Goal: Task Accomplishment & Management: Use online tool/utility

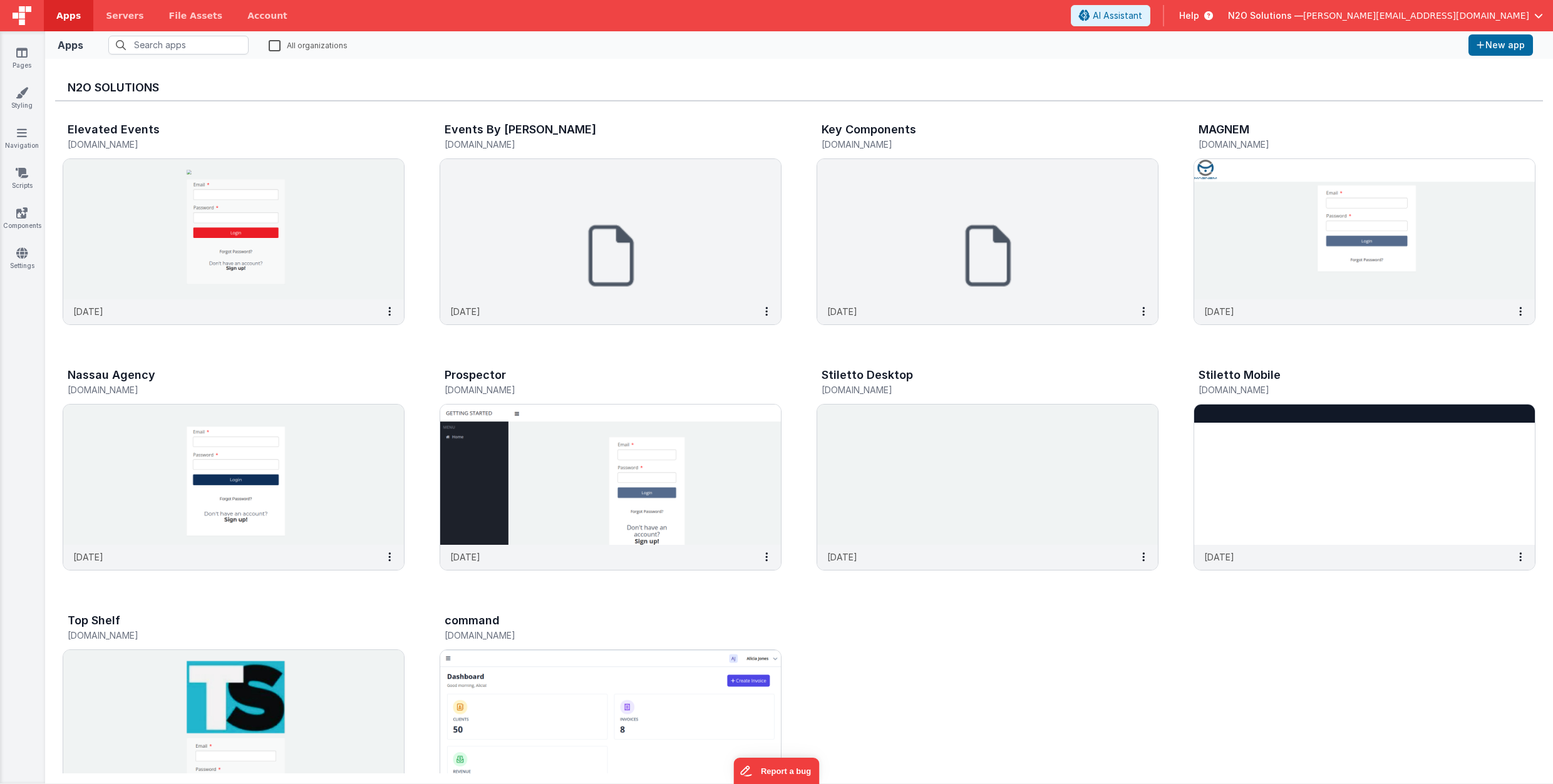
scroll to position [320, 0]
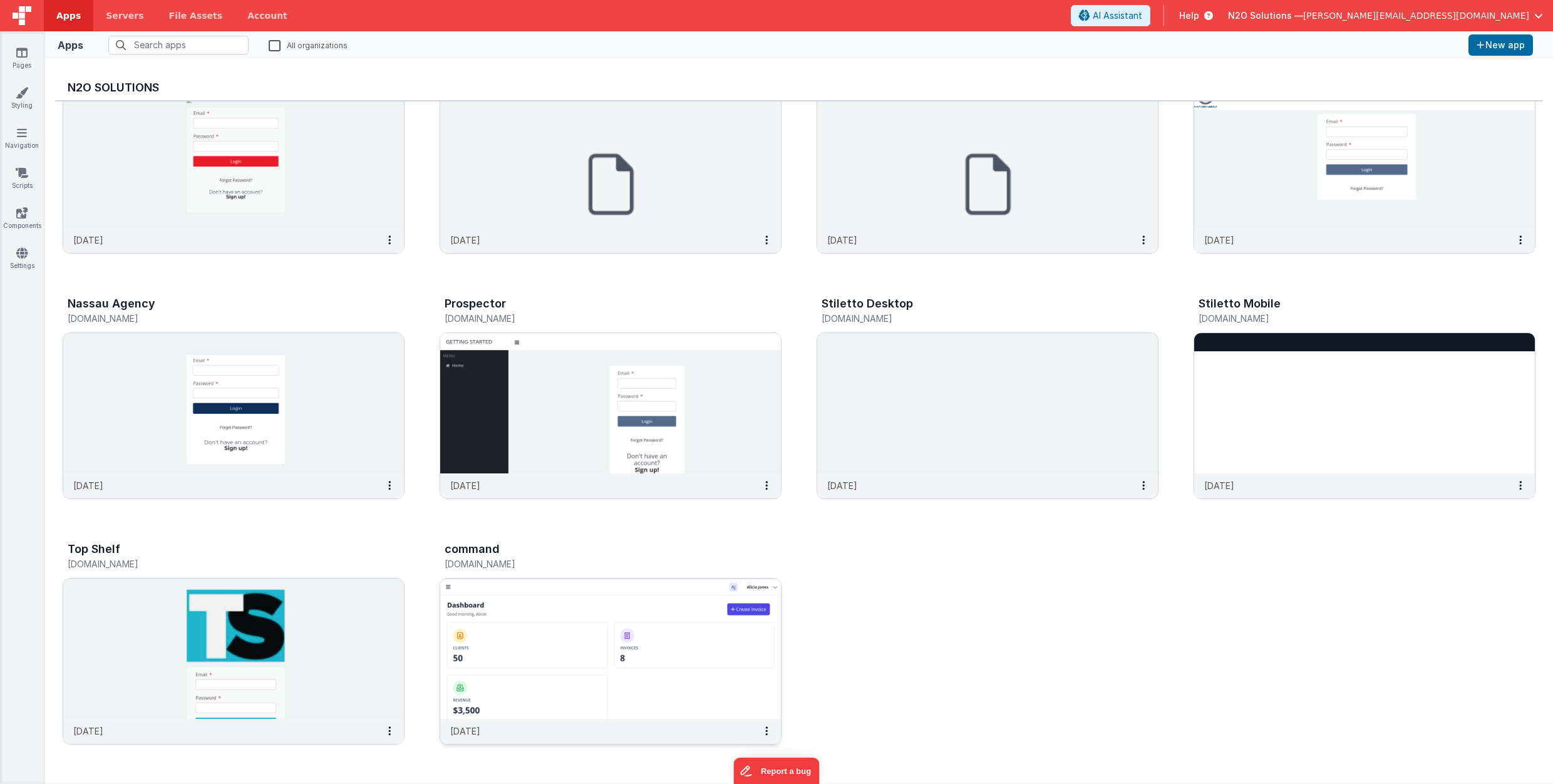
click at [549, 639] on img at bounding box center [611, 648] width 341 height 140
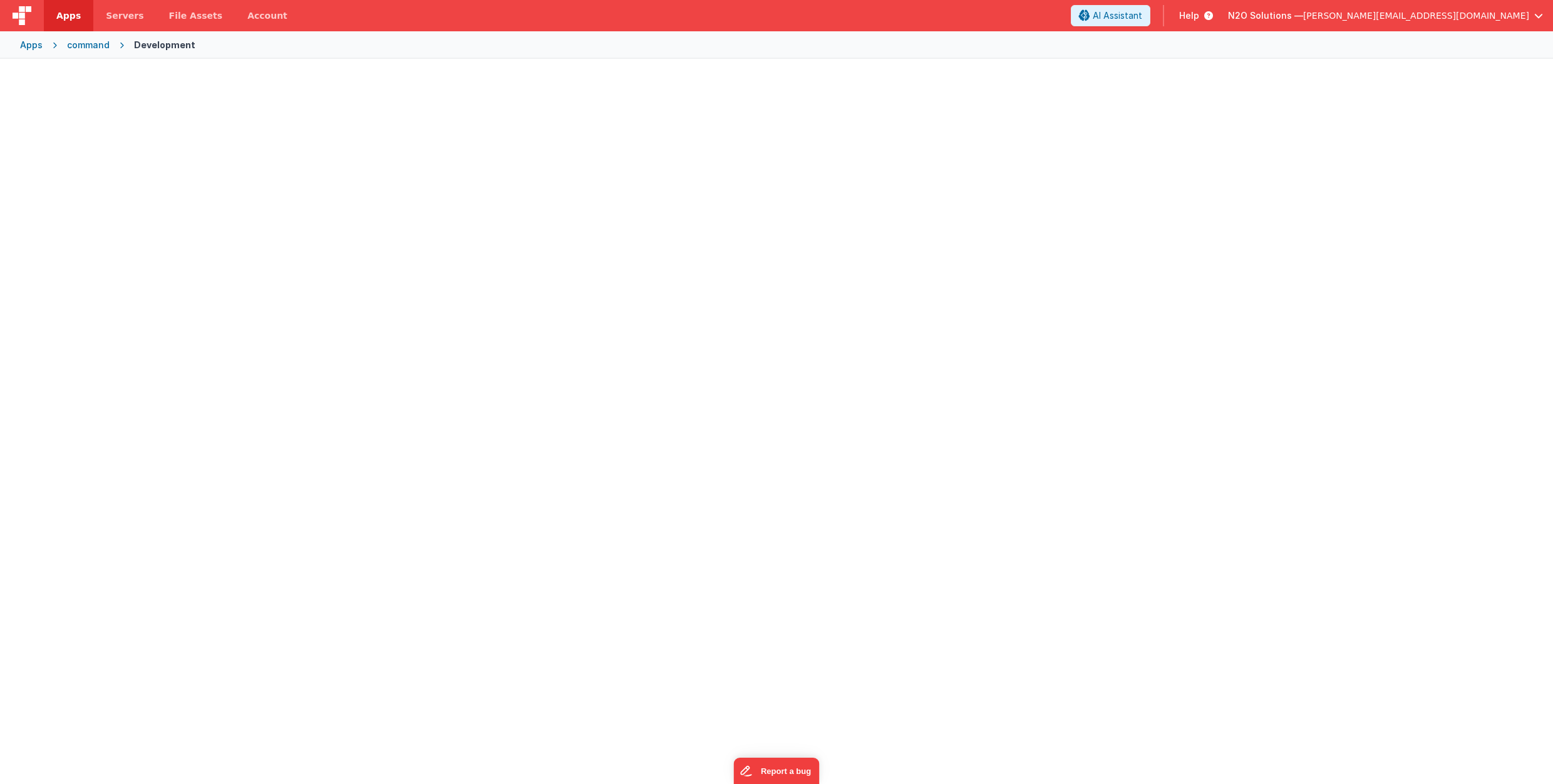
click at [549, 639] on div at bounding box center [776, 419] width 1553 height 721
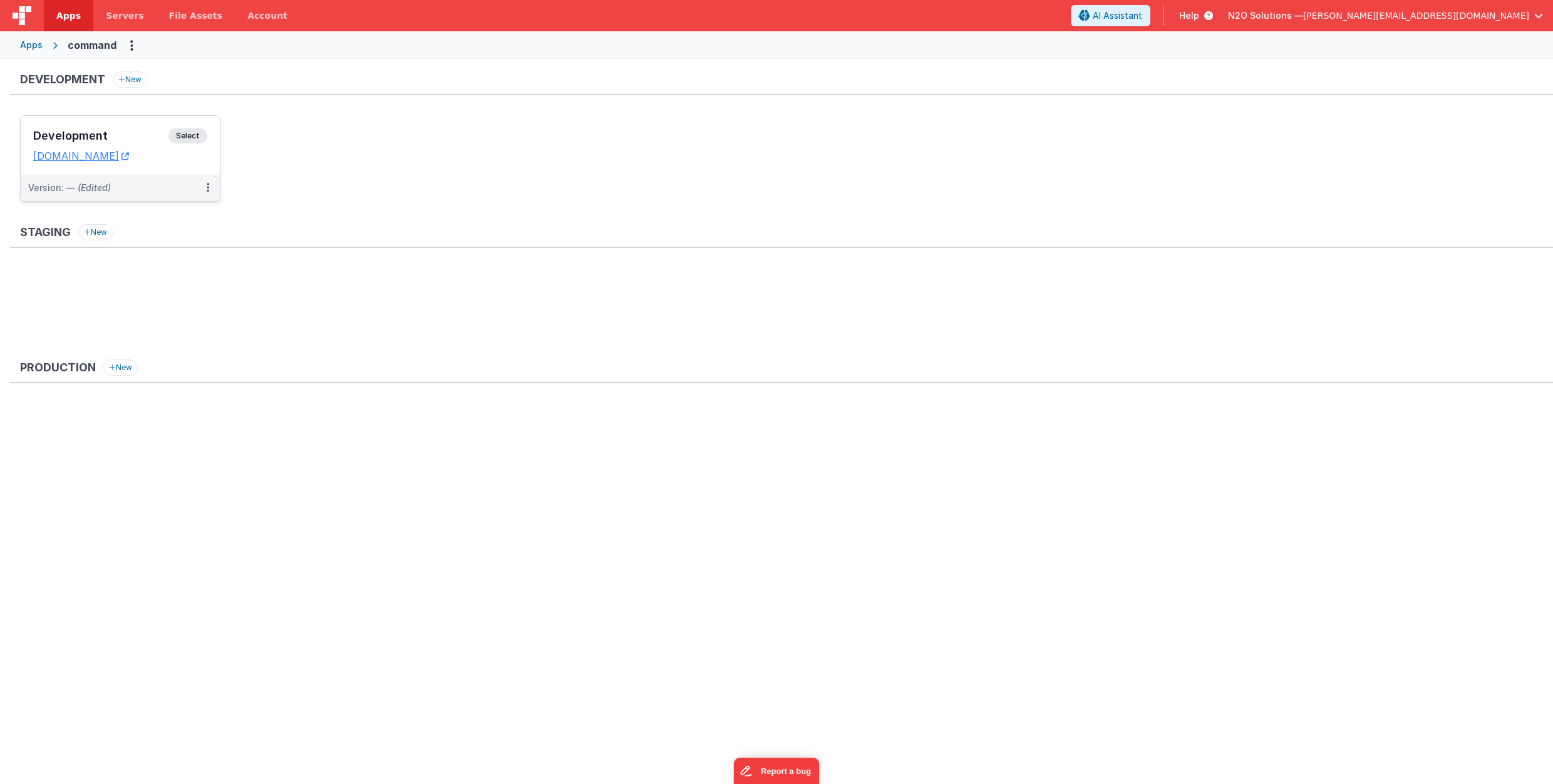
click at [147, 182] on div "Version: — (Edited)" at bounding box center [112, 187] width 168 height 12
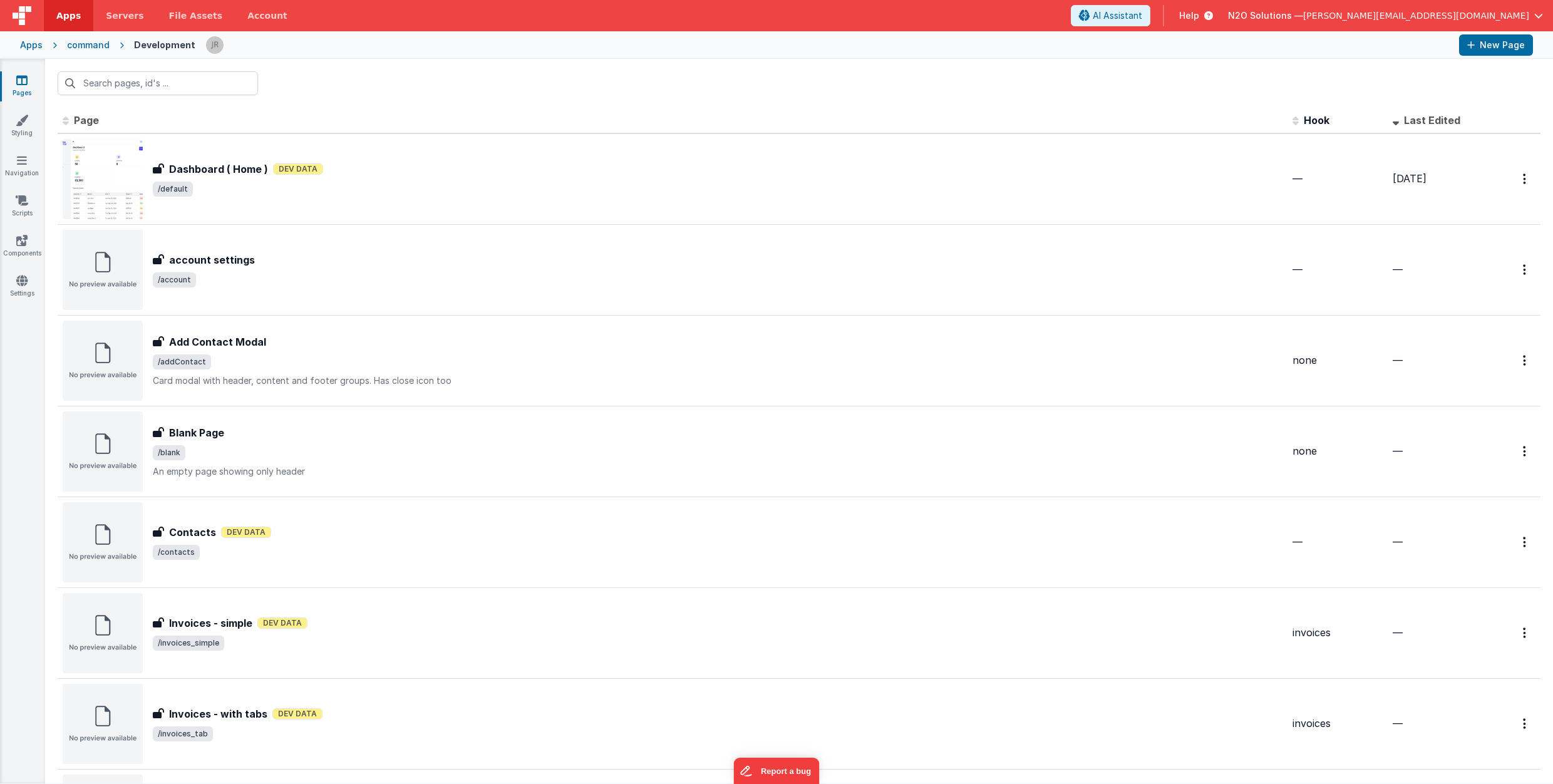
click at [593, 187] on span "/default" at bounding box center [718, 188] width 1130 height 15
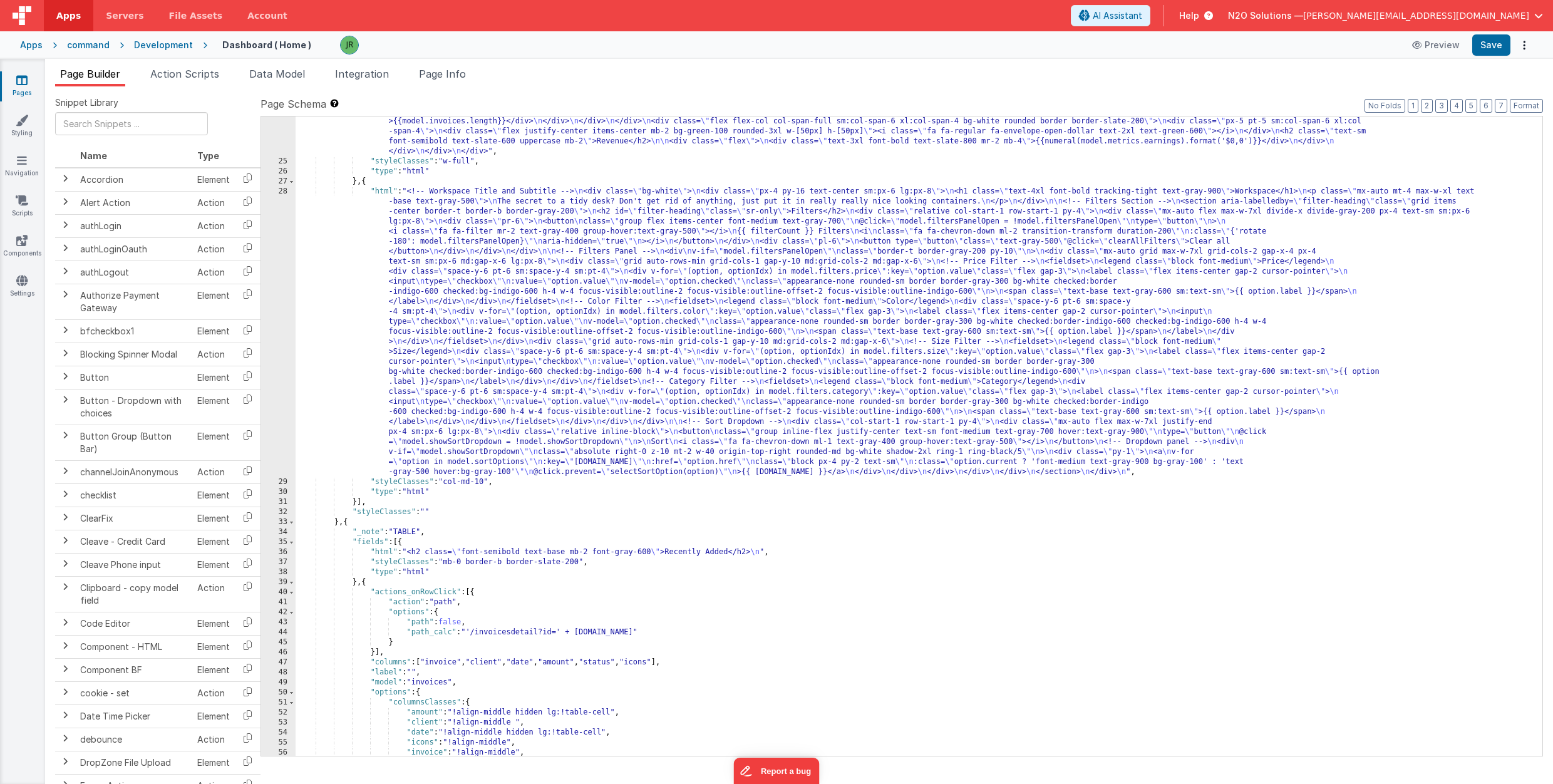
scroll to position [281, 0]
click at [1440, 46] on button "Preview" at bounding box center [1436, 44] width 63 height 20
click at [418, 303] on div ""html" : " \n <div class= \" mx-6 grid grid-cols-12 gap-6 \" > \n <div class= \…" at bounding box center [920, 436] width 1247 height 739
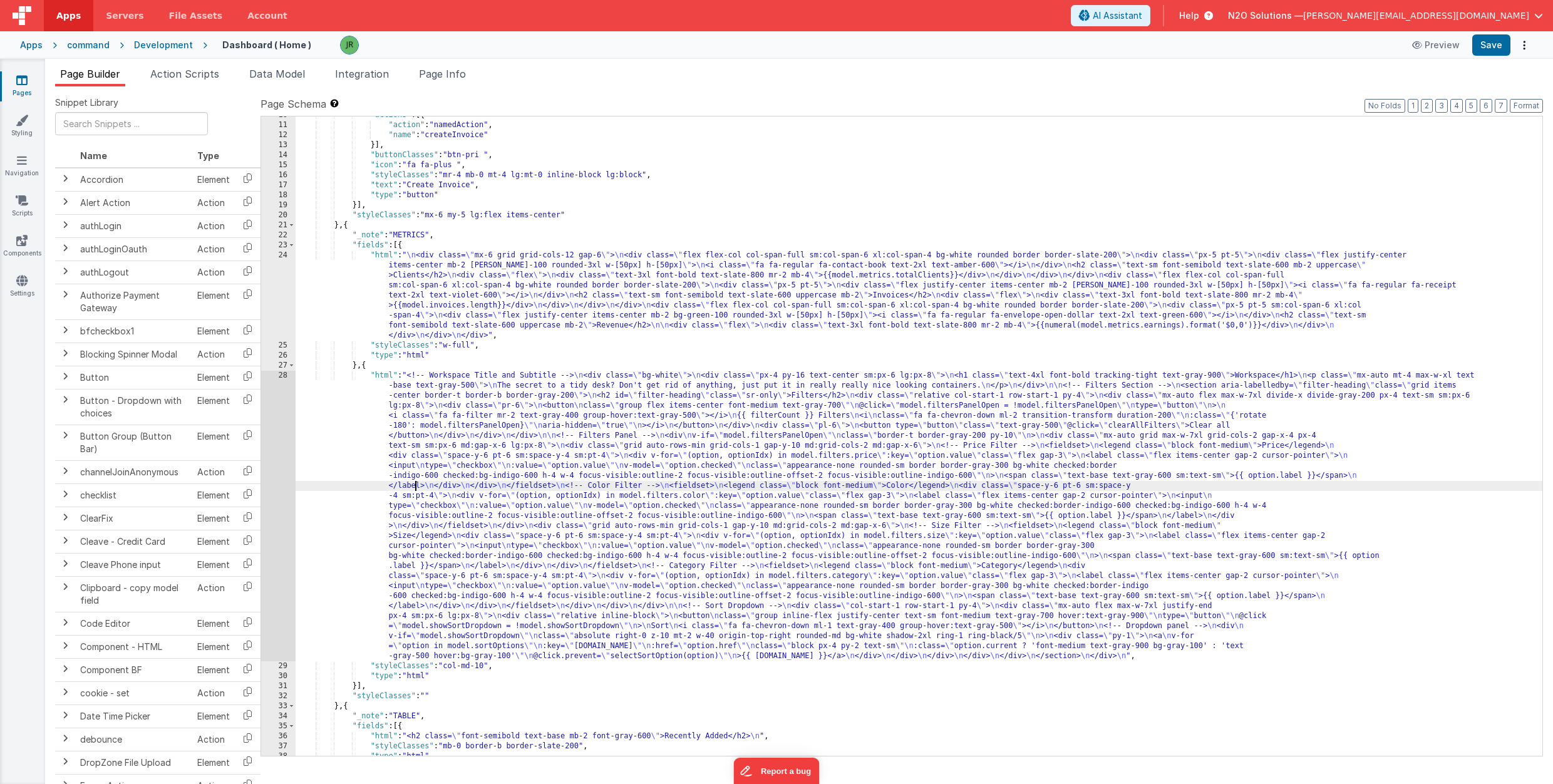
scroll to position [95, 0]
click at [402, 453] on div ""actions" : [{ "action" : "namedAction" , "name" : "createInvoice" }] , "button…" at bounding box center [920, 440] width 1247 height 659
click at [274, 421] on div "28" at bounding box center [278, 517] width 35 height 290
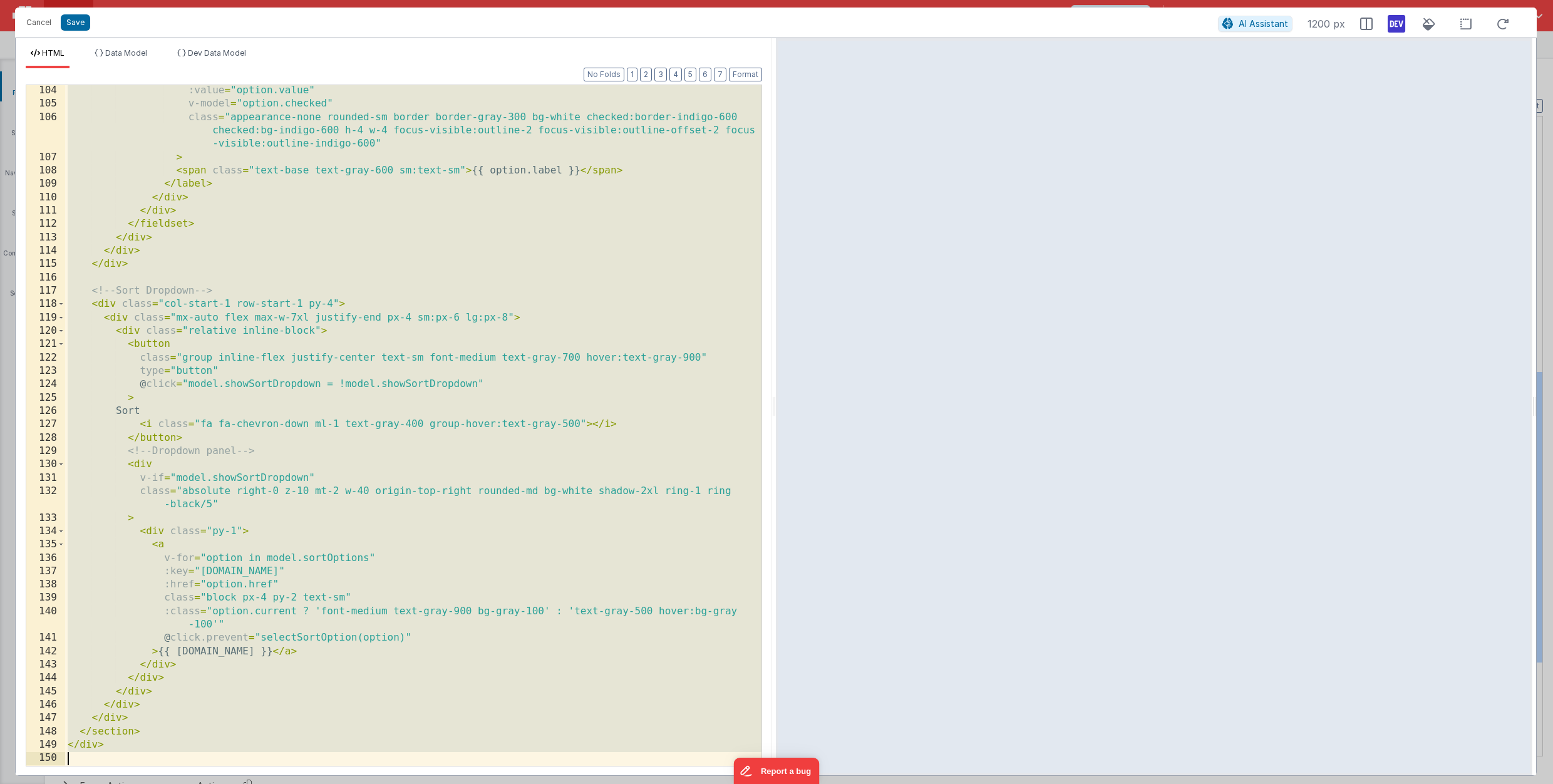
scroll to position [1457, 0]
drag, startPoint x: 69, startPoint y: 92, endPoint x: 428, endPoint y: 807, distance: 800.1
click at [428, 783] on html "Cancel Save AI Assistant 1200 px HTML Data Model Dev Data Model Format 7 6 5 4 …" at bounding box center [776, 392] width 1553 height 784
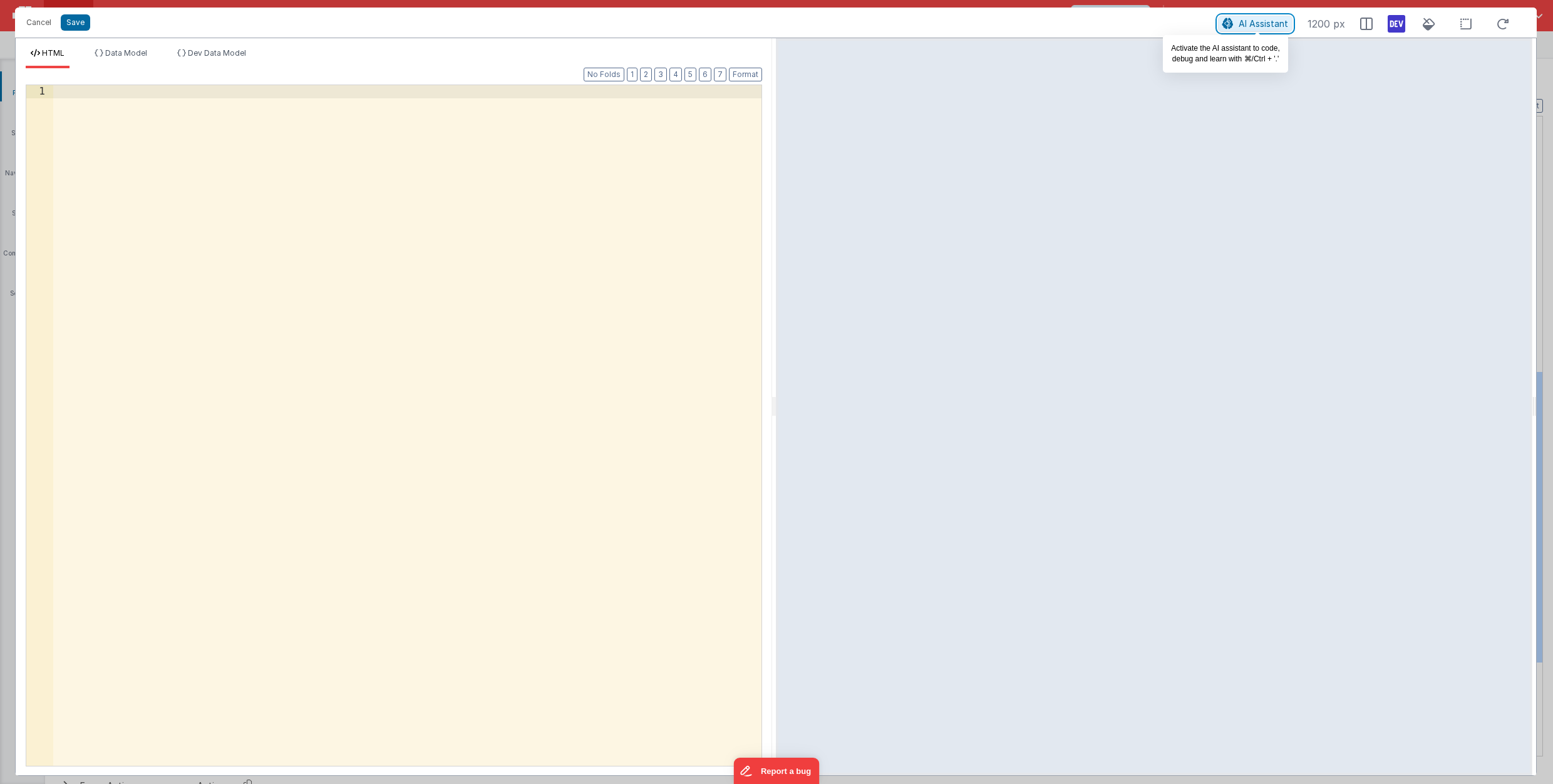
click at [1270, 24] on span "AI Assistant" at bounding box center [1264, 23] width 50 height 11
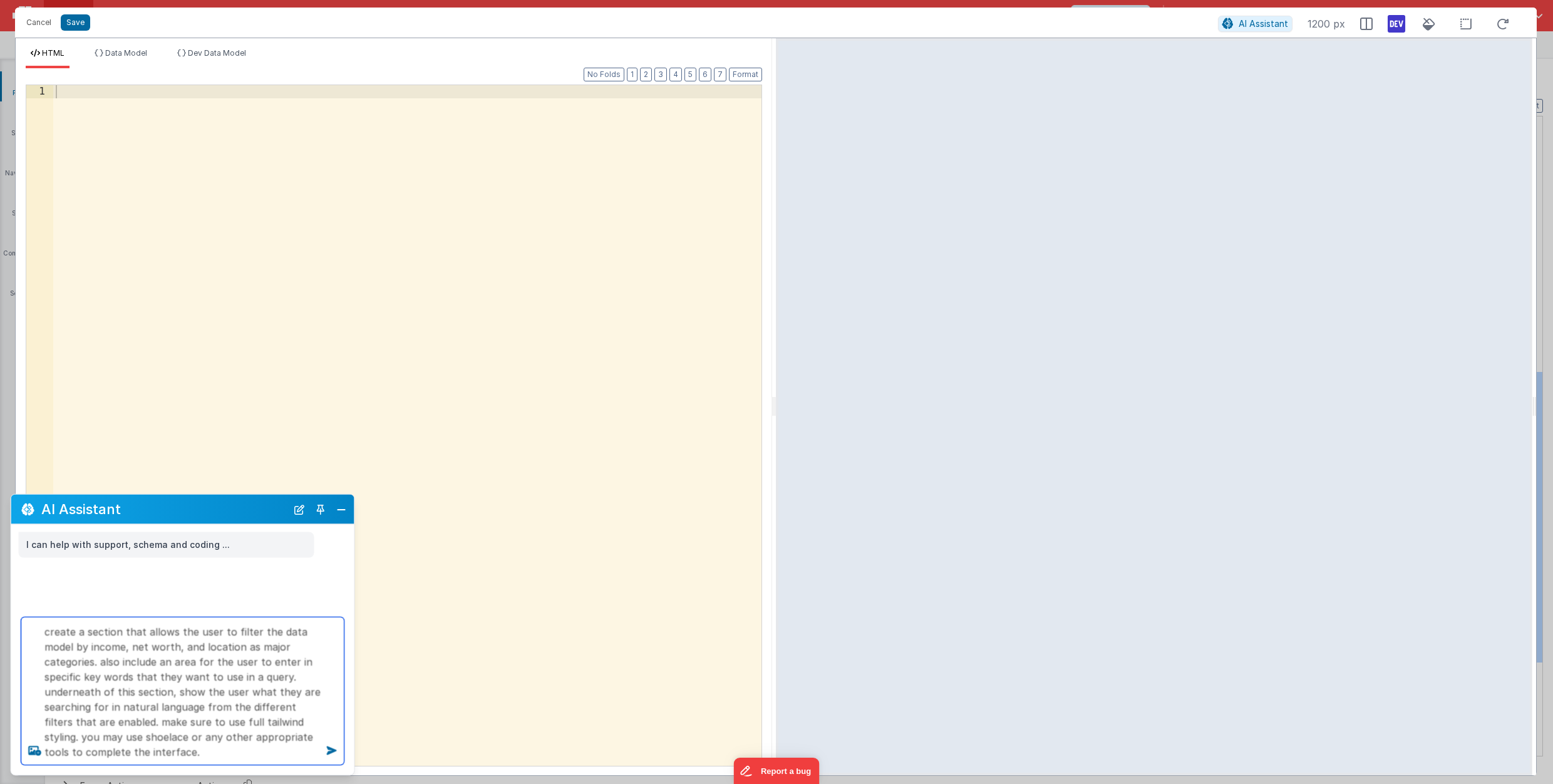
type textarea "create a section that allows the user to filter the data model by income, net w…"
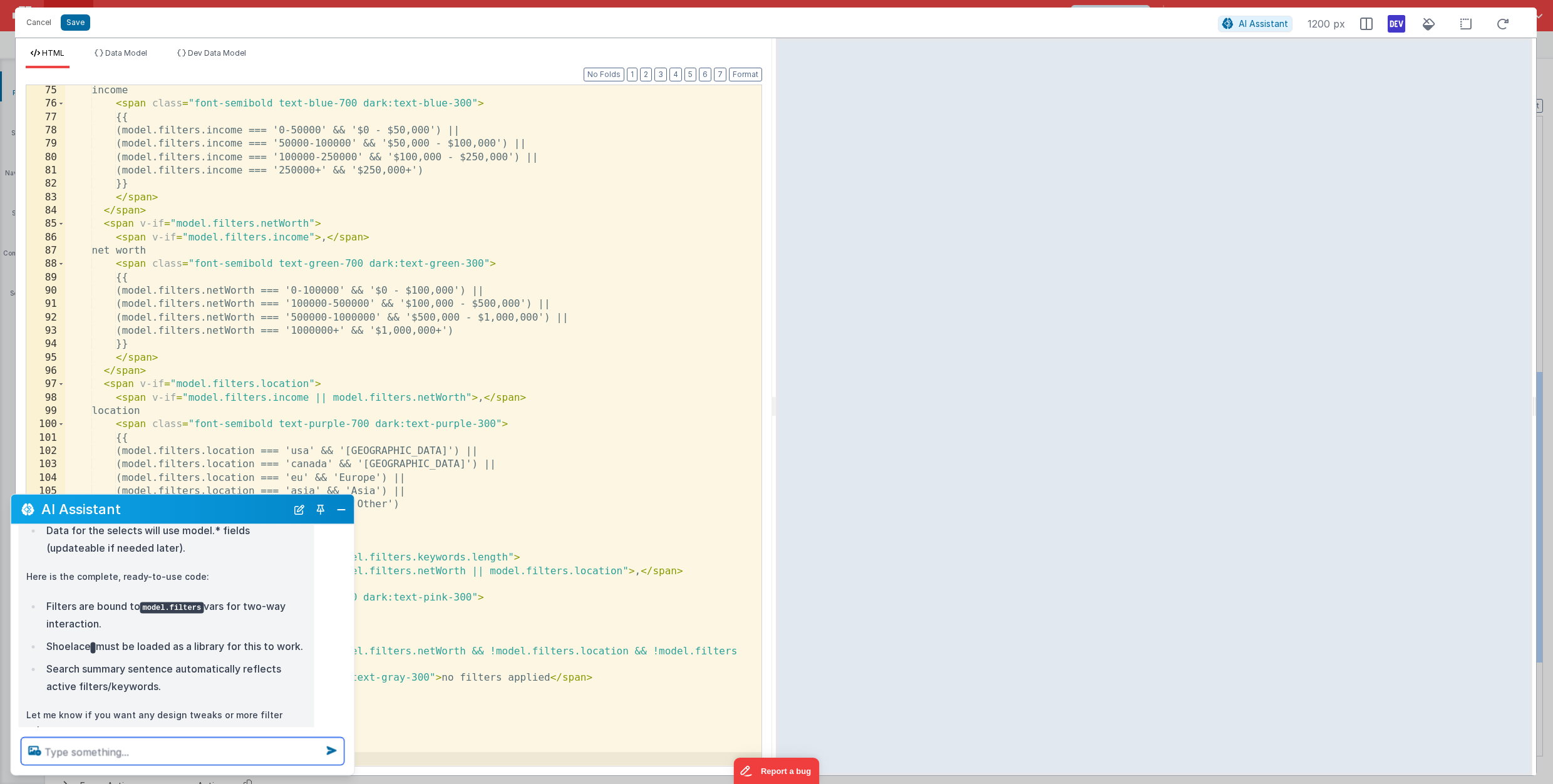
scroll to position [417, 0]
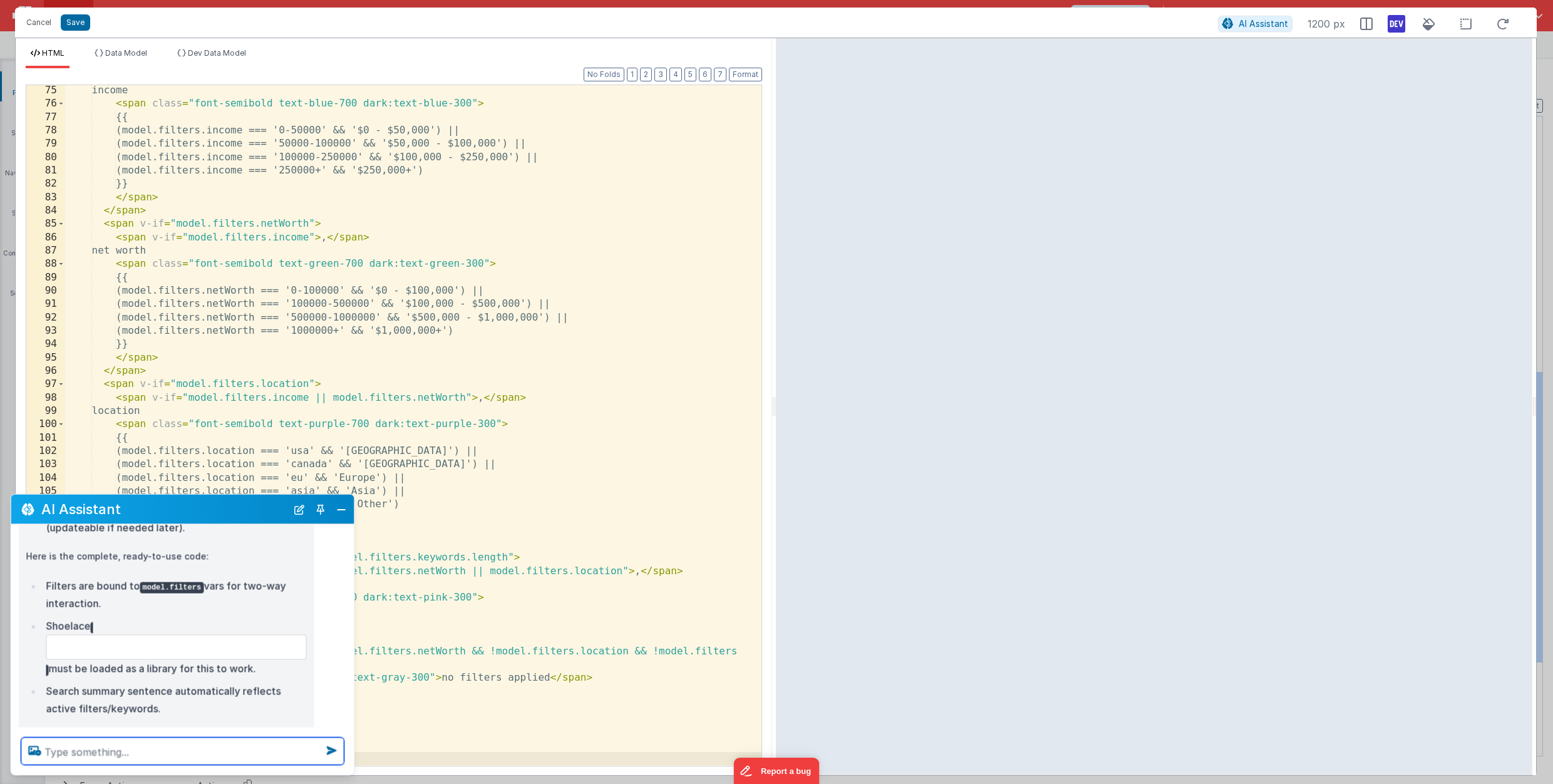
click at [105, 754] on textarea at bounding box center [183, 750] width 323 height 28
type textarea "make the filters interactive so that they can be clicked on and added to the mo…"
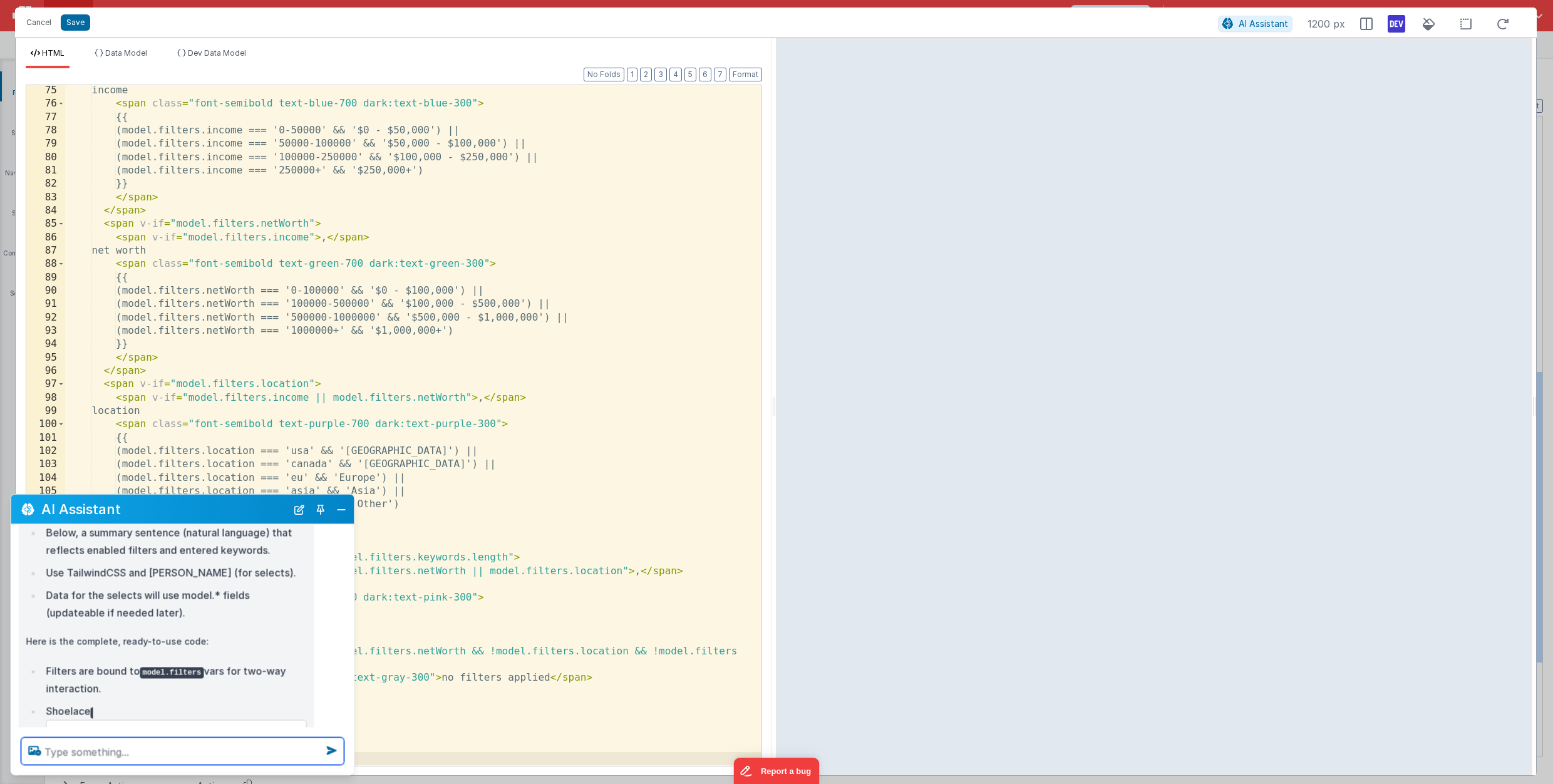
scroll to position [0, 0]
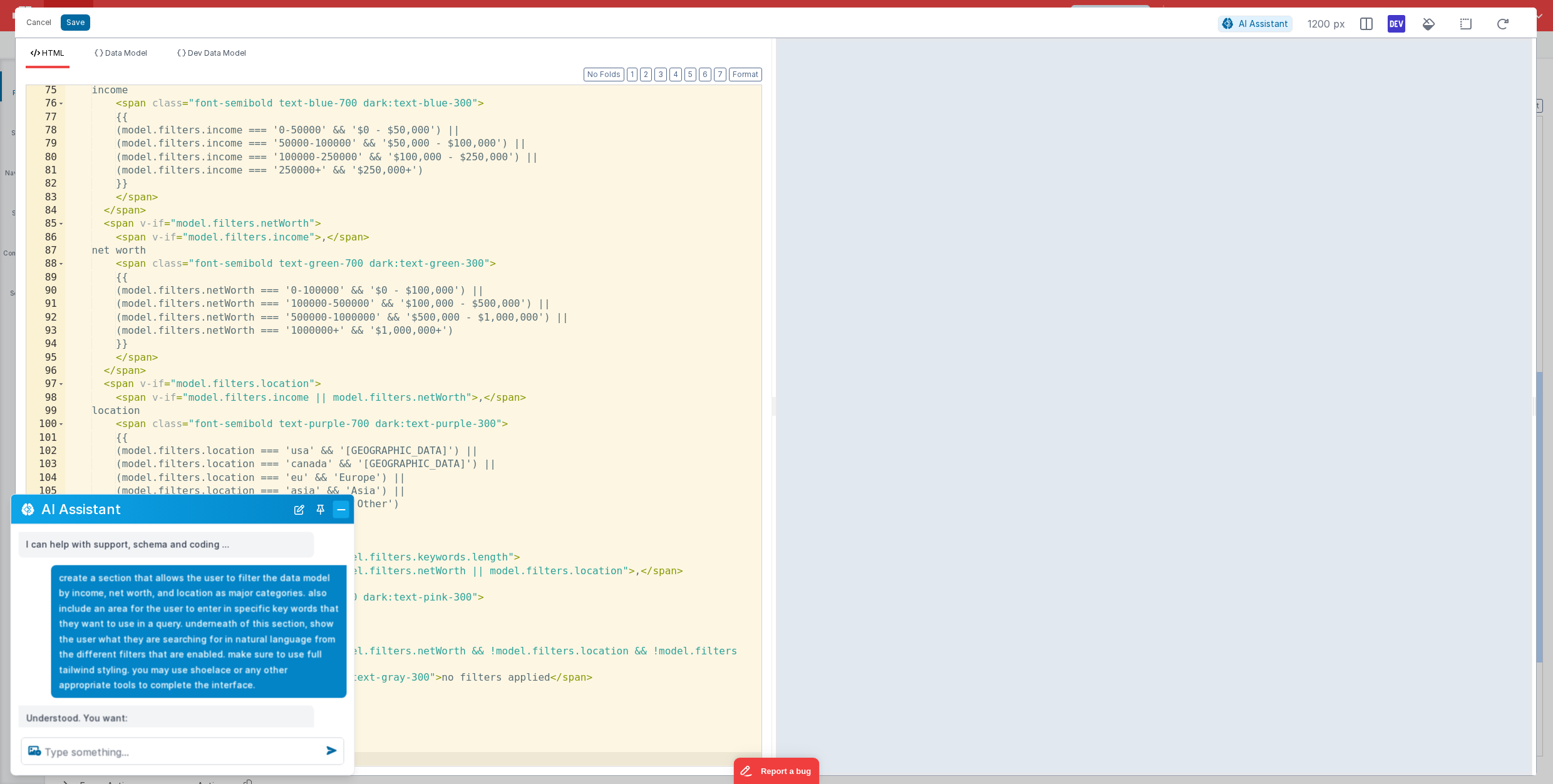
click at [338, 510] on button "Close" at bounding box center [341, 509] width 16 height 18
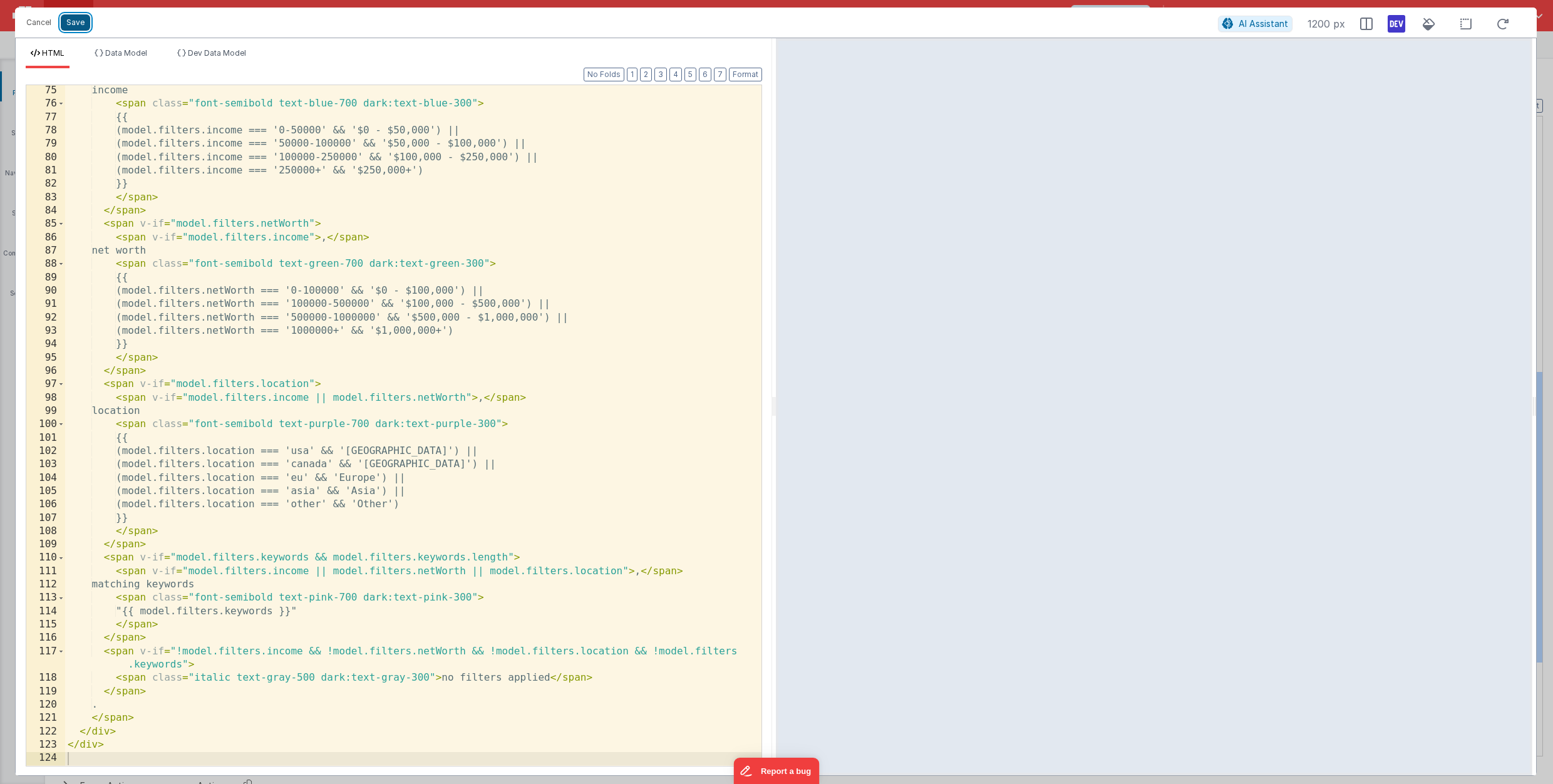
click at [76, 20] on button "Save" at bounding box center [75, 22] width 29 height 16
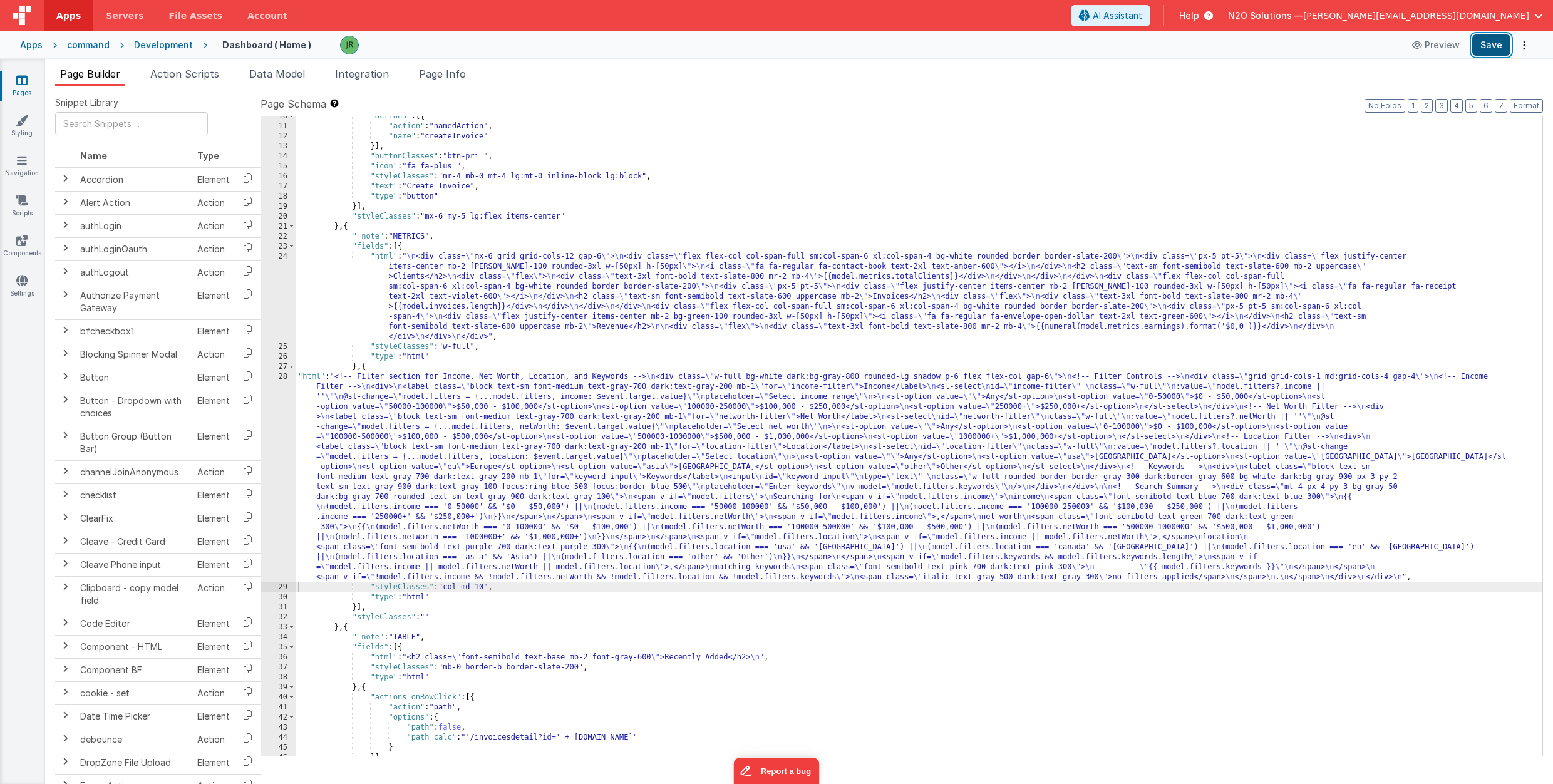
click at [1492, 46] on button "Save" at bounding box center [1491, 45] width 38 height 21
click at [28, 283] on link "Settings" at bounding box center [21, 287] width 45 height 25
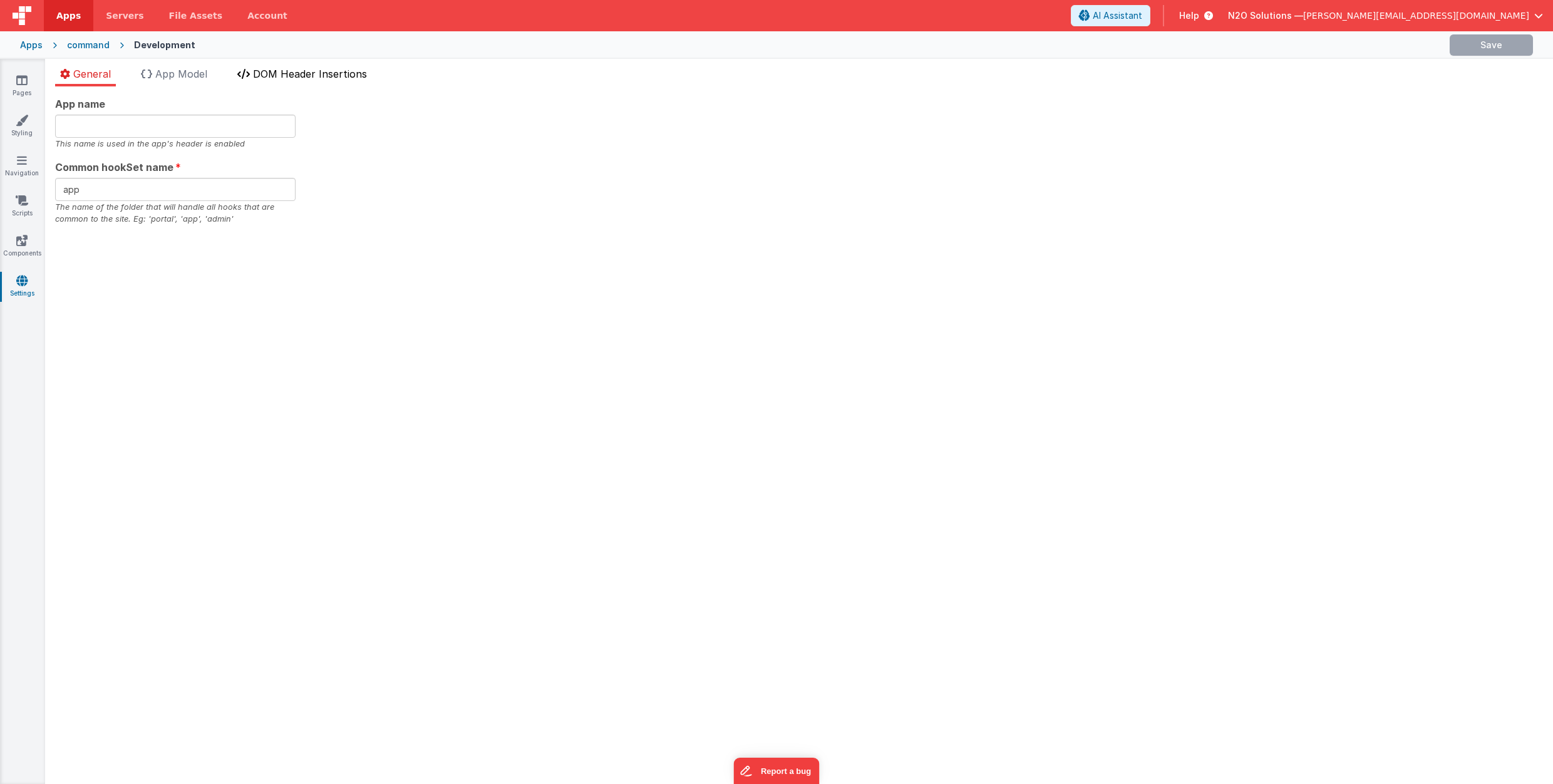
click at [299, 80] on li "DOM Header Insertions" at bounding box center [302, 76] width 139 height 20
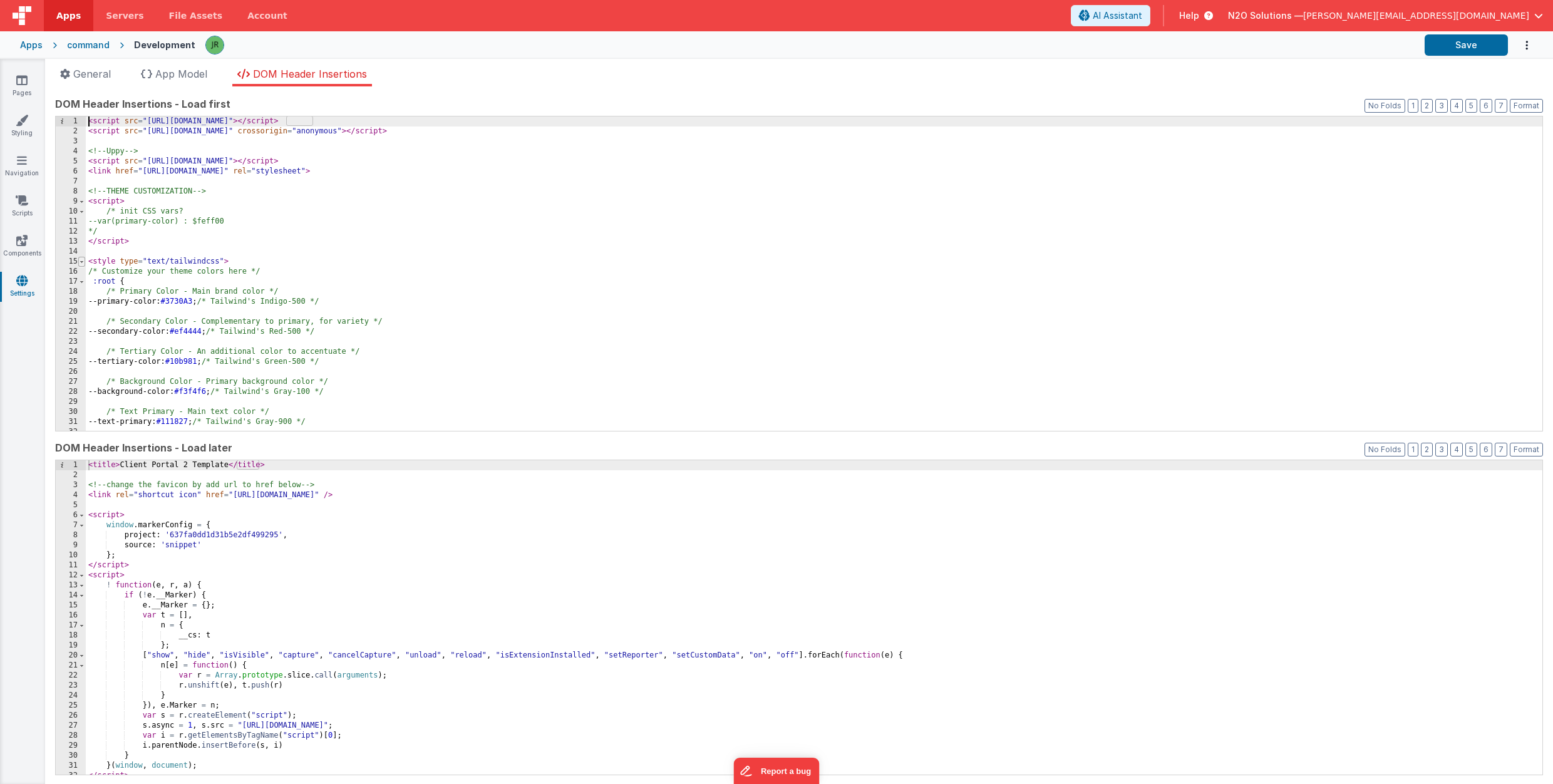
click at [83, 262] on span at bounding box center [82, 261] width 7 height 10
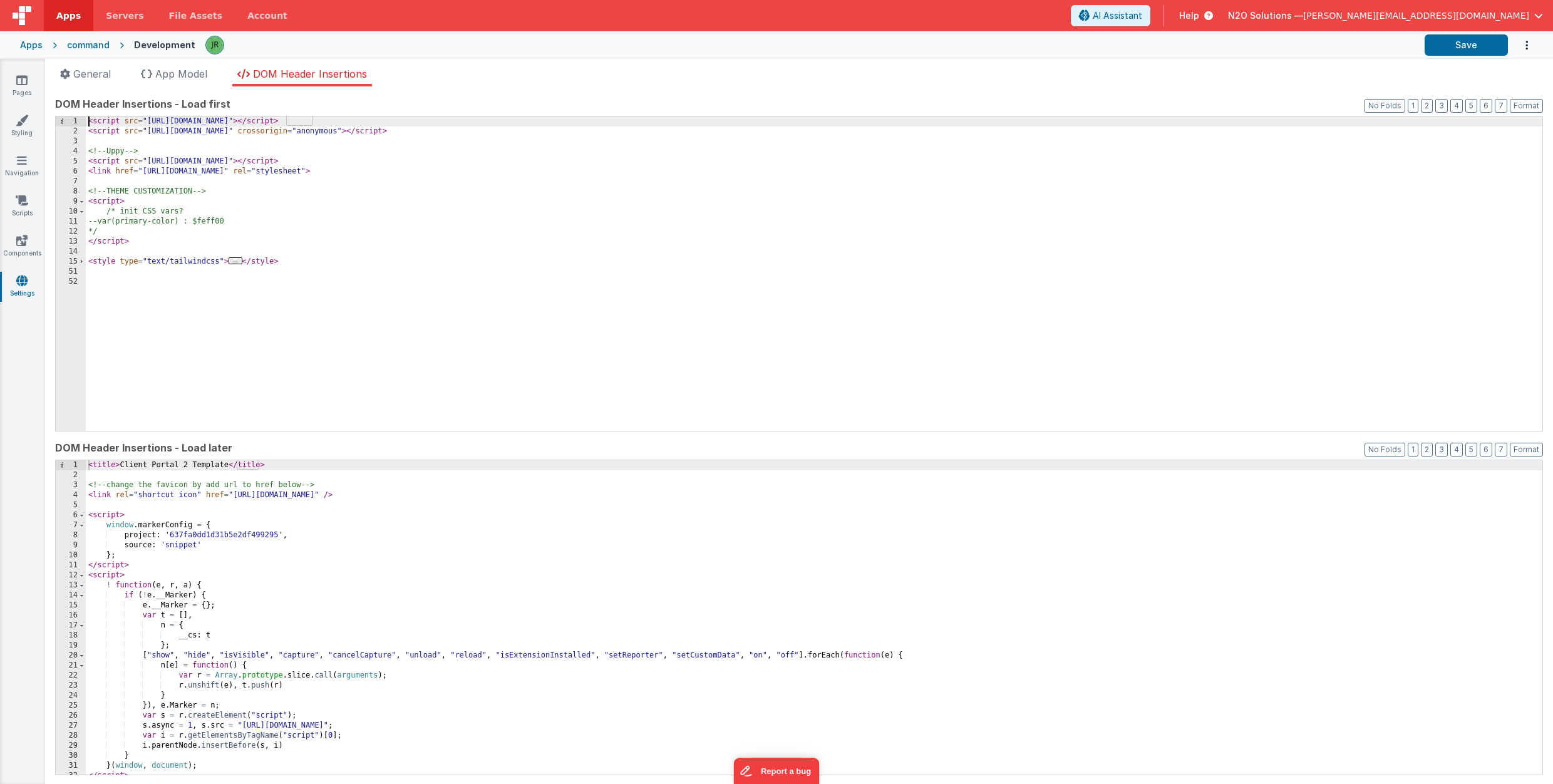
click at [97, 273] on div "< script src = "https://cdn.tailwindcss.com" > </ script > < script src = "http…" at bounding box center [815, 283] width 1457 height 334
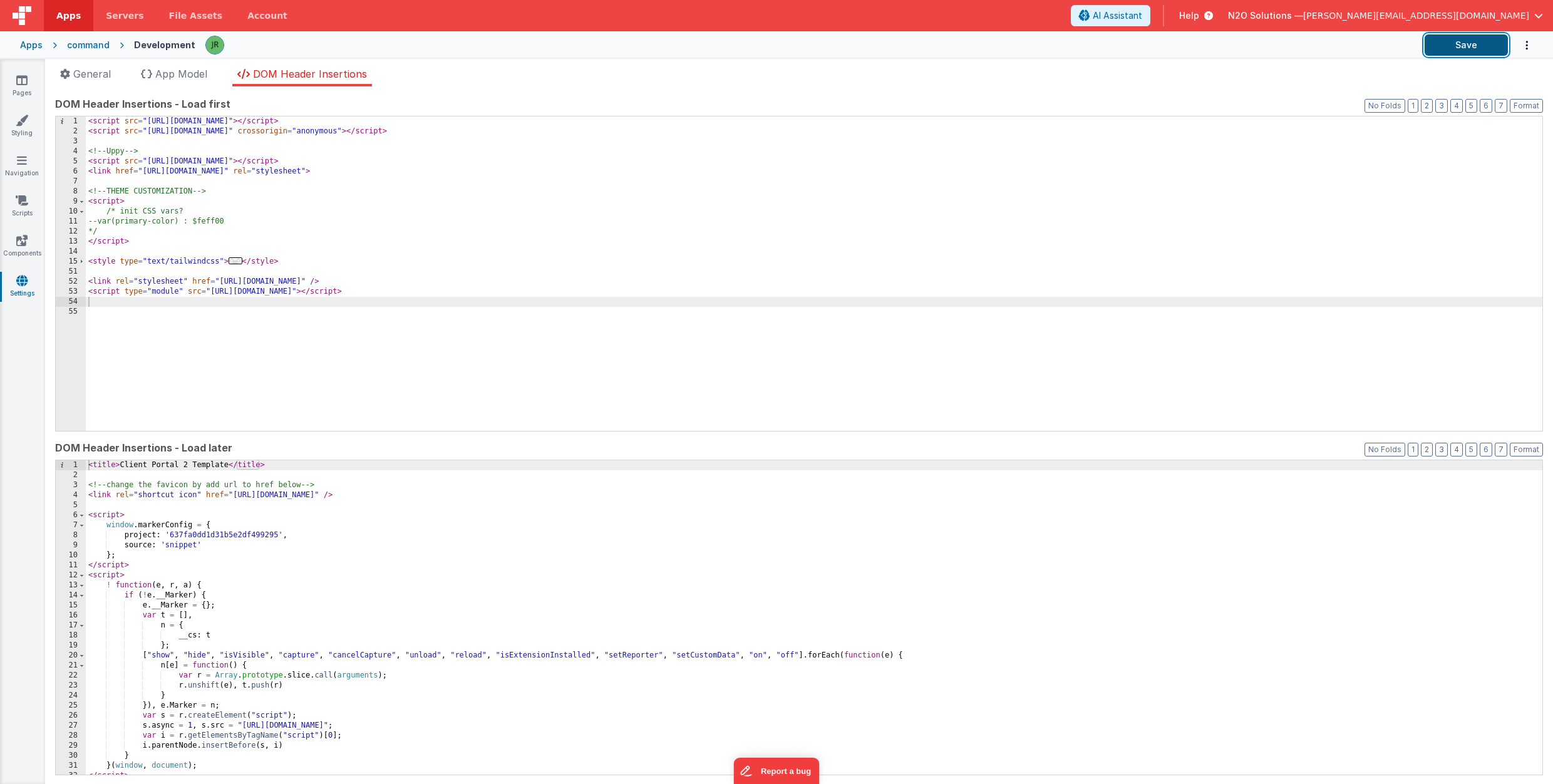
click at [1469, 44] on button "Save" at bounding box center [1467, 45] width 84 height 21
click at [24, 82] on icon at bounding box center [21, 80] width 12 height 12
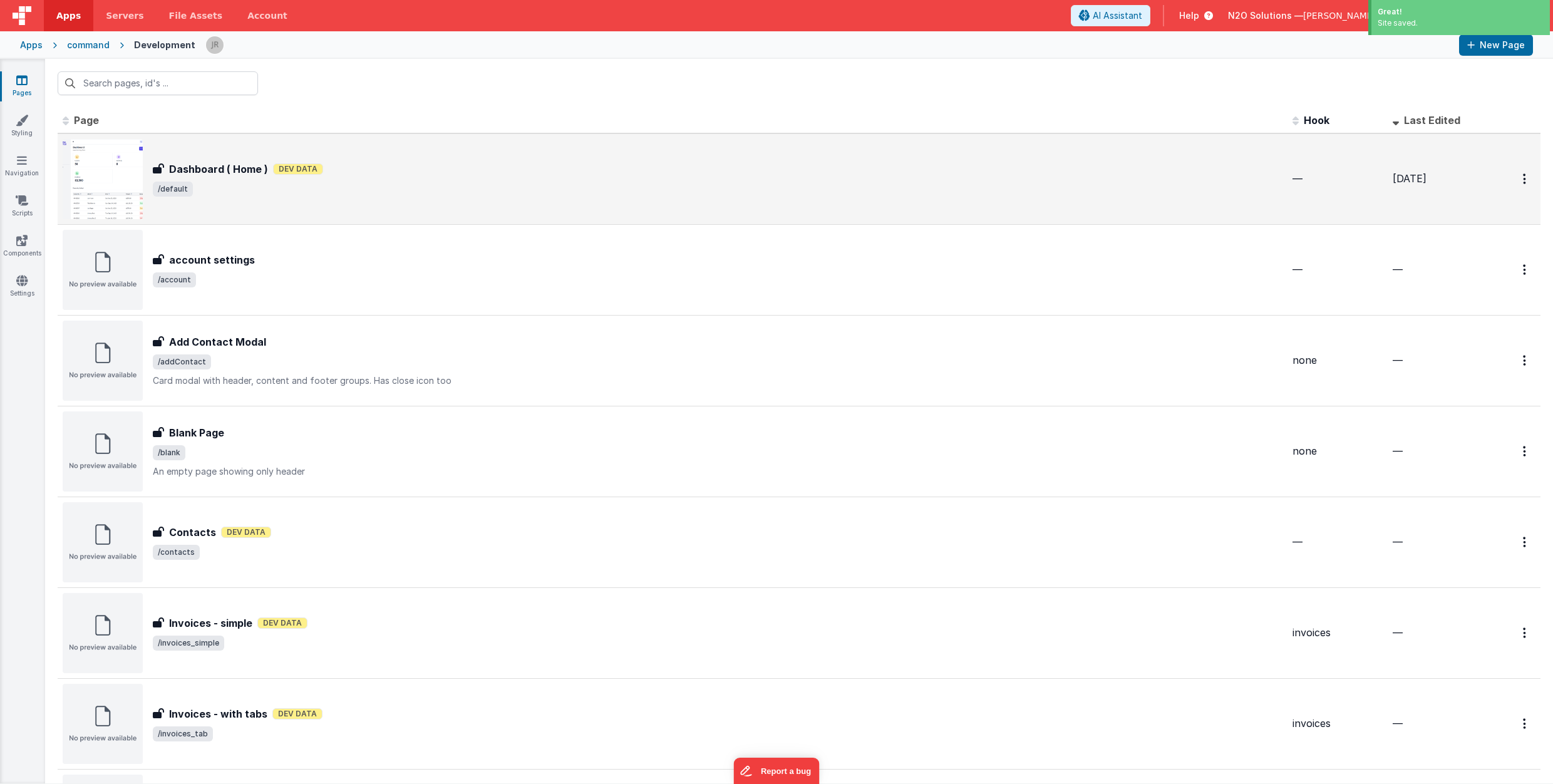
click at [413, 160] on div "Dashboard ( Home ) Dashboard ( Home ) Dev Data /default" at bounding box center [673, 179] width 1220 height 80
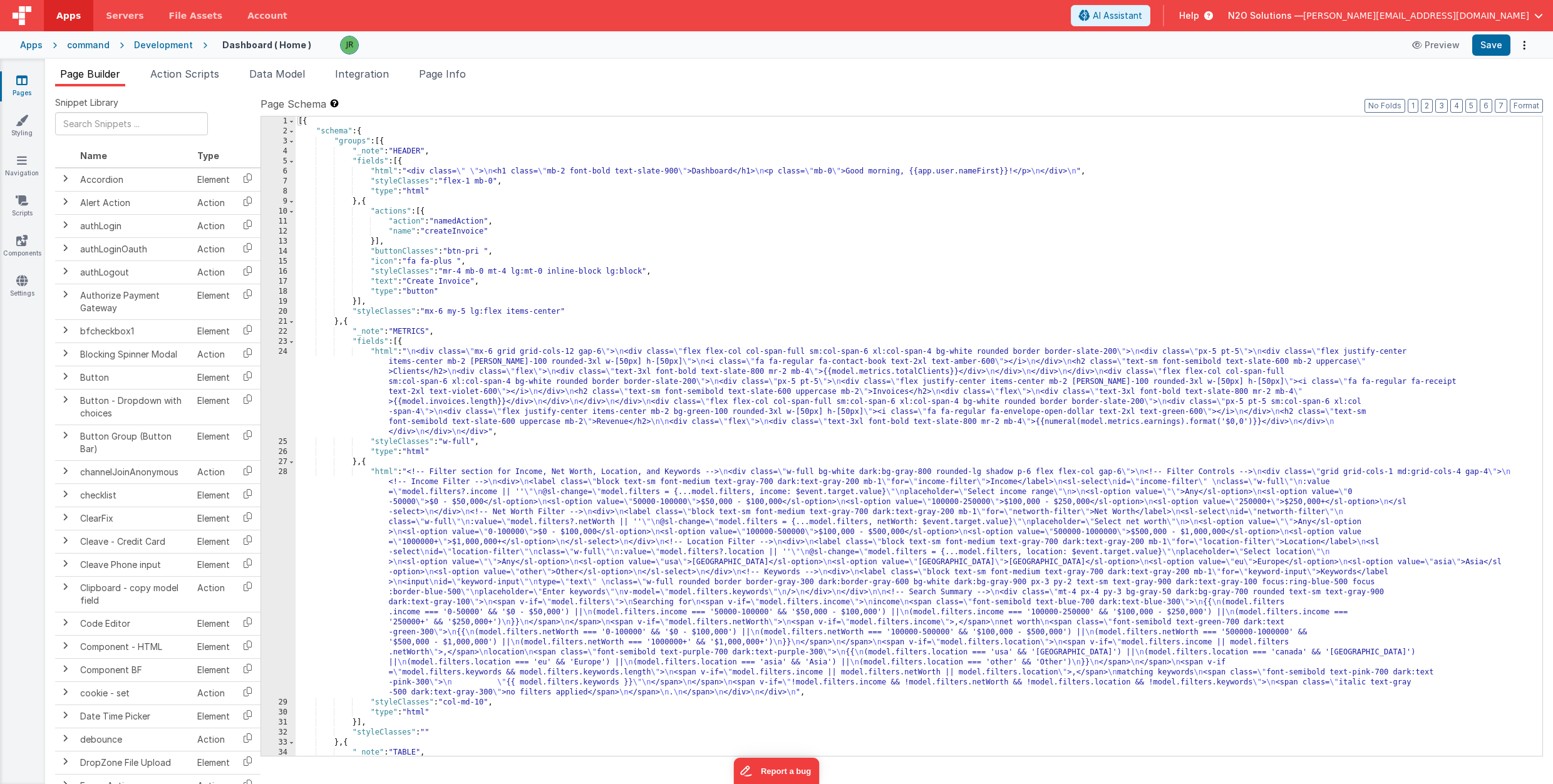
click at [409, 514] on div "[{ "schema" : { "groups" : [{ "_note" : "HEADER" , "fields" : [{ "html" : "<div…" at bounding box center [920, 446] width 1247 height 659
click at [282, 474] on div "28" at bounding box center [278, 582] width 35 height 230
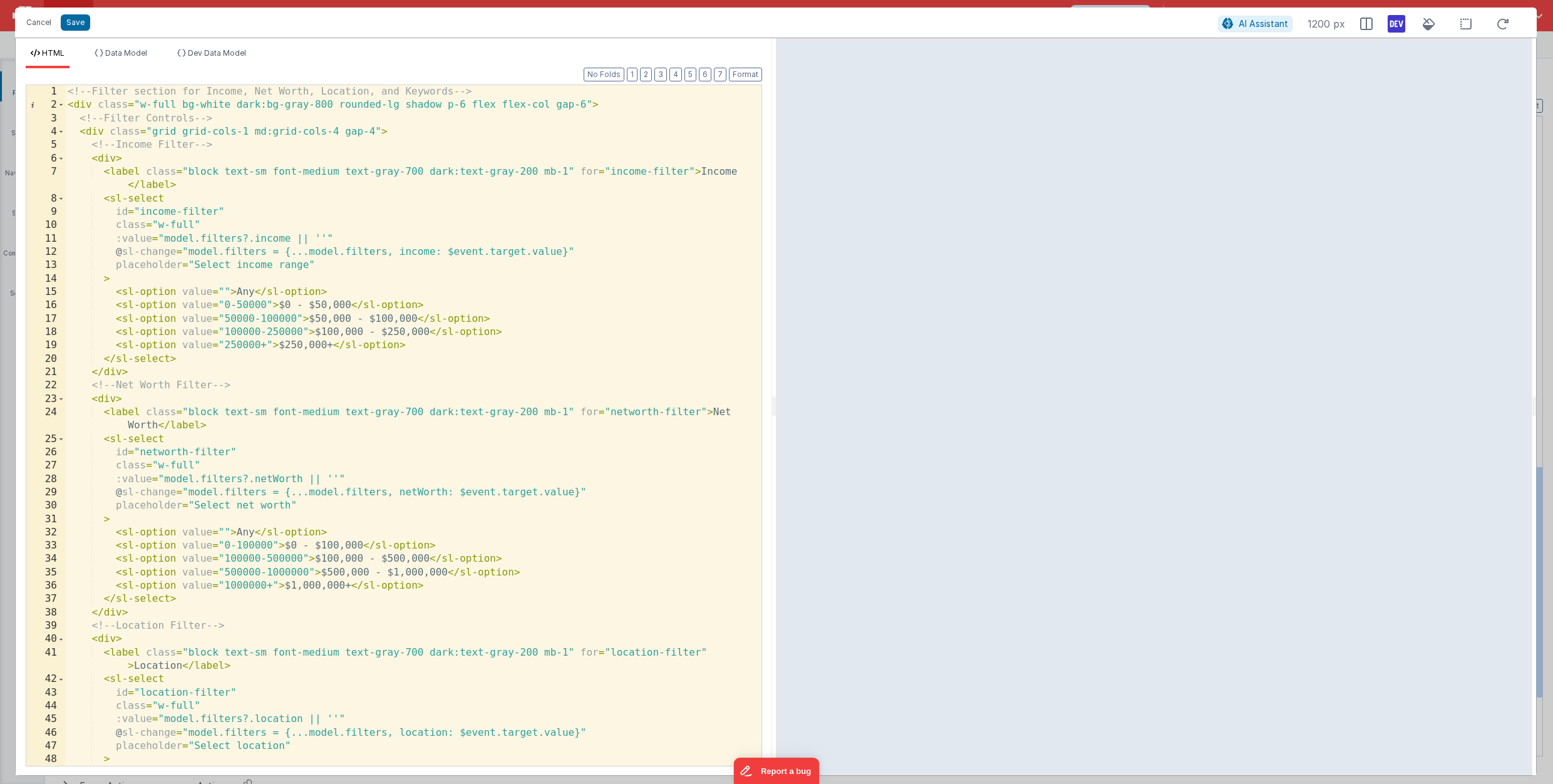
click at [179, 201] on div "<!-- Filter section for Income, Net Worth, Location, and Keywords --> < div cla…" at bounding box center [413, 439] width 697 height 707
click at [202, 199] on div "<!-- Filter section for Income, Net Worth, Location, and Keywords --> < div cla…" at bounding box center [413, 439] width 697 height 707
click at [334, 264] on div "<!-- Filter section for Income, Net Worth, Location, and Keywords --> < div cla…" at bounding box center [413, 439] width 697 height 707
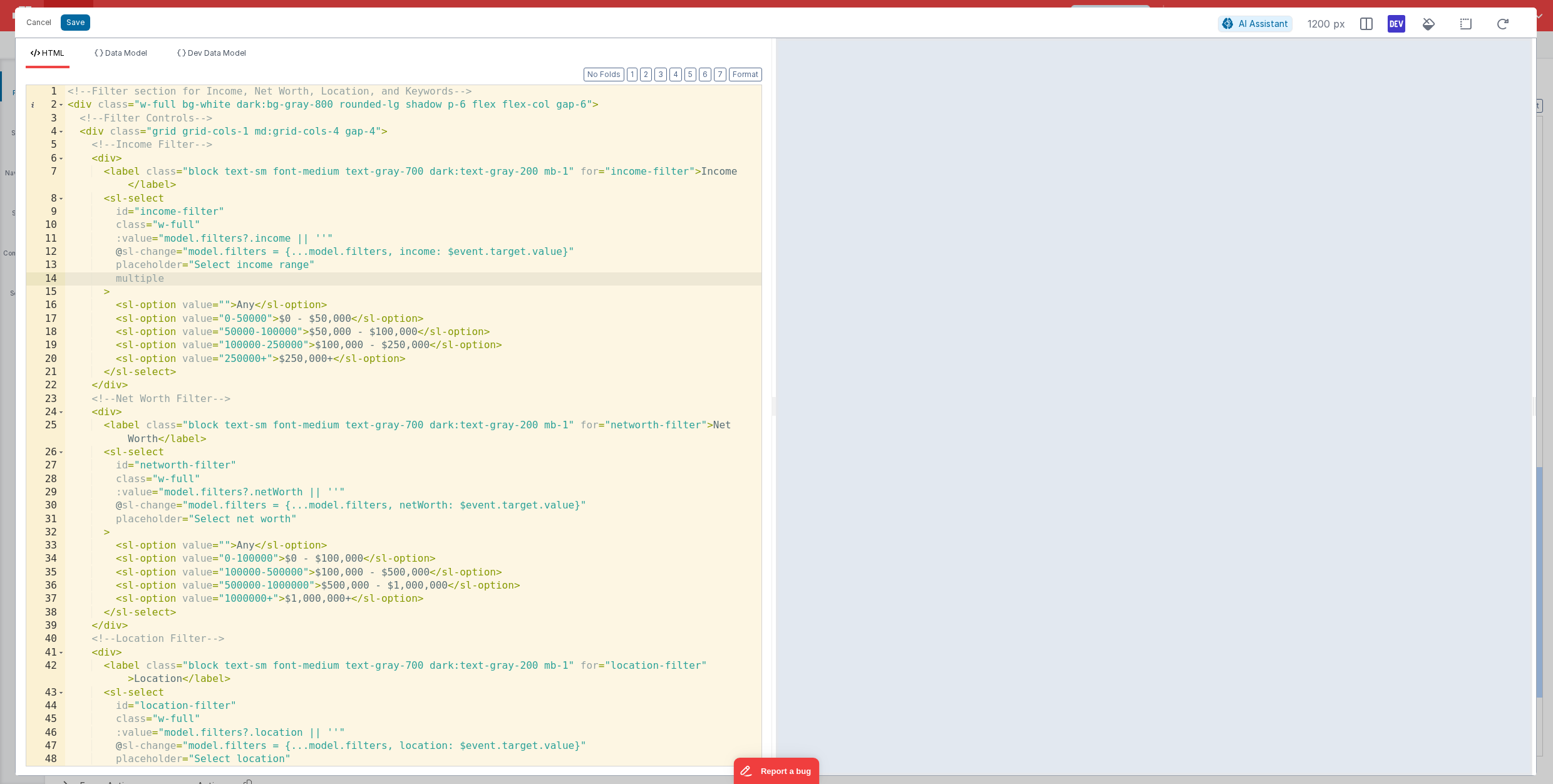
click at [295, 519] on div "<!-- Filter section for Income, Net Worth, Location, and Keywords --> < div cla…" at bounding box center [413, 439] width 697 height 707
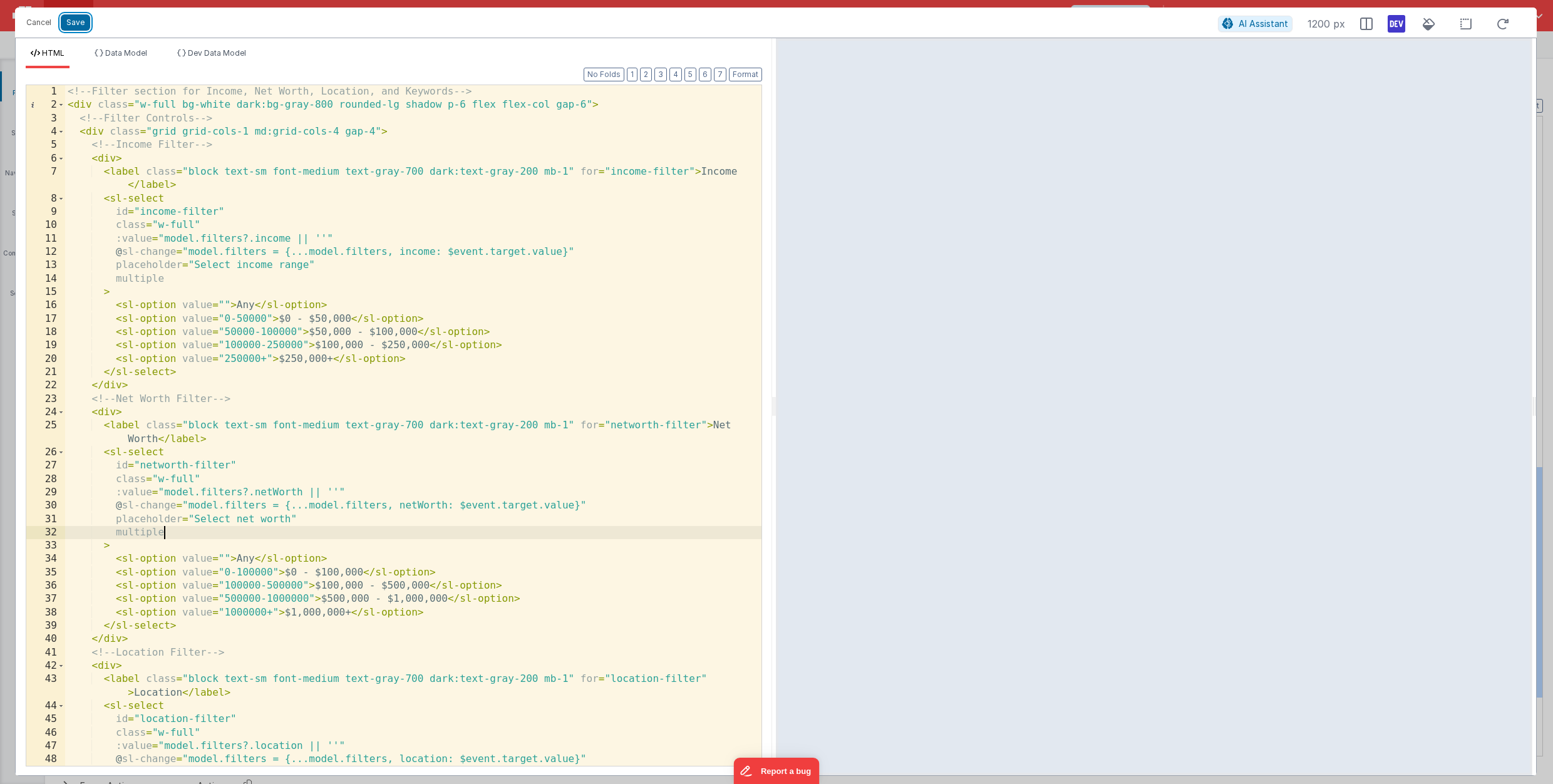
drag, startPoint x: 72, startPoint y: 20, endPoint x: 228, endPoint y: 39, distance: 157.2
click at [72, 20] on button "Save" at bounding box center [75, 22] width 29 height 16
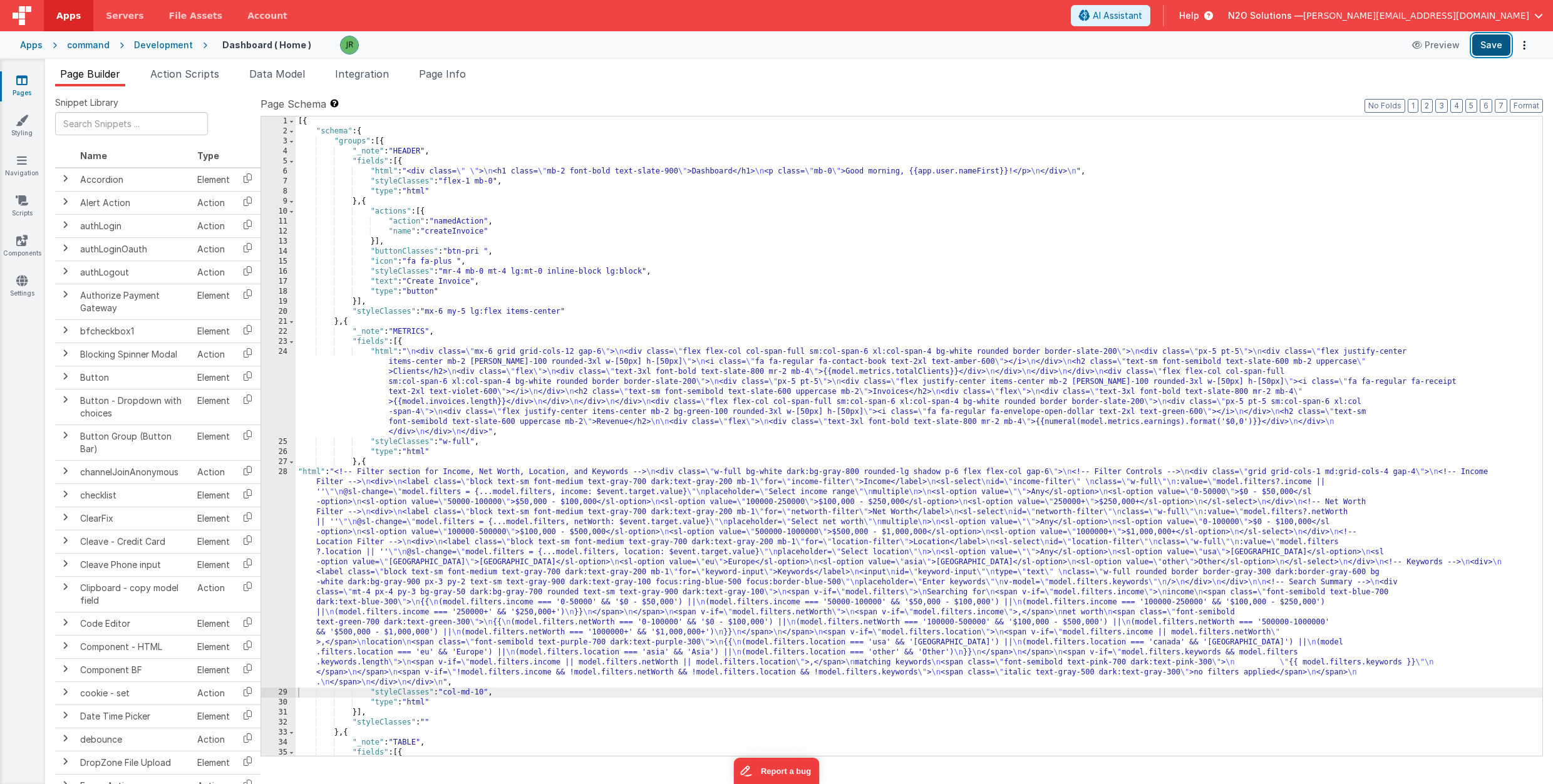
click at [1483, 43] on button "Save" at bounding box center [1491, 45] width 38 height 21
click at [356, 504] on div "[{ "schema" : { "groups" : [{ "_note" : "HEADER" , "fields" : [{ "html" : "<div…" at bounding box center [920, 446] width 1247 height 659
click at [274, 472] on div "28" at bounding box center [278, 577] width 35 height 220
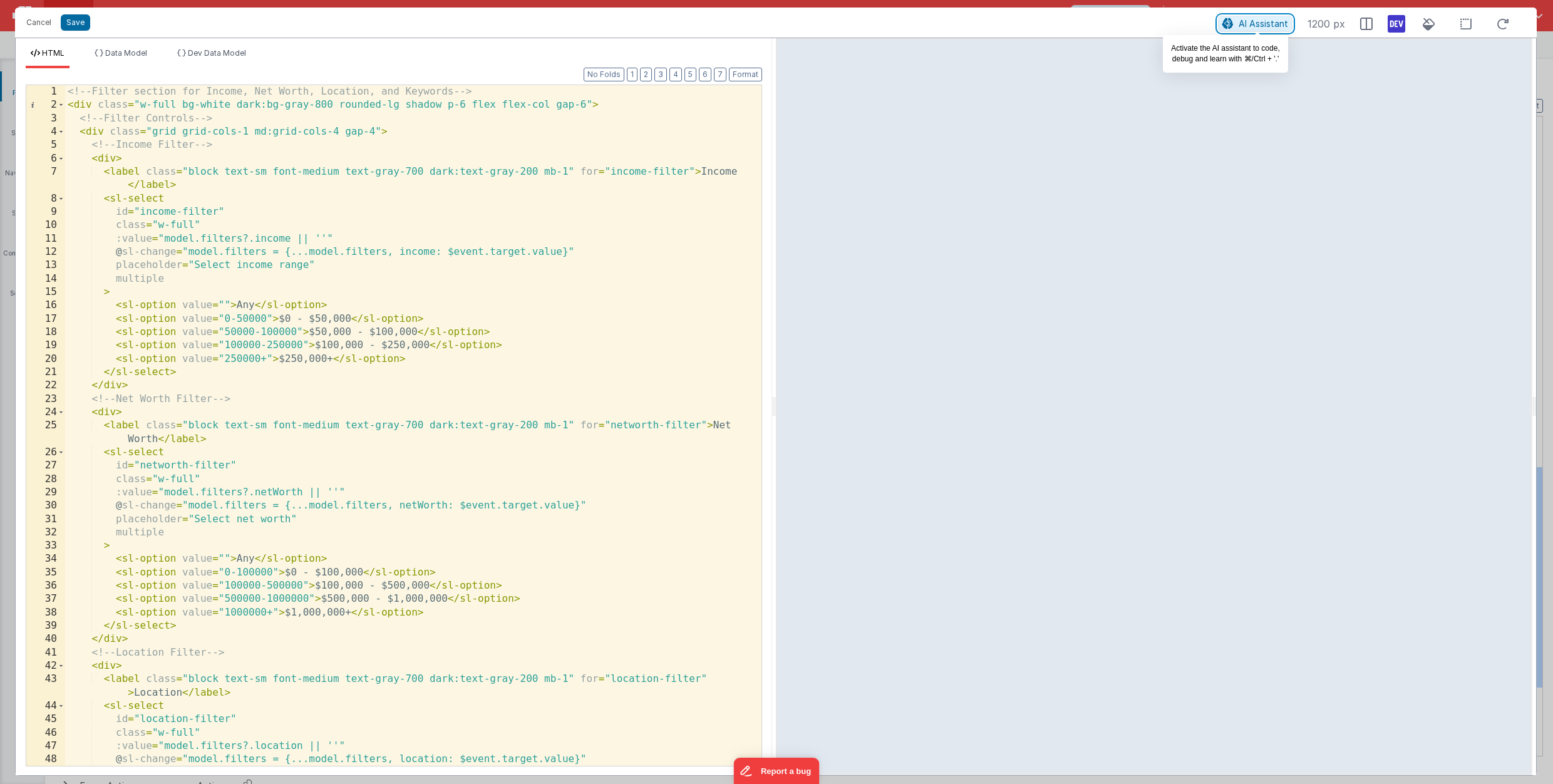
click at [1249, 18] on span "AI Assistant" at bounding box center [1264, 23] width 50 height 11
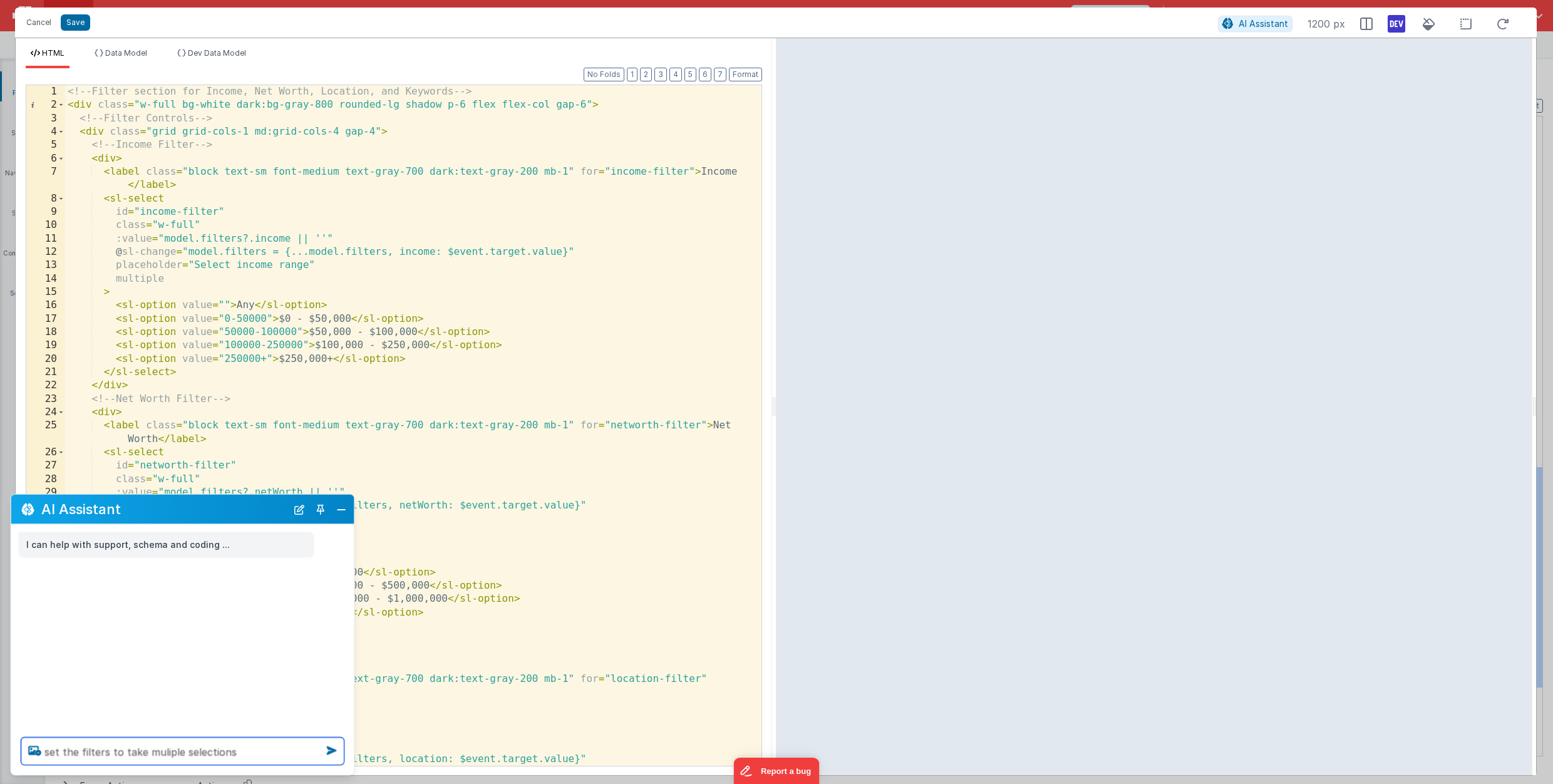
click at [162, 749] on textarea "set the filters to take muliple selections" at bounding box center [183, 750] width 323 height 28
type textarea "set the filters to take mult iple selections"
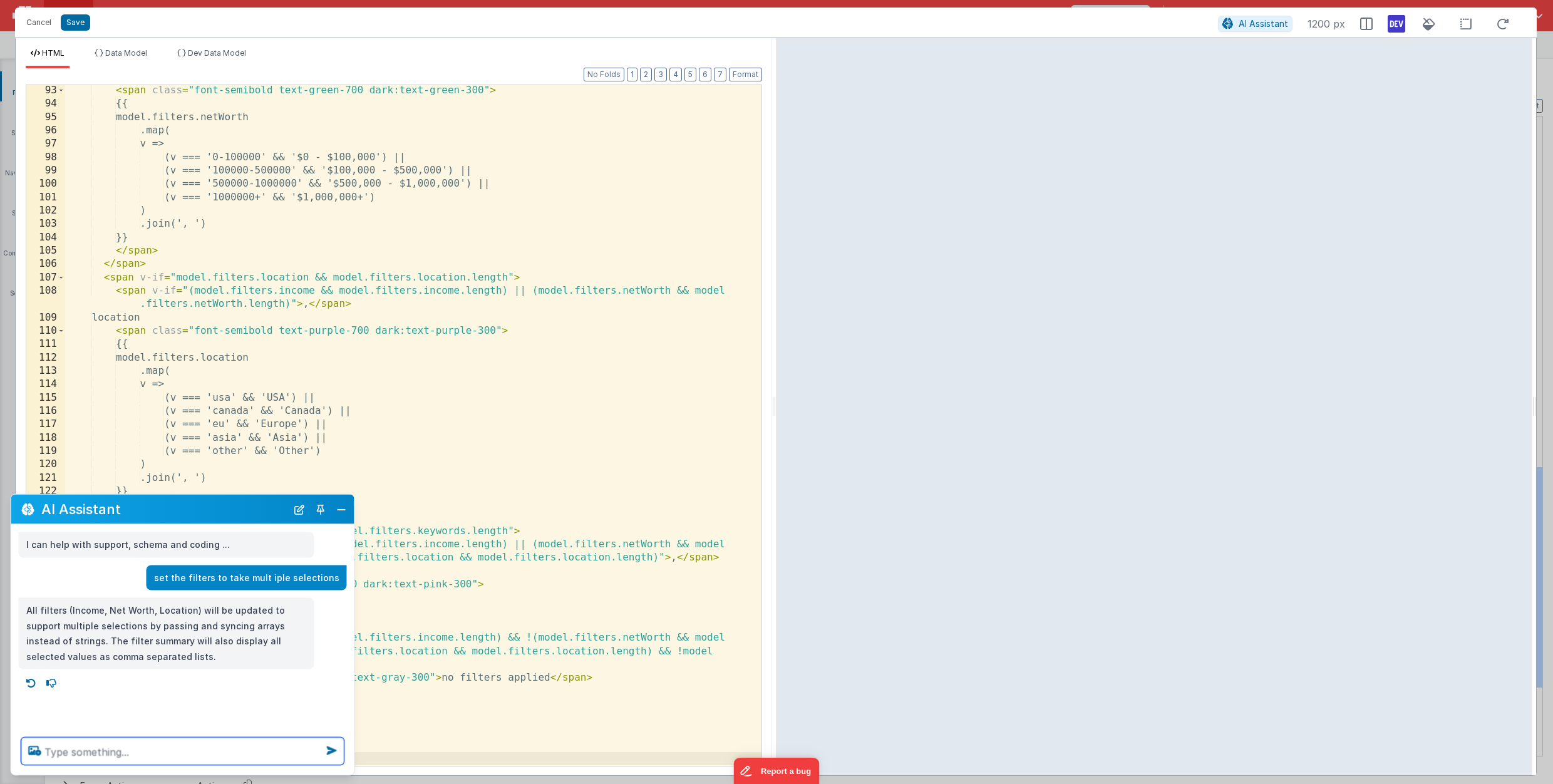
scroll to position [1337, 0]
click at [84, 18] on button "Save" at bounding box center [75, 22] width 29 height 16
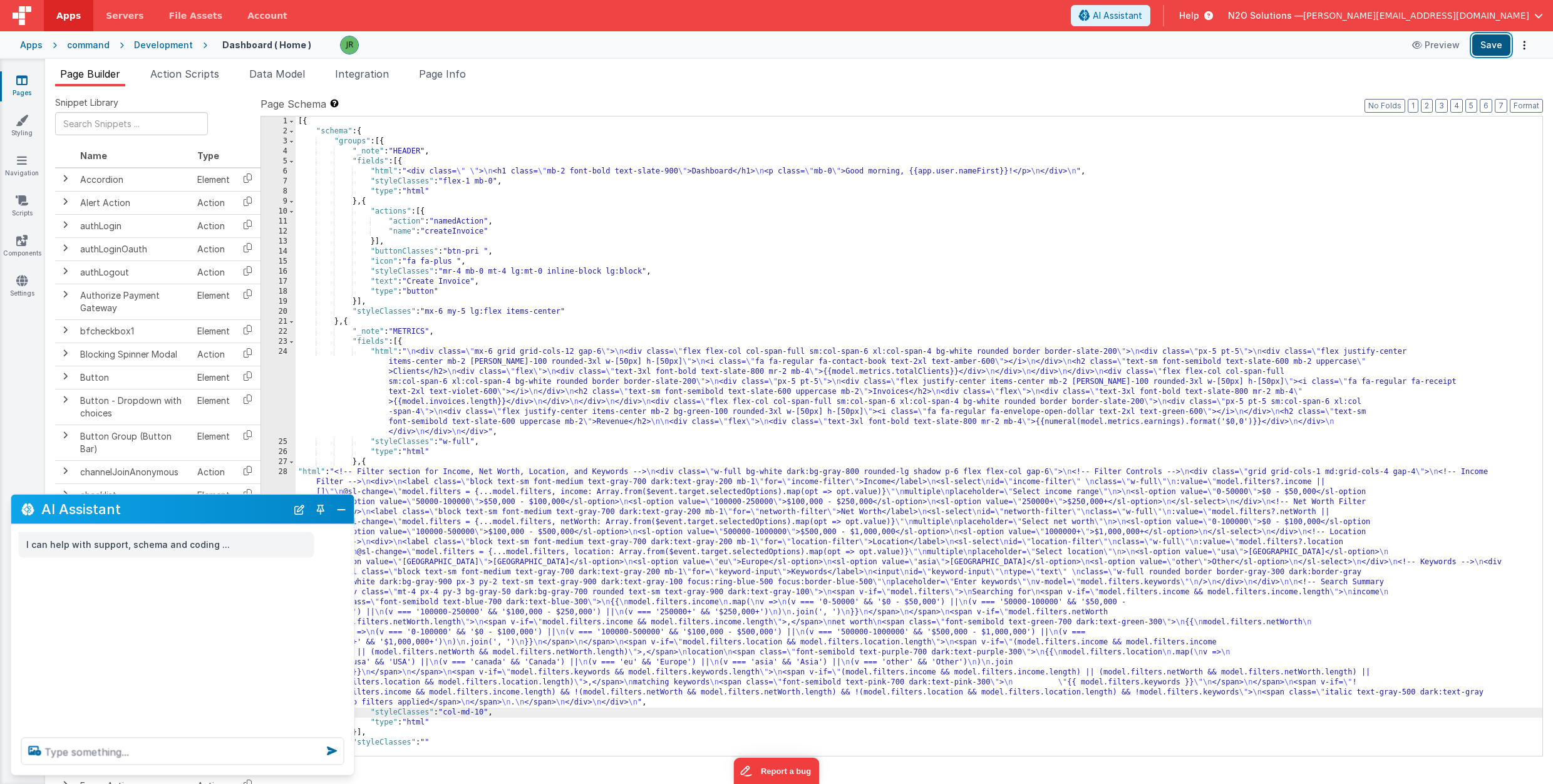
click at [1495, 48] on button "Save" at bounding box center [1491, 45] width 38 height 21
click at [1493, 46] on button "Save" at bounding box center [1491, 45] width 38 height 21
click at [410, 519] on div "[{ "schema" : { "groups" : [{ "_note" : "HEADER" , "fields" : [{ "html" : "<div…" at bounding box center [920, 446] width 1247 height 659
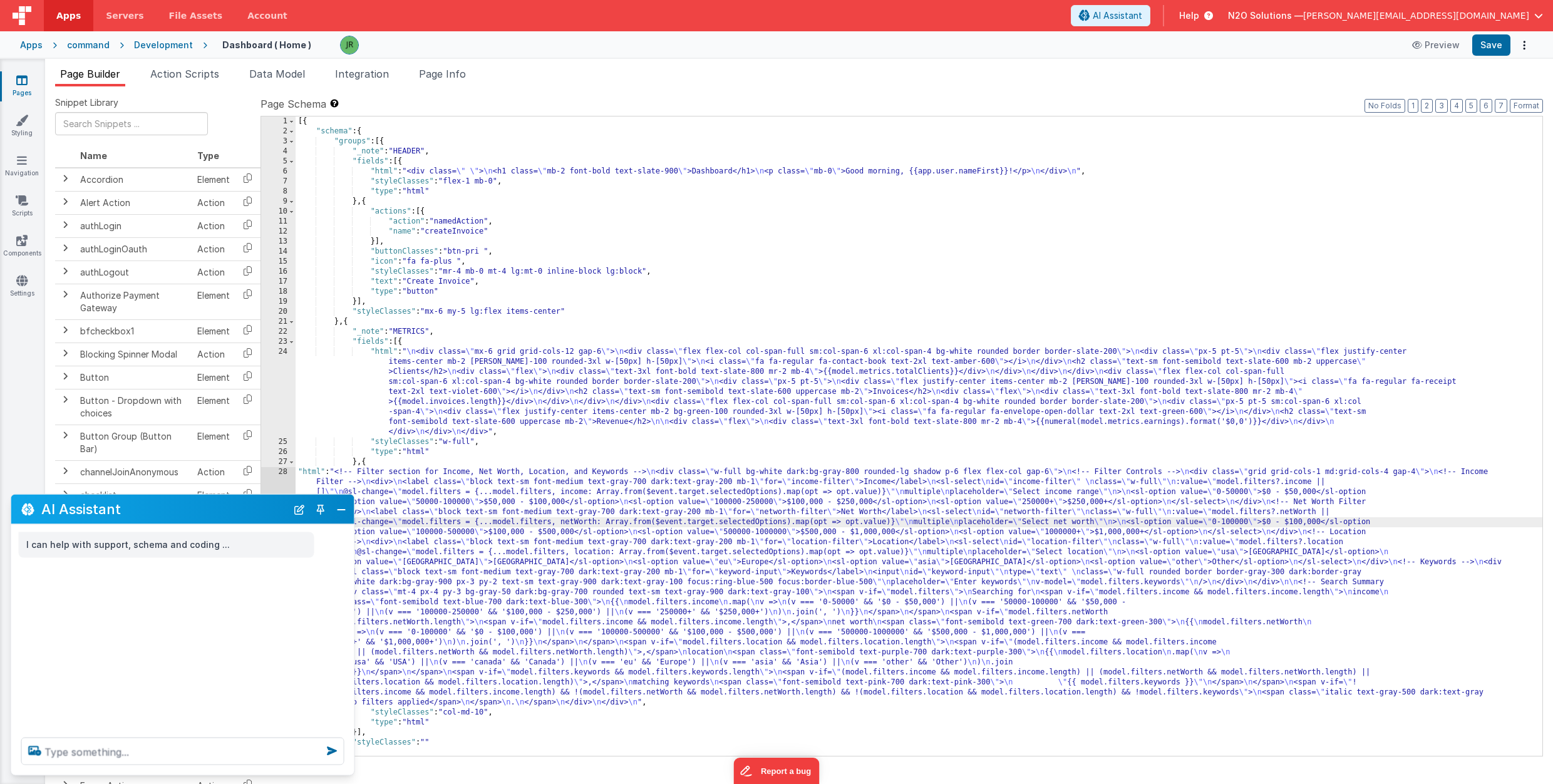
click at [281, 476] on div "28" at bounding box center [278, 587] width 35 height 241
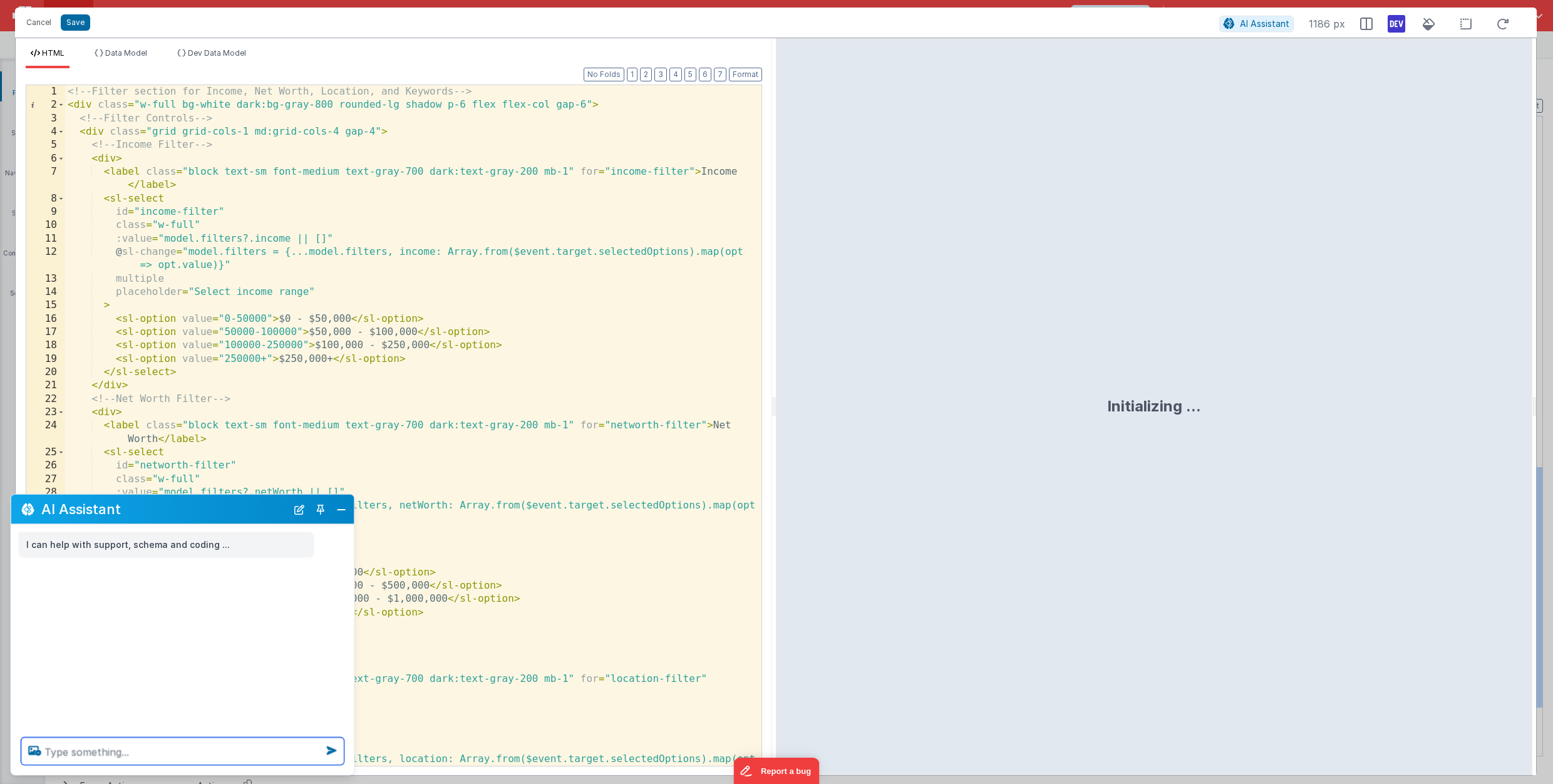
click at [89, 750] on textarea at bounding box center [183, 750] width 323 height 28
type textarea "the filters do not show all of the selected options in the dropdown. can you fi…"
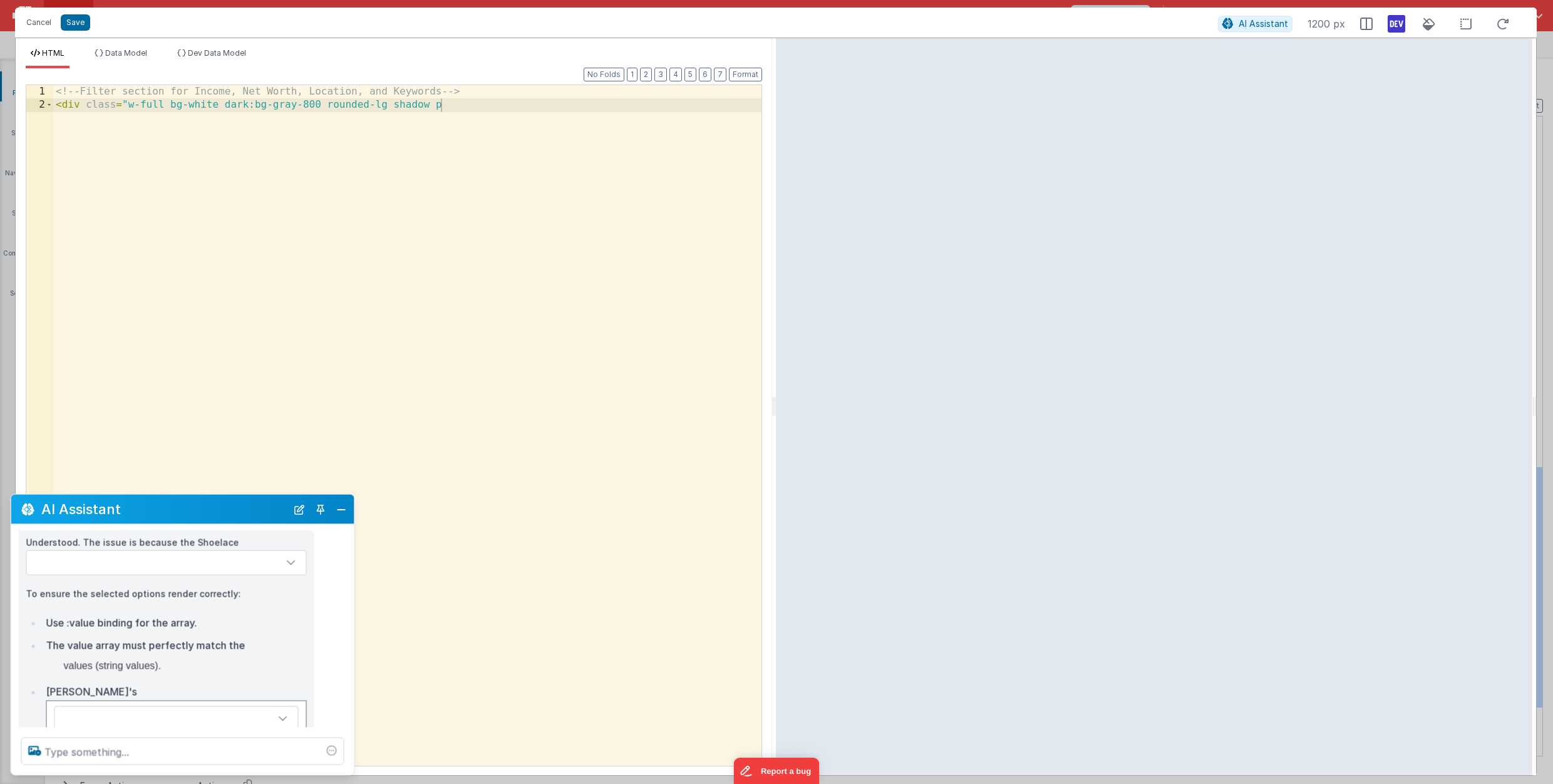
scroll to position [139, 0]
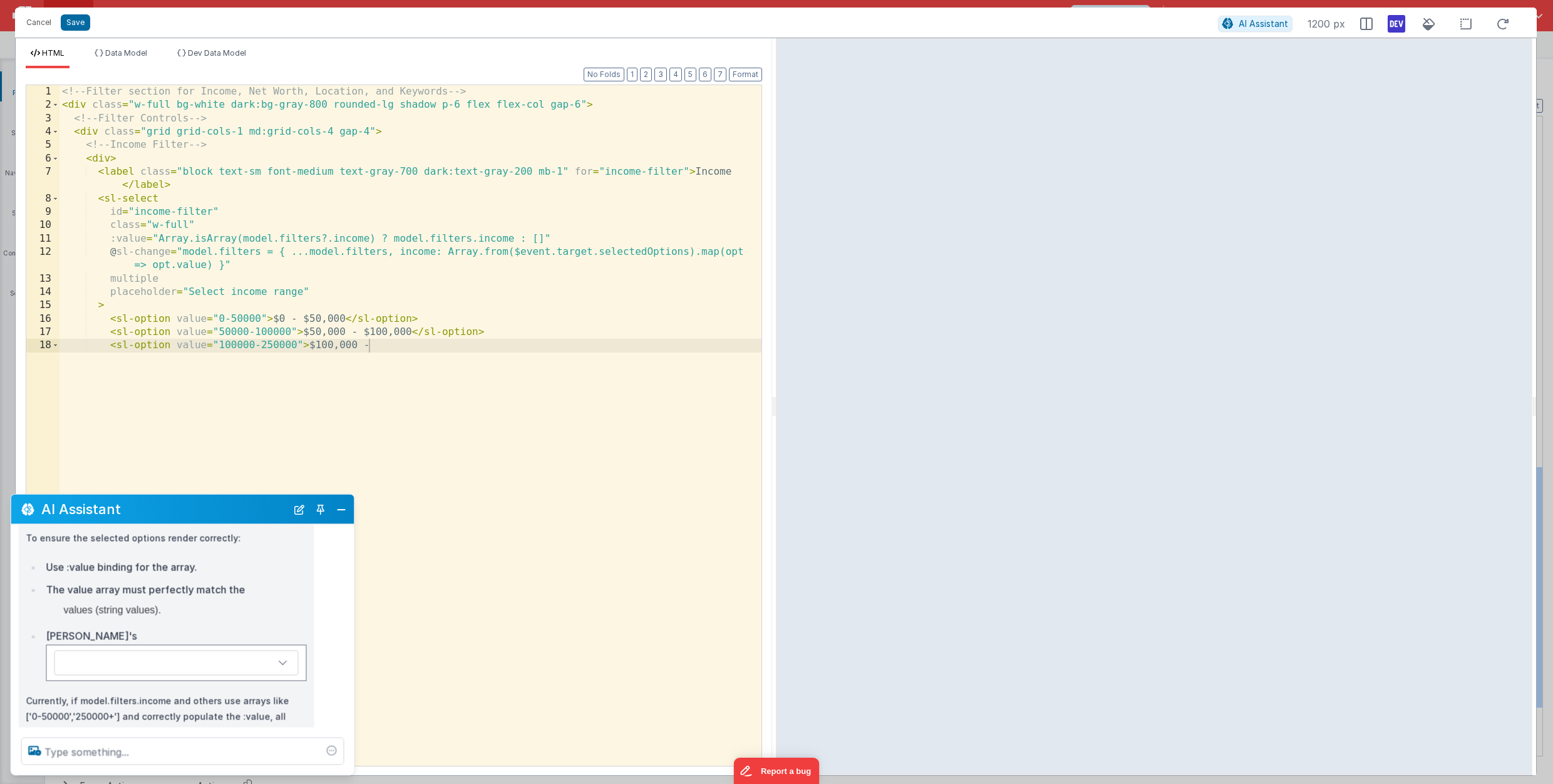
click at [948, 79] on iframe at bounding box center [1154, 407] width 752 height 732
click at [950, 83] on div at bounding box center [1155, 407] width 757 height 737
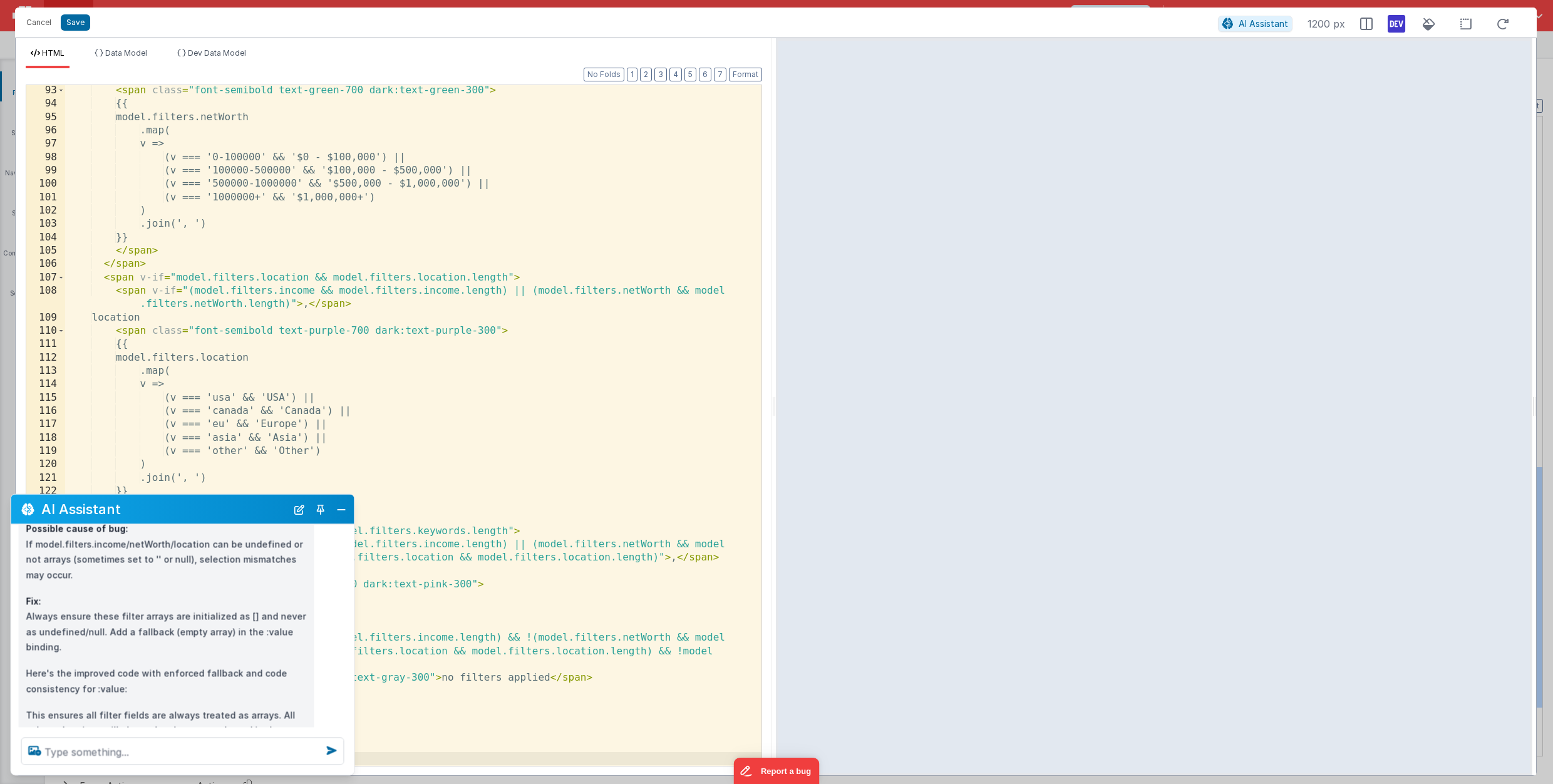
scroll to position [408, 0]
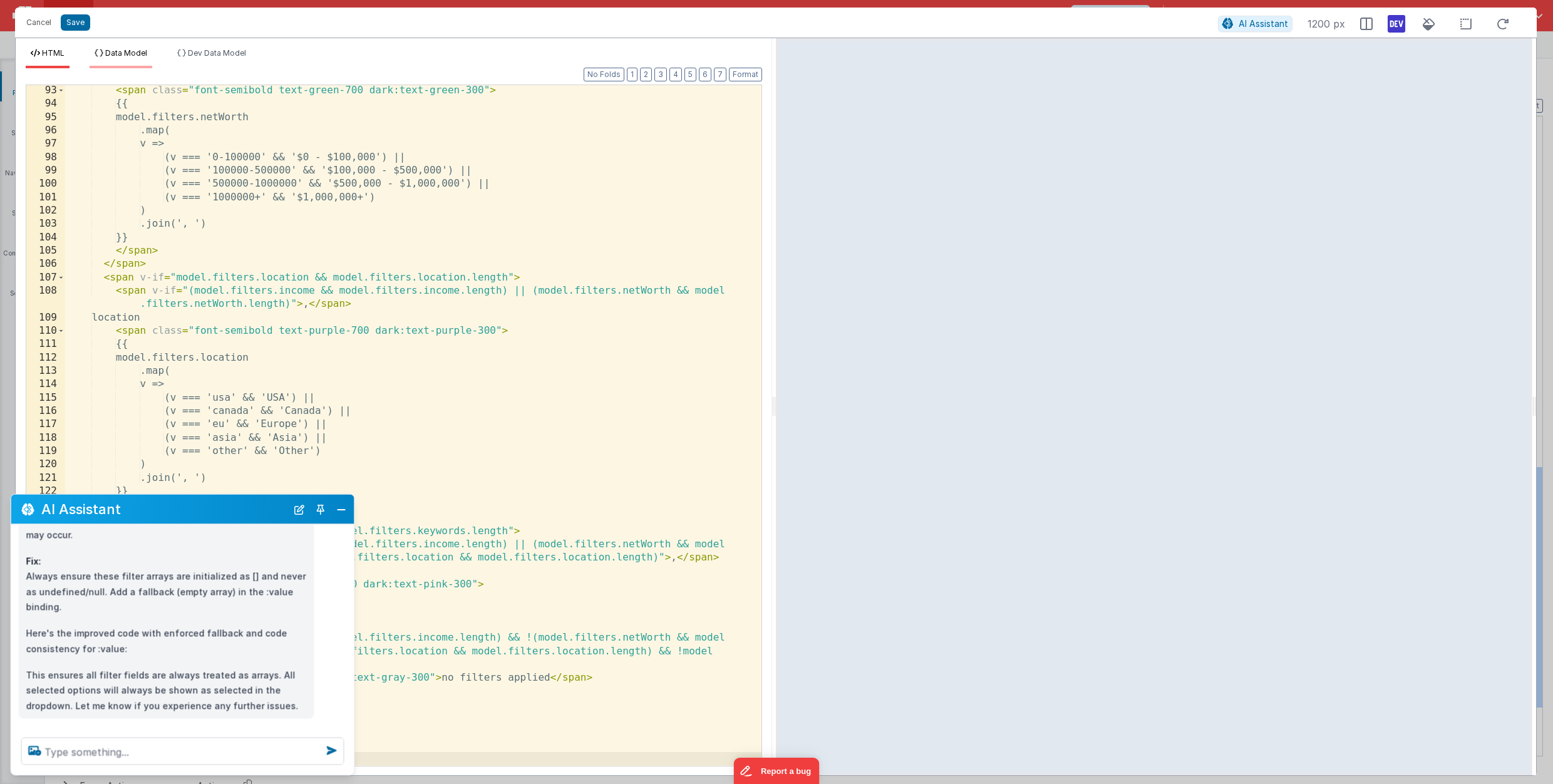
click at [122, 56] on span "Data Model" at bounding box center [125, 52] width 42 height 10
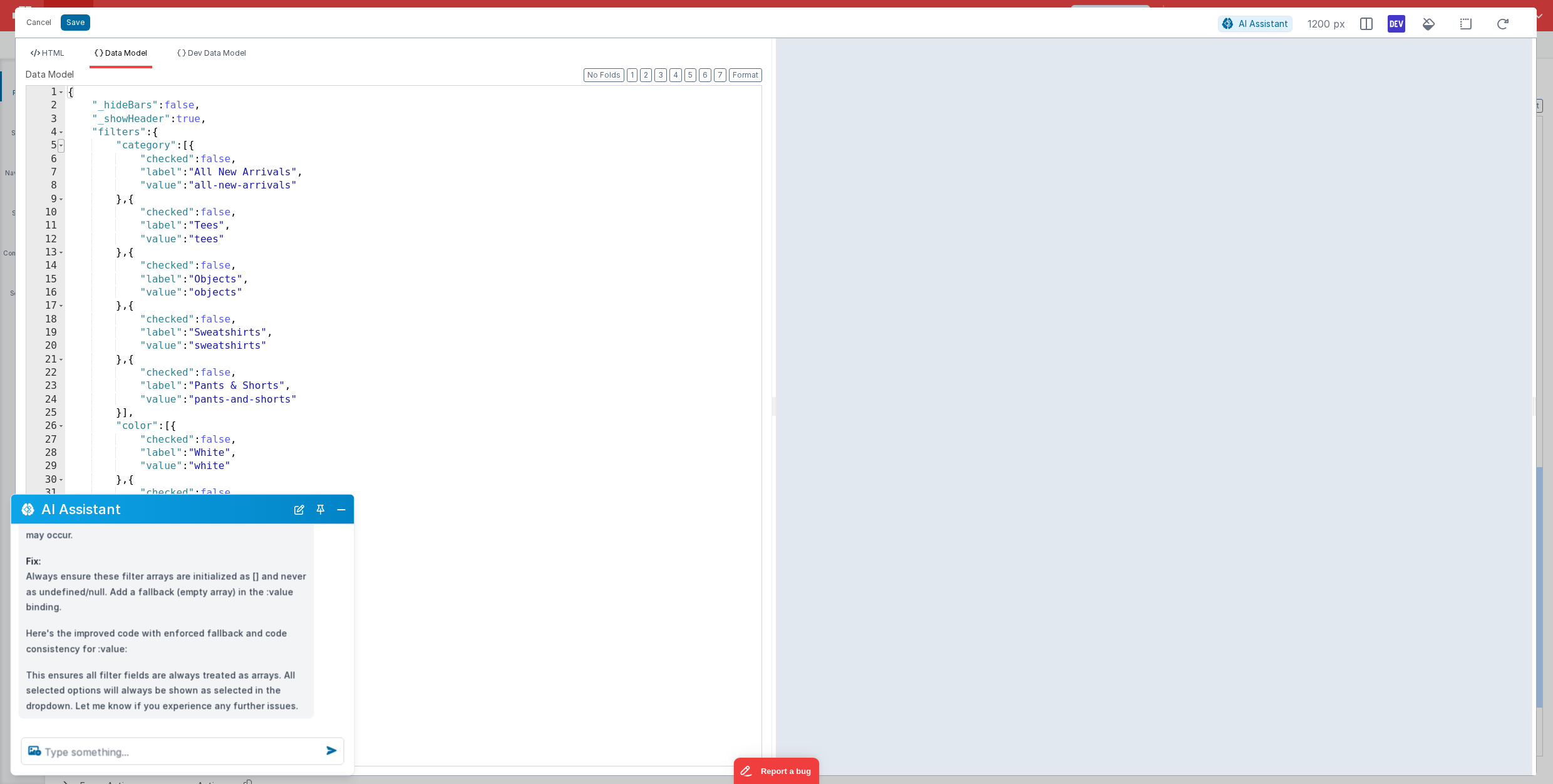
click at [64, 146] on span at bounding box center [61, 146] width 7 height 13
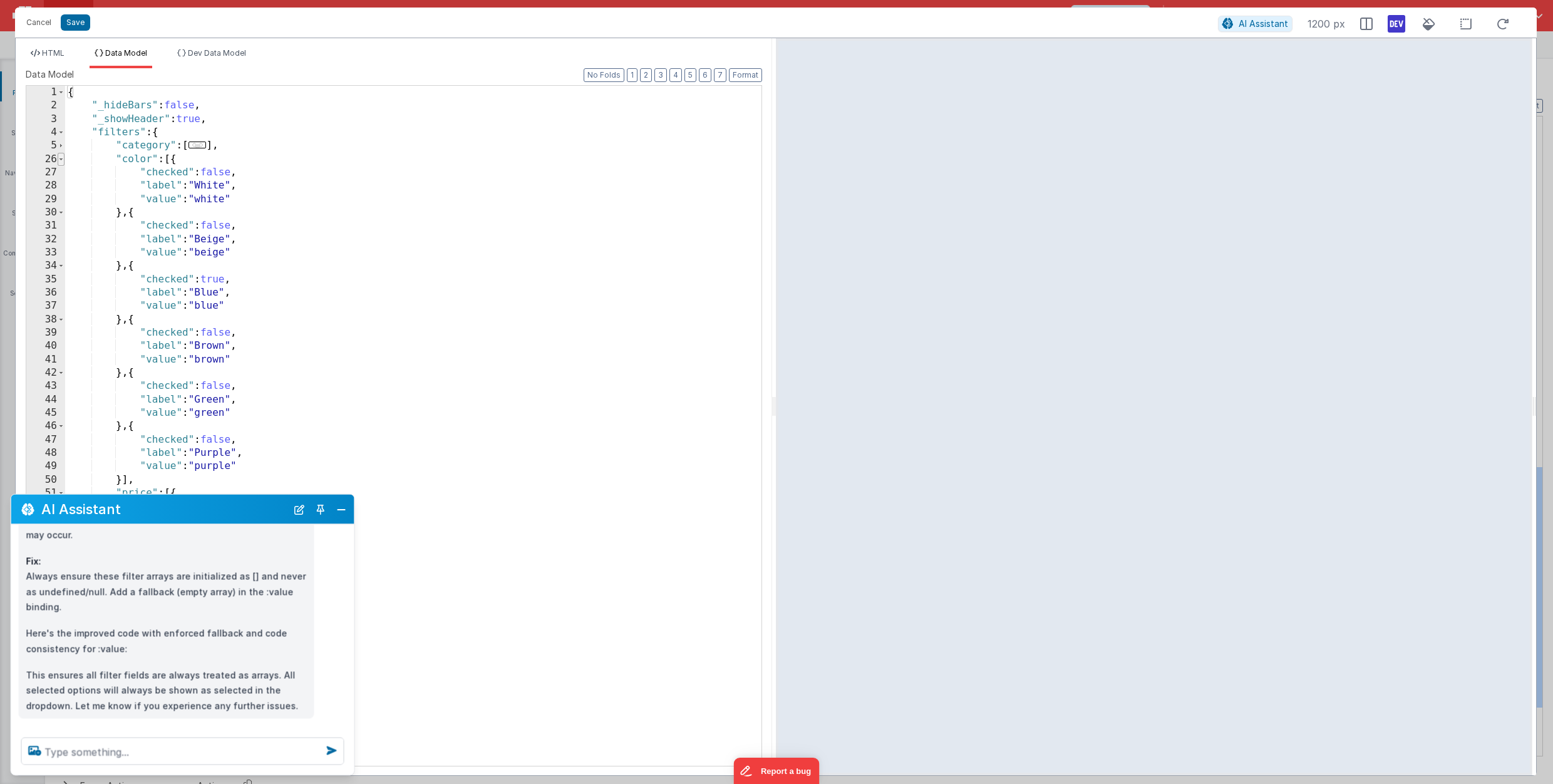
click at [63, 156] on span at bounding box center [61, 159] width 7 height 13
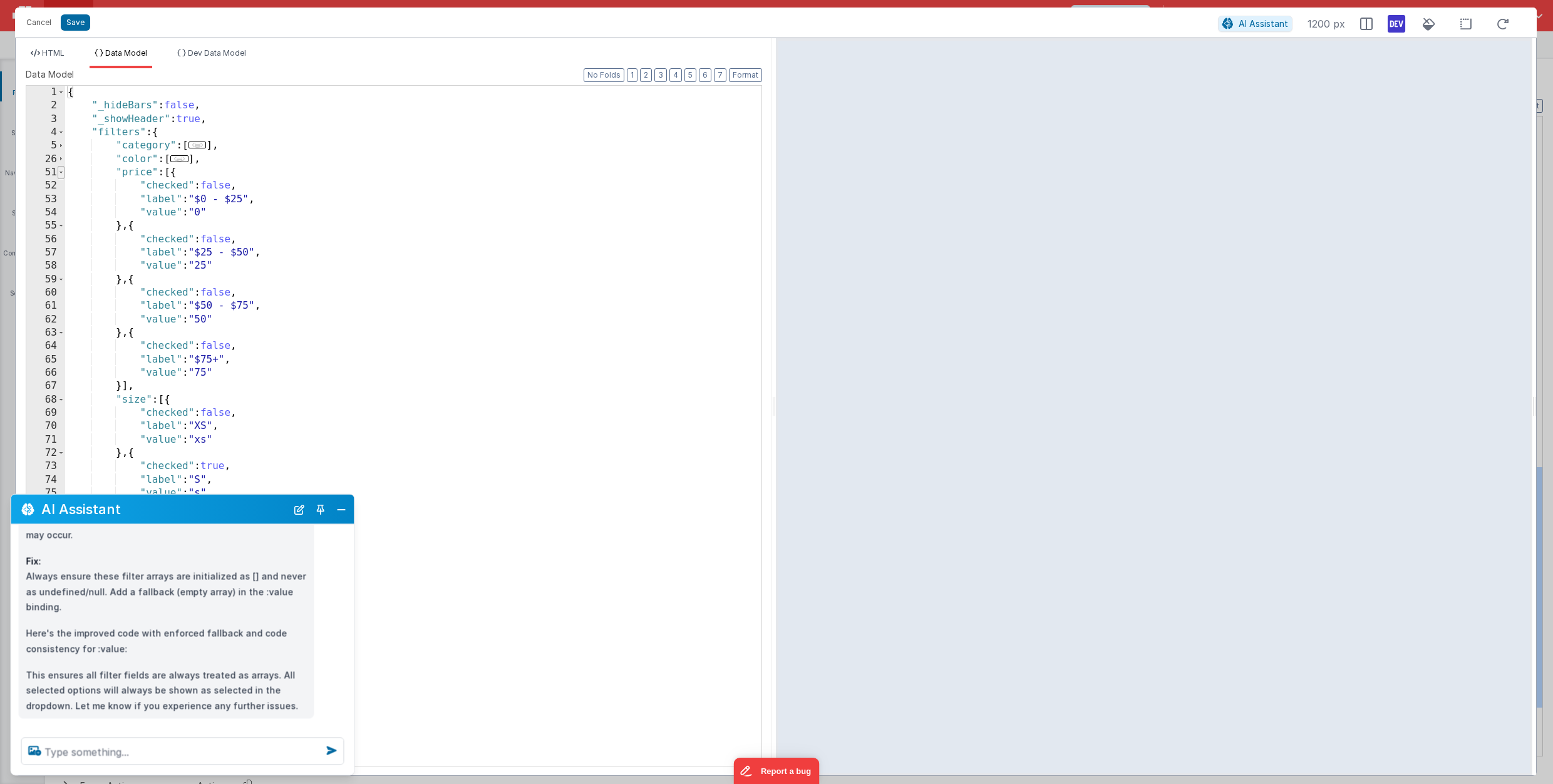
click at [64, 175] on span at bounding box center [61, 172] width 7 height 13
click at [61, 186] on span at bounding box center [61, 186] width 7 height 13
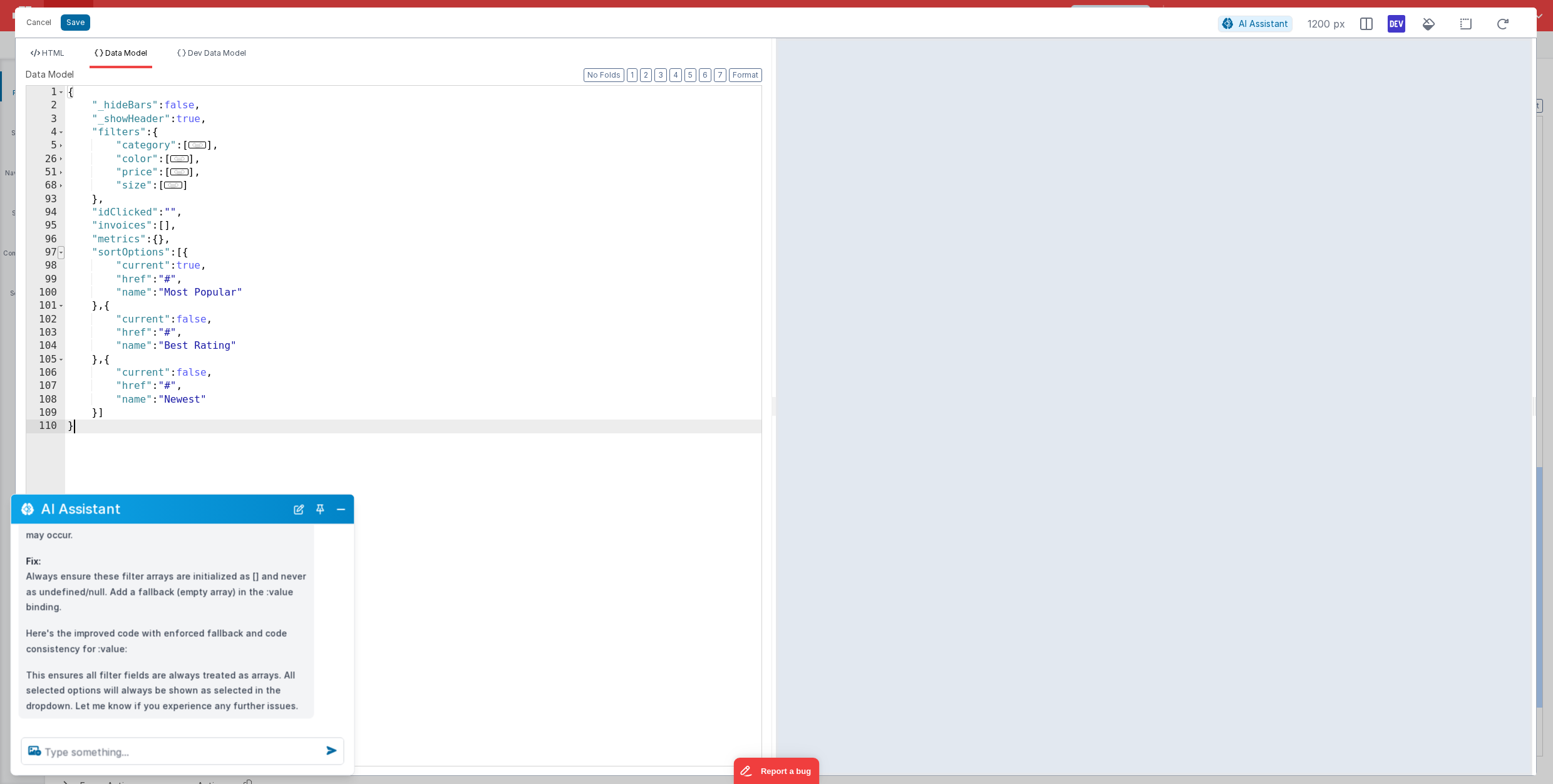
click at [61, 251] on span at bounding box center [61, 252] width 7 height 13
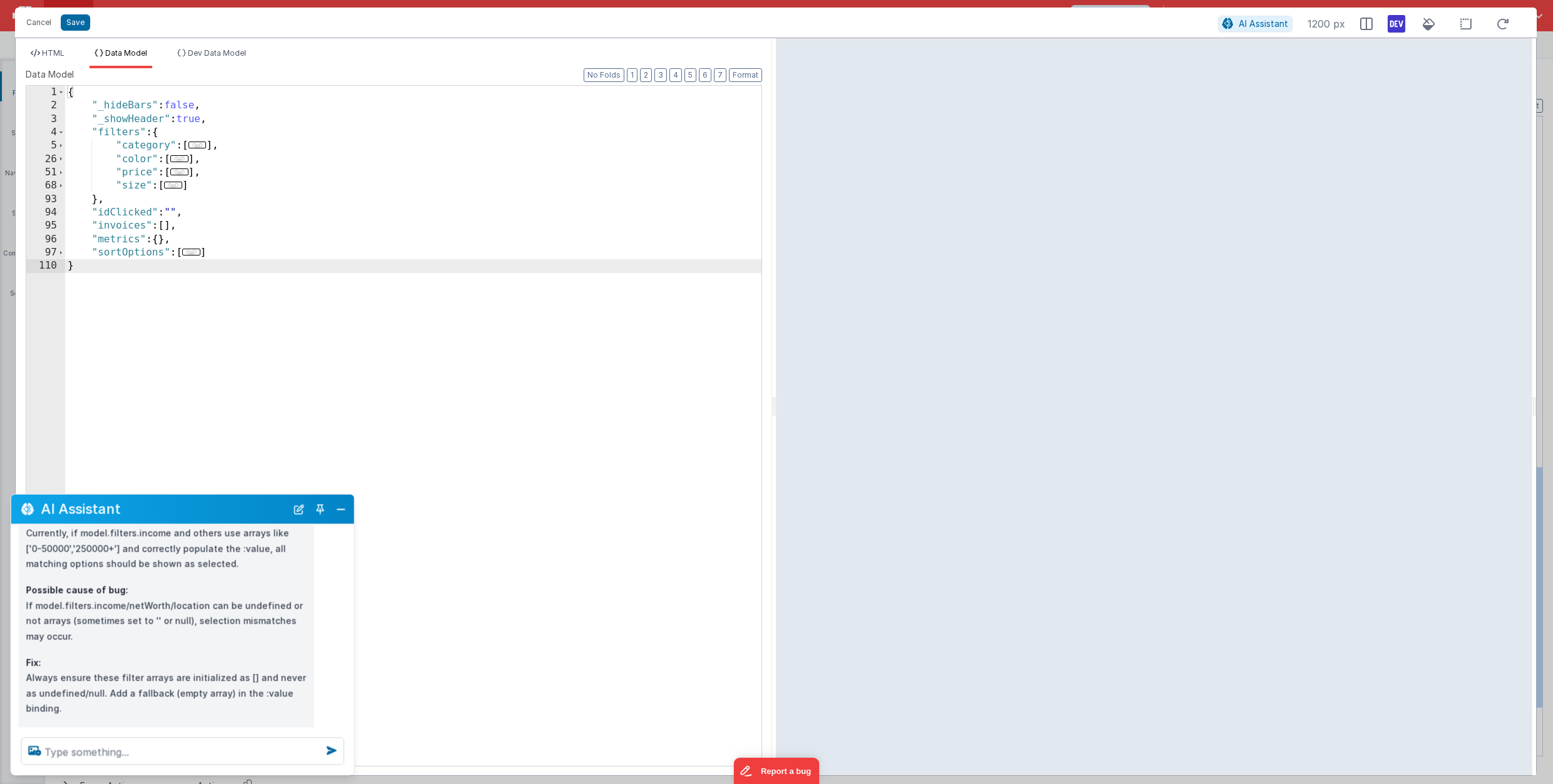
scroll to position [308, 0]
click at [230, 255] on div "{ "_hideBars" : false , "_showHeader" : true , "filters" : { "category" : [ ...…" at bounding box center [413, 439] width 697 height 706
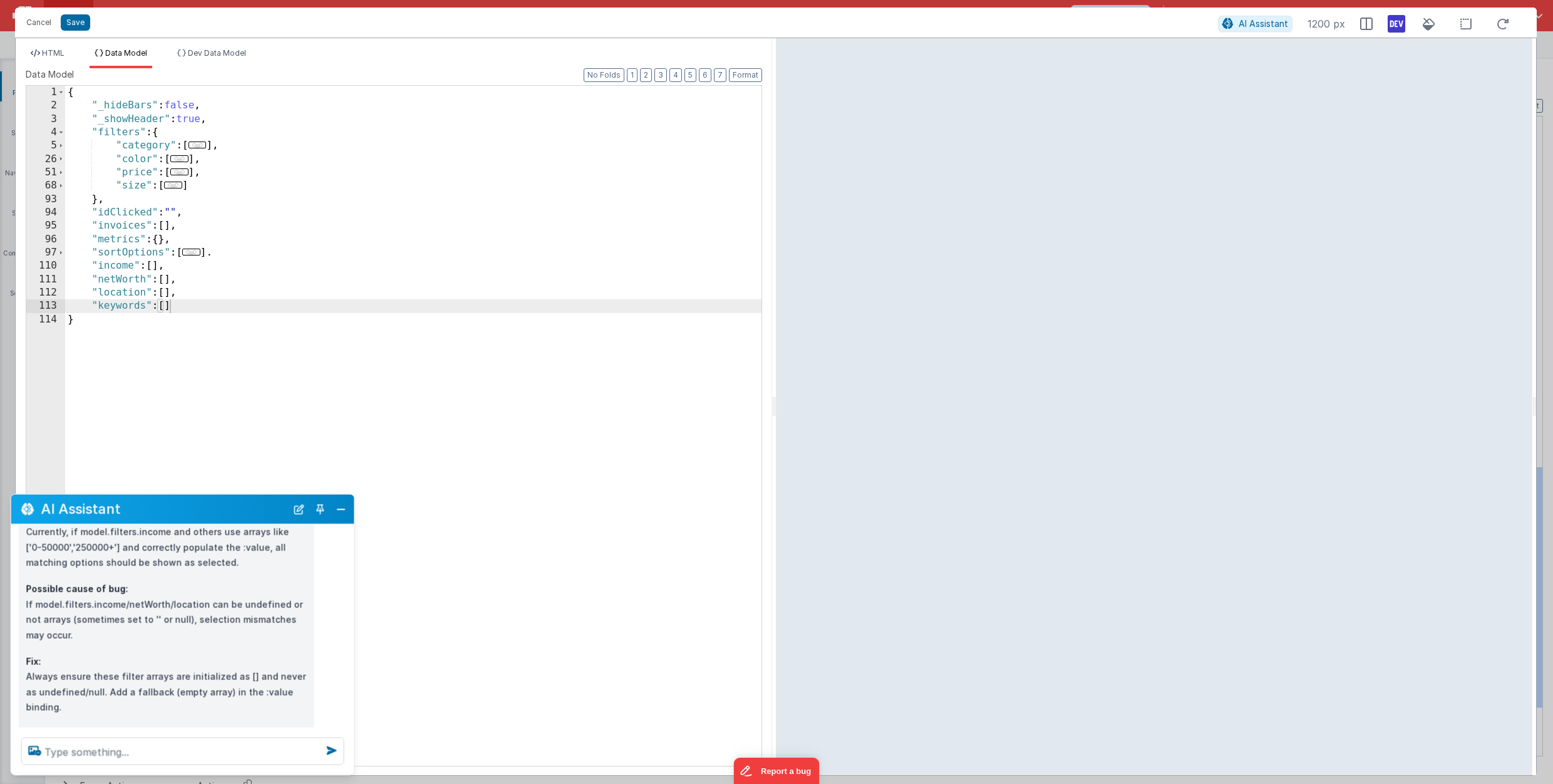
click at [891, 36] on div "Cancel Save AI Assistant 1200 px" at bounding box center [776, 22] width 1522 height 30
click at [84, 22] on button "Save" at bounding box center [75, 22] width 29 height 16
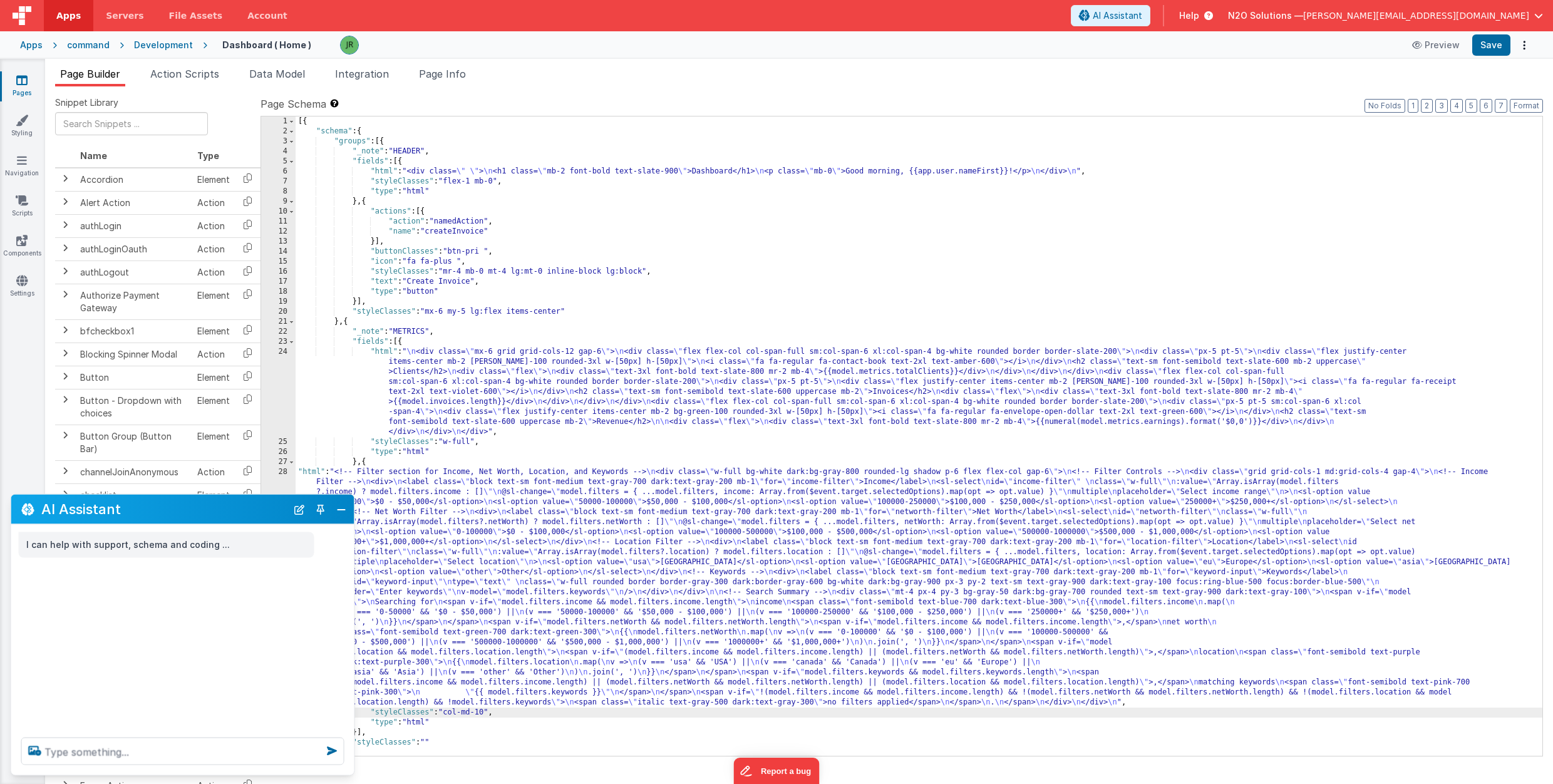
scroll to position [0, 0]
click at [1485, 41] on button "Save" at bounding box center [1491, 45] width 38 height 21
click at [453, 533] on div "[{ "schema" : { "groups" : [{ "_note" : "HEADER" , "fields" : [{ "html" : "<div…" at bounding box center [920, 446] width 1247 height 659
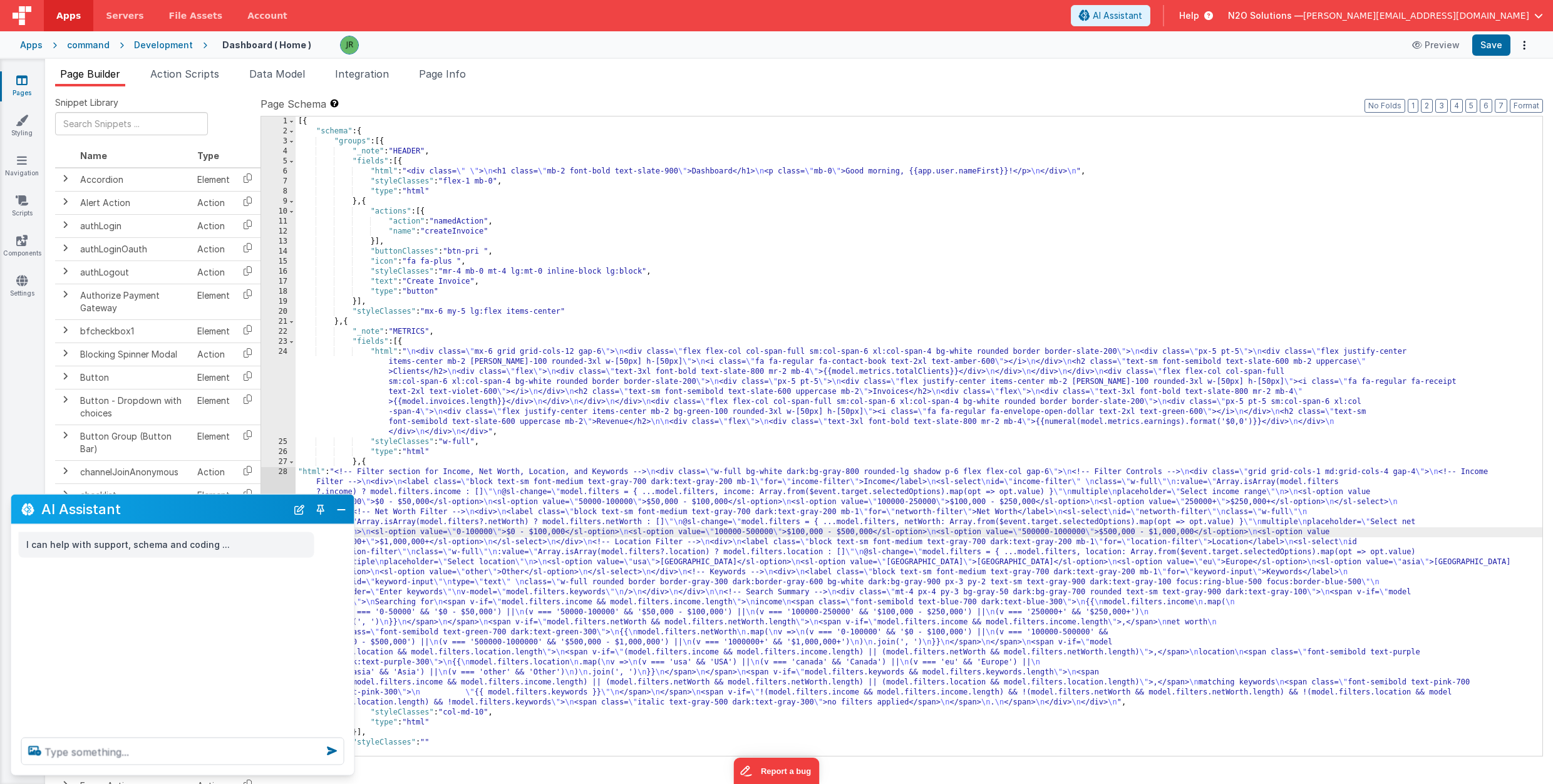
click at [283, 472] on div "28" at bounding box center [278, 587] width 35 height 241
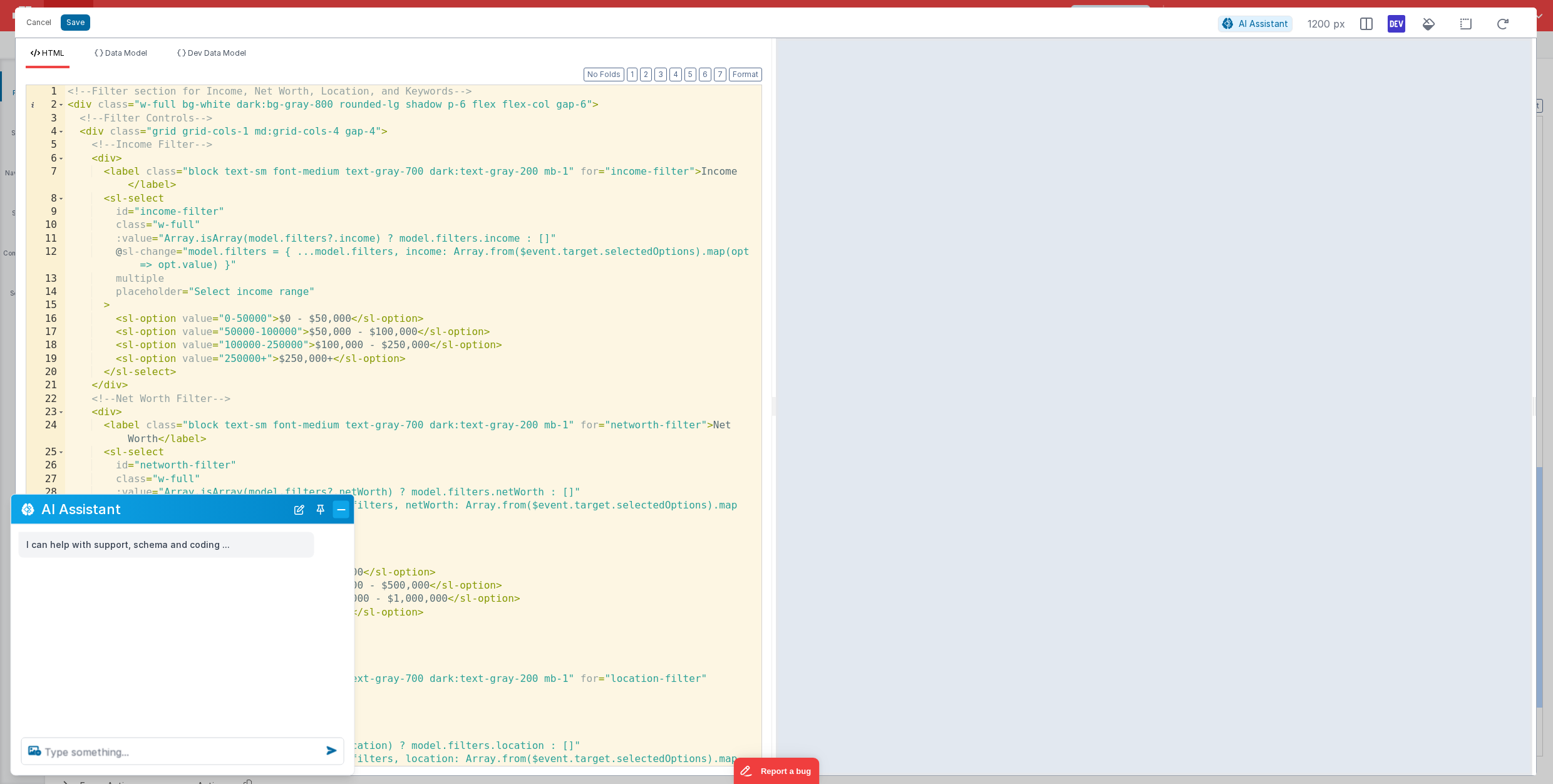
click at [338, 508] on button "Close" at bounding box center [341, 509] width 16 height 18
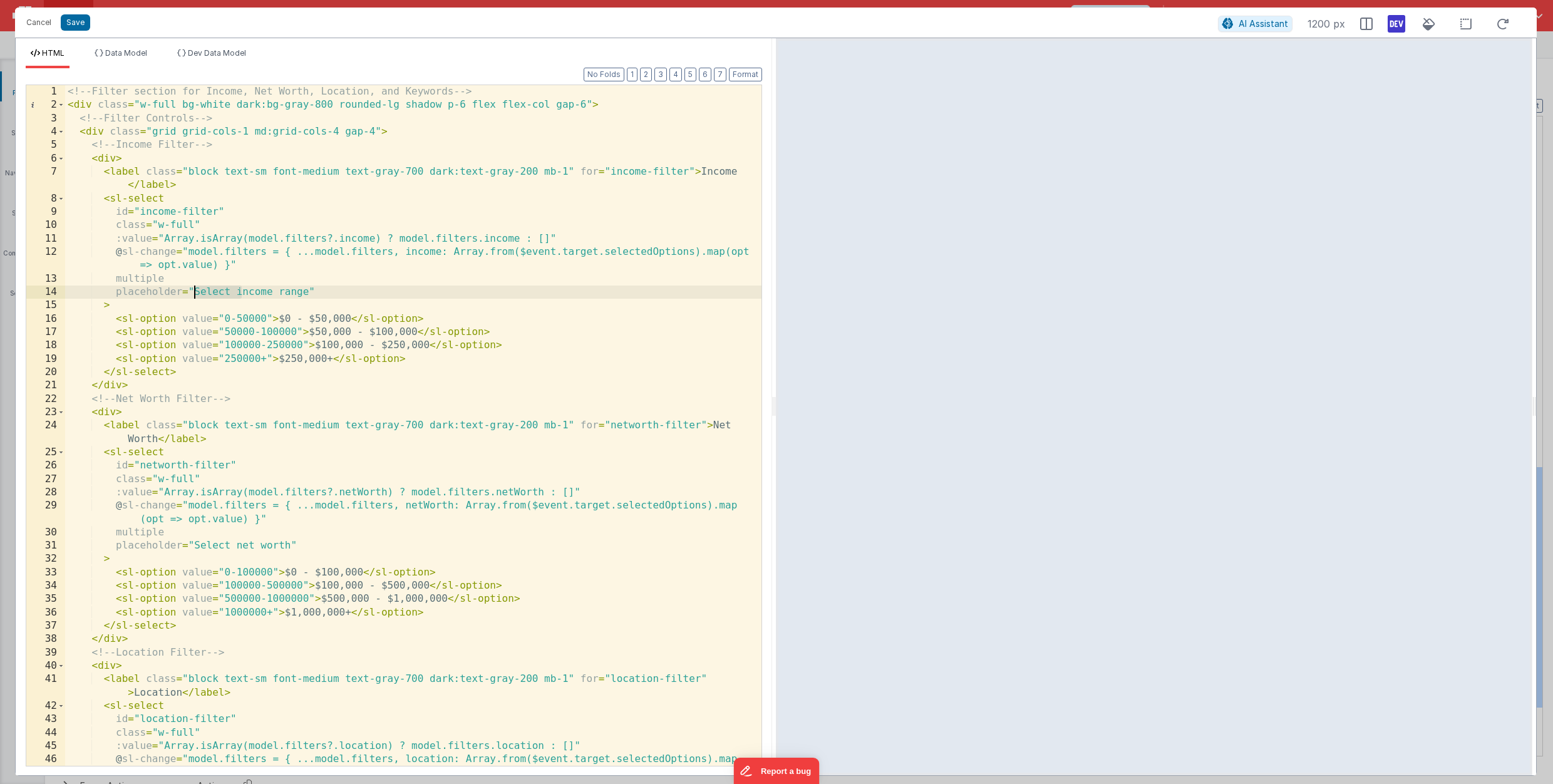
drag, startPoint x: 241, startPoint y: 288, endPoint x: 196, endPoint y: 292, distance: 45.2
click at [196, 292] on div "<!-- Filter section for Income, Net Worth, Location, and Keywords --> < div cla…" at bounding box center [413, 445] width 697 height 720
drag, startPoint x: 243, startPoint y: 544, endPoint x: 195, endPoint y: 545, distance: 48.0
click at [195, 545] on div "<!-- Filter section for Income, Net Worth, Location, and Keywords --> < div cla…" at bounding box center [413, 445] width 697 height 720
click at [251, 544] on div "<!-- Filter section for Income, Net Worth, Location, and Keywords --> < div cla…" at bounding box center [413, 445] width 697 height 720
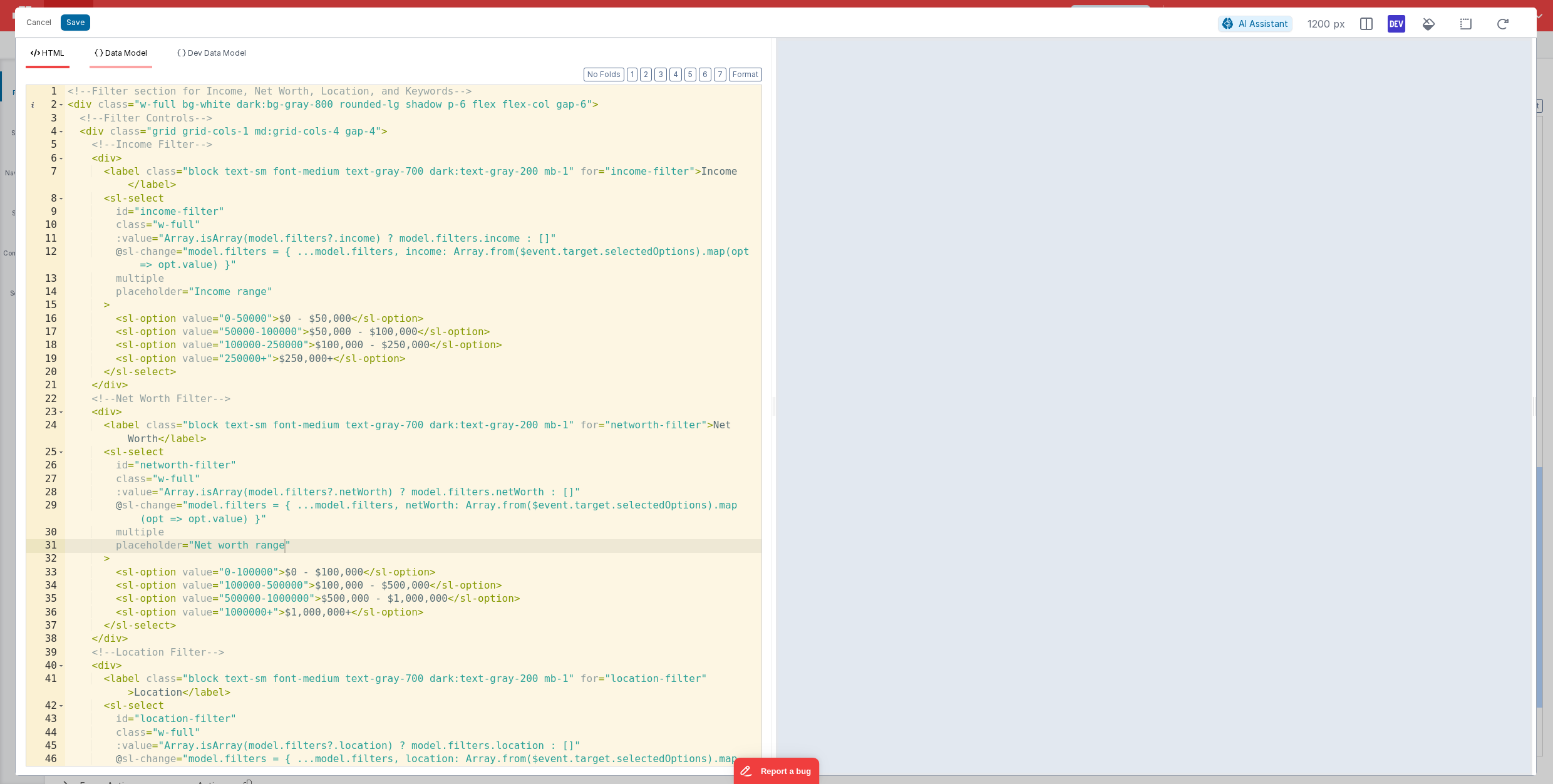
click at [122, 50] on span "Data Model" at bounding box center [125, 52] width 42 height 10
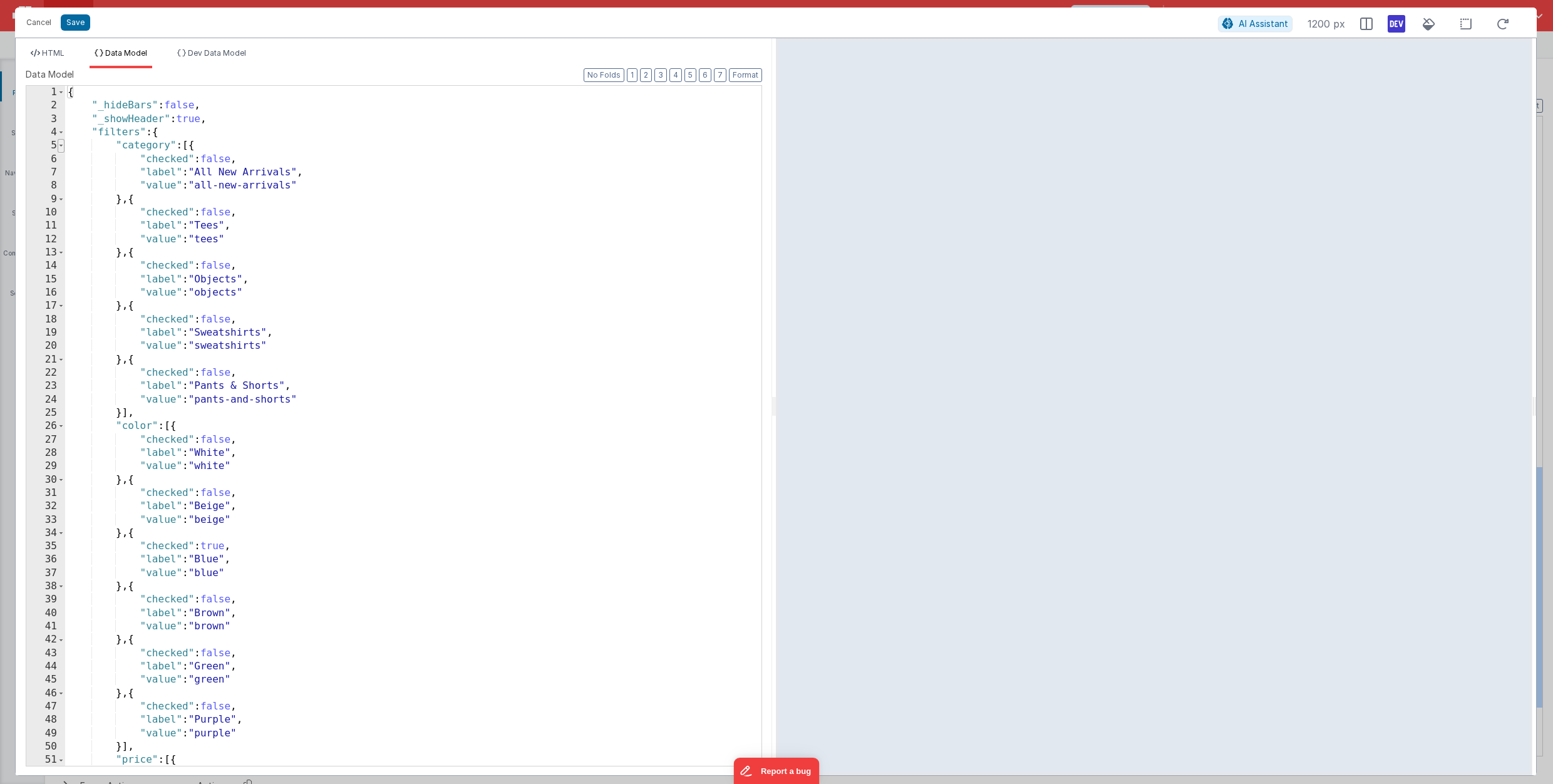
click at [60, 143] on span at bounding box center [61, 146] width 7 height 13
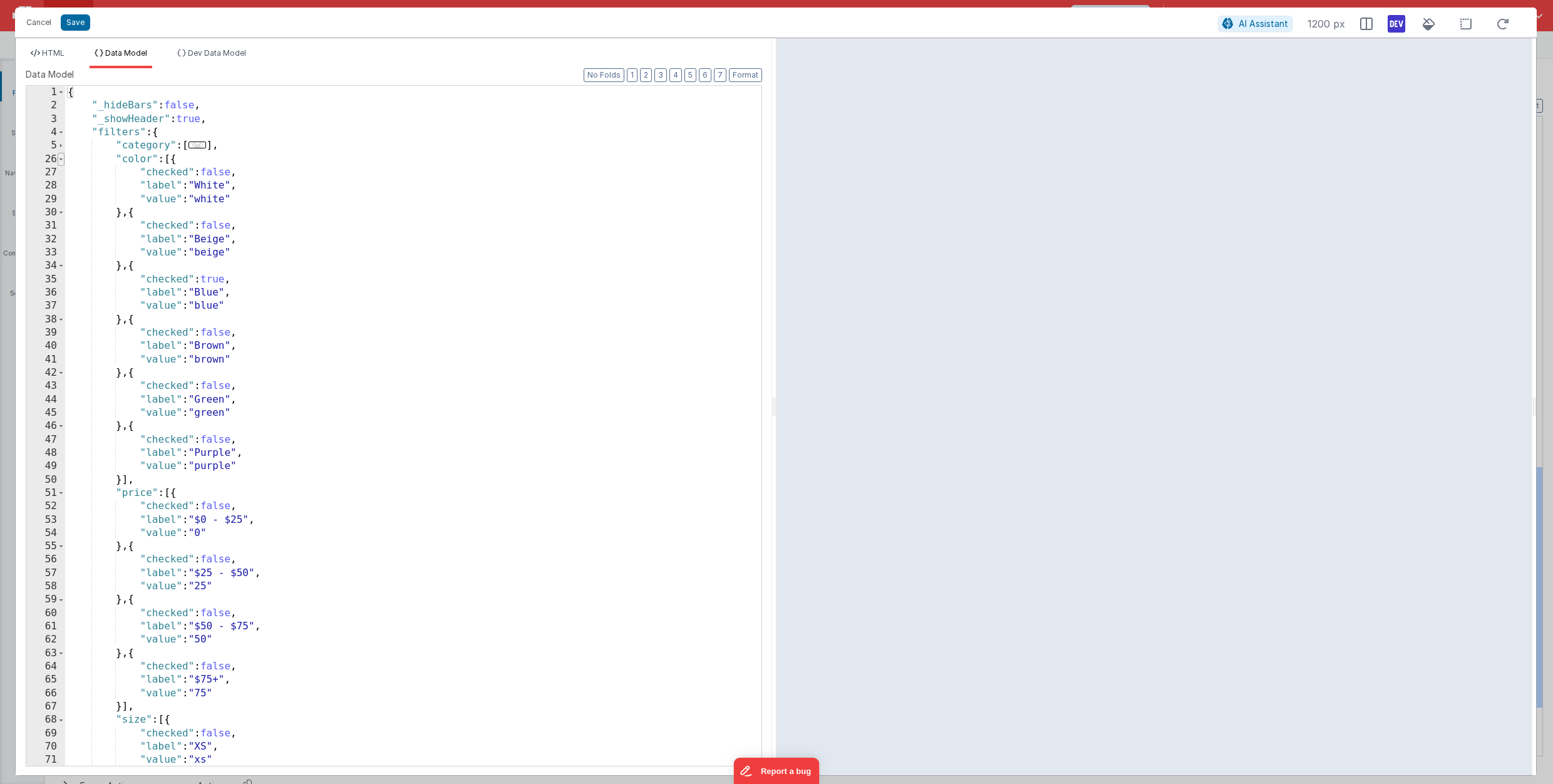
click at [60, 158] on span at bounding box center [61, 159] width 7 height 13
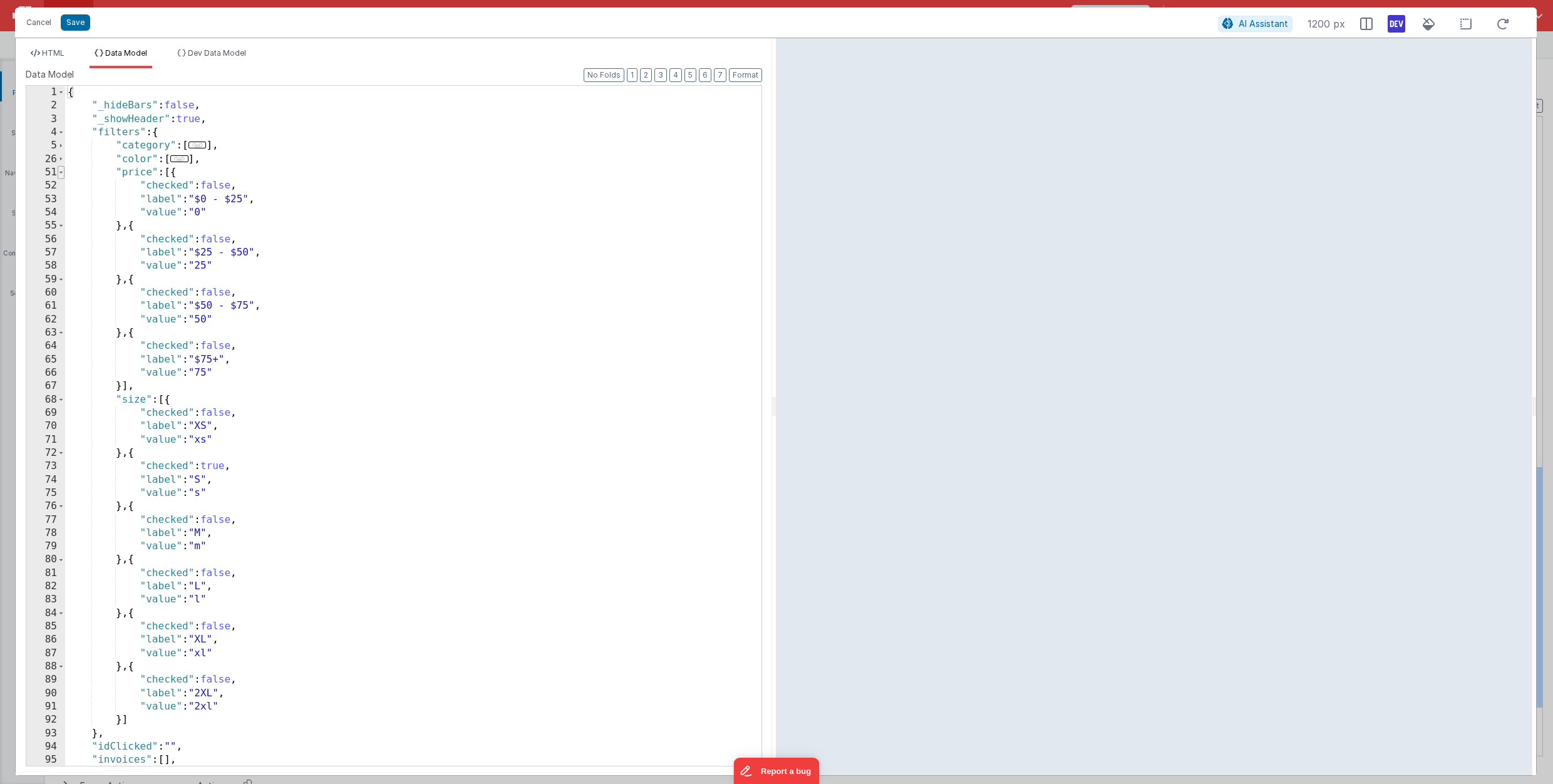
click at [64, 168] on span at bounding box center [61, 172] width 7 height 13
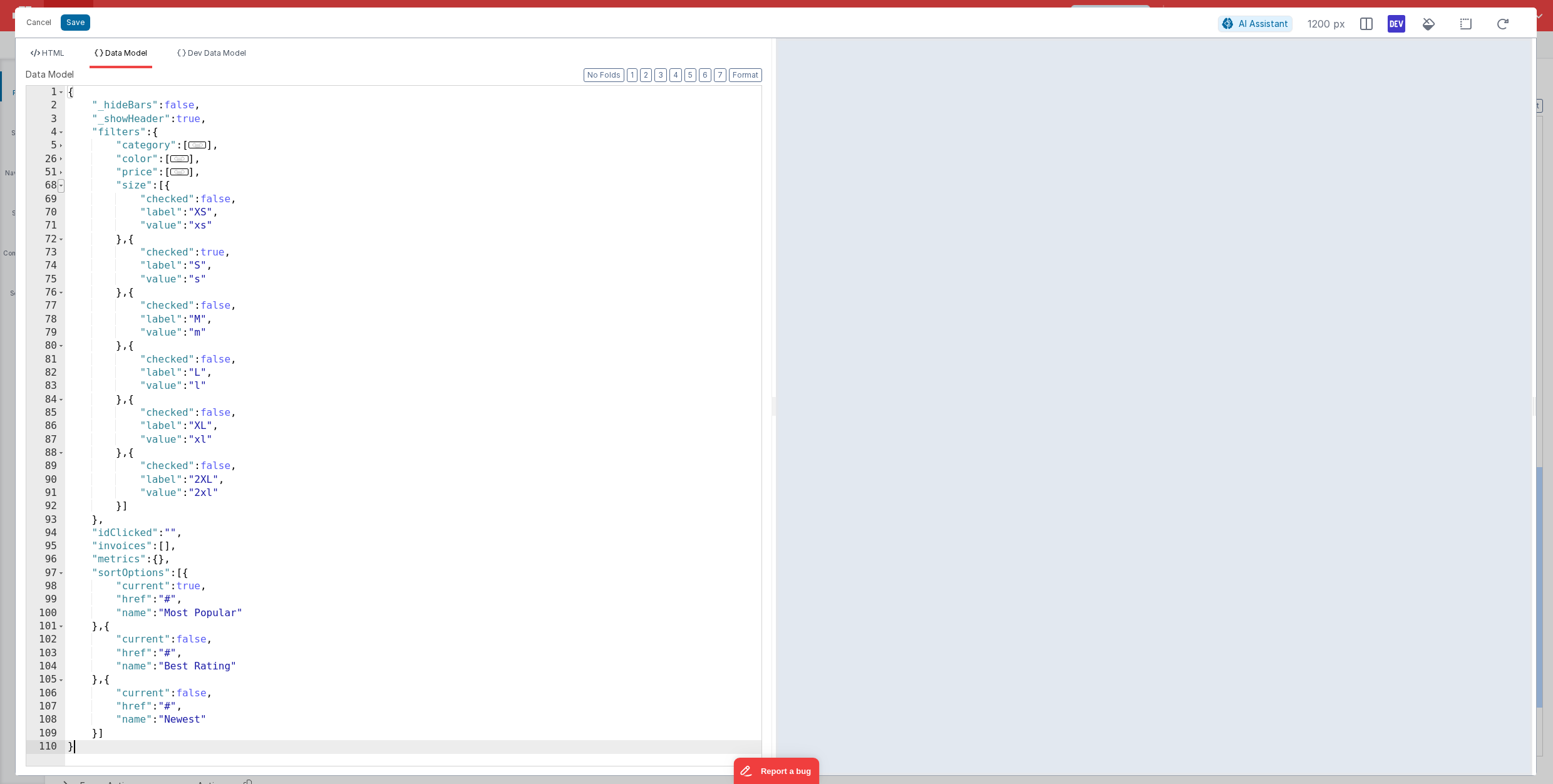
click at [63, 184] on span at bounding box center [61, 186] width 7 height 13
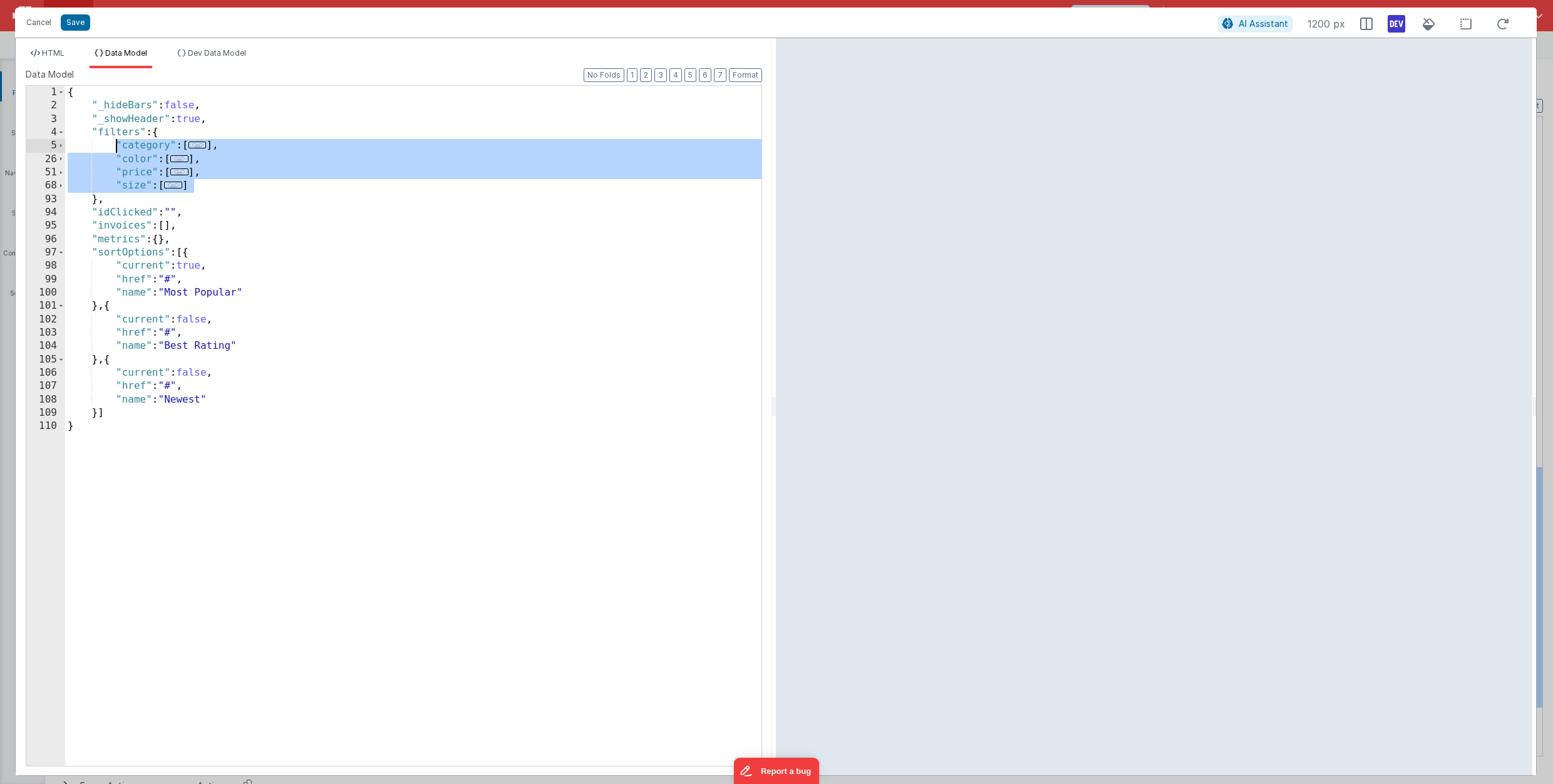
drag, startPoint x: 196, startPoint y: 188, endPoint x: 115, endPoint y: 148, distance: 90.3
click at [114, 149] on div "{ "_hideBars" : false , "_showHeader" : true , "filters" : { "category" : [ ...…" at bounding box center [413, 439] width 697 height 706
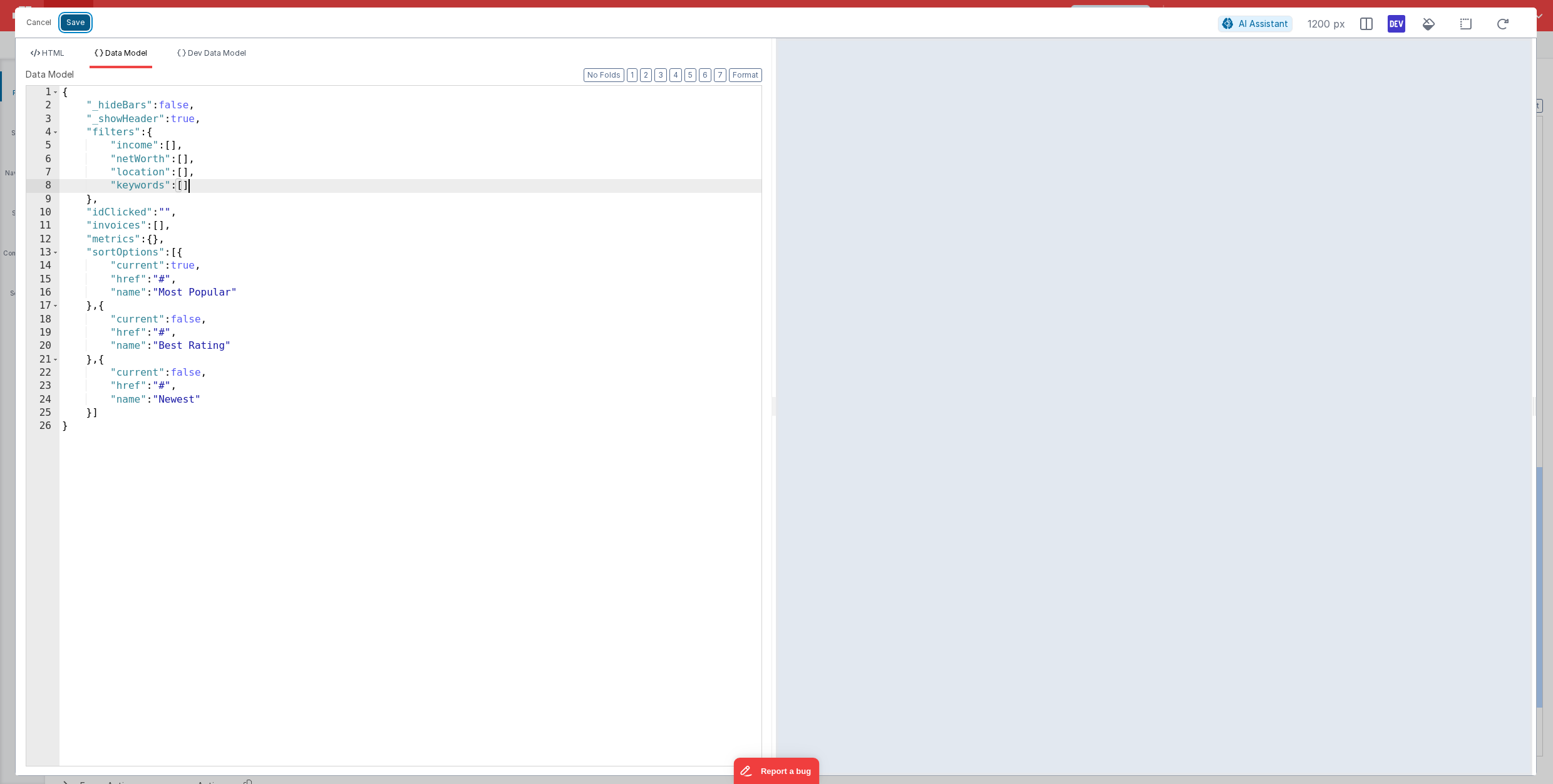
click at [83, 21] on button "Save" at bounding box center [75, 22] width 29 height 16
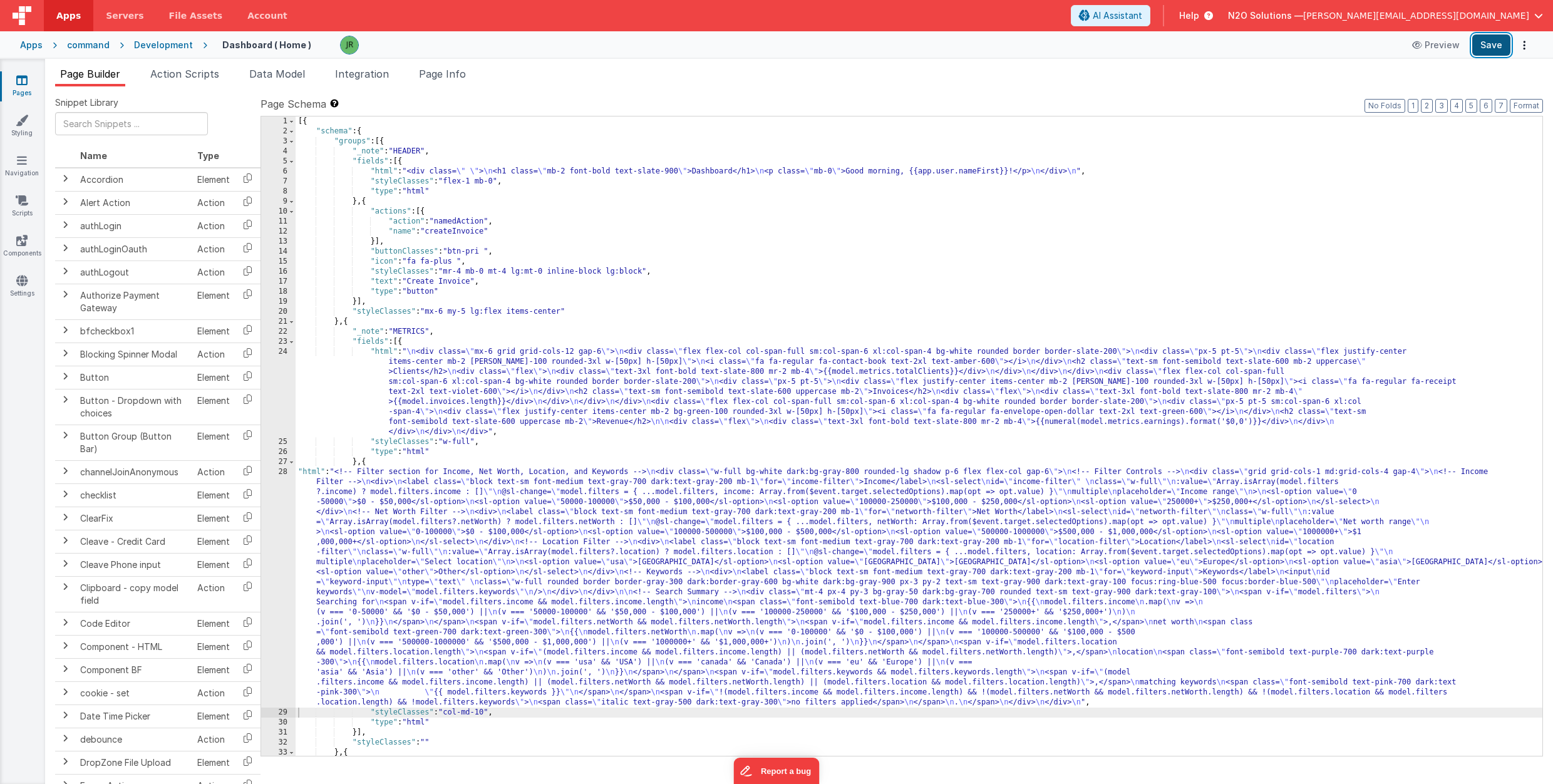
click at [1487, 46] on button "Save" at bounding box center [1491, 45] width 38 height 21
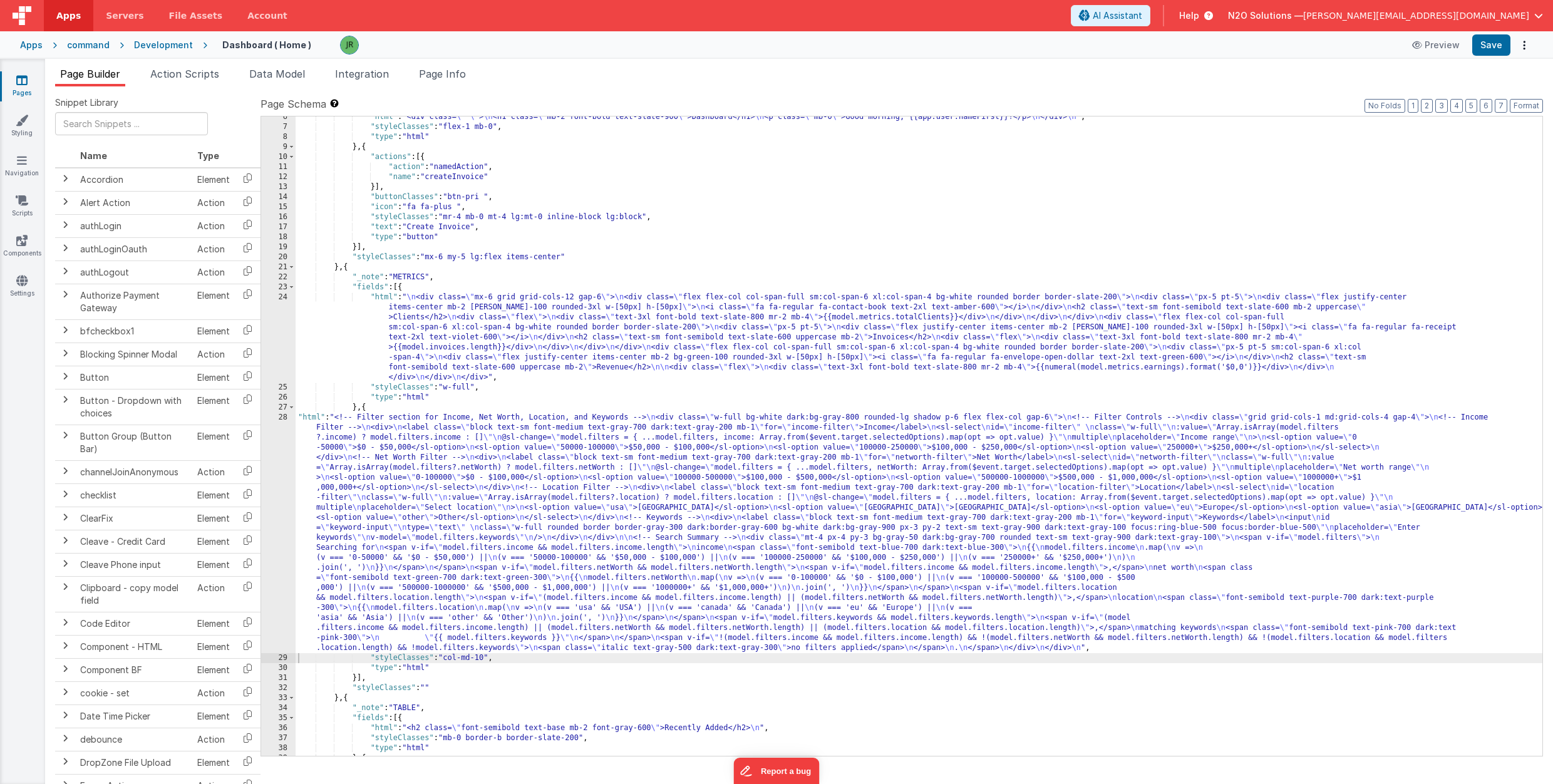
scroll to position [55, 0]
drag, startPoint x: 487, startPoint y: 656, endPoint x: 448, endPoint y: 650, distance: 39.5
click at [448, 651] on div ""html" : "<div class= \" \" > \n <h1 class= \" mb-2 font-bold text-slate-900 \"…" at bounding box center [920, 441] width 1247 height 659
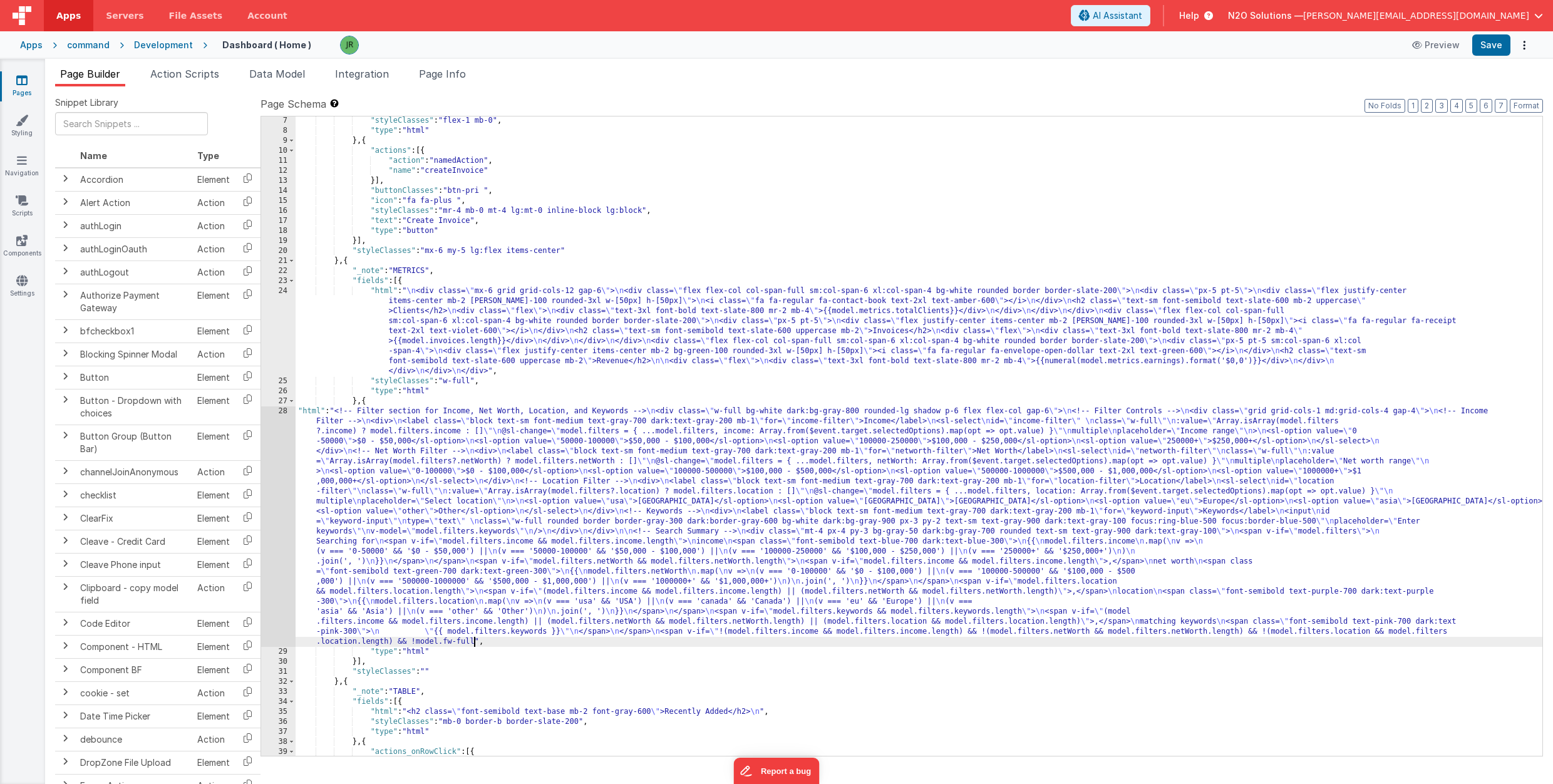
scroll to position [60, 0]
click at [1496, 45] on button "Save" at bounding box center [1491, 45] width 38 height 21
click at [457, 642] on div ""styleClasses" : "flex-1 mb-0" , "type" : "html" } , { "actions" : [{ "action" …" at bounding box center [920, 445] width 1247 height 659
drag, startPoint x: 447, startPoint y: 642, endPoint x: 474, endPoint y: 643, distance: 27.0
click at [474, 643] on div ""styleClasses" : "flex-1 mb-0" , "type" : "html" } , { "actions" : [{ "action" …" at bounding box center [920, 445] width 1247 height 659
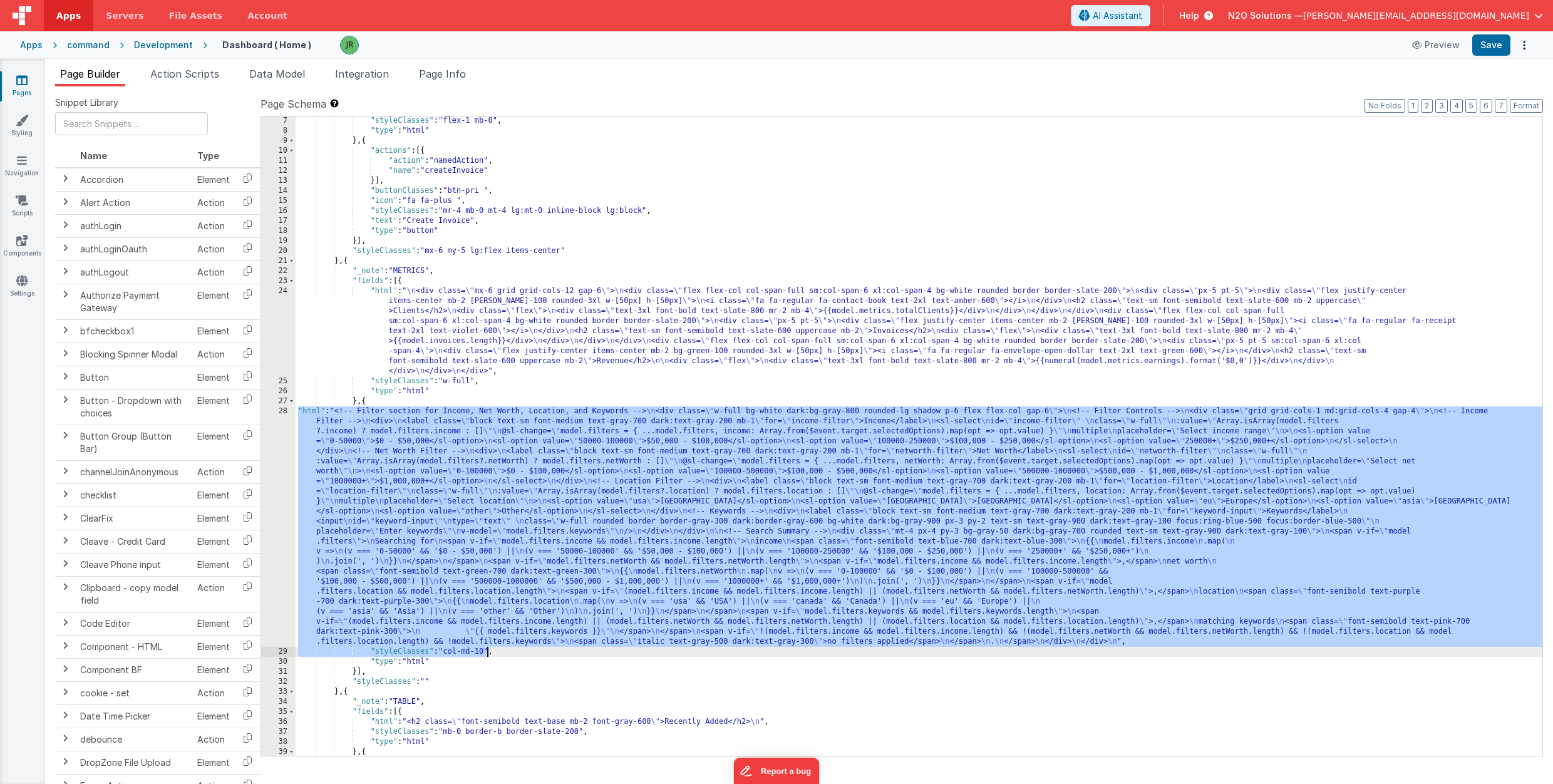
click at [457, 649] on div ""styleClasses" : "flex-1 mb-0" , "type" : "html" } , { "actions" : [{ "action" …" at bounding box center [920, 445] width 1247 height 659
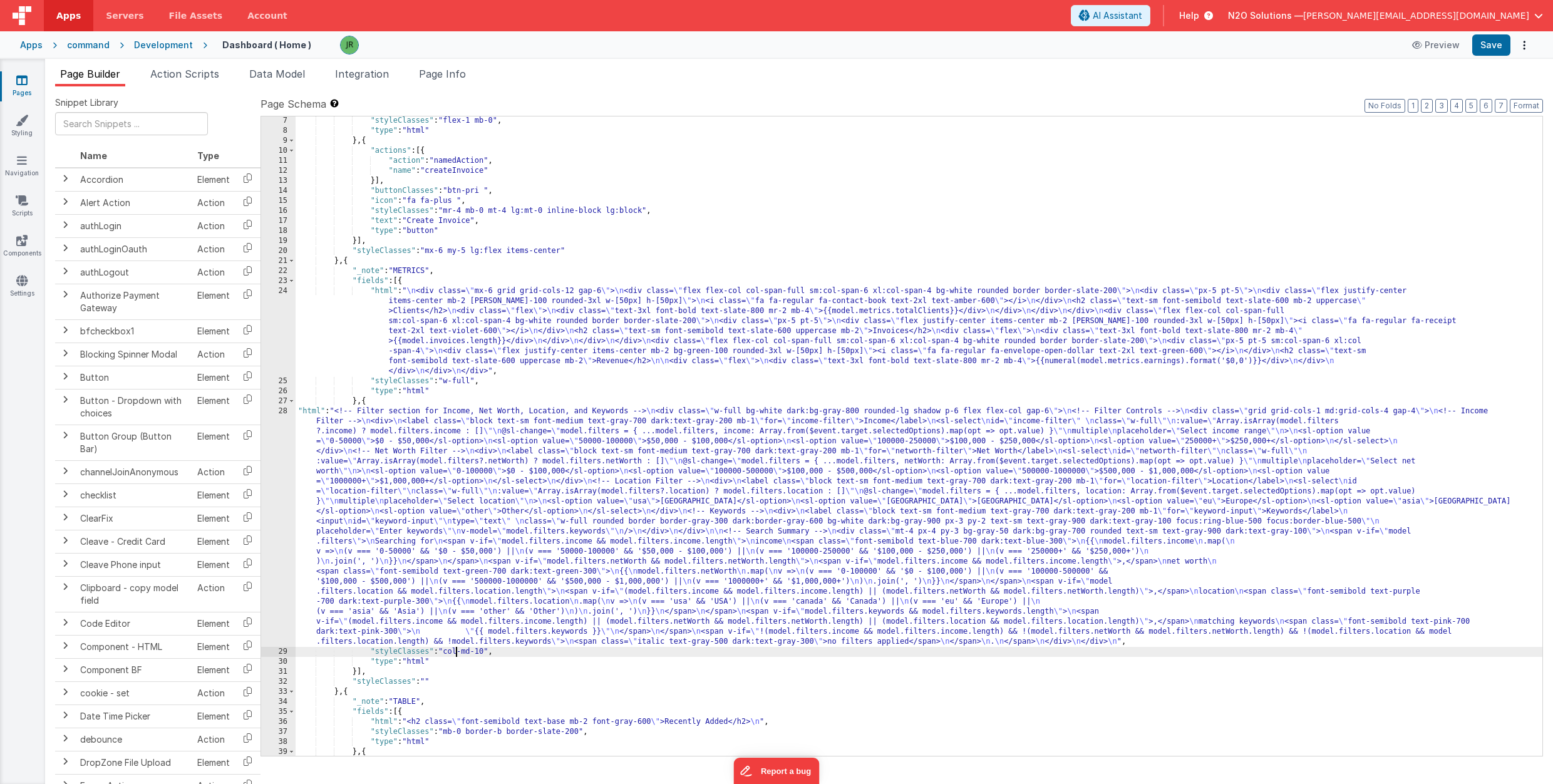
click at [470, 650] on div ""styleClasses" : "flex-1 mb-0" , "type" : "html" } , { "actions" : [{ "action" …" at bounding box center [920, 445] width 1247 height 659
drag, startPoint x: 488, startPoint y: 651, endPoint x: 449, endPoint y: 651, distance: 39.0
click at [449, 651] on div ""styleClasses" : "flex-1 mb-0" , "type" : "html" } , { "actions" : [{ "action" …" at bounding box center [920, 445] width 1247 height 659
click at [1495, 44] on button "Save" at bounding box center [1491, 45] width 38 height 21
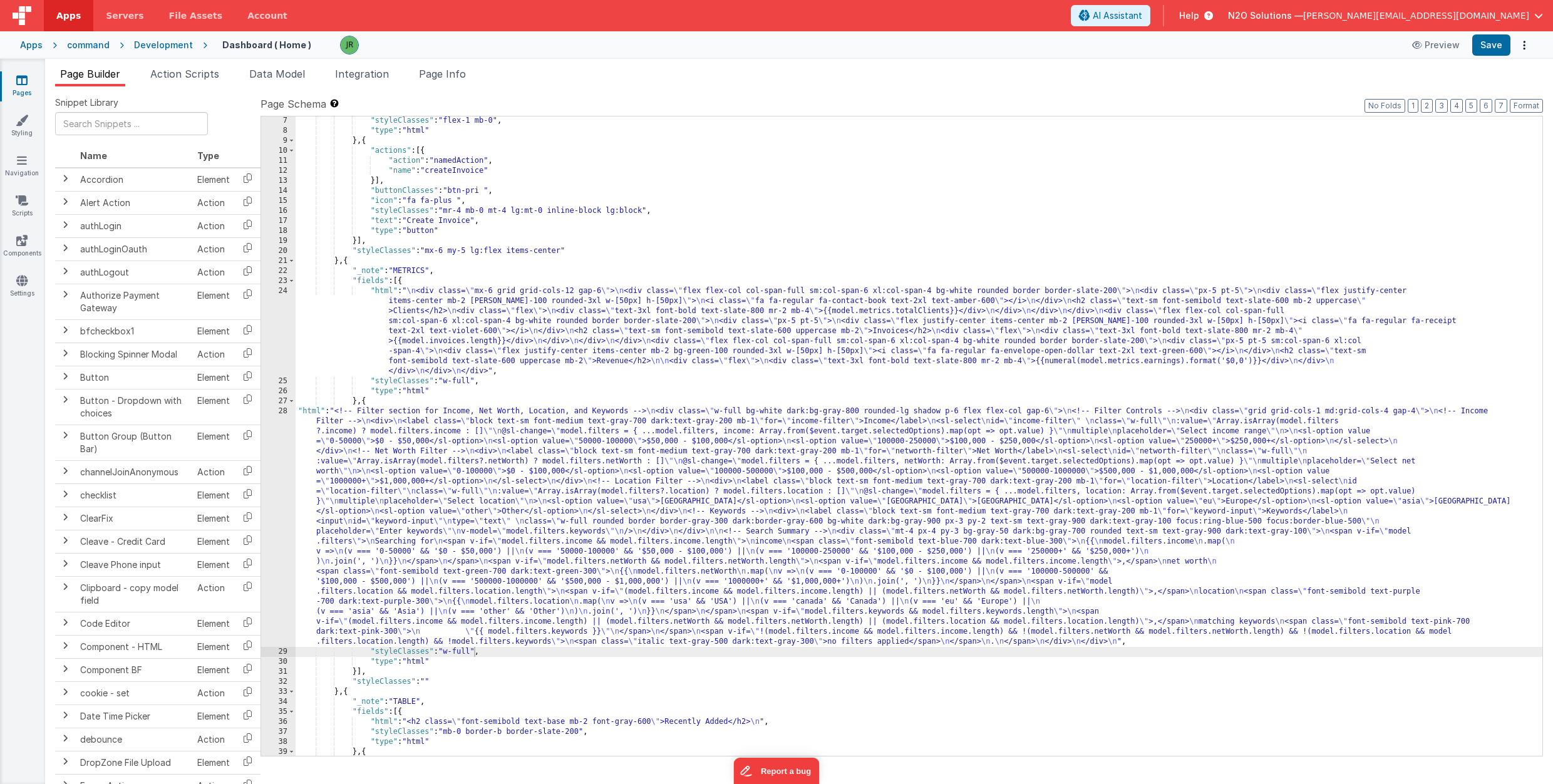
click at [342, 451] on div ""styleClasses" : "flex-1 mb-0" , "type" : "html" } , { "actions" : [{ "action" …" at bounding box center [920, 445] width 1247 height 659
click at [283, 413] on div "28" at bounding box center [278, 527] width 35 height 241
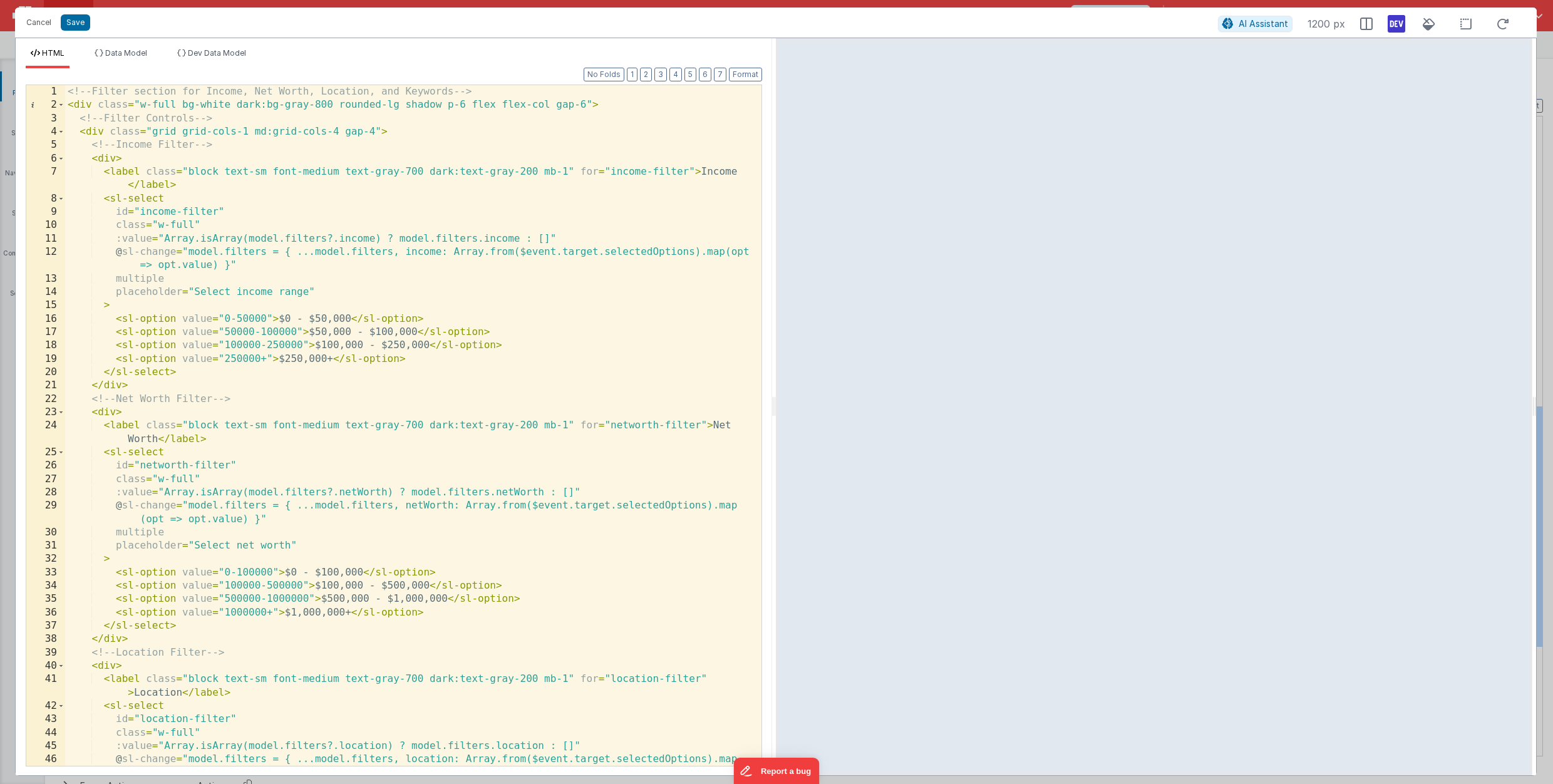
click at [171, 279] on div "<!-- Filter section for Income, Net Worth, Location, and Keywords --> < div cla…" at bounding box center [413, 445] width 697 height 720
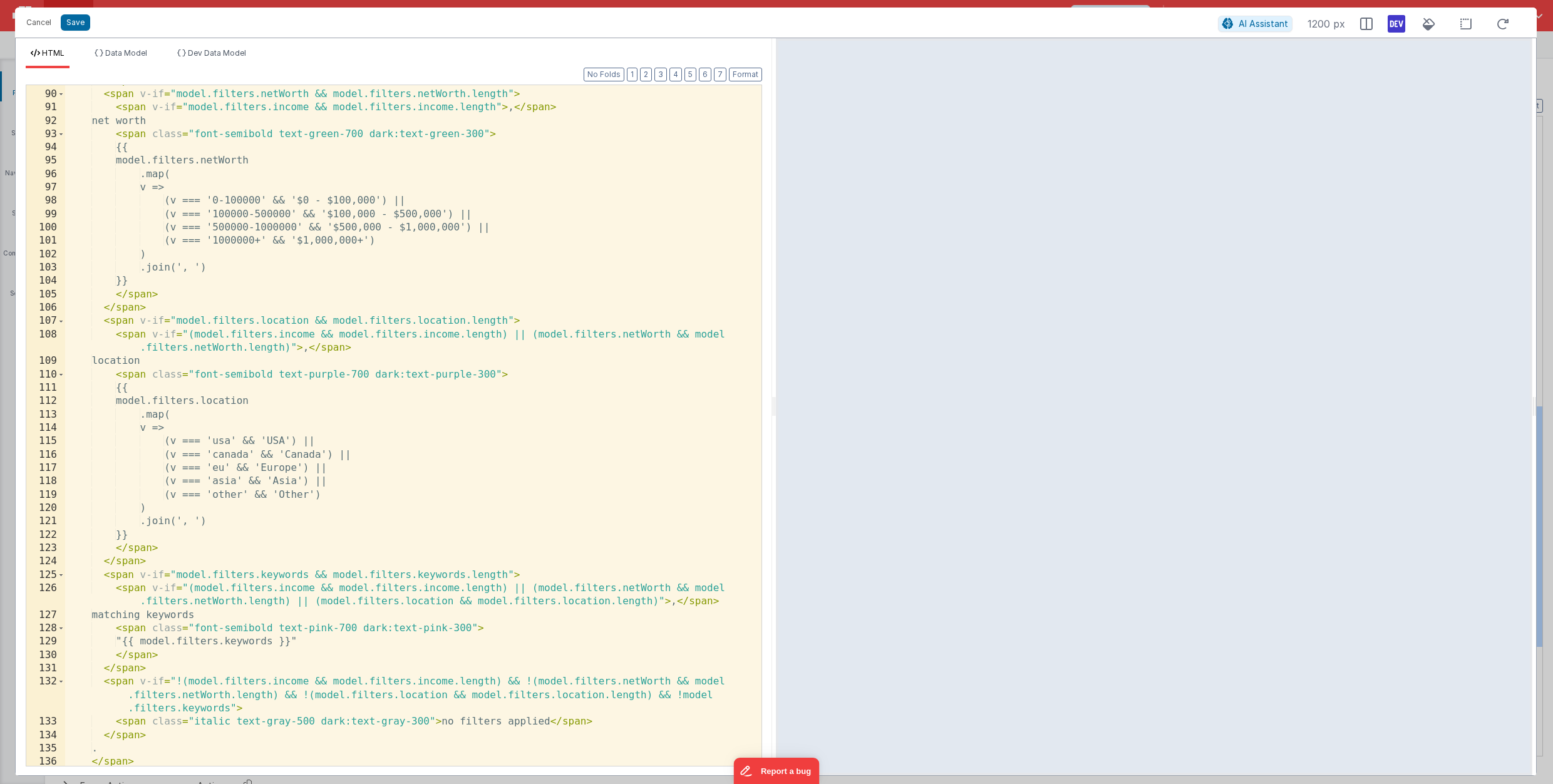
scroll to position [1337, 0]
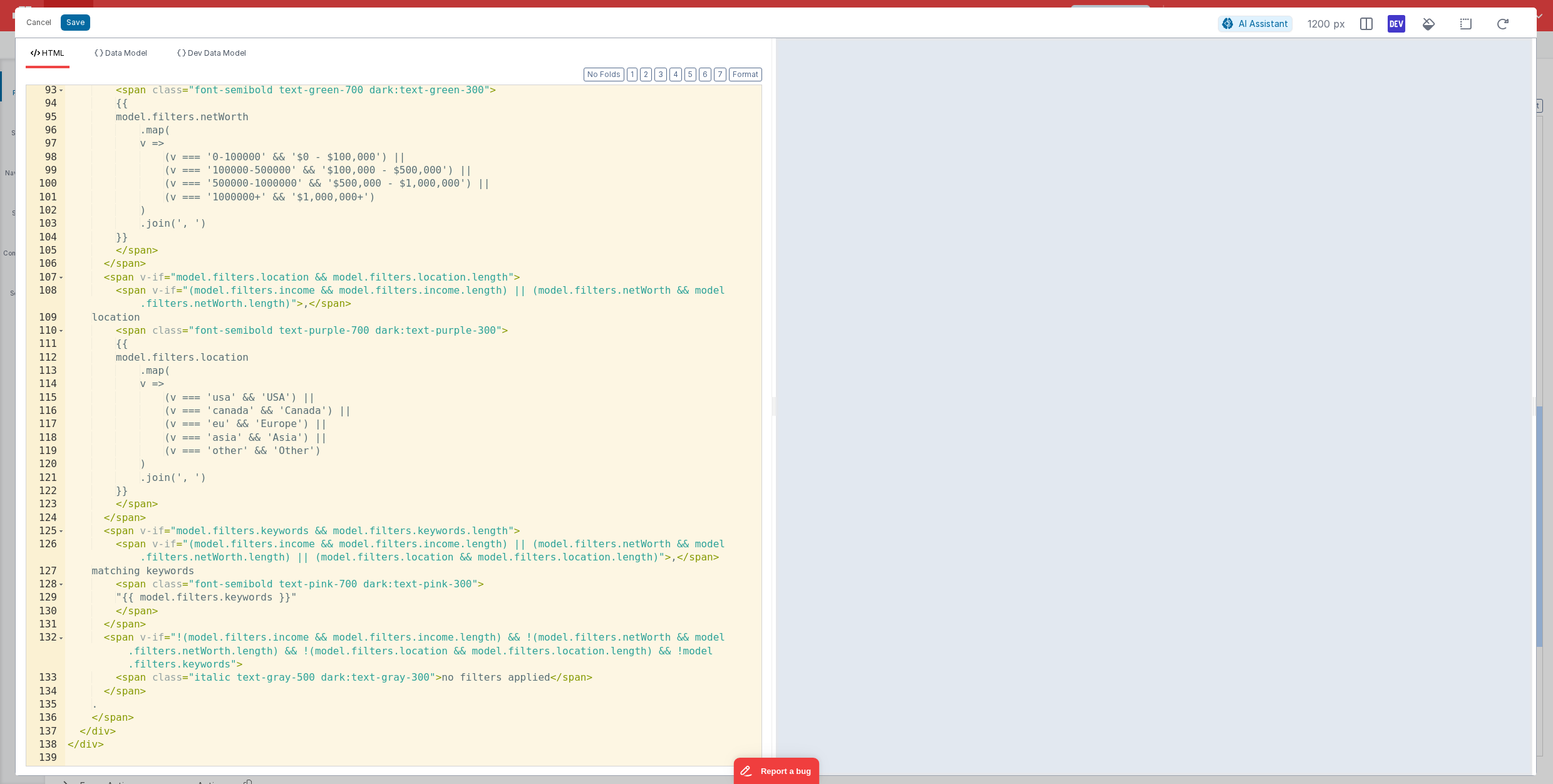
click at [593, 679] on div "< span class = "font-semibold text-green-700 dark:text-green-300" > {{ model.fi…" at bounding box center [413, 437] width 697 height 707
click at [593, 679] on div "< span class = "font-semibold text-green-700 dark:text-green-300" > {{ model.fi…" at bounding box center [413, 437] width 697 height 707
click at [76, 21] on button "Save" at bounding box center [75, 22] width 29 height 16
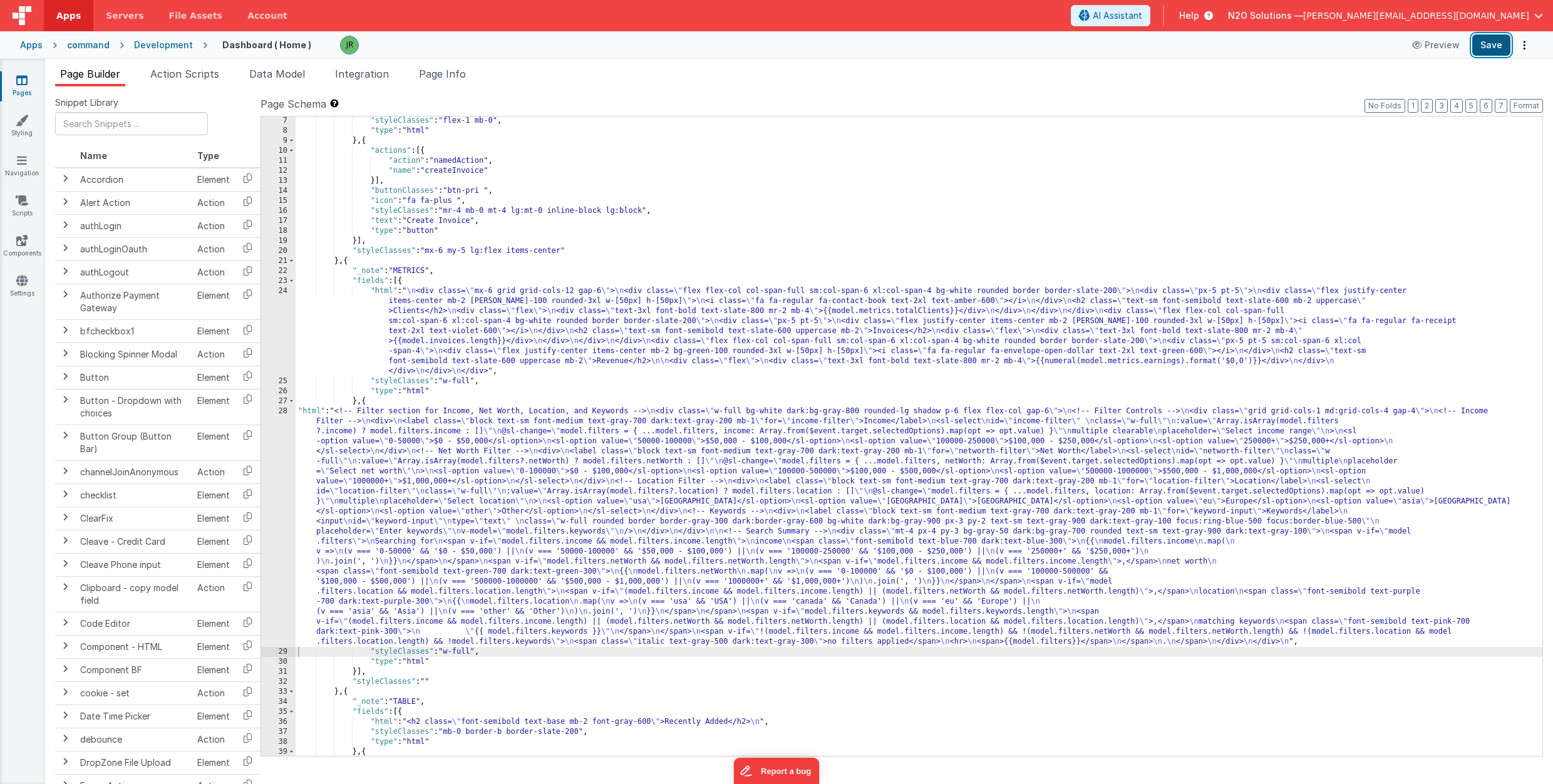
click at [1503, 46] on button "Save" at bounding box center [1491, 45] width 38 height 21
click at [259, 75] on span "Data Model" at bounding box center [277, 74] width 56 height 12
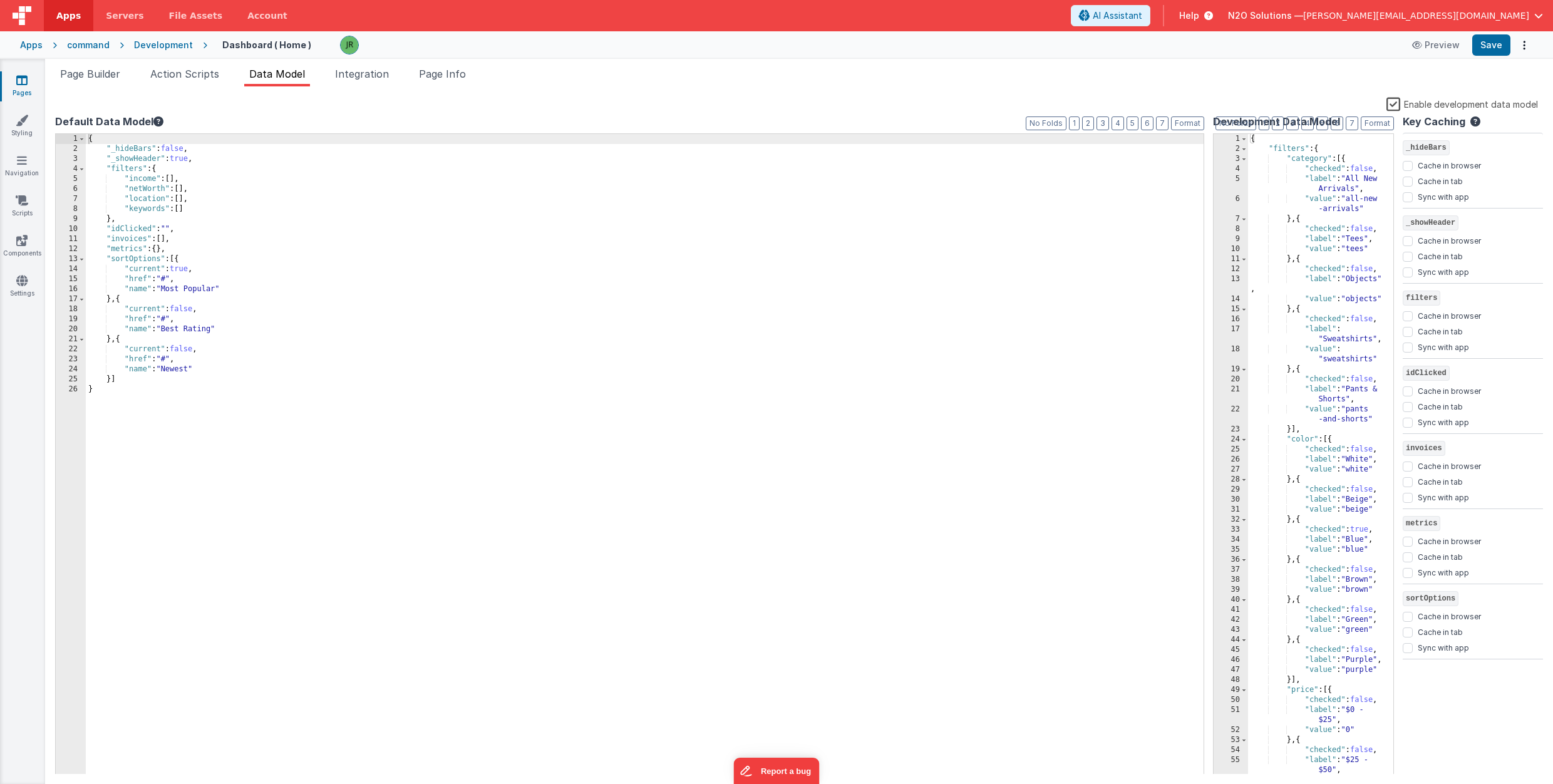
click at [1392, 105] on label "Enable development data model" at bounding box center [1462, 104] width 152 height 14
click at [0, 0] on input "Enable development data model" at bounding box center [0, 0] width 0 height 0
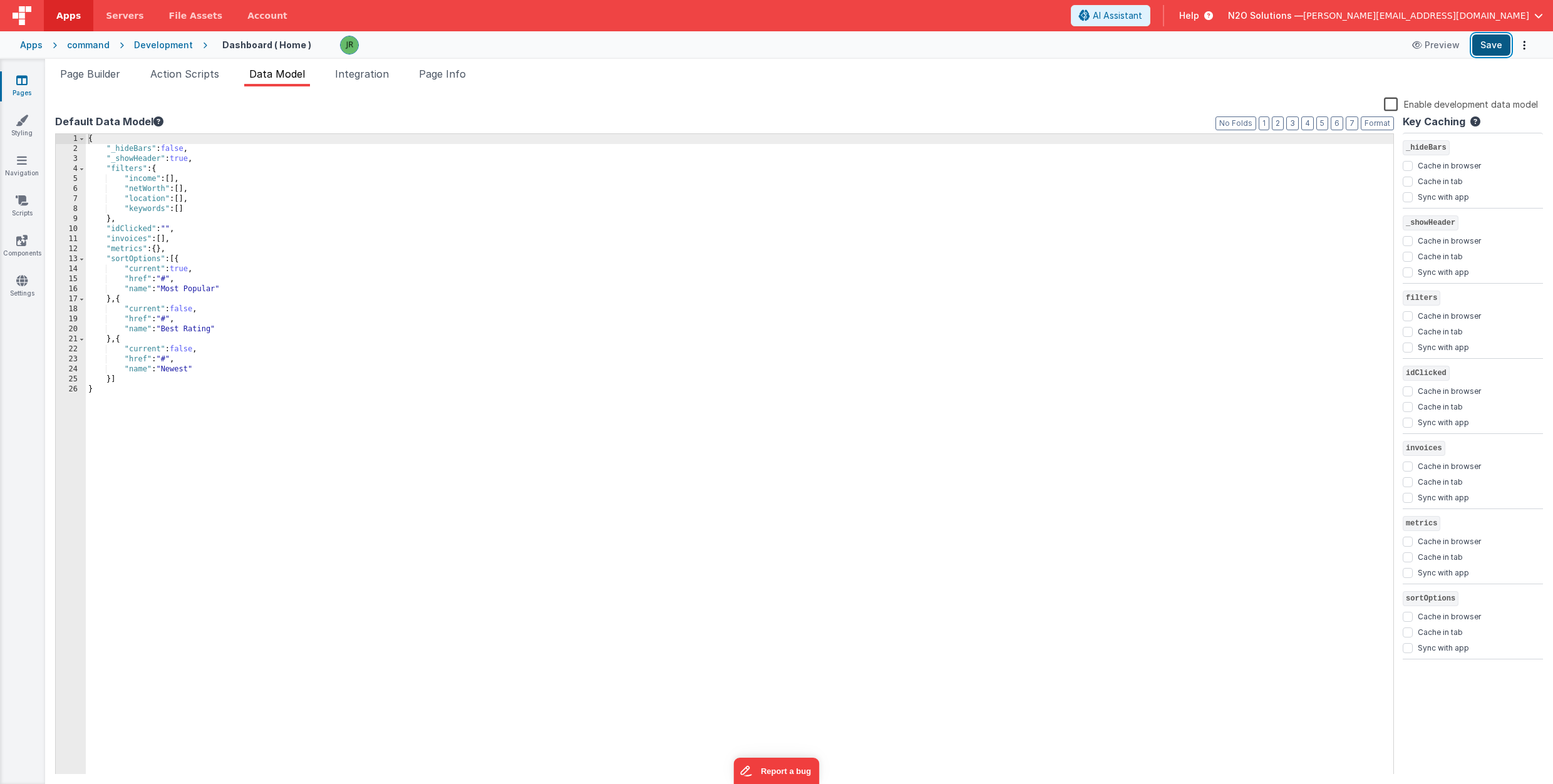
click at [1487, 51] on button "Save" at bounding box center [1491, 45] width 38 height 21
click at [194, 74] on span "Action Scripts" at bounding box center [185, 74] width 69 height 12
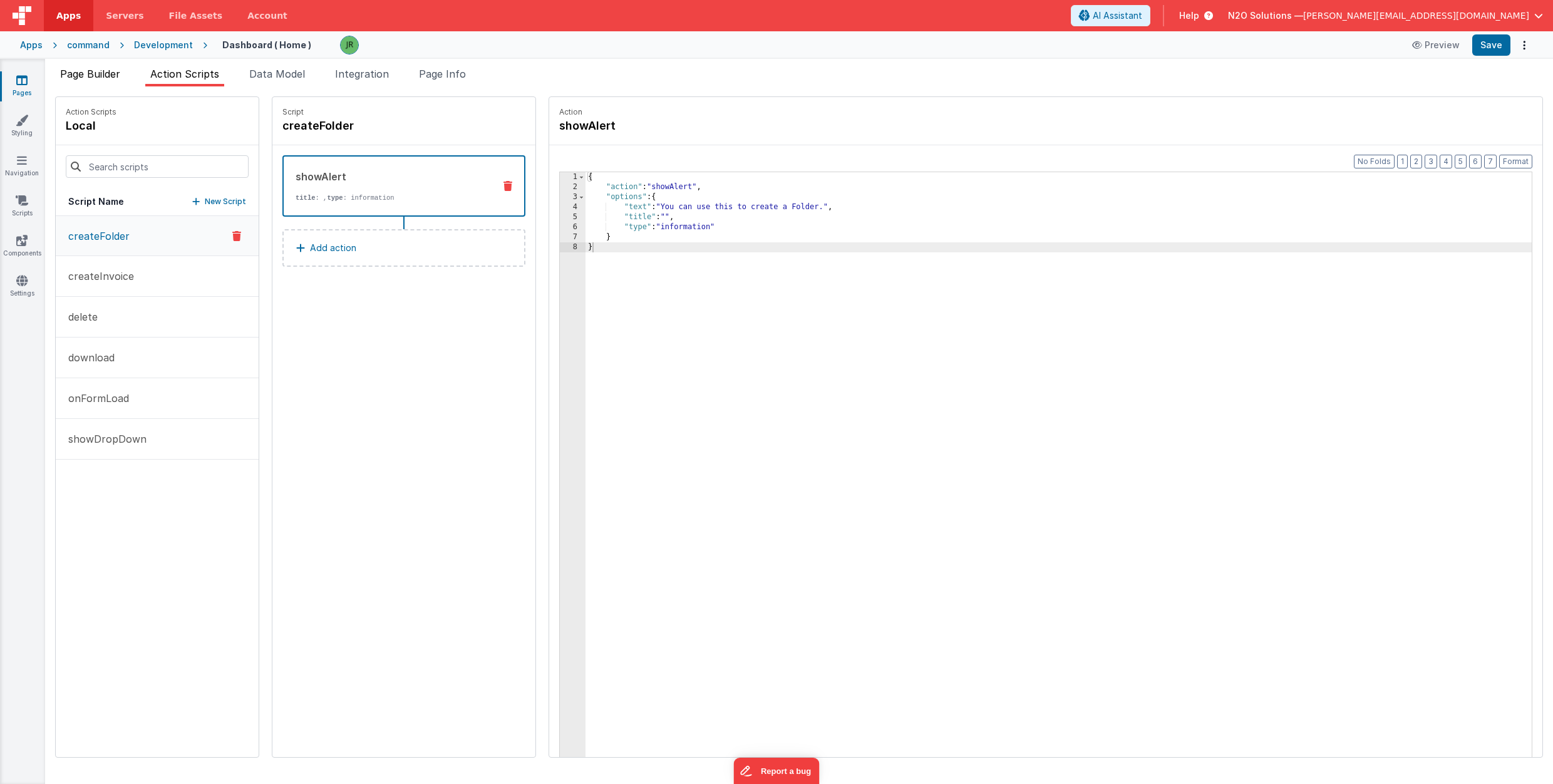
click at [92, 69] on span "Page Builder" at bounding box center [91, 74] width 60 height 12
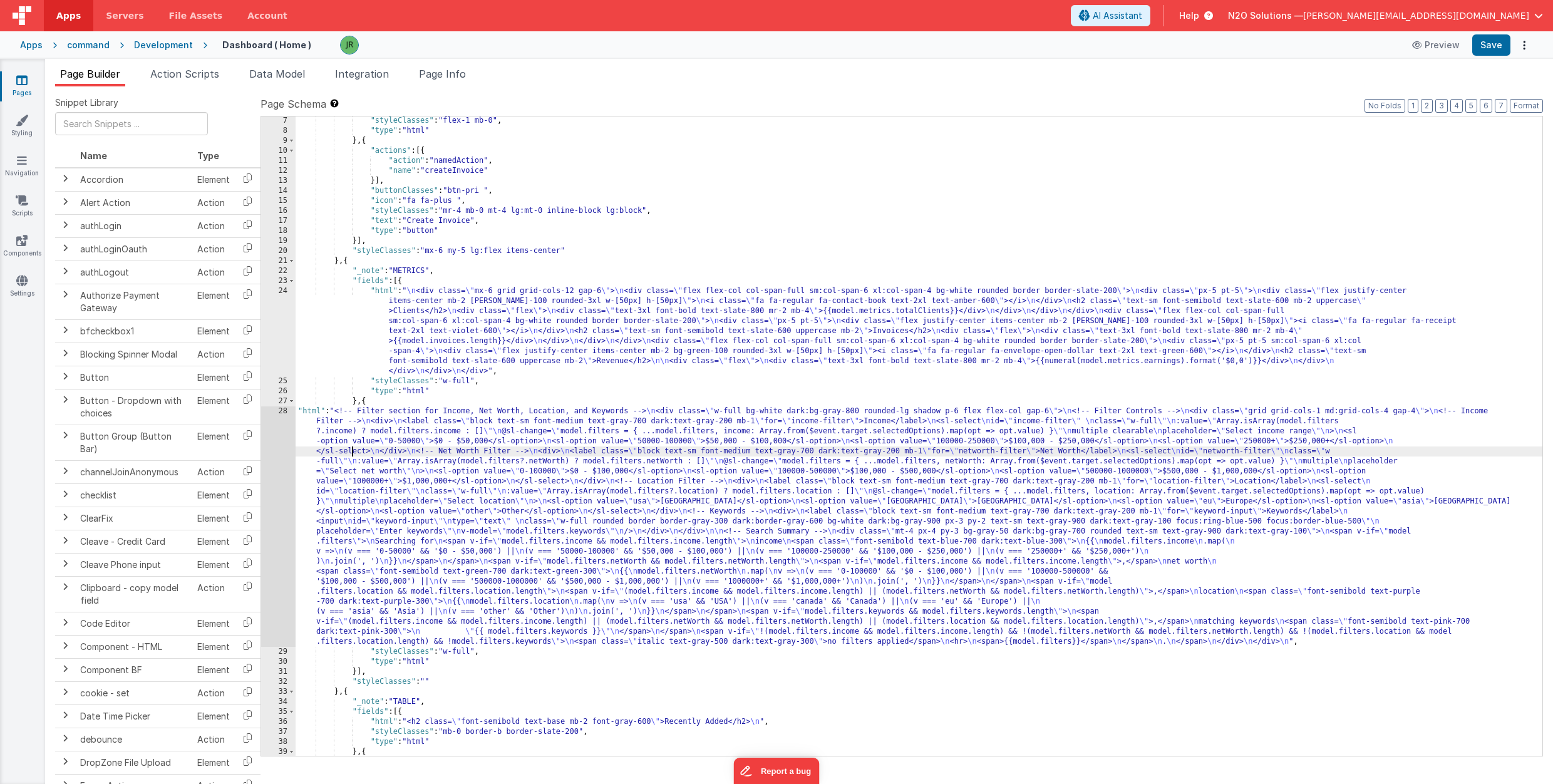
drag, startPoint x: 354, startPoint y: 453, endPoint x: 577, endPoint y: 500, distance: 227.9
click at [577, 500] on div ""styleClasses" : "flex-1 mb-0" , "type" : "html" } , { "actions" : [{ "action" …" at bounding box center [920, 445] width 1247 height 659
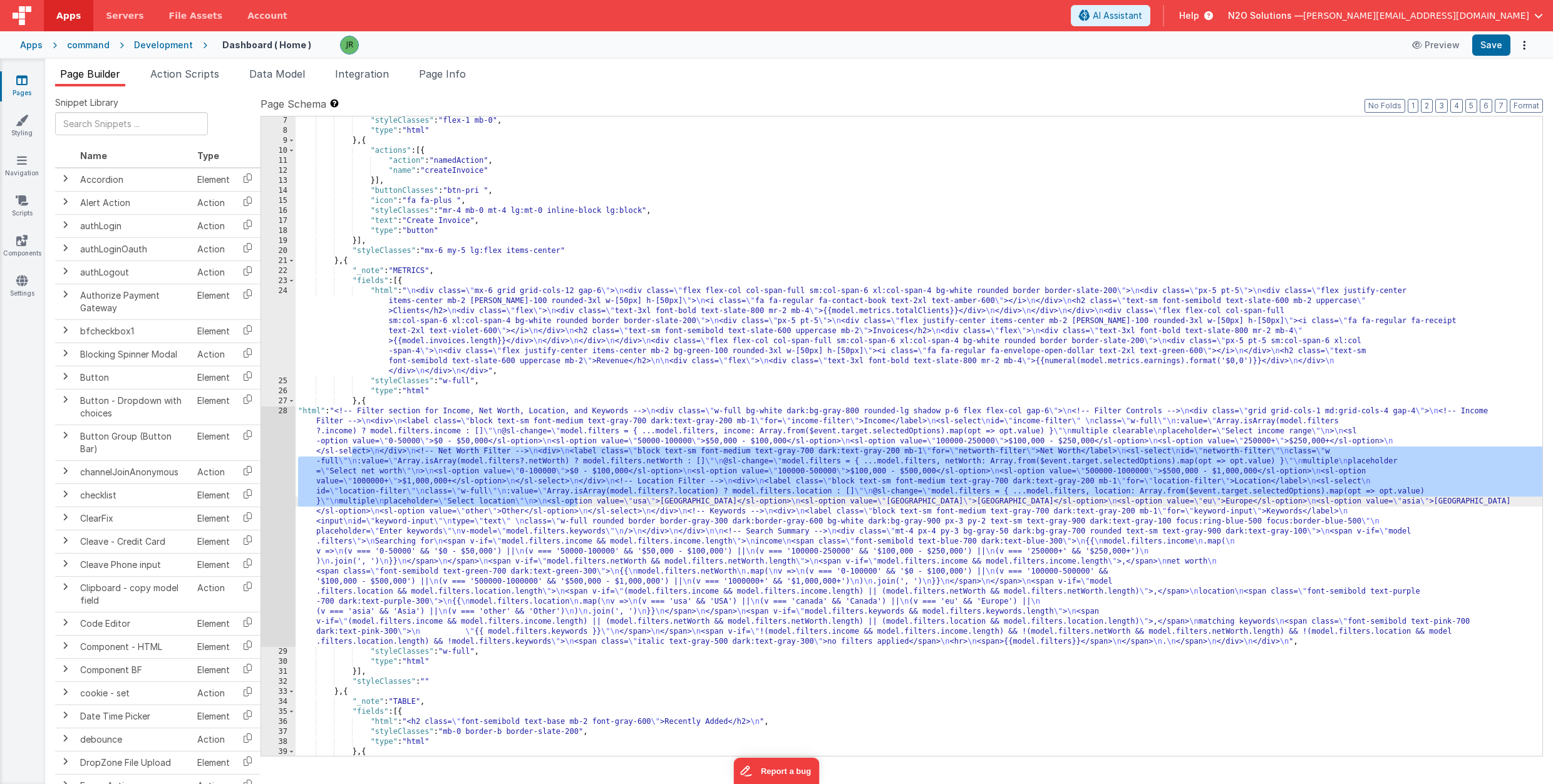
click at [278, 437] on div "28" at bounding box center [278, 527] width 35 height 241
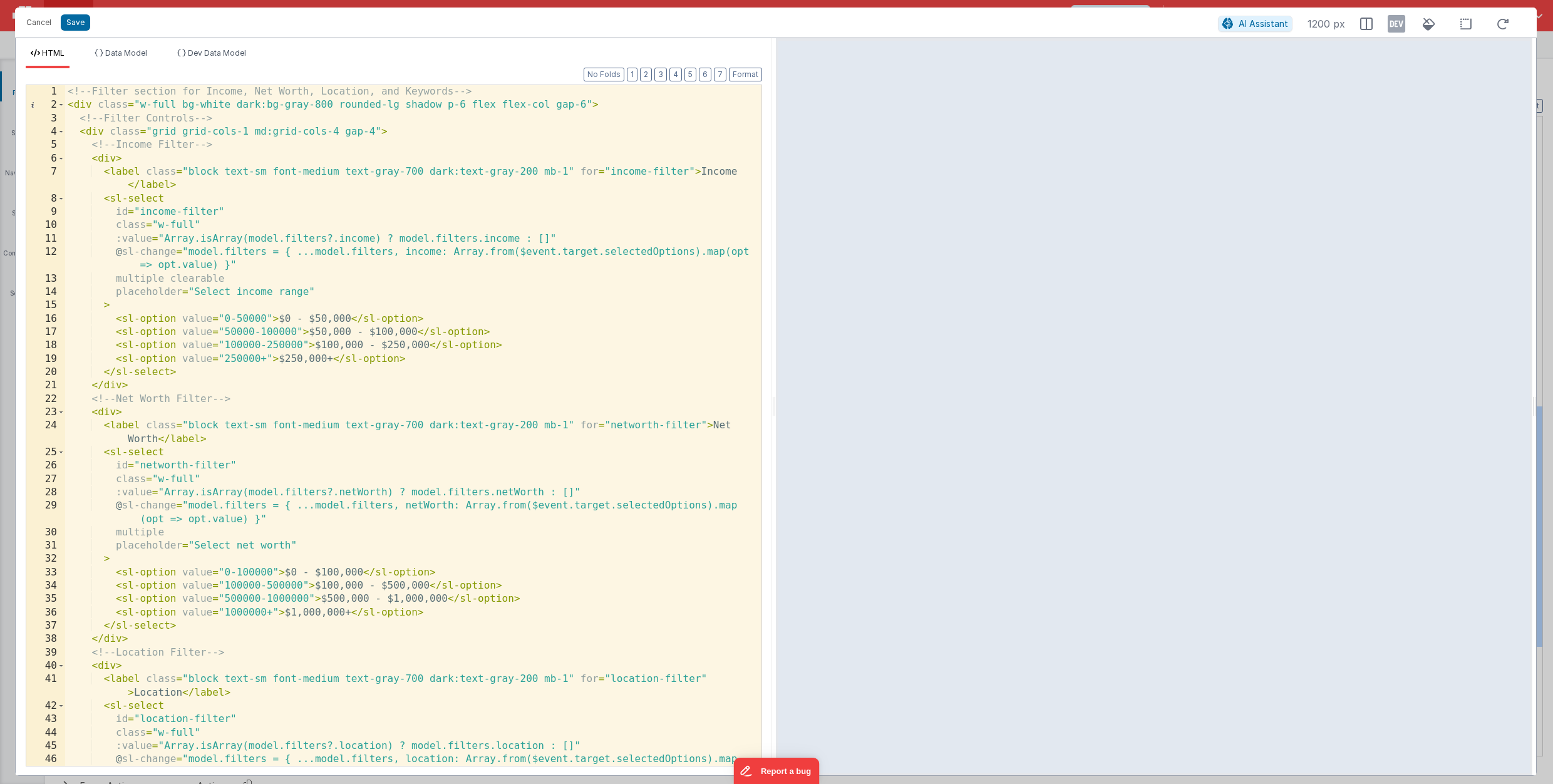
click at [309, 317] on div "<!-- Filter section for Income, Net Worth, Location, and Keywords --> < div cla…" at bounding box center [413, 445] width 697 height 720
click at [297, 317] on div "<!-- Filter section for Income, Net Worth, Location, and Keywords --> < div cla…" at bounding box center [413, 445] width 697 height 720
click at [367, 329] on div "<!-- Filter section for Income, Net Worth, Location, and Keywords --> < div cla…" at bounding box center [413, 445] width 697 height 720
click at [360, 330] on div "<!-- Filter section for Income, Net Worth, Location, and Keywords --> < div cla…" at bounding box center [413, 445] width 697 height 720
click at [381, 347] on div "<!-- Filter section for Income, Net Worth, Location, and Keywords --> < div cla…" at bounding box center [413, 445] width 697 height 720
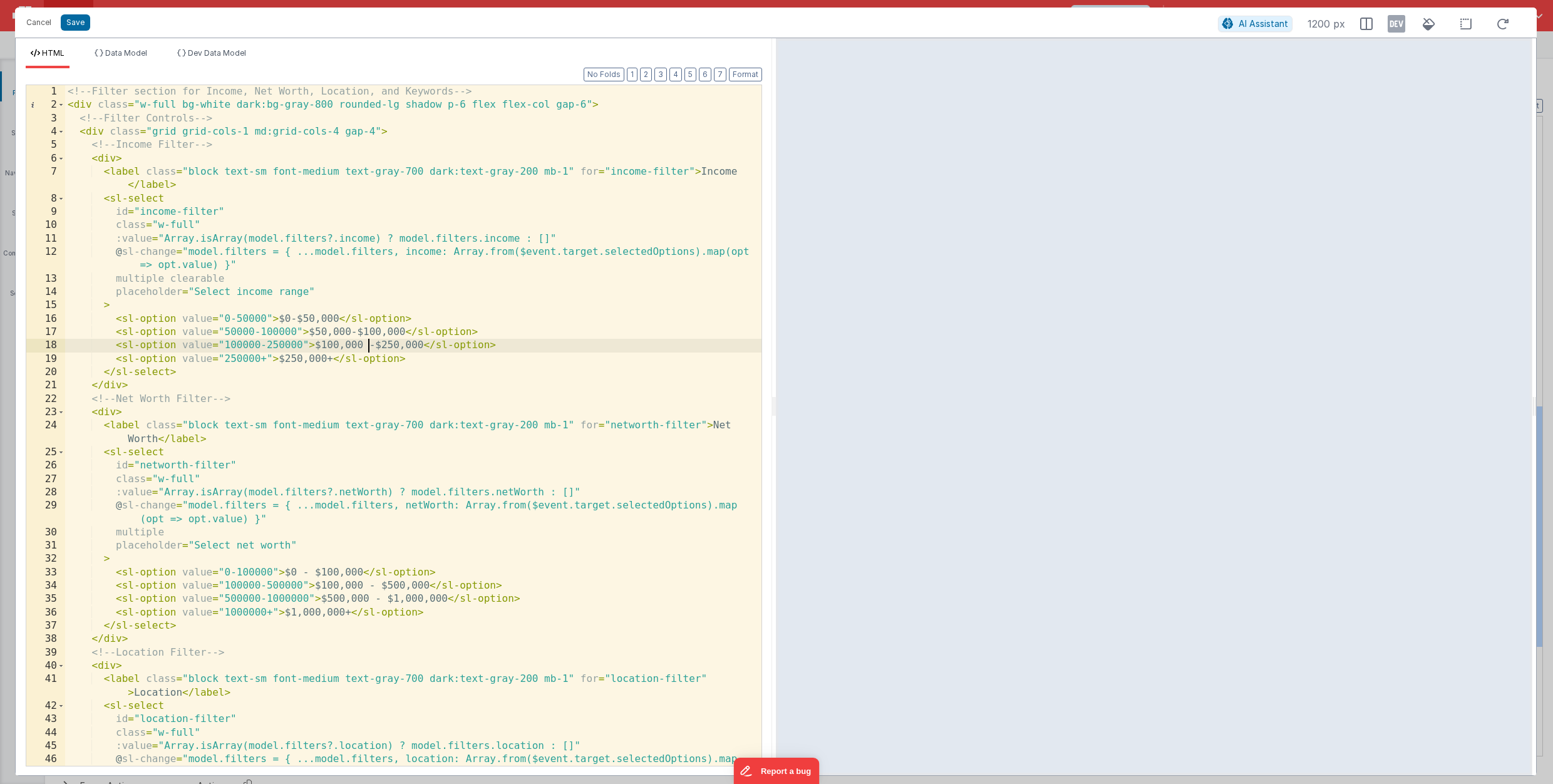
click at [369, 346] on div "<!-- Filter section for Income, Net Worth, Location, and Keywords --> < div cla…" at bounding box center [413, 445] width 697 height 720
click at [566, 217] on div "<!-- Filter section for Income, Net Worth, Location, and Keywords --> < div cla…" at bounding box center [413, 445] width 697 height 720
type input "-"
click at [515, 121] on span "+" at bounding box center [518, 115] width 14 height 13
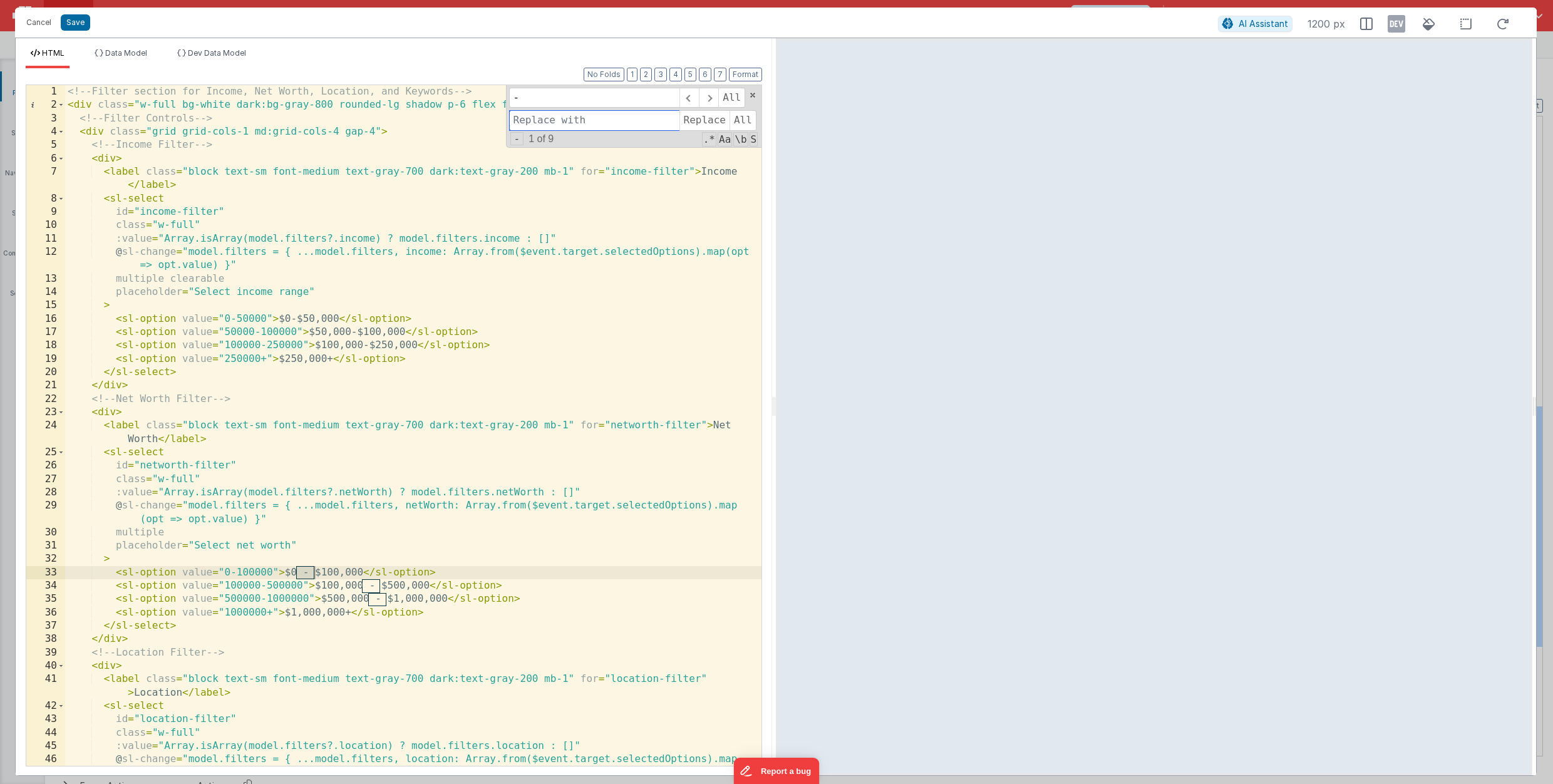
click at [515, 124] on input at bounding box center [594, 120] width 171 height 20
type input "-"
click at [741, 120] on span "All" at bounding box center [743, 120] width 27 height 20
drag, startPoint x: 77, startPoint y: 16, endPoint x: 414, endPoint y: 27, distance: 337.2
click at [77, 16] on button "Save" at bounding box center [75, 22] width 29 height 16
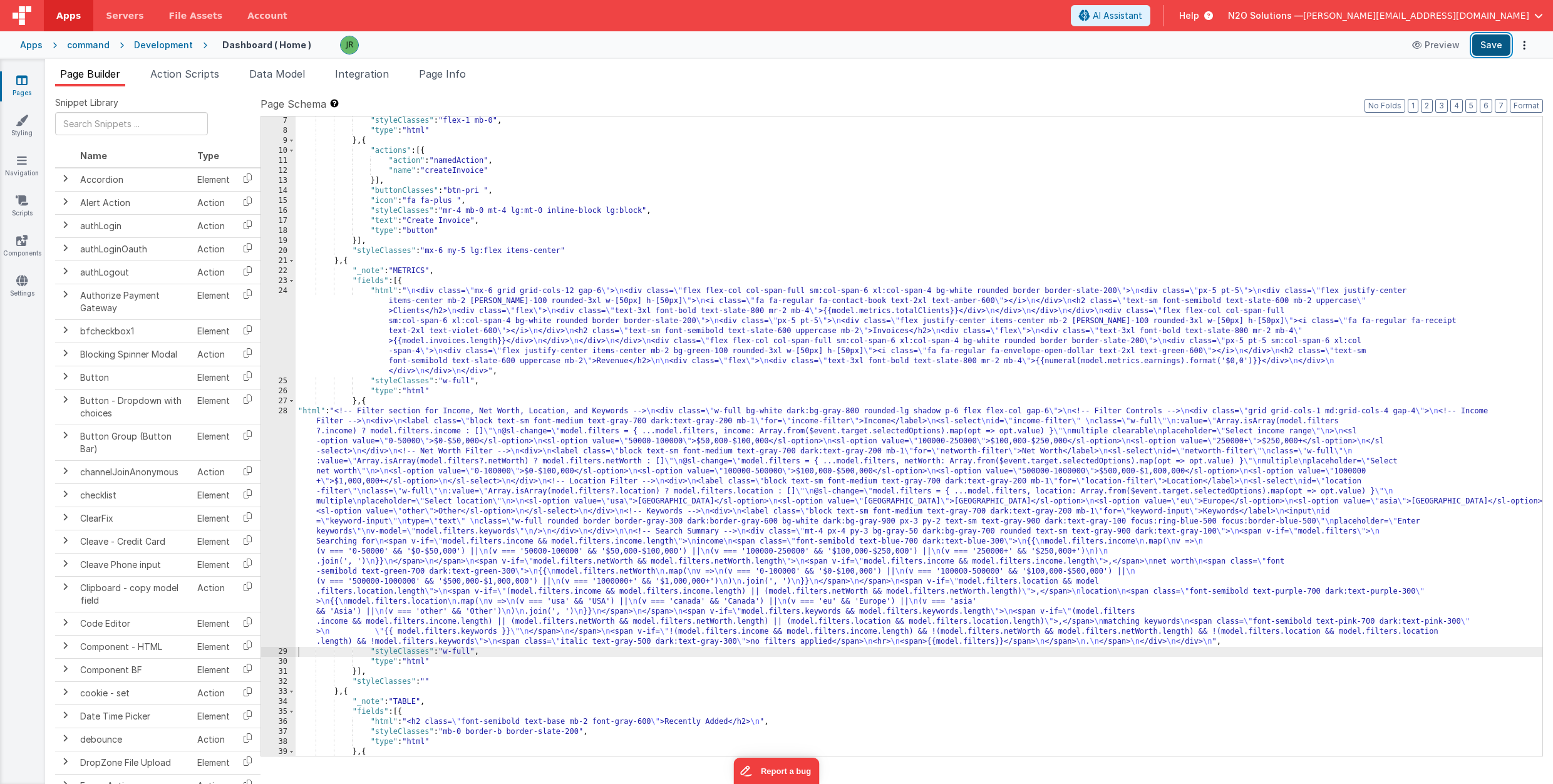
click at [1483, 39] on button "Save" at bounding box center [1491, 45] width 38 height 21
click at [422, 438] on div ""styleClasses" : "flex-1 mb-0" , "type" : "html" } , { "actions" : [{ "action" …" at bounding box center [920, 445] width 1247 height 659
click at [280, 415] on div "28" at bounding box center [278, 527] width 35 height 241
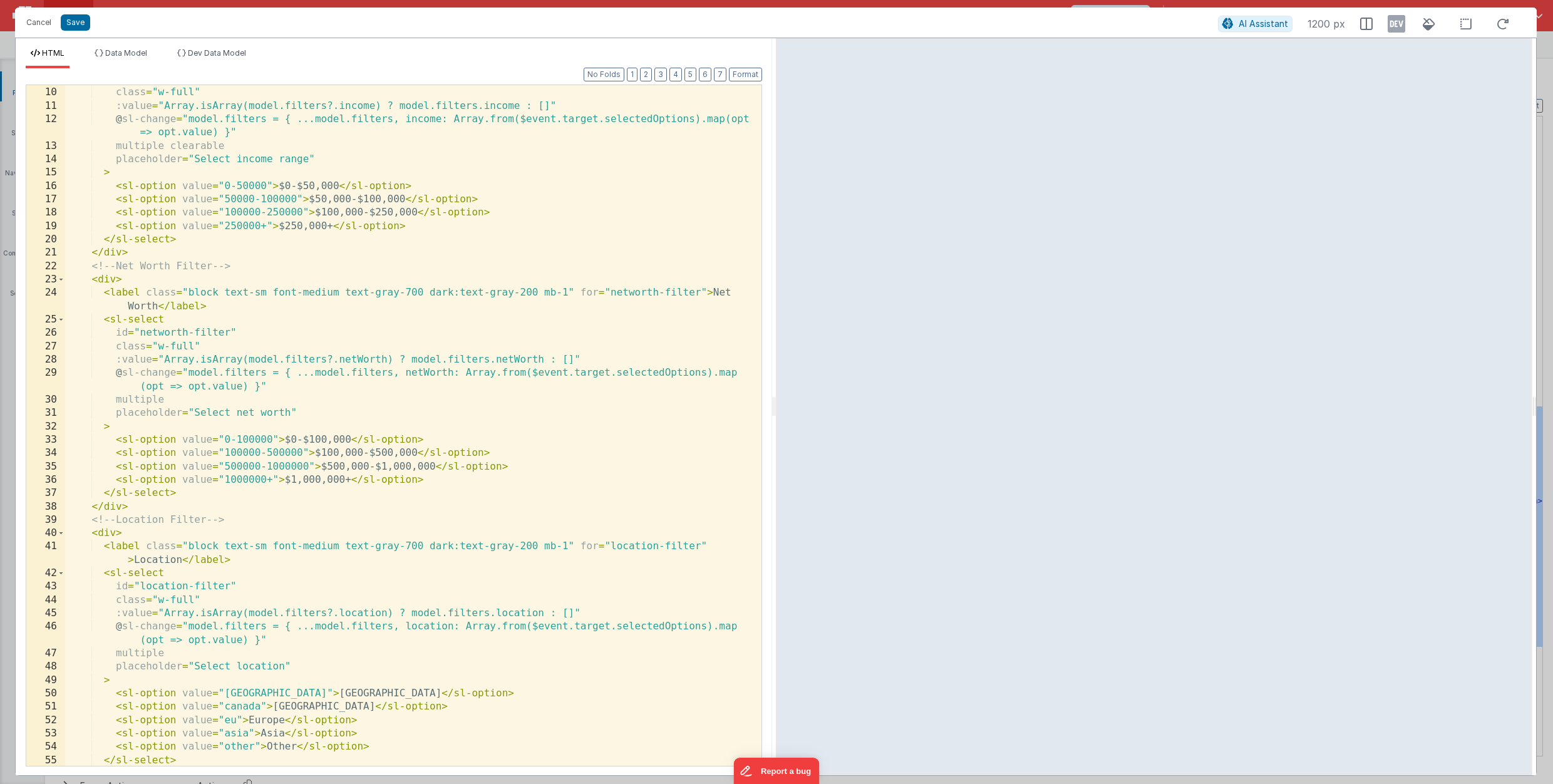
scroll to position [0, 0]
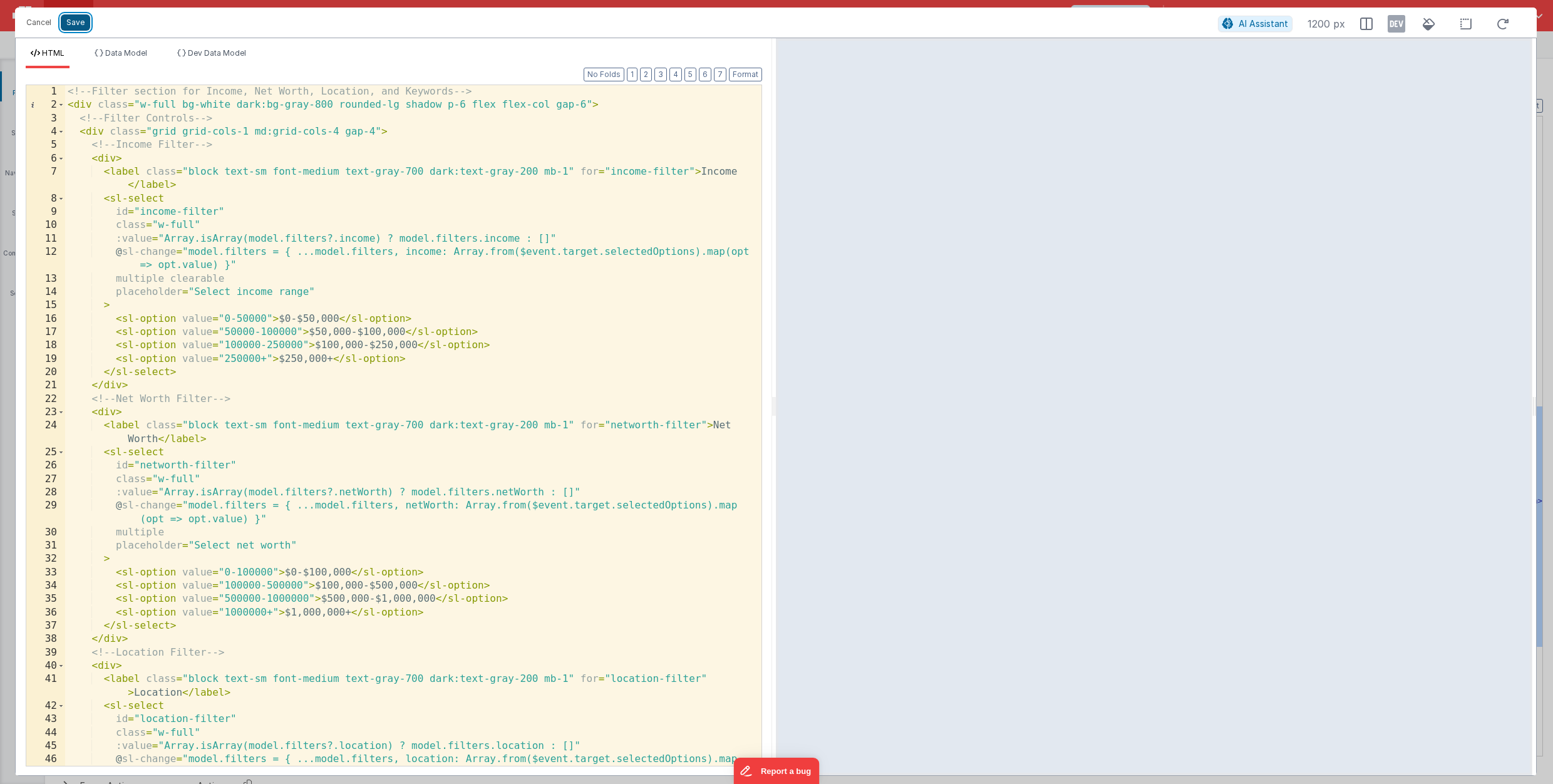
click at [79, 21] on button "Save" at bounding box center [75, 22] width 29 height 16
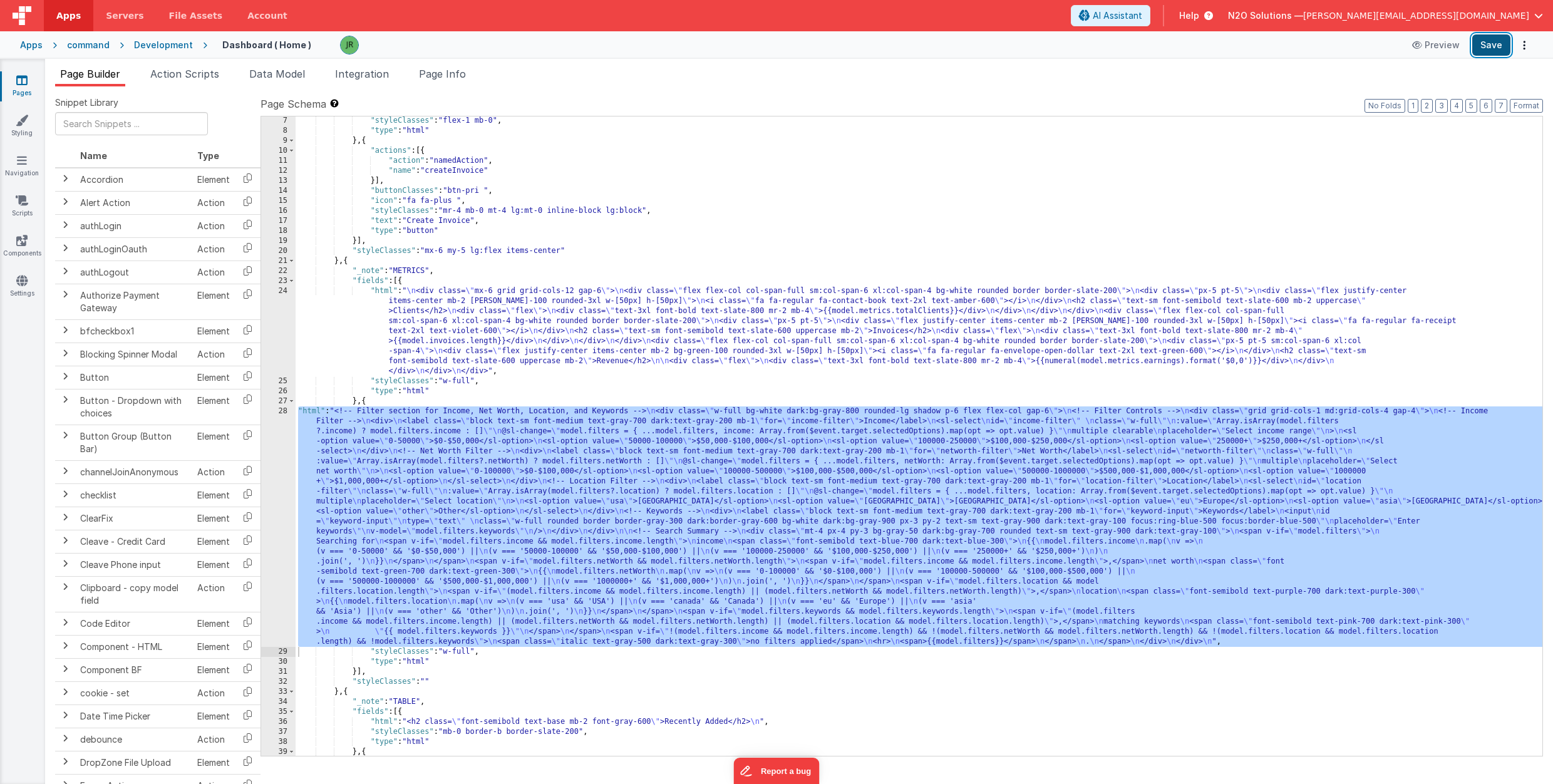
click at [1493, 42] on button "Save" at bounding box center [1491, 45] width 38 height 21
click at [335, 440] on div ""styleClasses" : "flex-1 mb-0" , "type" : "html" } , { "actions" : [{ "action" …" at bounding box center [920, 445] width 1247 height 659
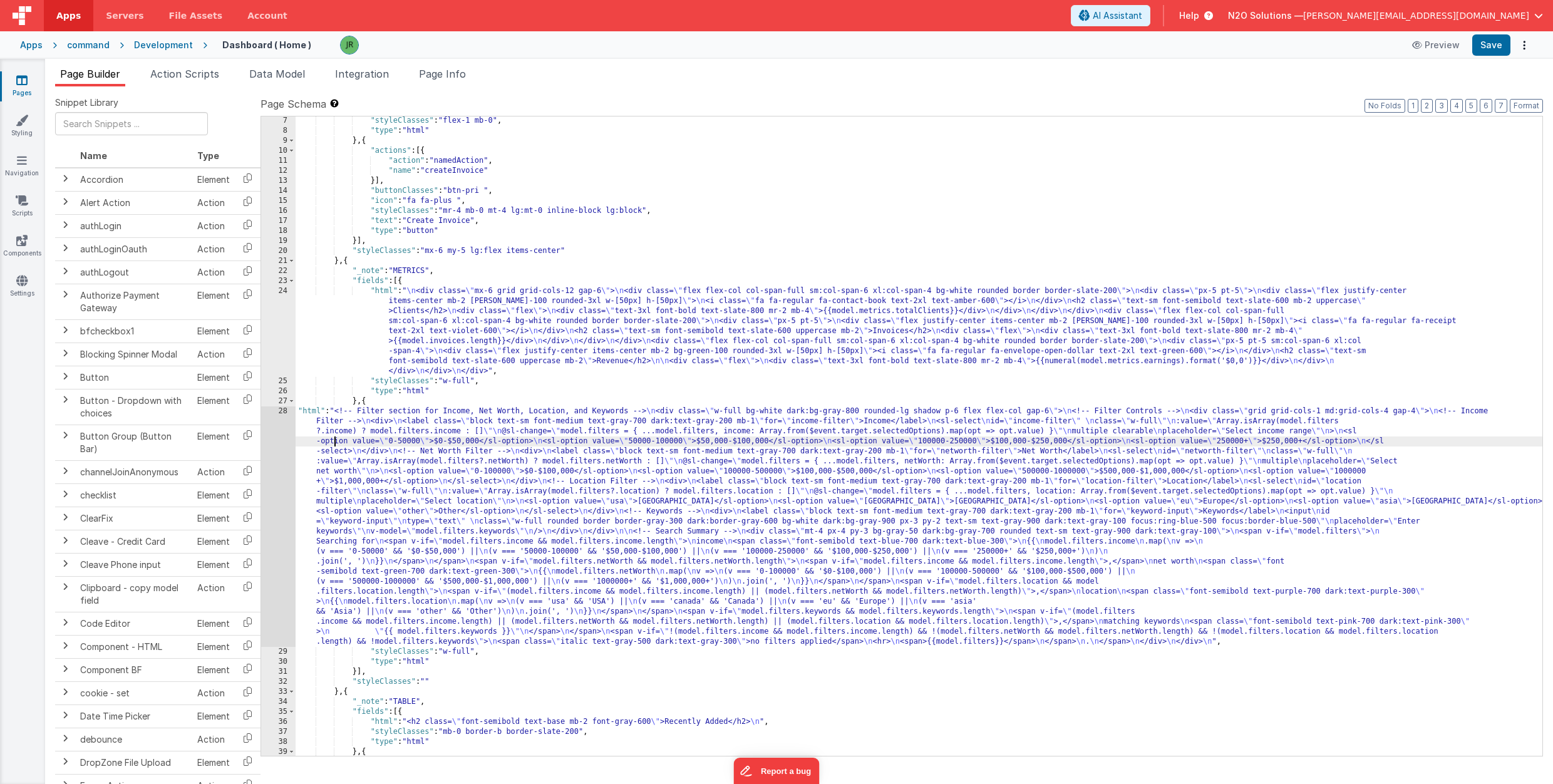
click at [275, 426] on div "28" at bounding box center [278, 527] width 35 height 241
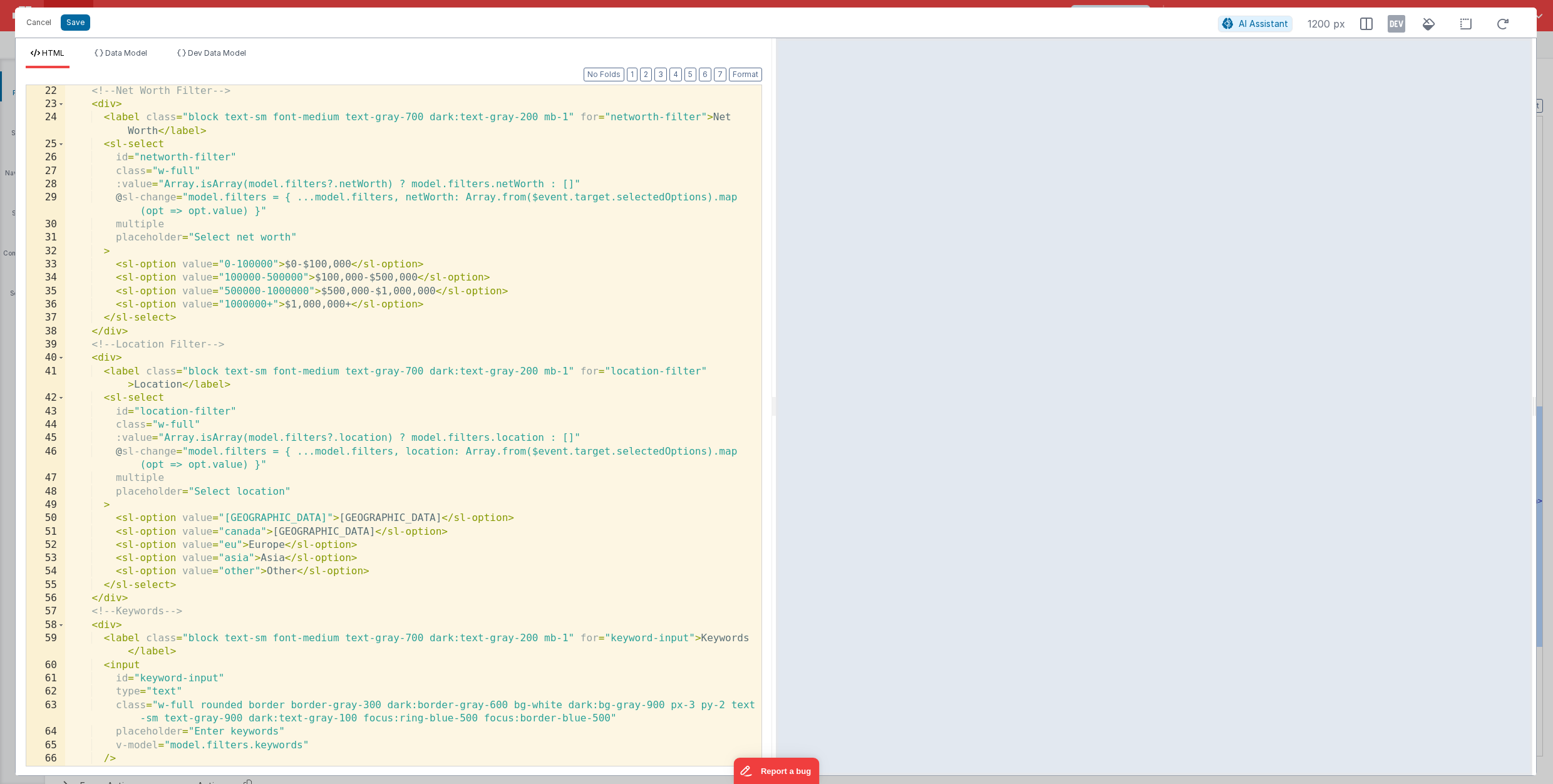
scroll to position [308, 0]
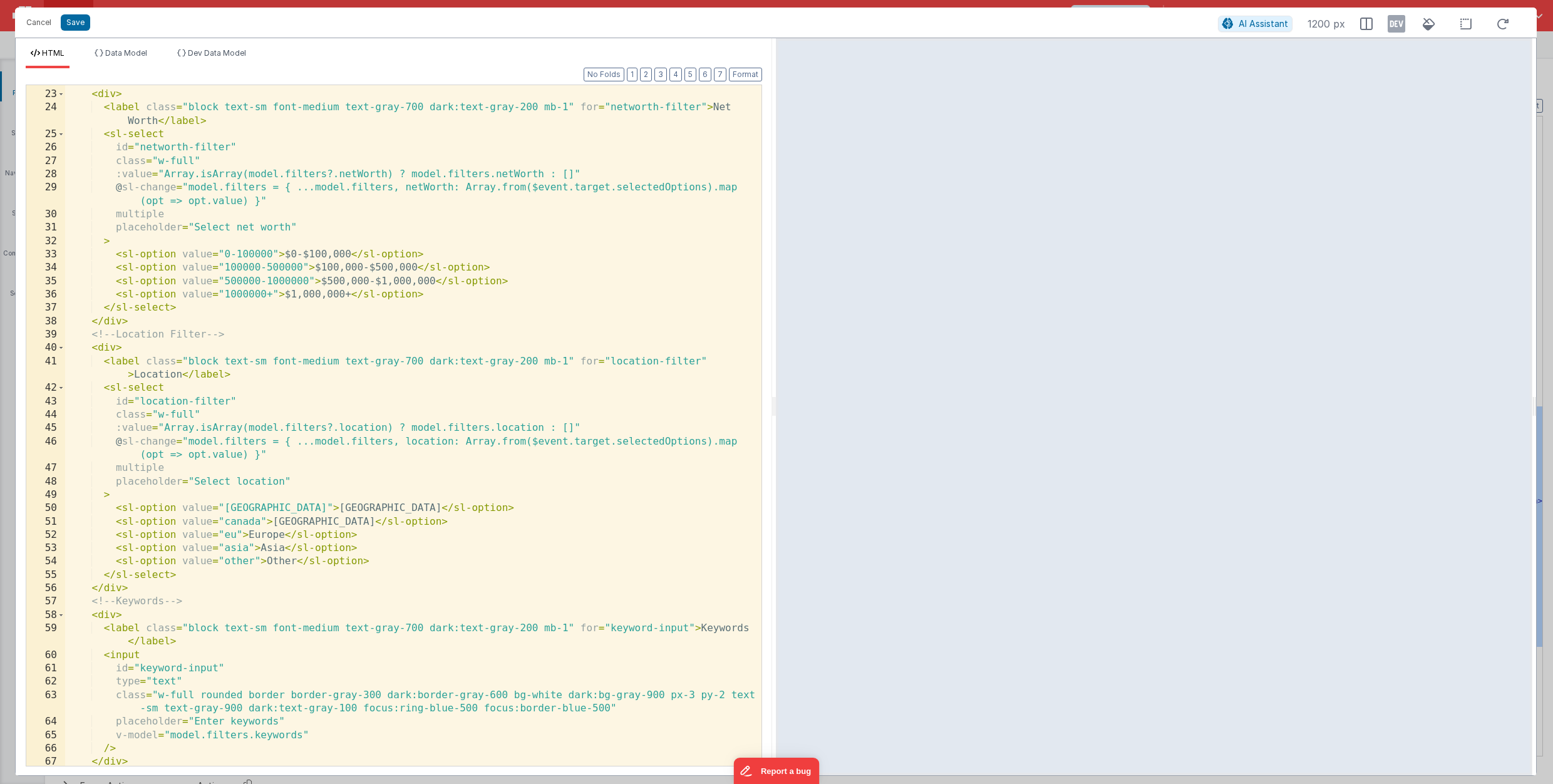
click at [332, 173] on div "<!-- Net Worth Filter --> < div > < label class = "block text-sm font-medium te…" at bounding box center [413, 428] width 697 height 707
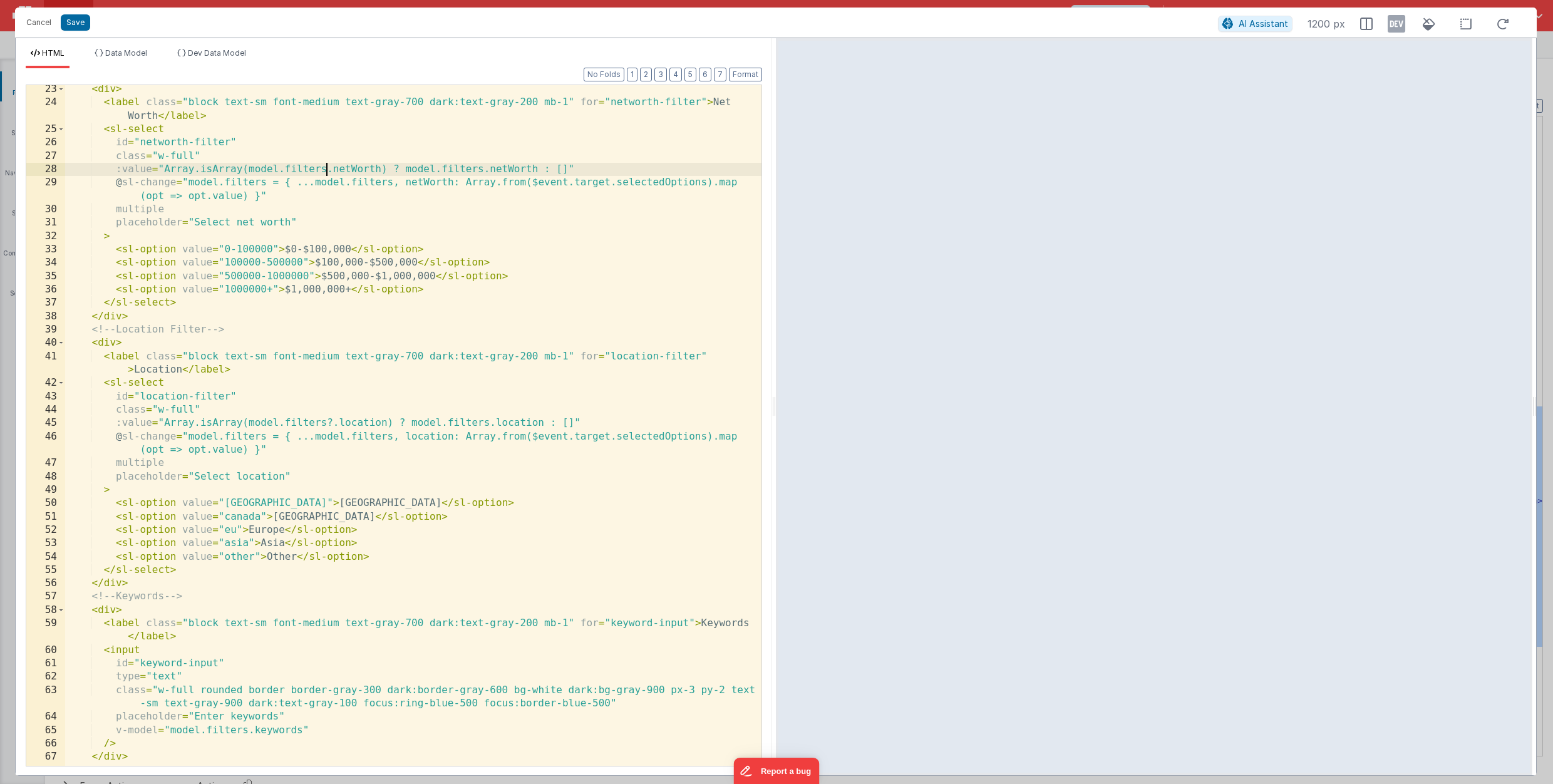
scroll to position [328, 0]
click at [80, 20] on button "Save" at bounding box center [75, 22] width 29 height 16
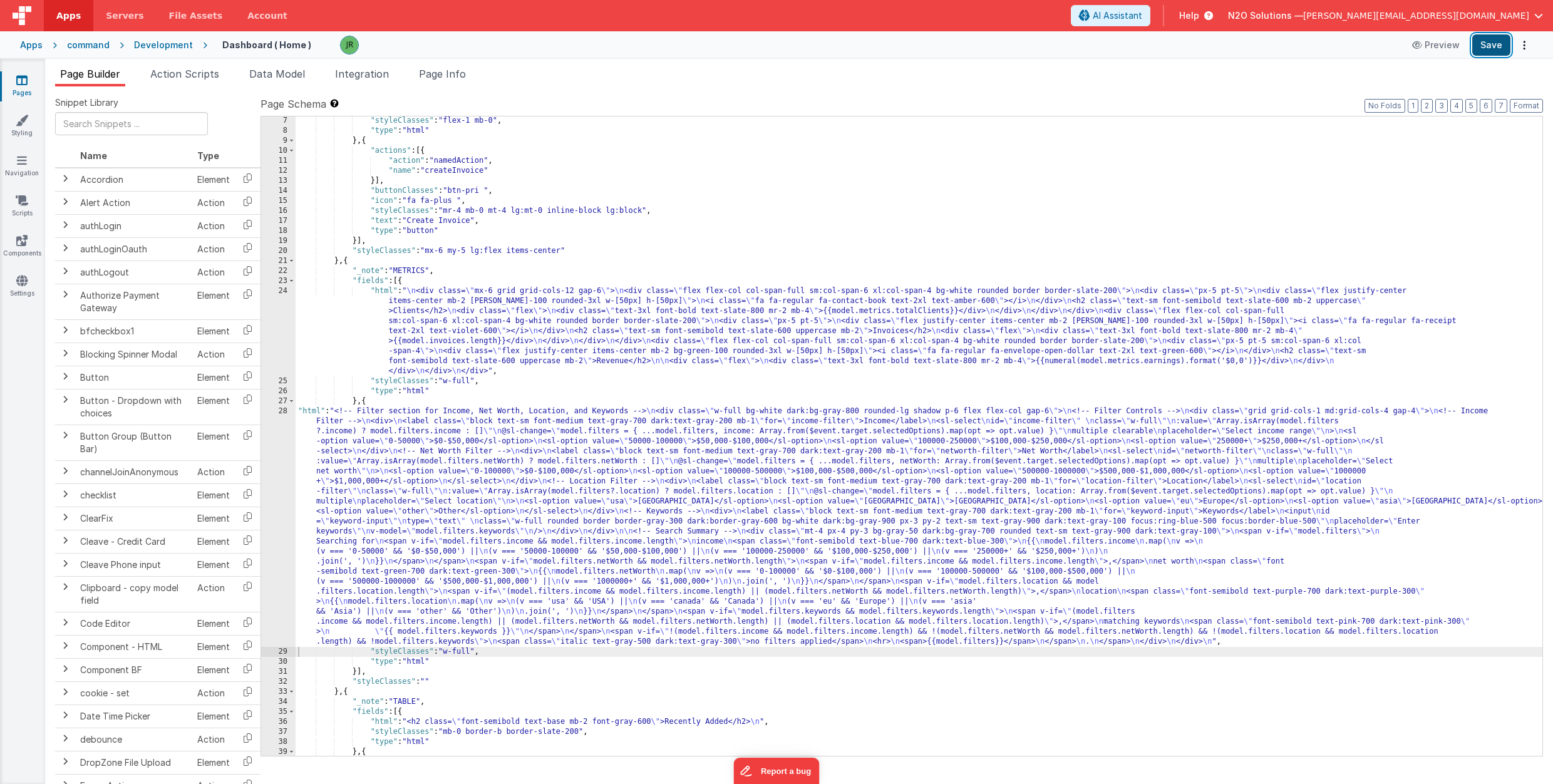
click at [1491, 42] on button "Save" at bounding box center [1491, 45] width 38 height 21
click at [352, 426] on div ""styleClasses" : "flex-1 mb-0" , "type" : "html" } , { "actions" : [{ "action" …" at bounding box center [920, 445] width 1247 height 659
click at [282, 415] on div "28" at bounding box center [278, 527] width 35 height 241
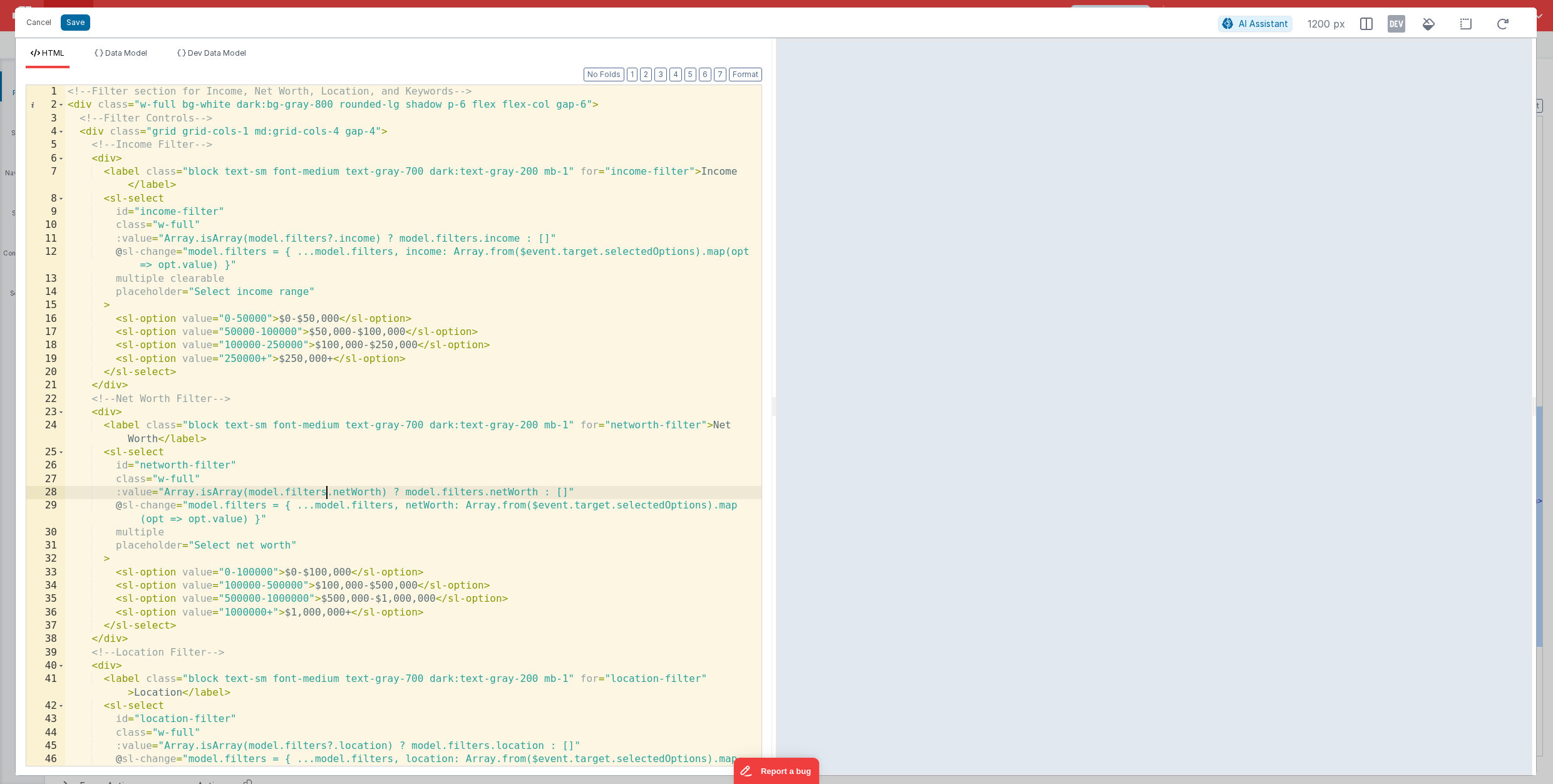
click at [330, 495] on div "<!-- Filter section for Income, Net Worth, Location, and Keywords --> < div cla…" at bounding box center [413, 445] width 697 height 720
click at [147, 144] on div "<!-- Filter section for Income, Net Worth, Location, and Keywords --> < div cla…" at bounding box center [413, 445] width 697 height 720
click at [1275, 24] on span "AI Assistant" at bounding box center [1264, 23] width 50 height 11
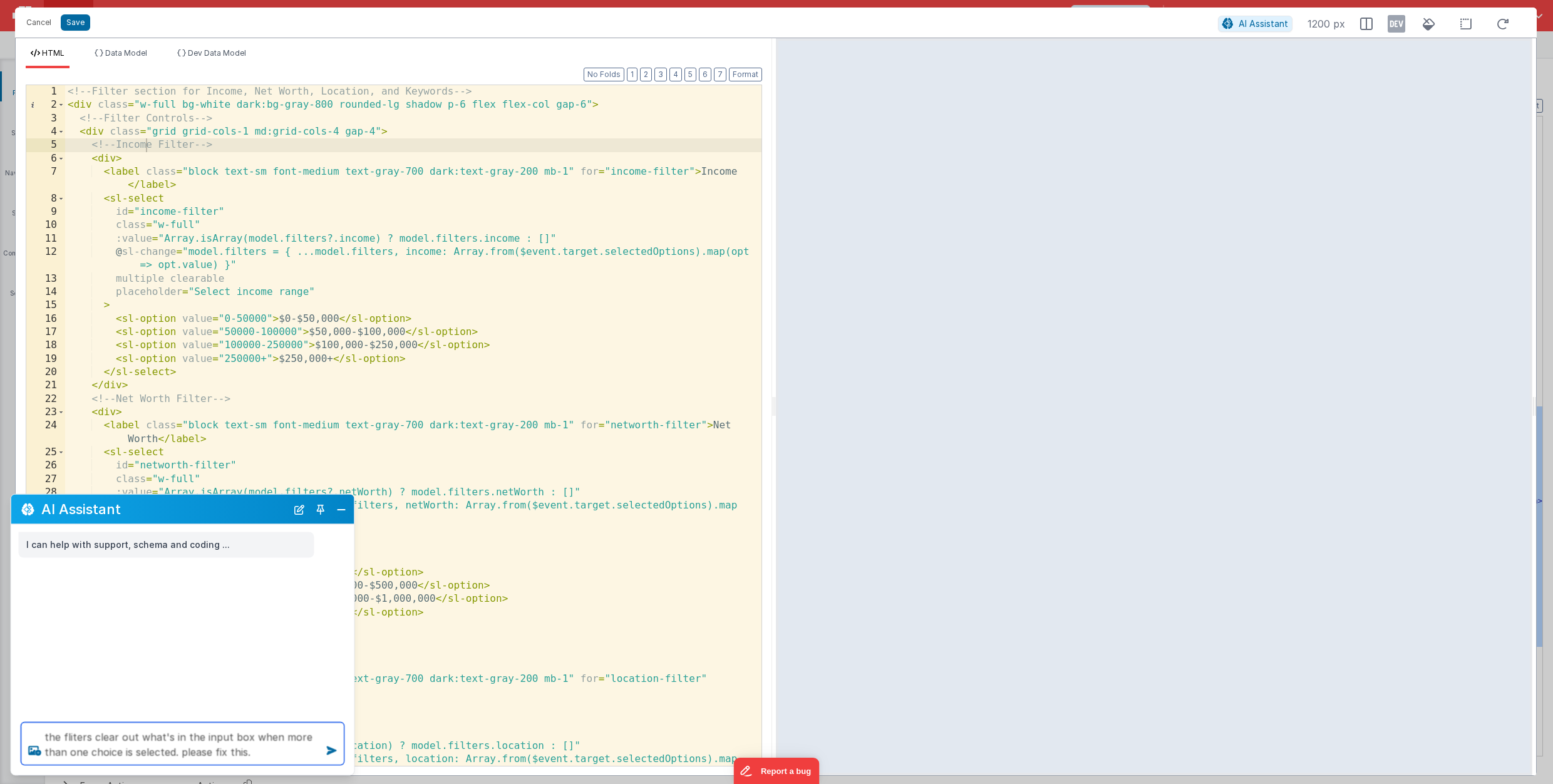
type textarea "the fliters clear out what's in the input box when more than one choice is sele…"
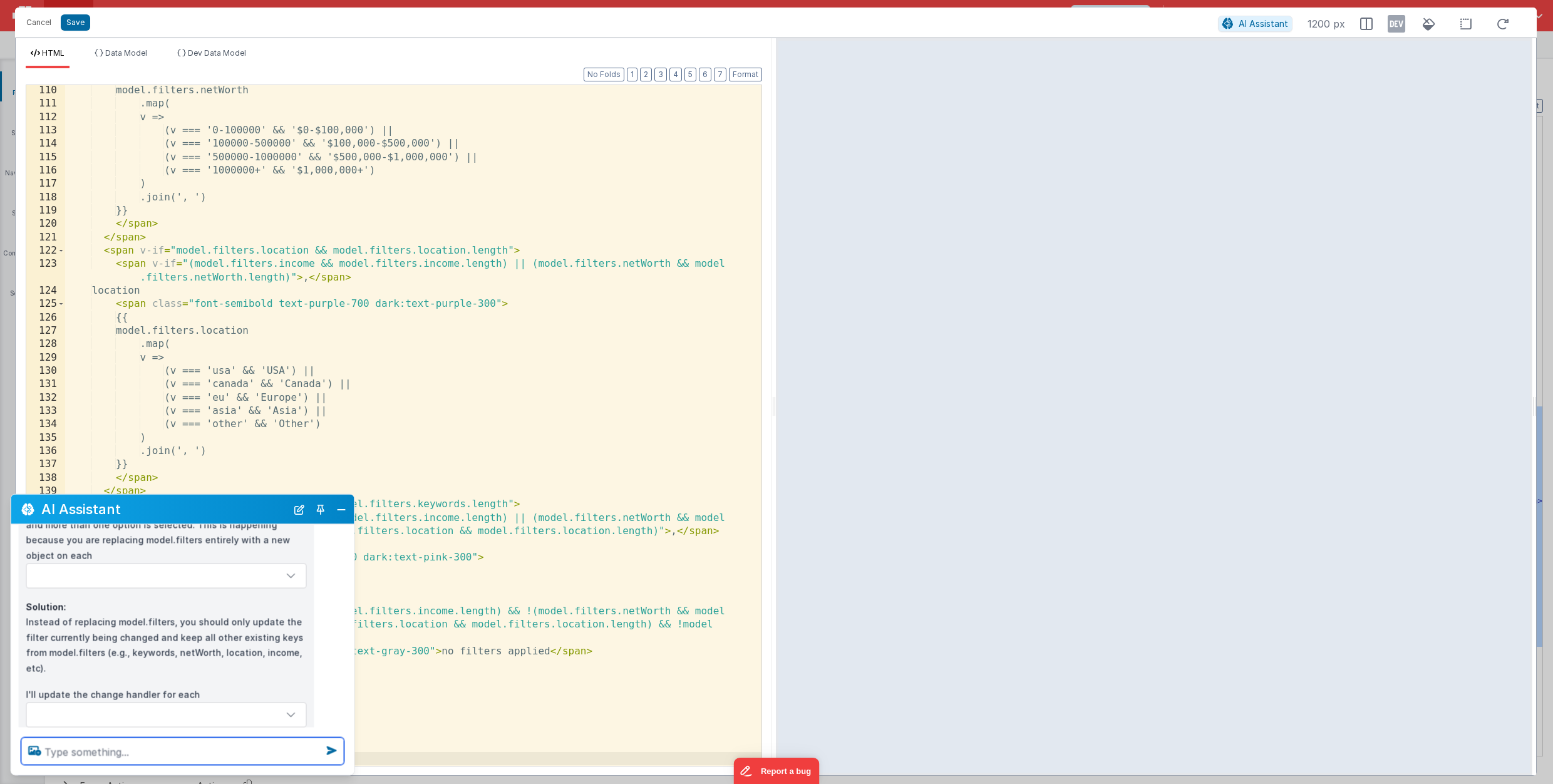
scroll to position [156, 0]
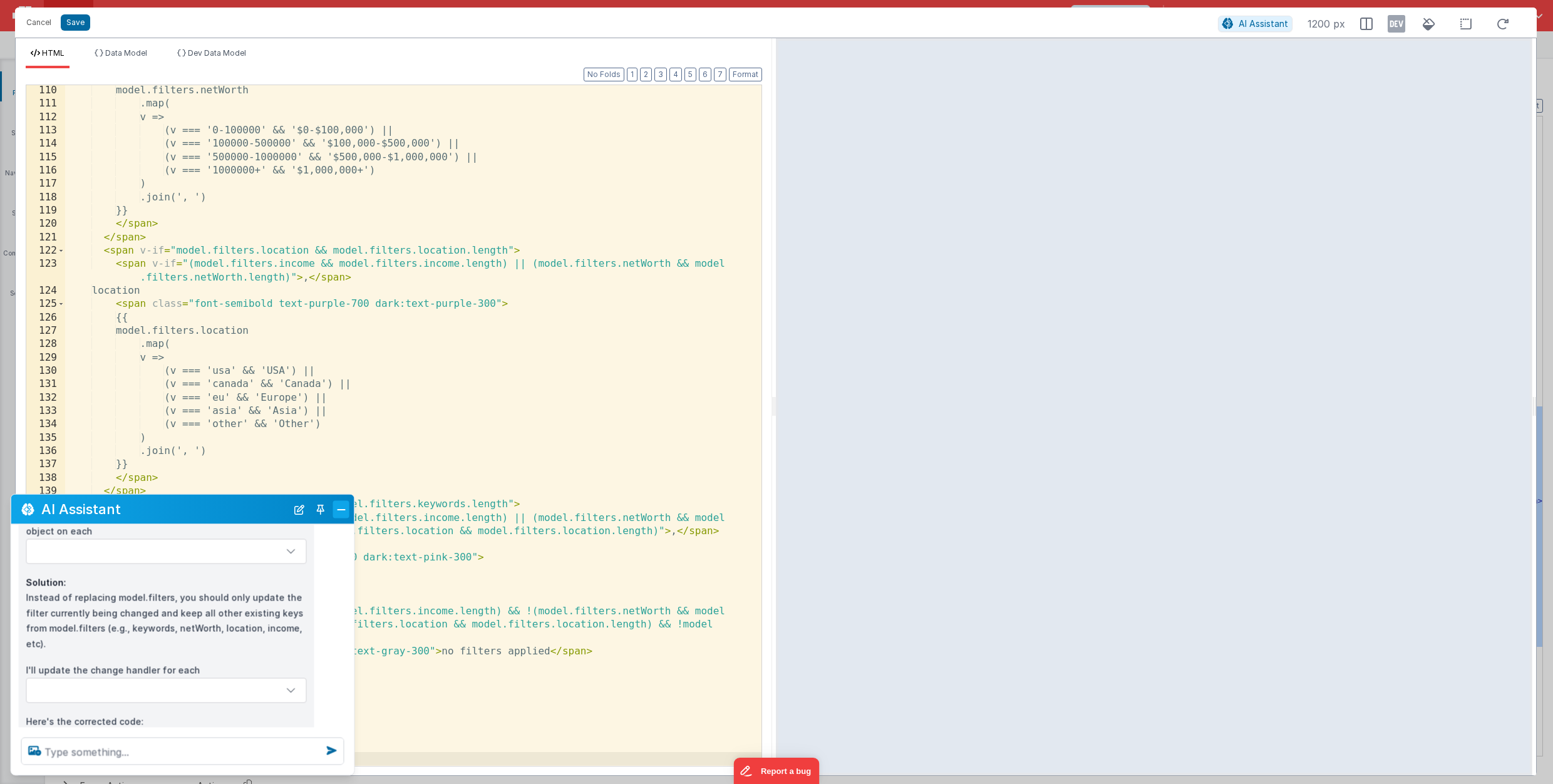
click at [336, 506] on button "Close" at bounding box center [341, 509] width 16 height 18
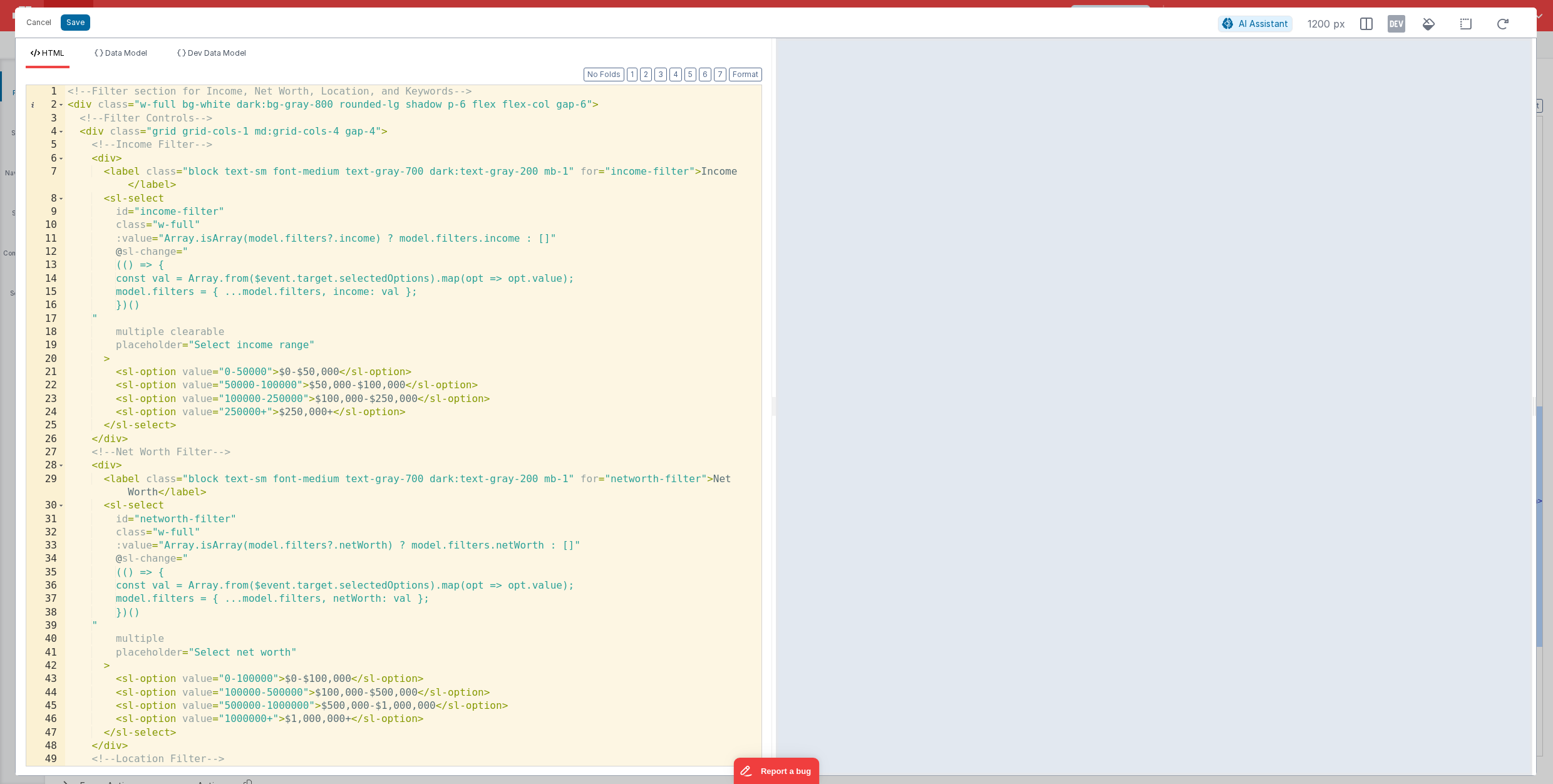
scroll to position [0, 0]
click at [1503, 22] on icon at bounding box center [1503, 24] width 28 height 16
click at [34, 17] on button "Cancel" at bounding box center [39, 23] width 37 height 18
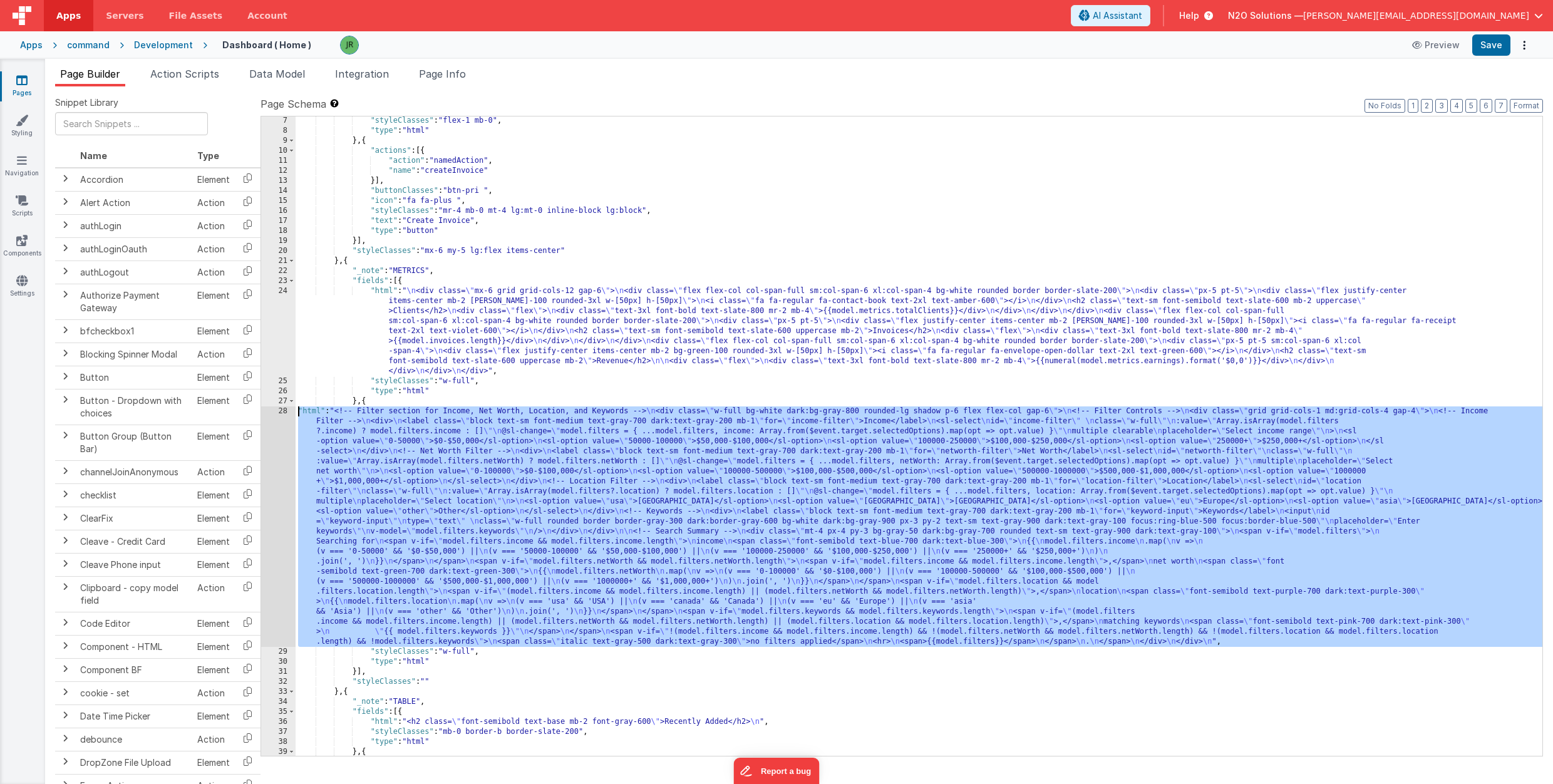
click at [283, 483] on div "28" at bounding box center [278, 527] width 35 height 241
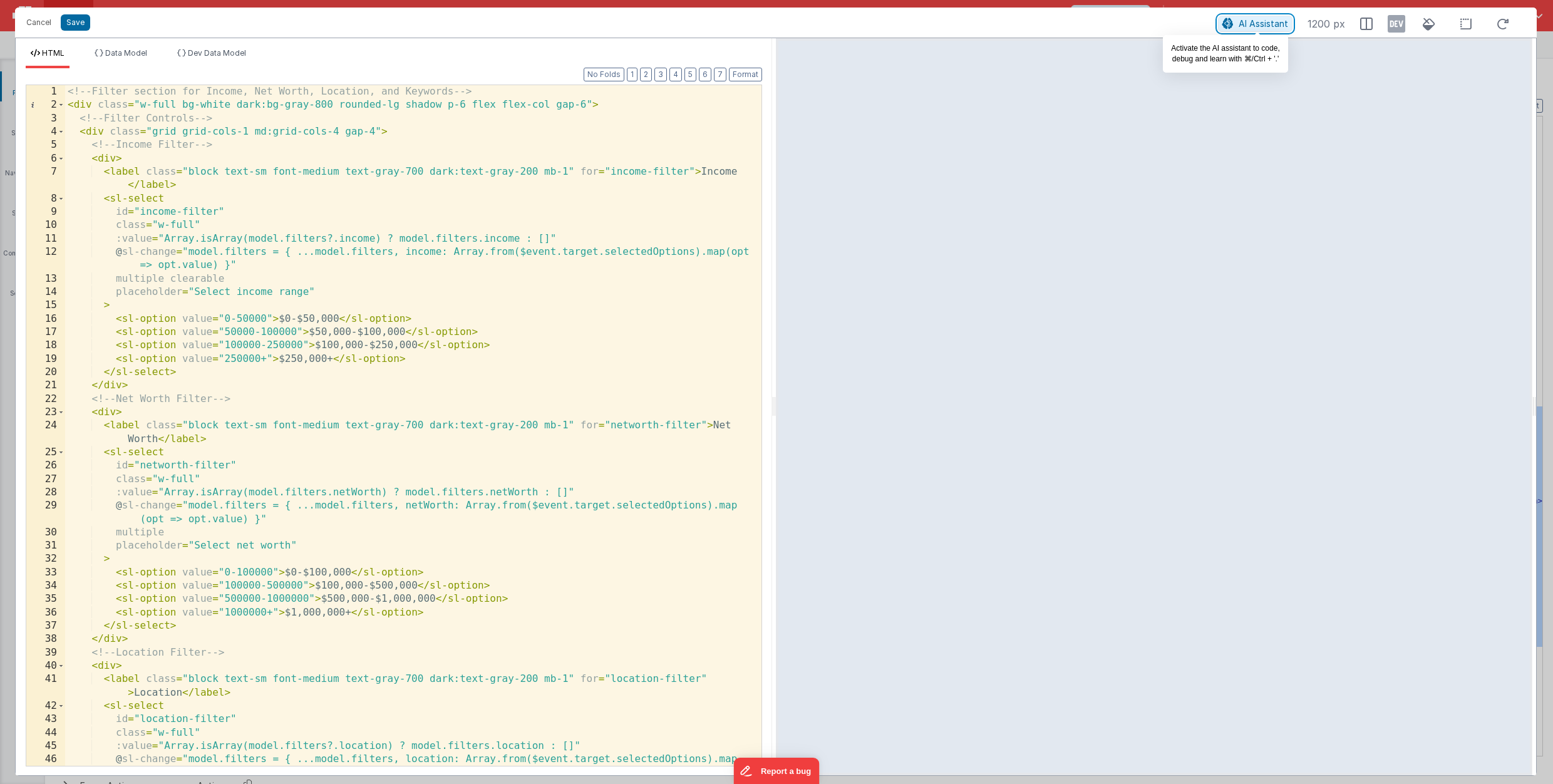
click at [1244, 22] on span "AI Assistant" at bounding box center [1264, 23] width 50 height 11
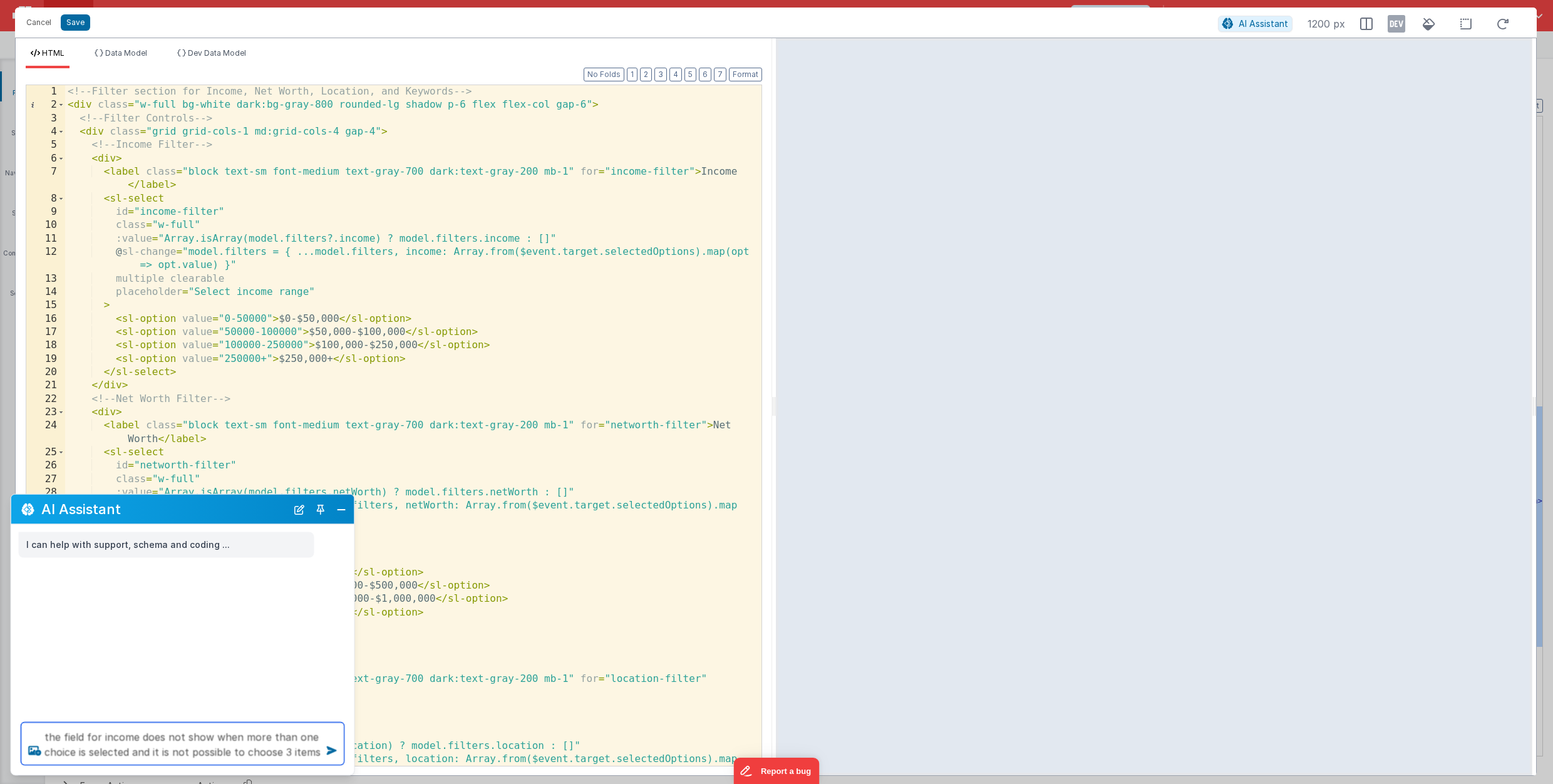
type textarea "the field for income does not show when more than one choice is selected and it…"
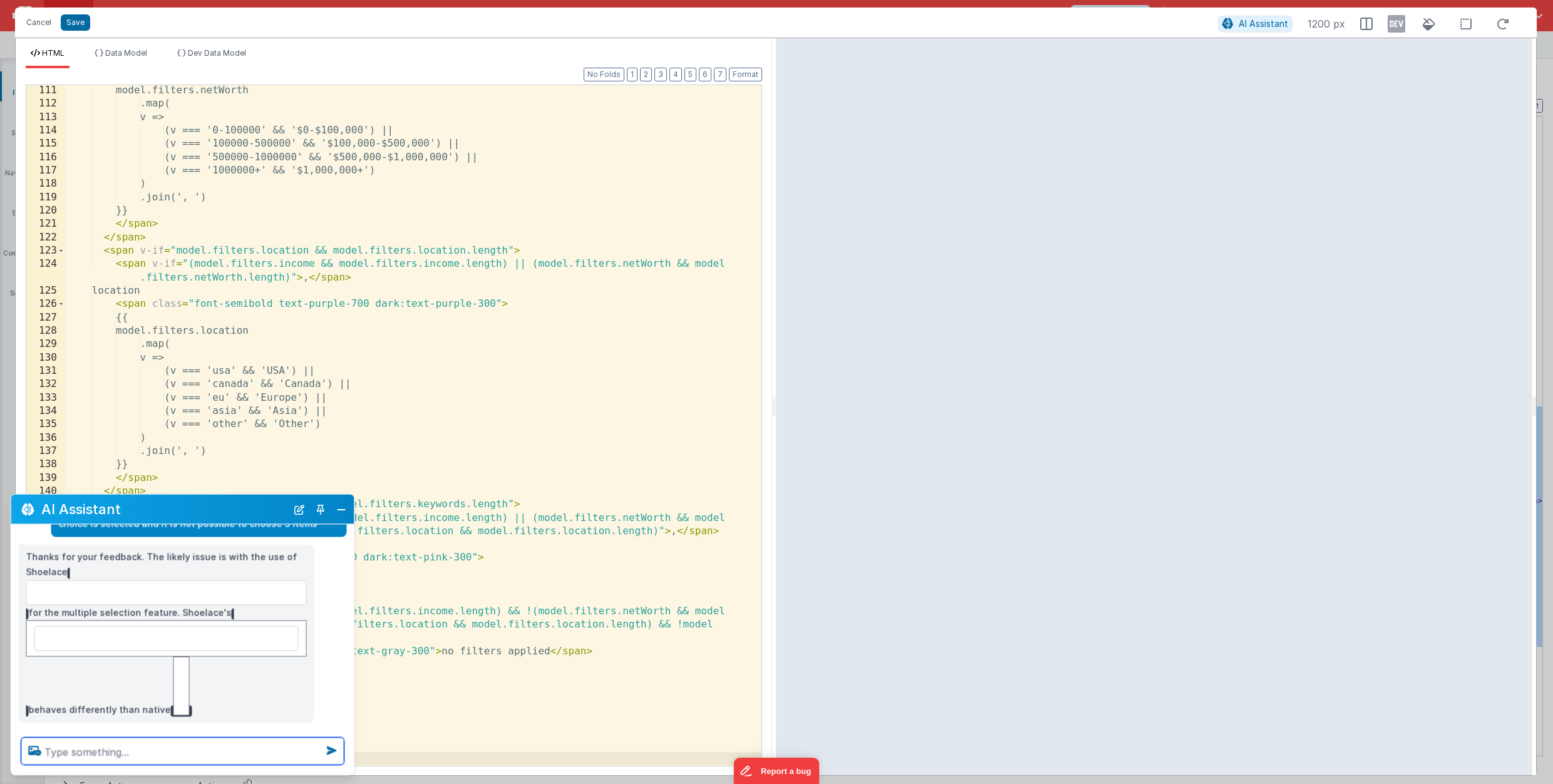
scroll to position [92, 0]
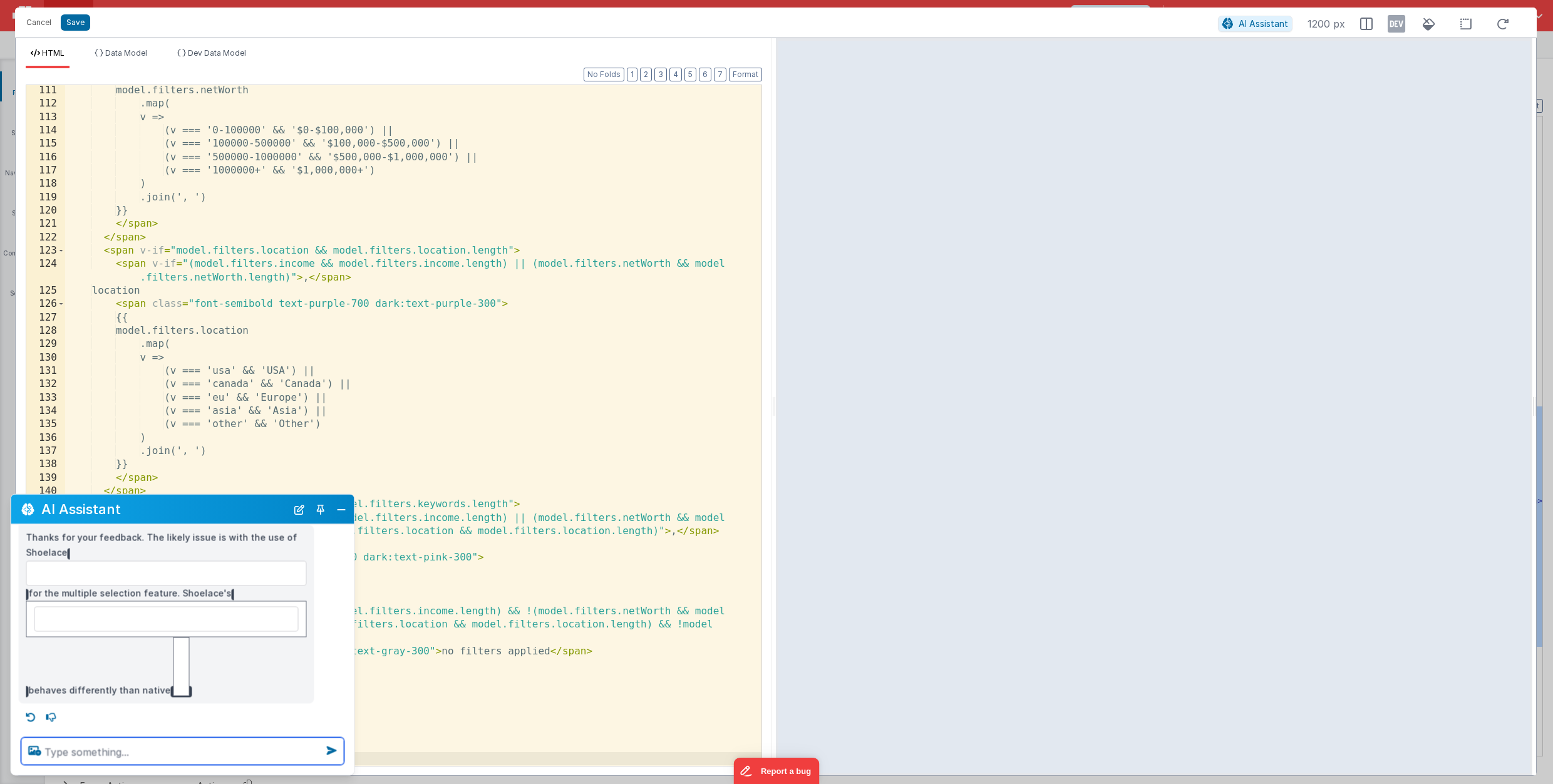
click at [129, 756] on textarea at bounding box center [183, 750] width 323 height 28
type textarea "try again. the code still does not work"
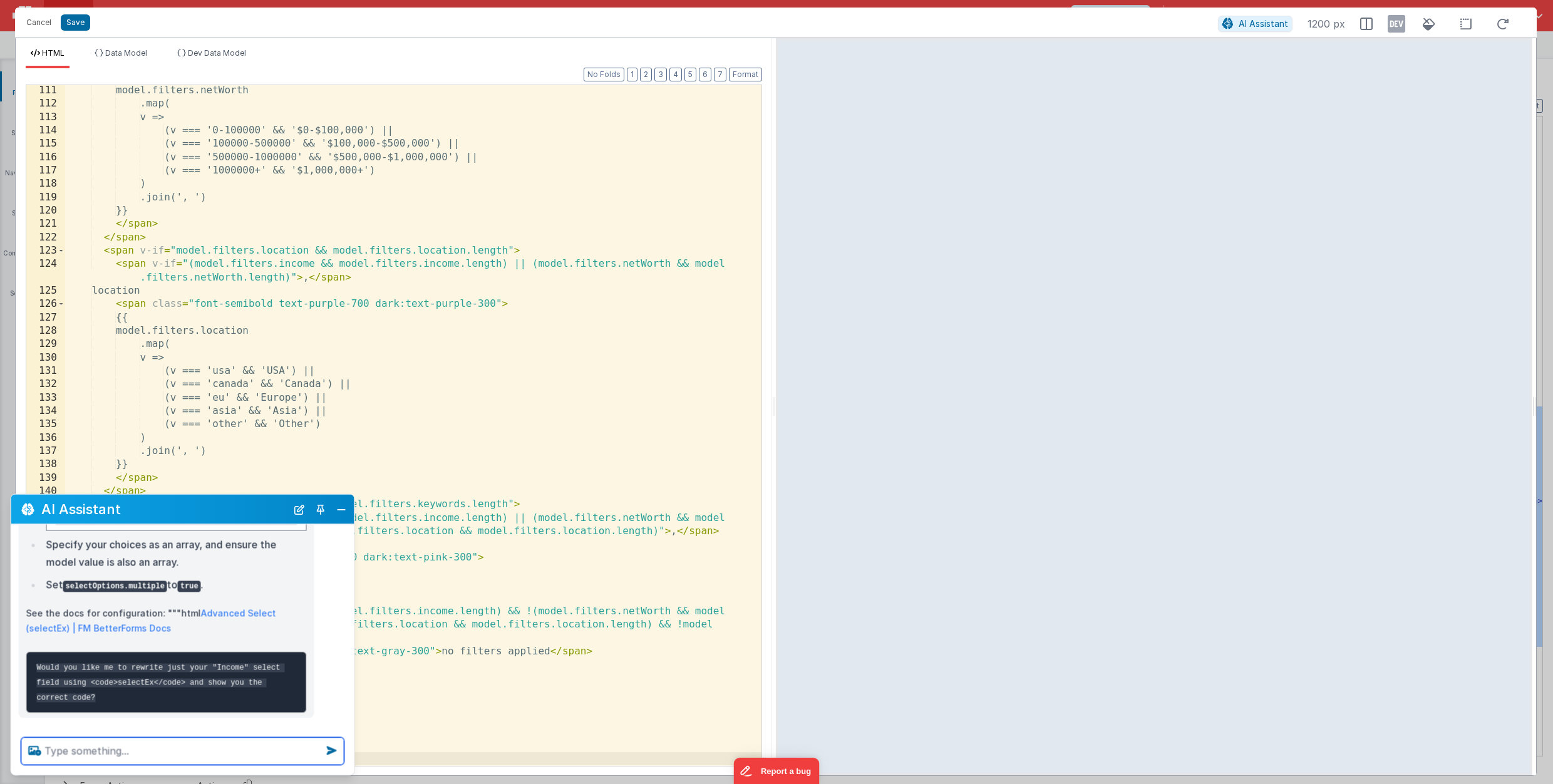
scroll to position [0, 0]
click at [128, 749] on textarea at bounding box center [183, 750] width 323 height 28
type textarea "yes"
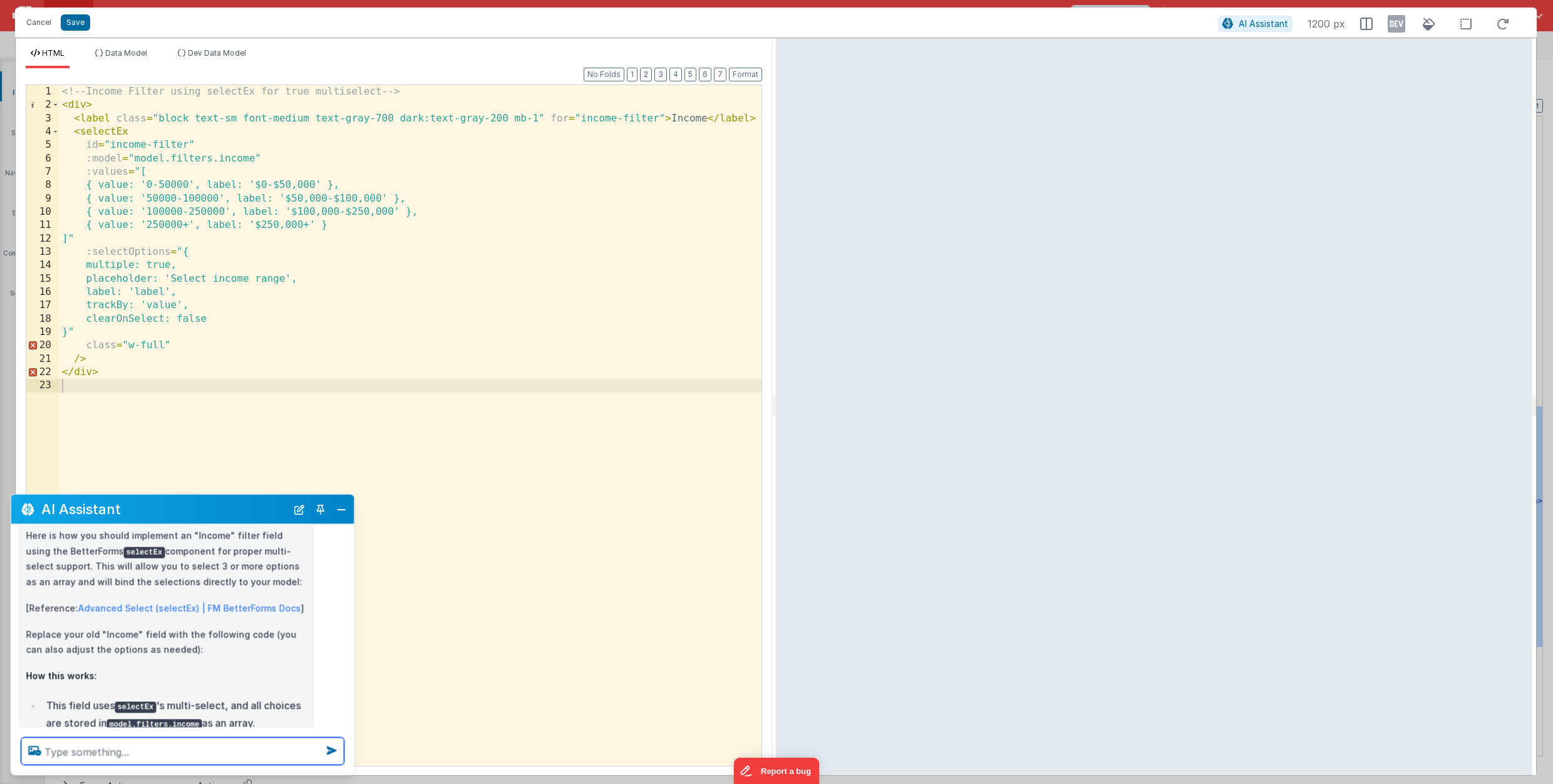
scroll to position [1247, 0]
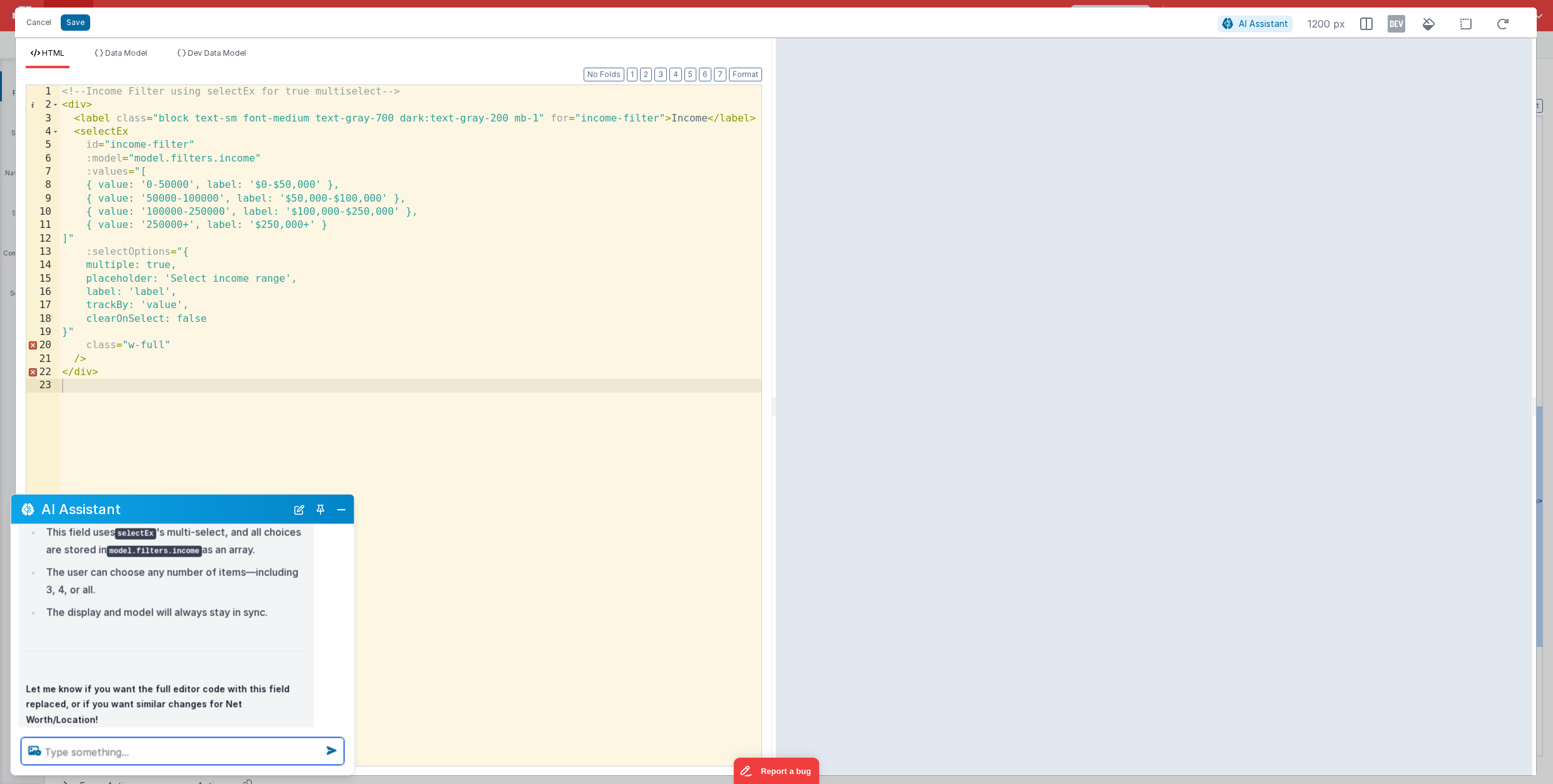
click at [124, 750] on textarea at bounding box center [183, 750] width 323 height 28
type textarea "repeat this code for the entire example"
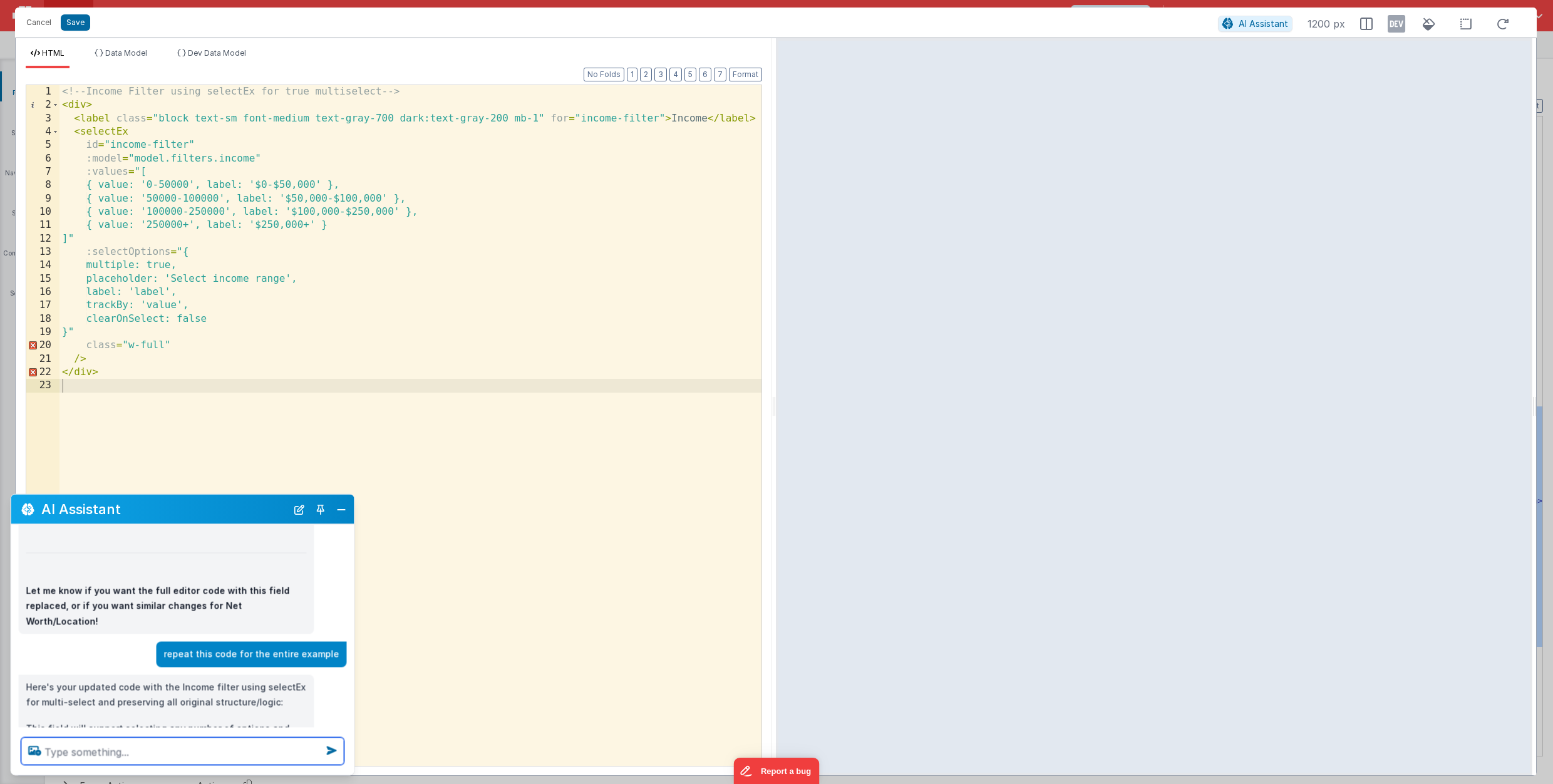
scroll to position [1412, 0]
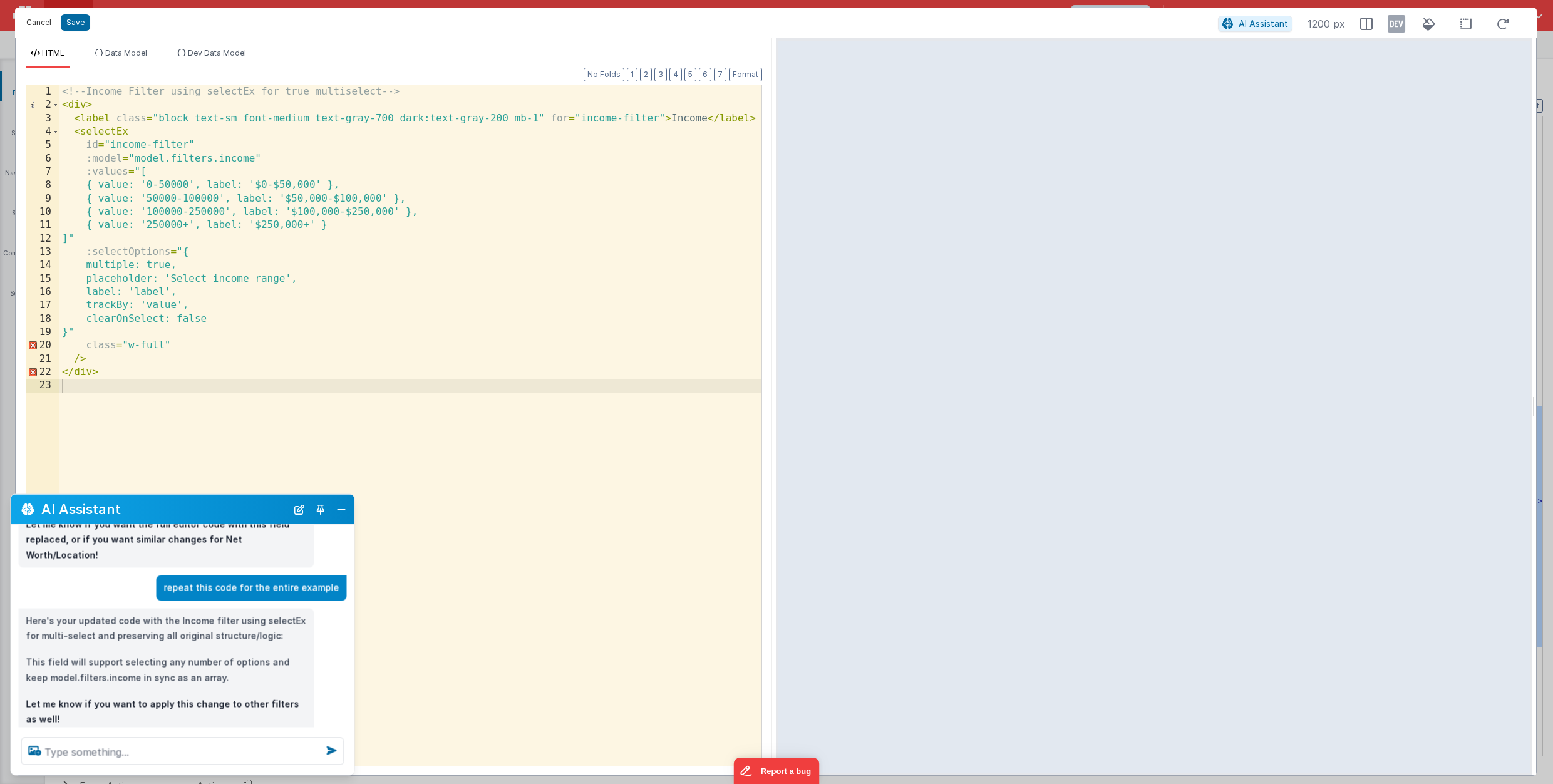
click at [28, 18] on button "Cancel" at bounding box center [39, 23] width 37 height 18
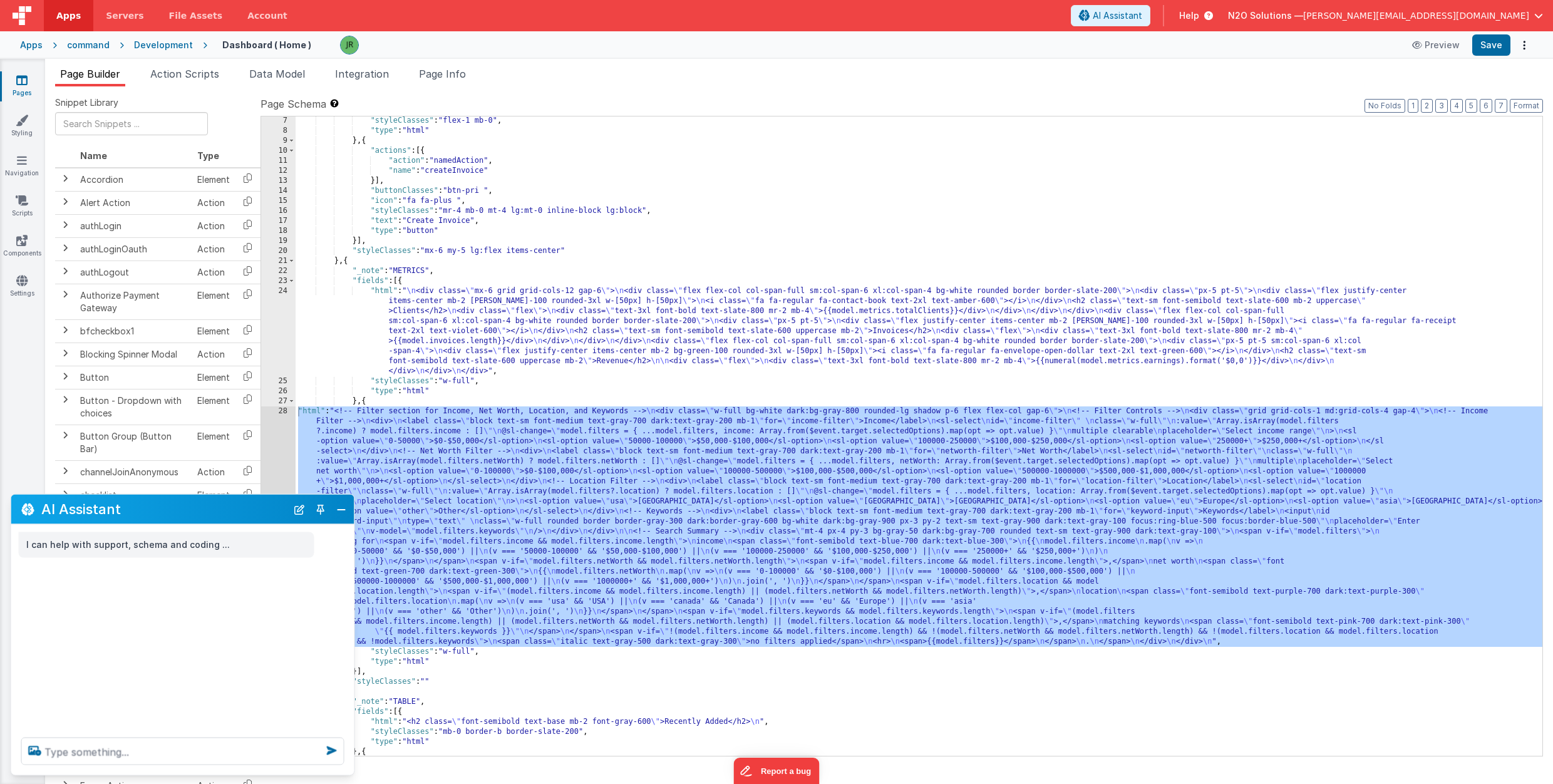
scroll to position [0, 0]
click at [346, 508] on button "Close" at bounding box center [341, 509] width 16 height 18
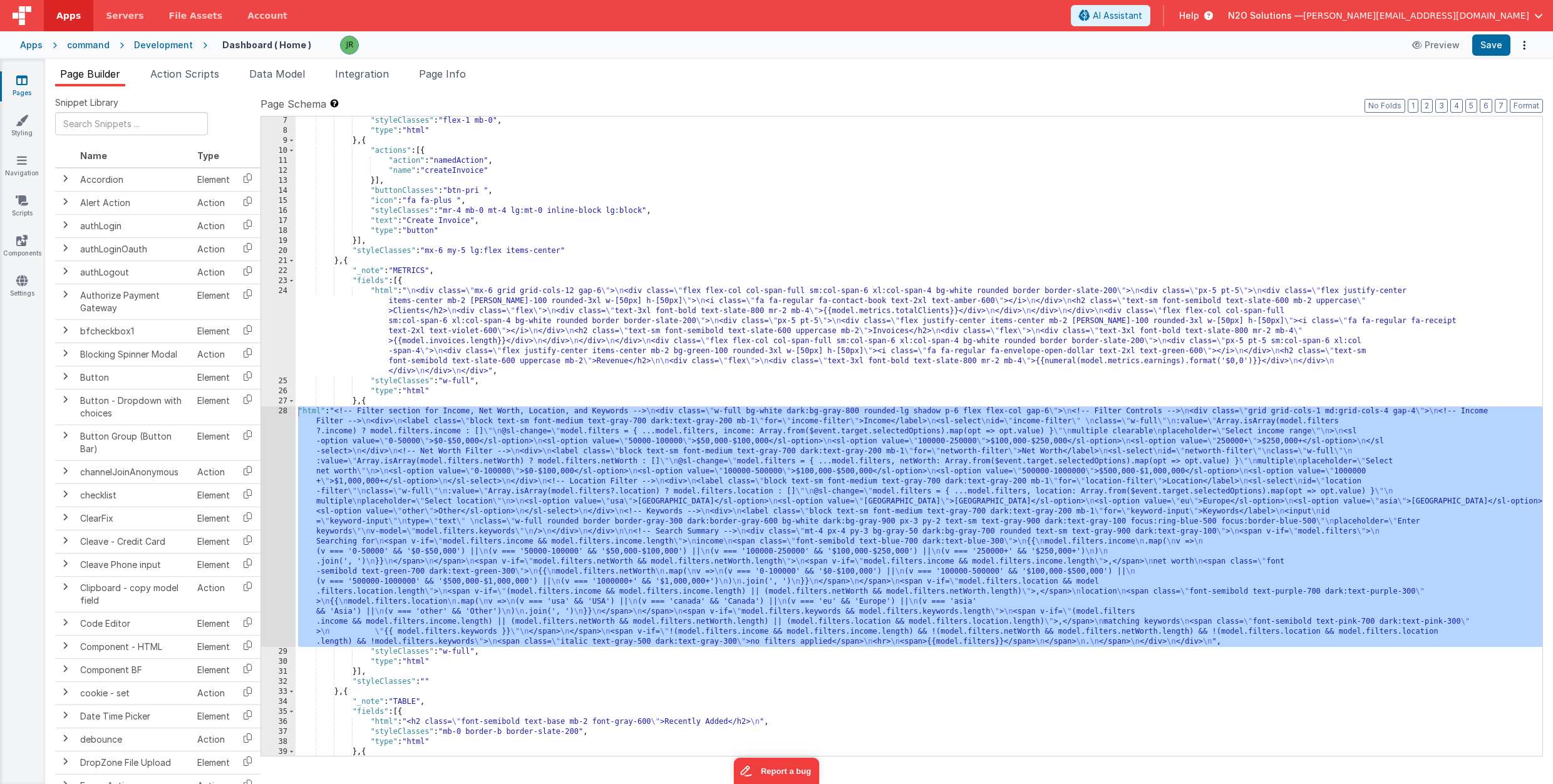
click at [280, 491] on div "28" at bounding box center [278, 527] width 35 height 241
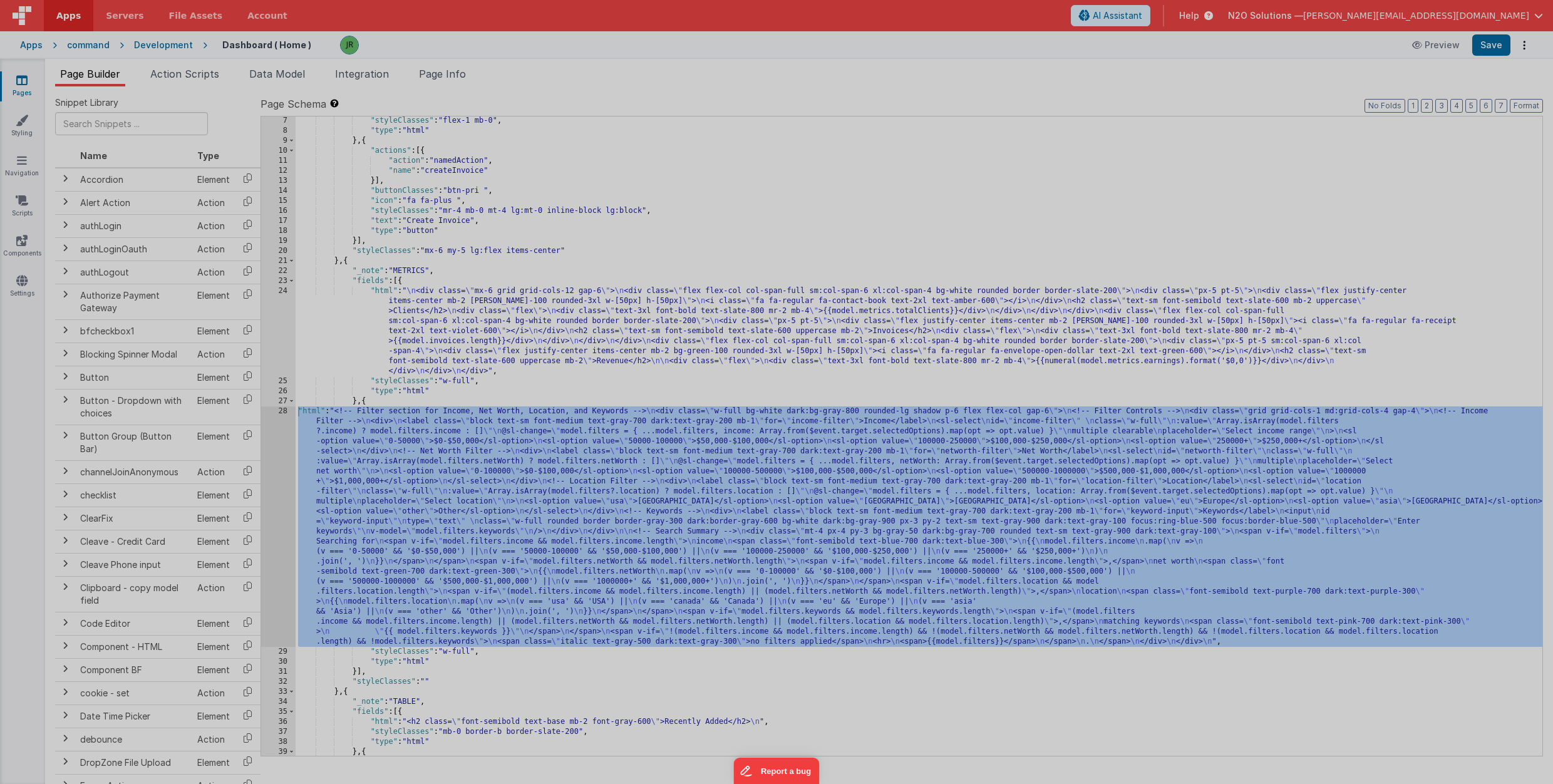
click at [280, 491] on div "<!-- Filter section for Income, Net Worth, Location, and Keywords --> < div cla…" at bounding box center [413, 426] width 697 height 707
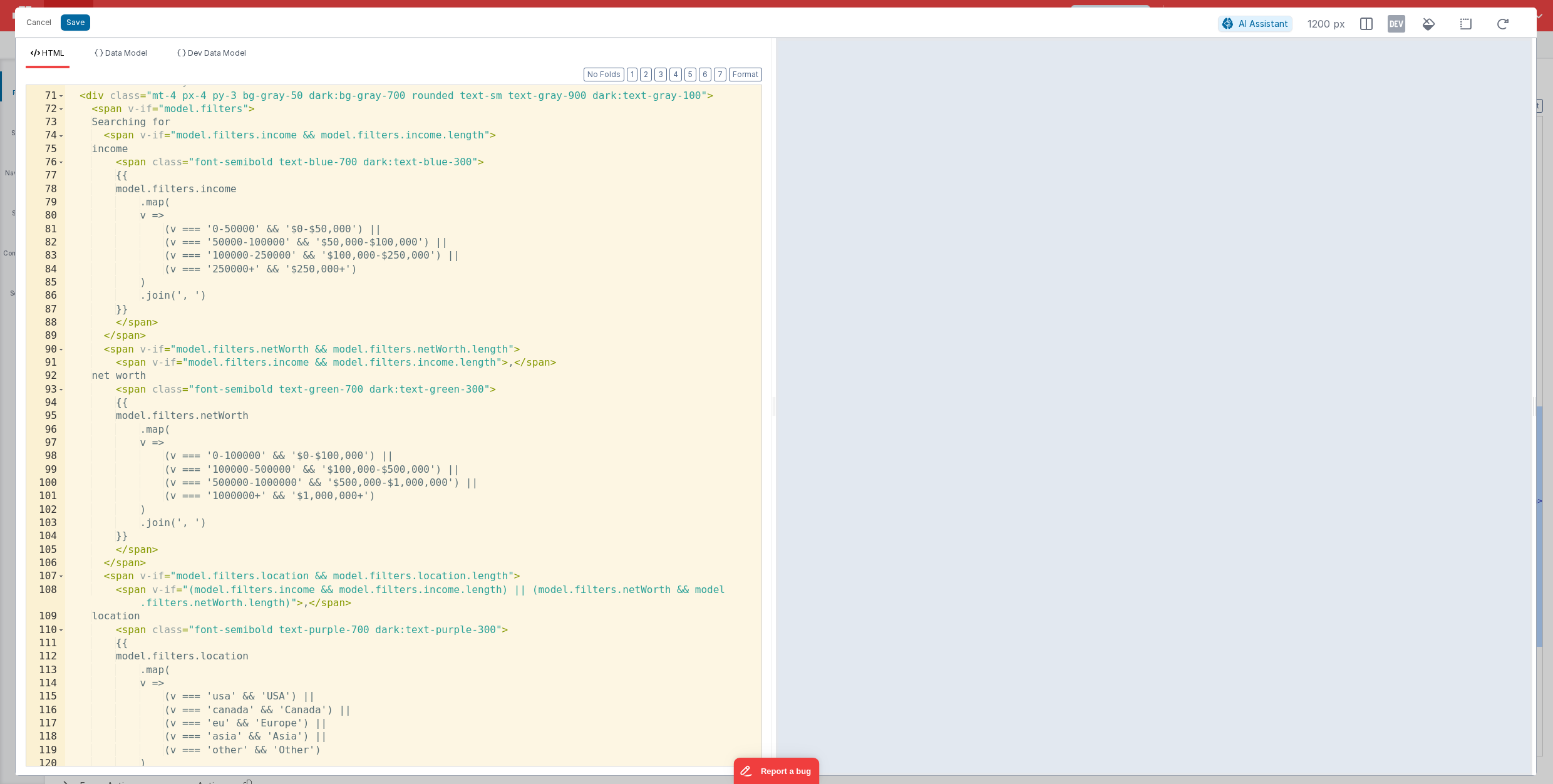
scroll to position [1364, 0]
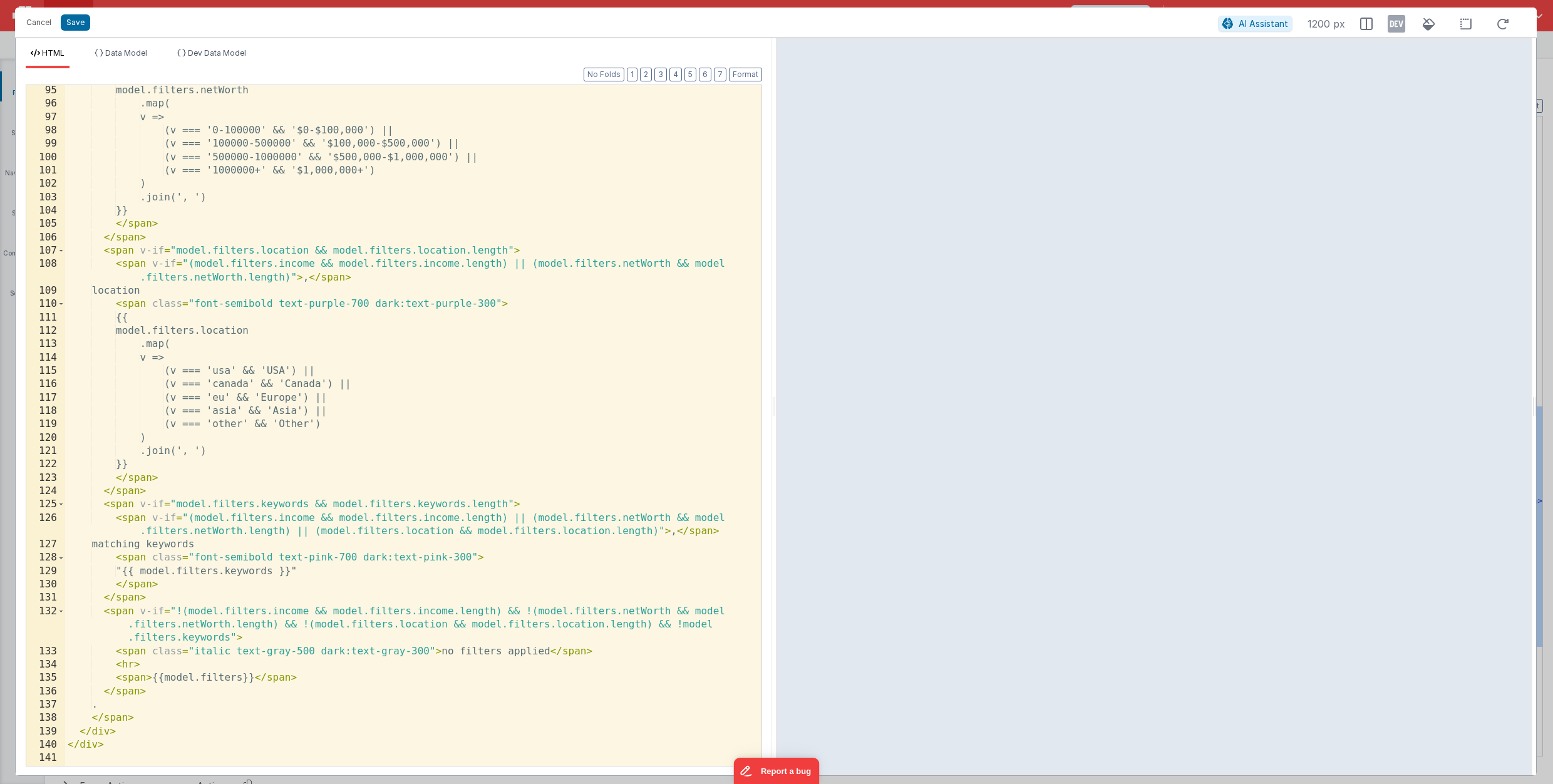
click at [925, 41] on iframe at bounding box center [1154, 407] width 752 height 732
click at [1275, 25] on span "AI Assistant" at bounding box center [1264, 23] width 50 height 11
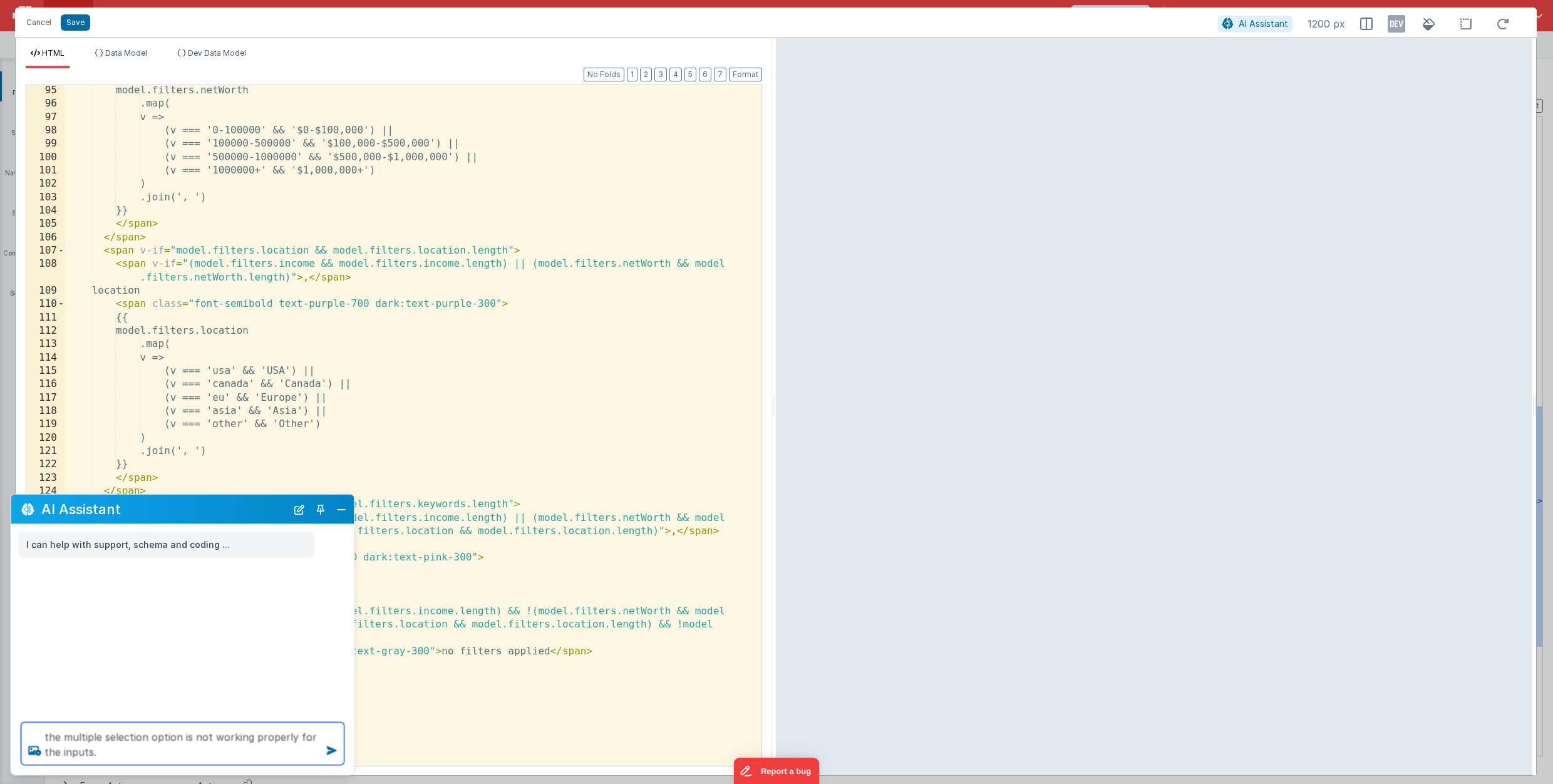
type textarea "the multiple selection option is not working properly for the inputs."
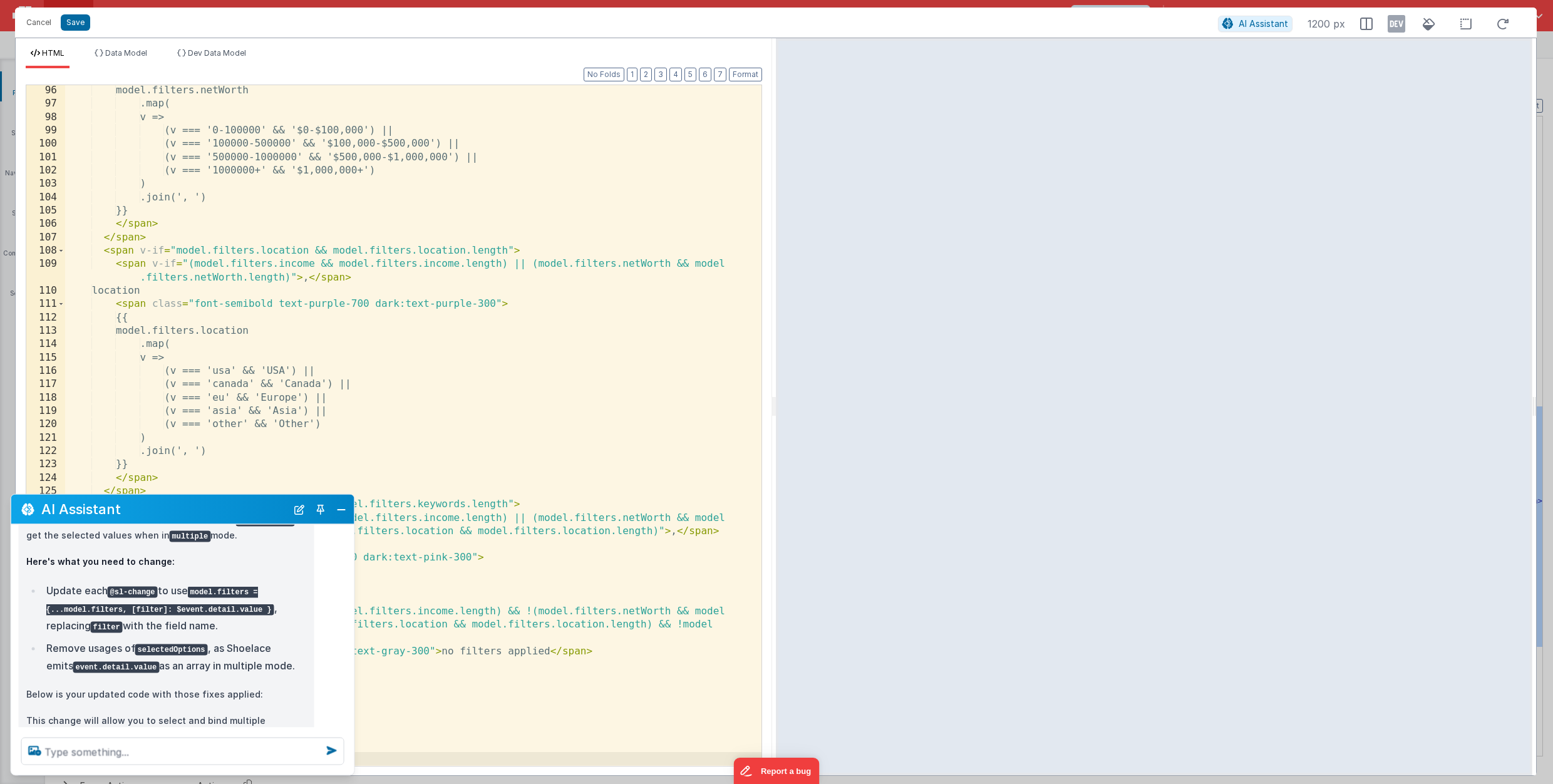
scroll to position [211, 0]
click at [338, 511] on button "Close" at bounding box center [341, 509] width 16 height 18
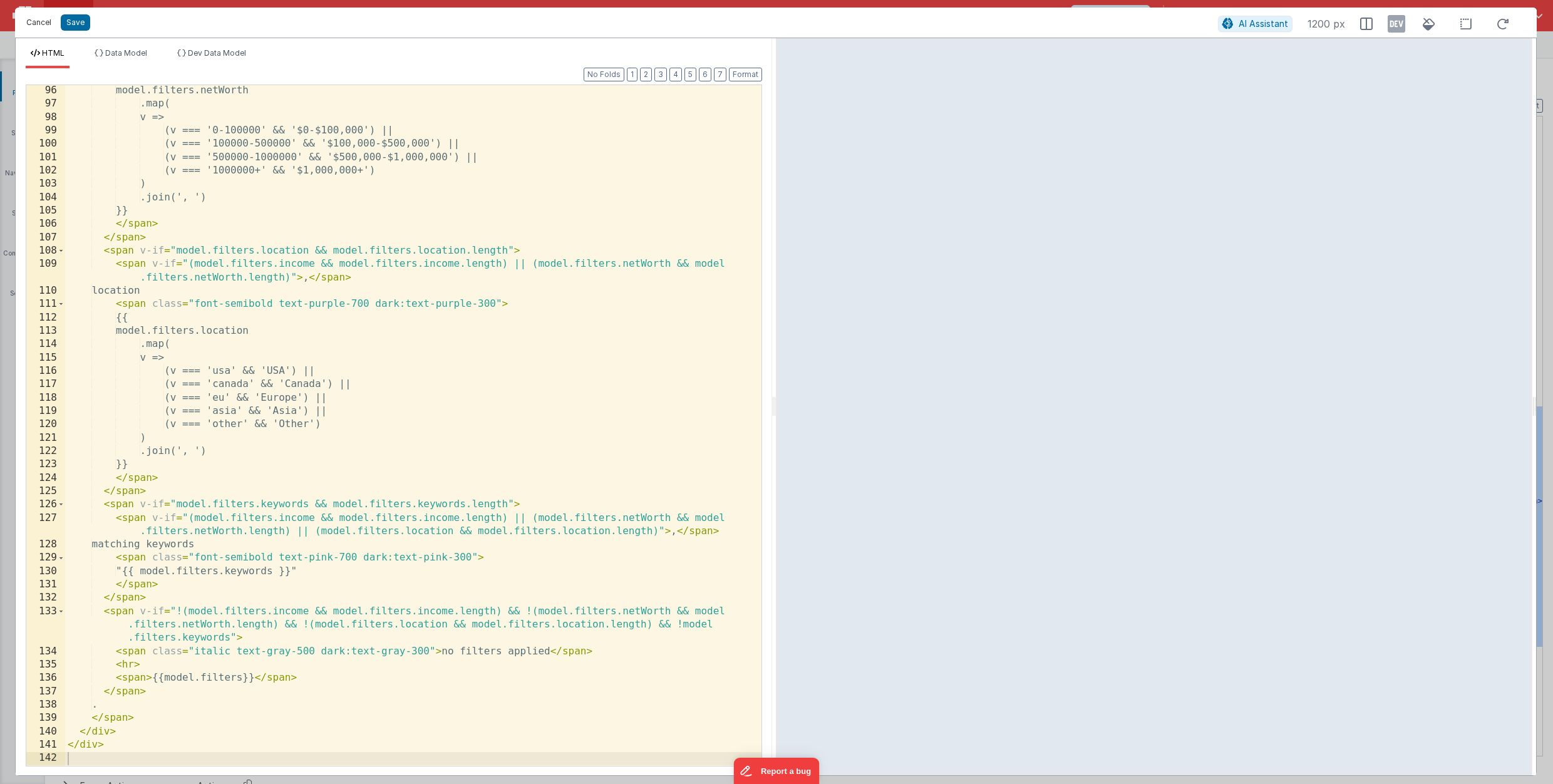
click at [44, 18] on button "Cancel" at bounding box center [39, 23] width 37 height 18
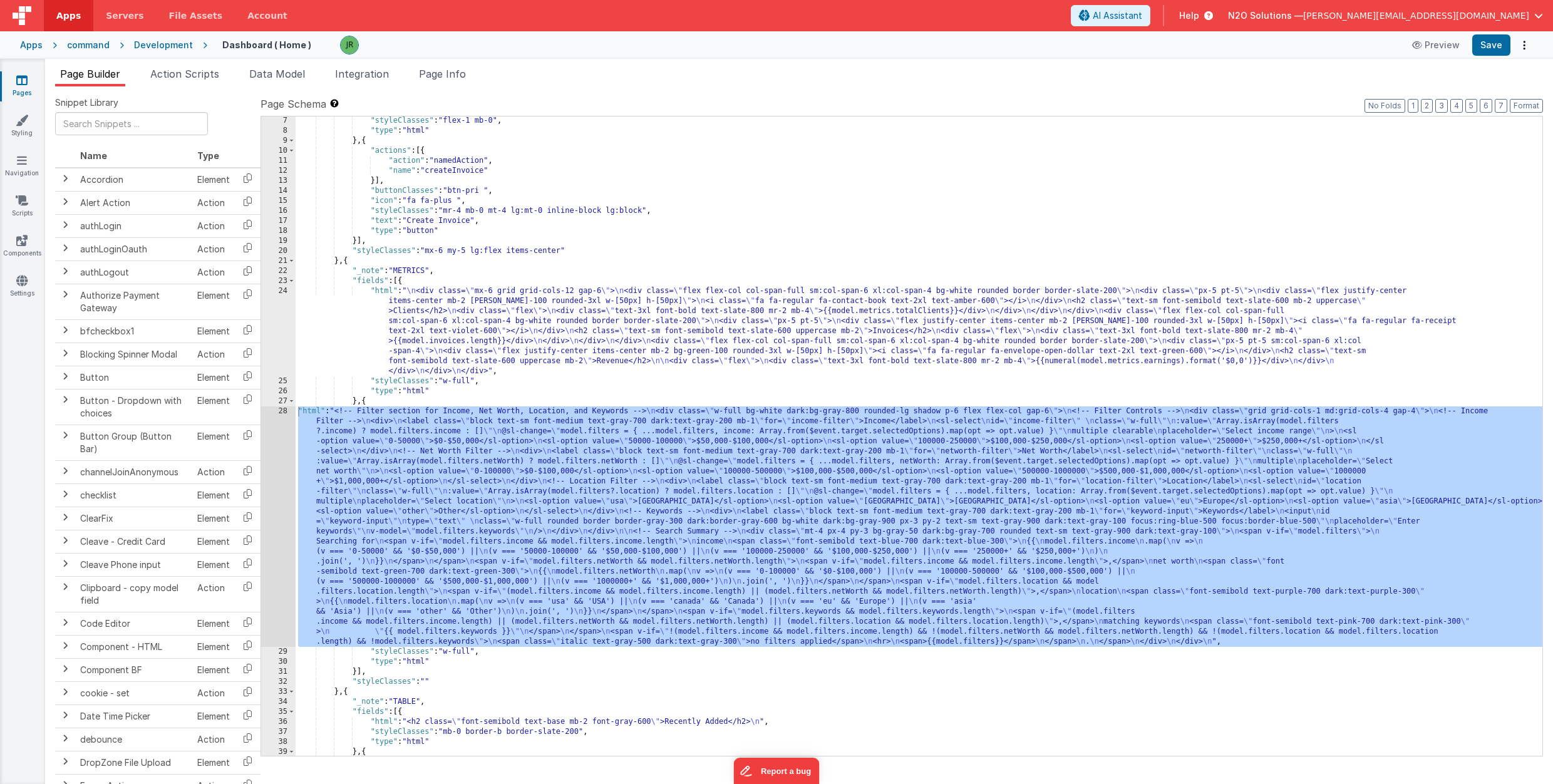
click at [360, 520] on div ""styleClasses" : "flex-1 mb-0" , "type" : "html" } , { "actions" : [{ "action" …" at bounding box center [920, 445] width 1247 height 659
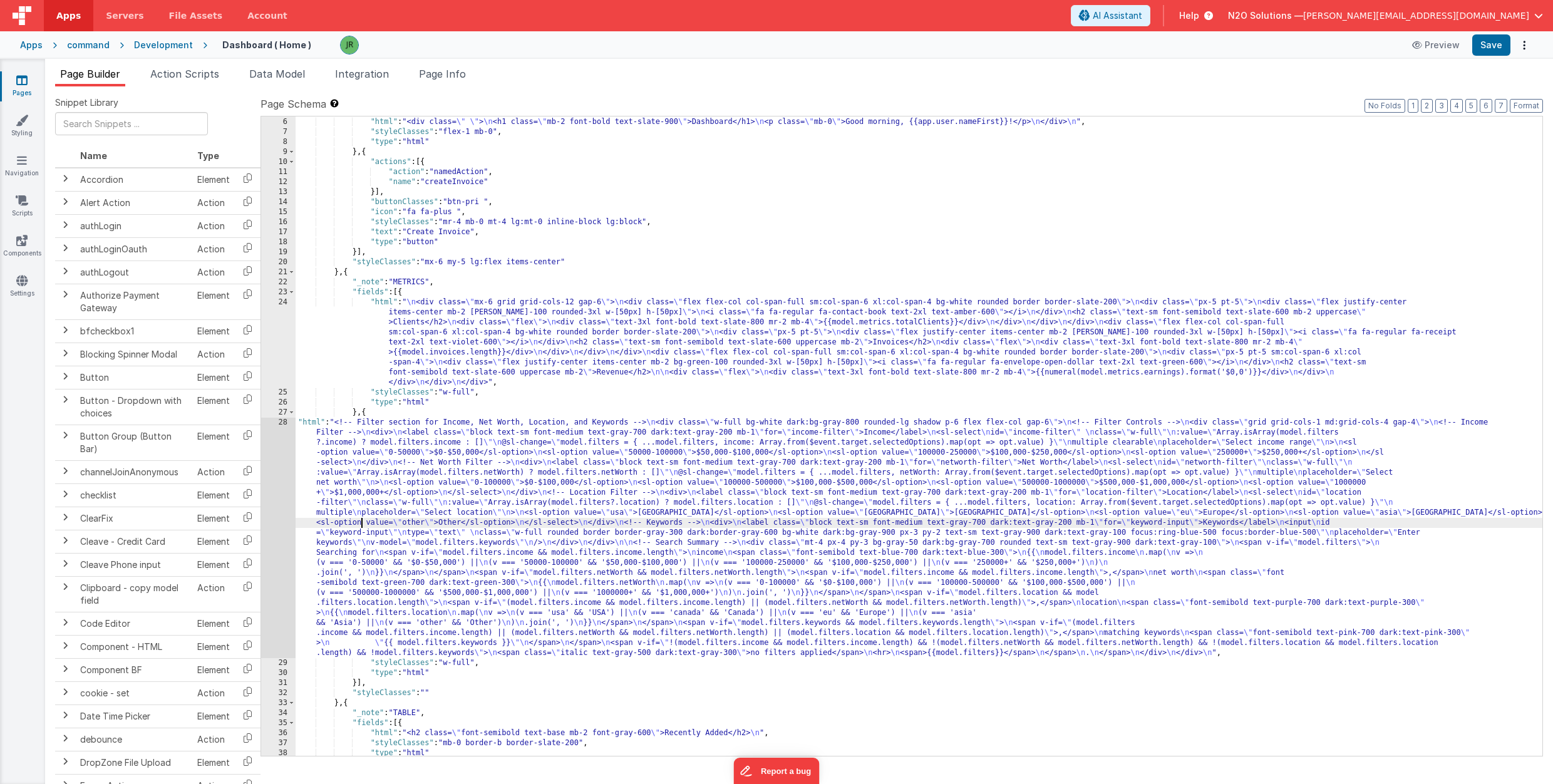
scroll to position [50, 0]
click at [283, 424] on div "28" at bounding box center [278, 537] width 35 height 241
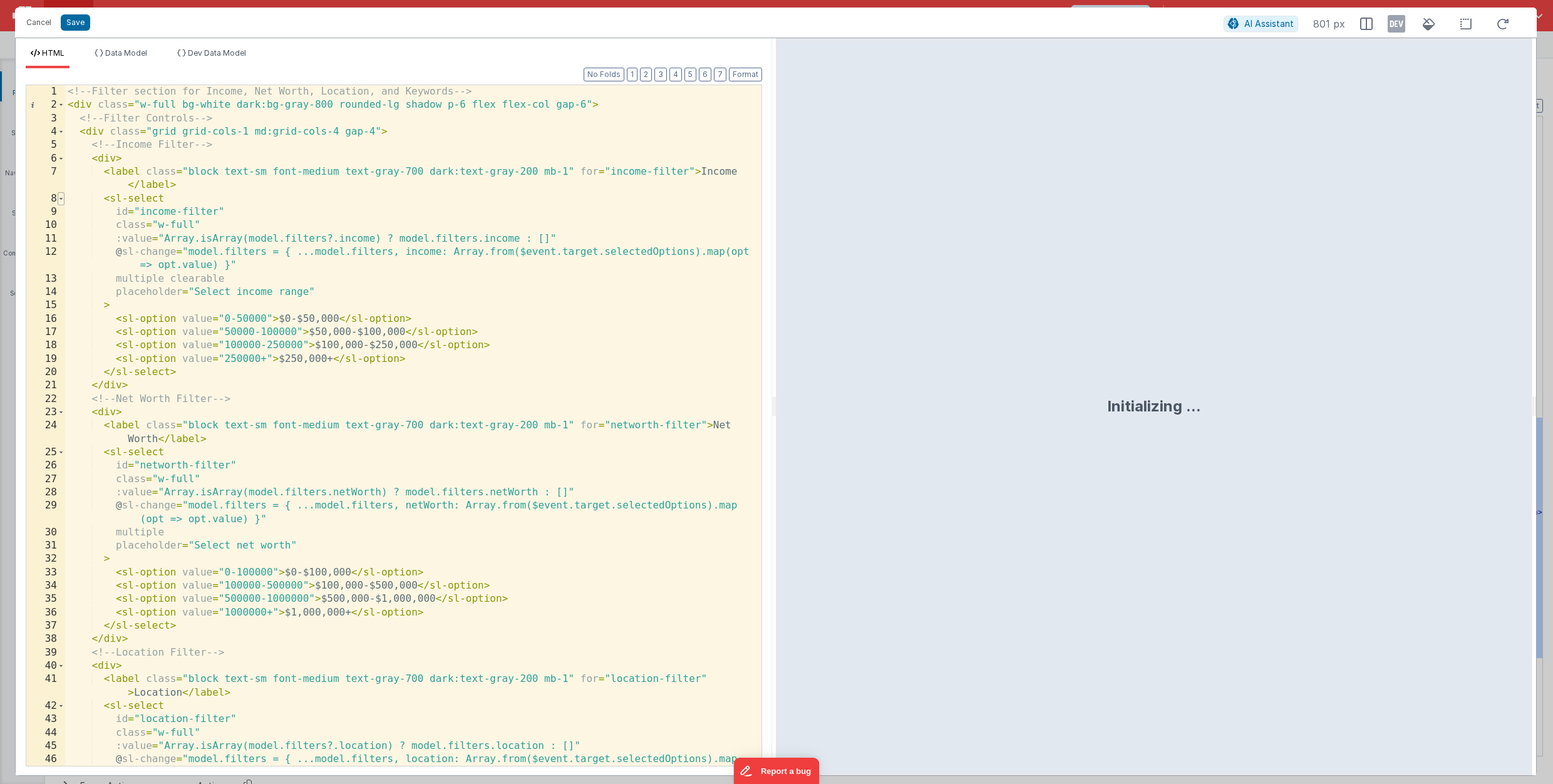
scroll to position [7, 0]
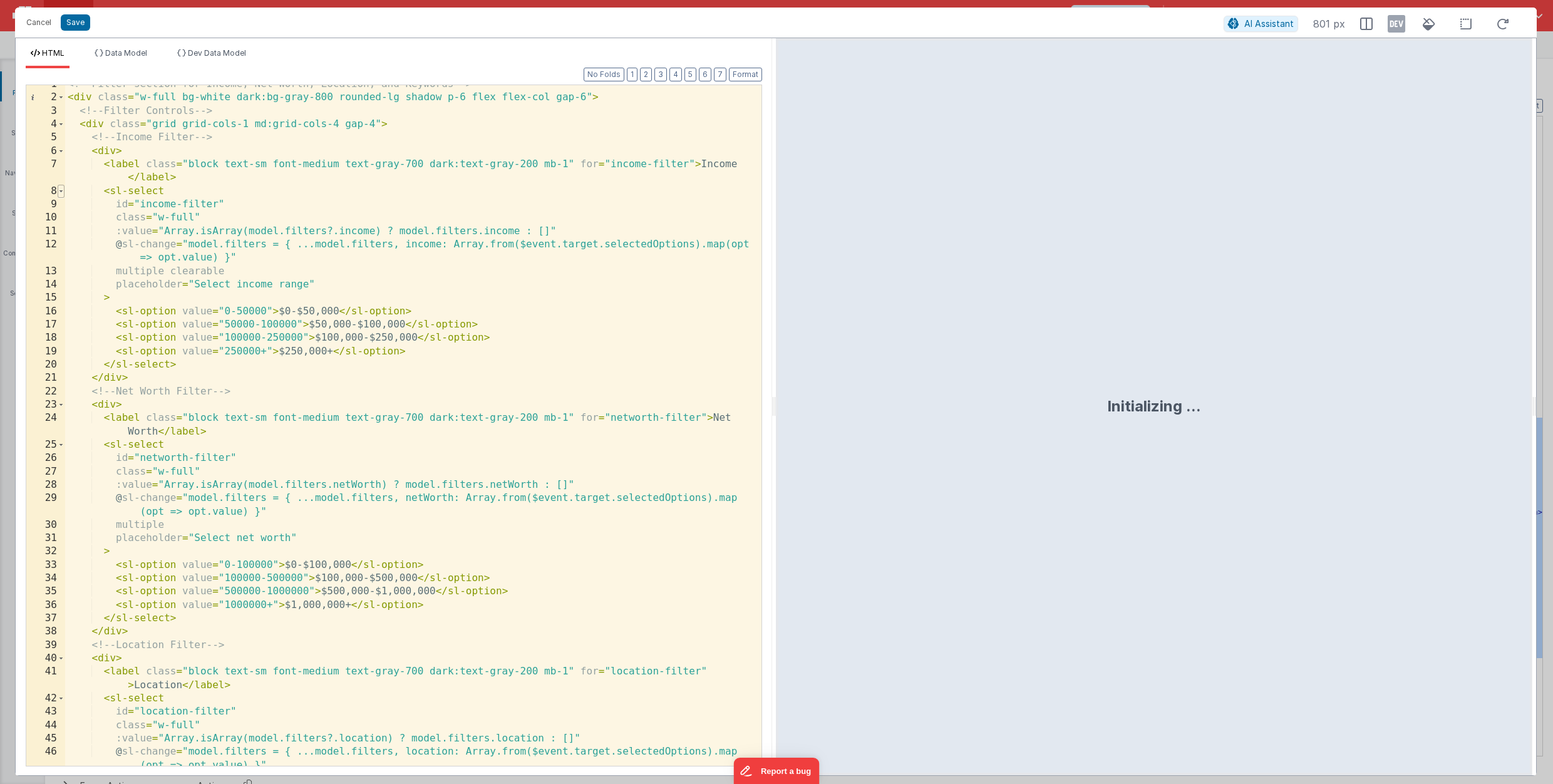
click at [63, 198] on div "9" at bounding box center [46, 204] width 39 height 13
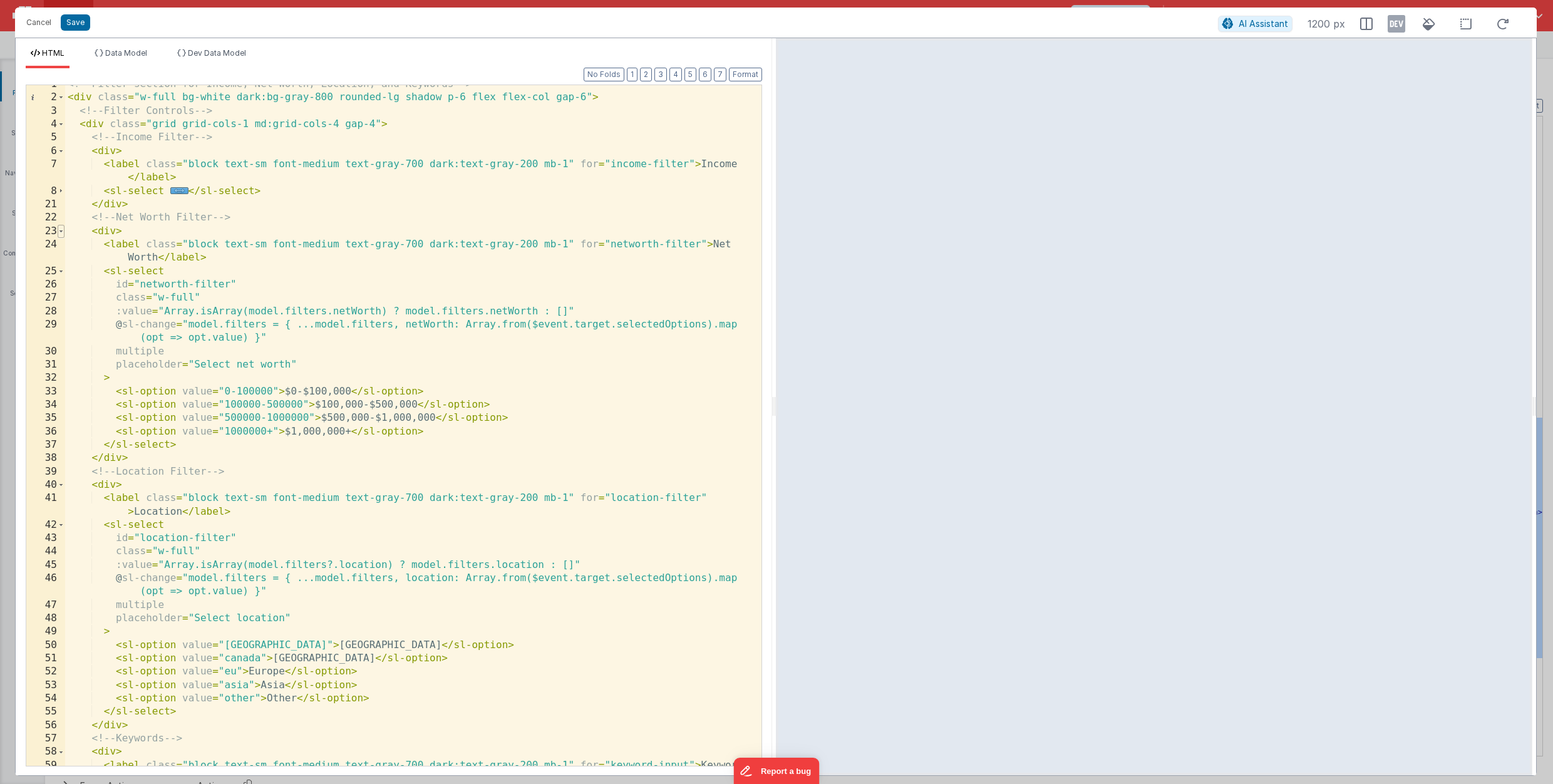
click at [62, 228] on span at bounding box center [61, 231] width 7 height 13
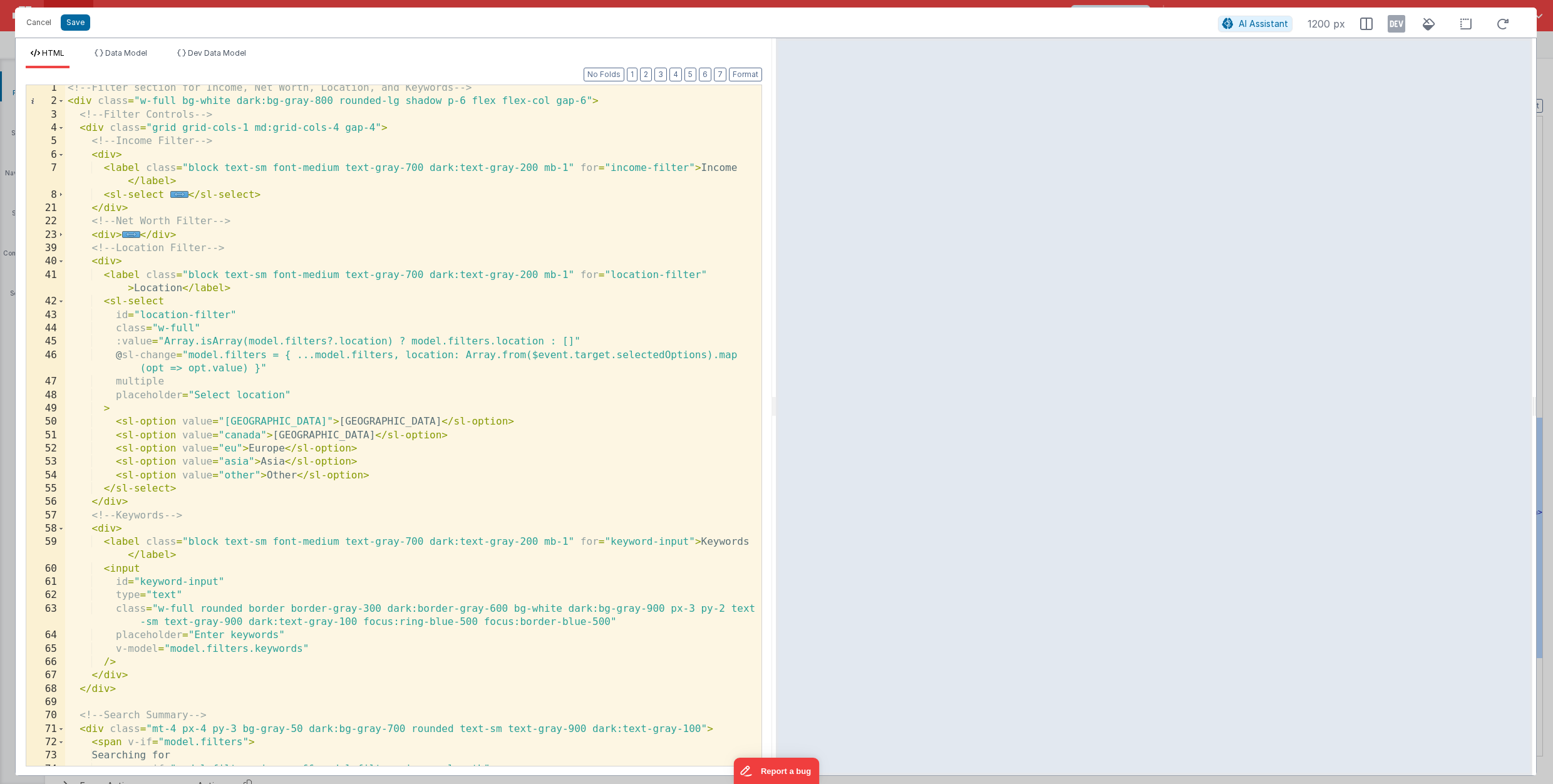
scroll to position [0, 0]
click at [60, 257] on div "39" at bounding box center [46, 251] width 39 height 13
click at [61, 262] on span at bounding box center [61, 258] width 7 height 13
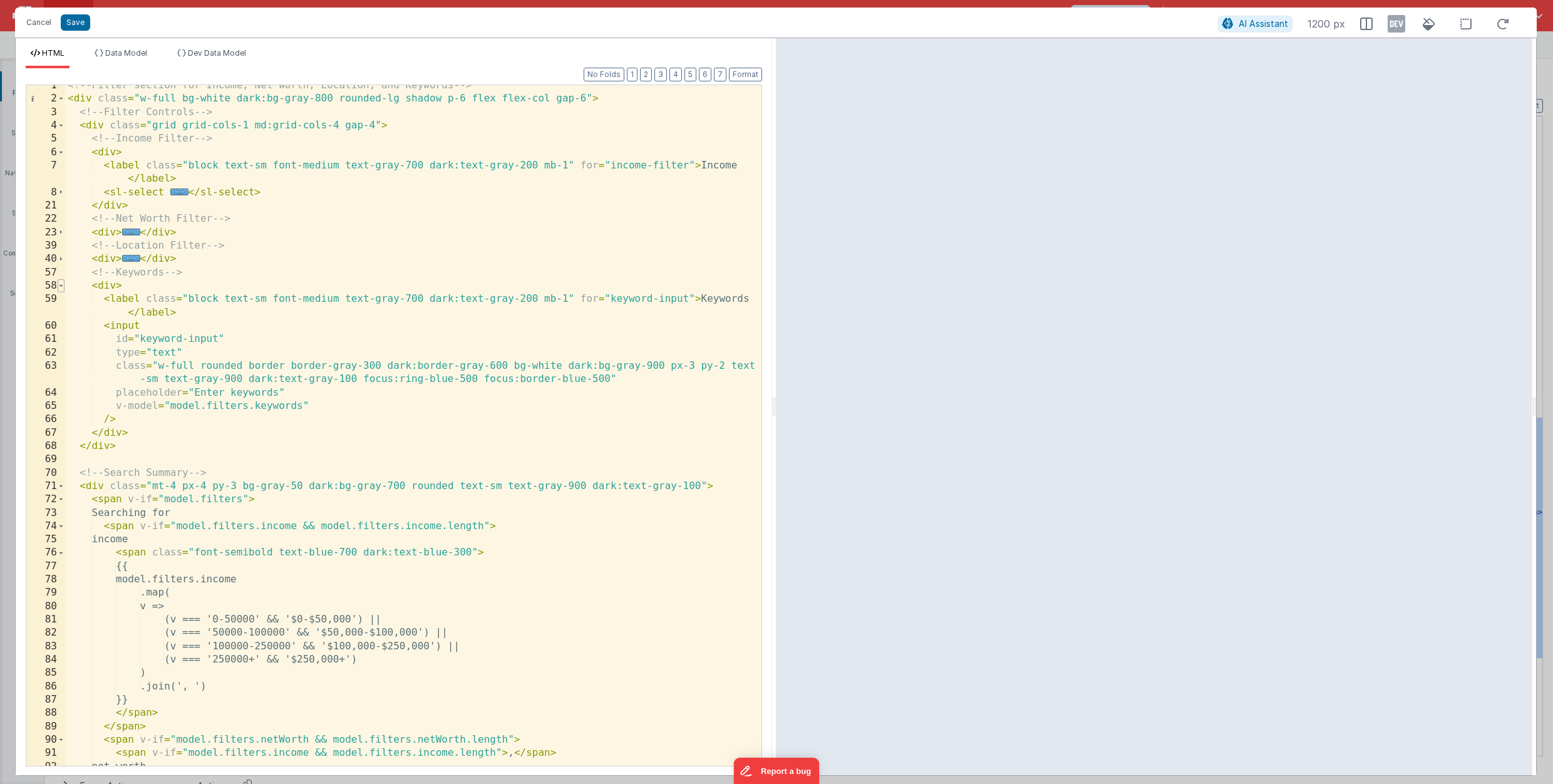
click at [61, 284] on span at bounding box center [61, 285] width 7 height 13
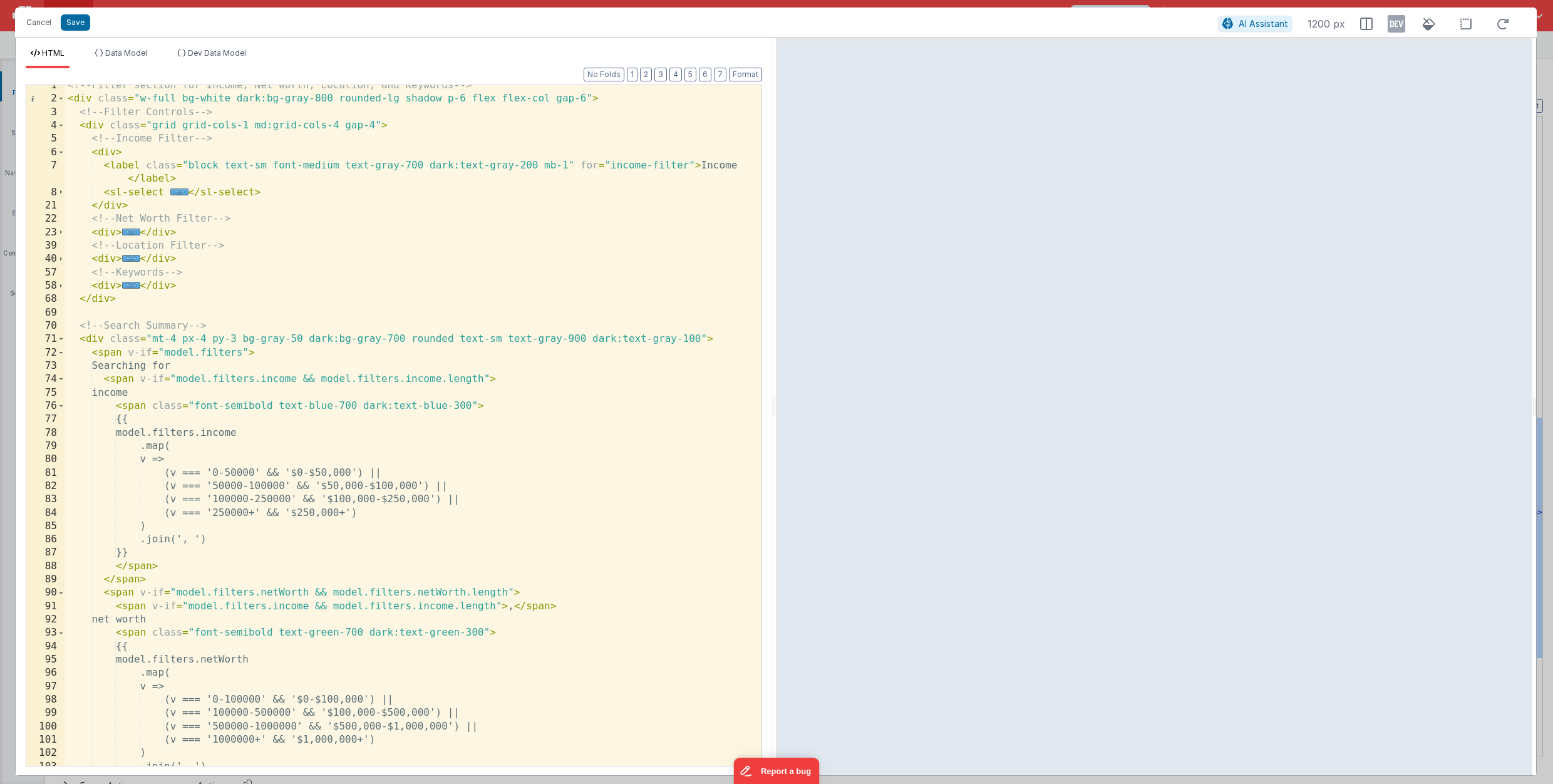
click at [183, 288] on div "<!-- Filter section for Income, Net Worth, Location, and Keywords --> < div cla…" at bounding box center [413, 432] width 697 height 707
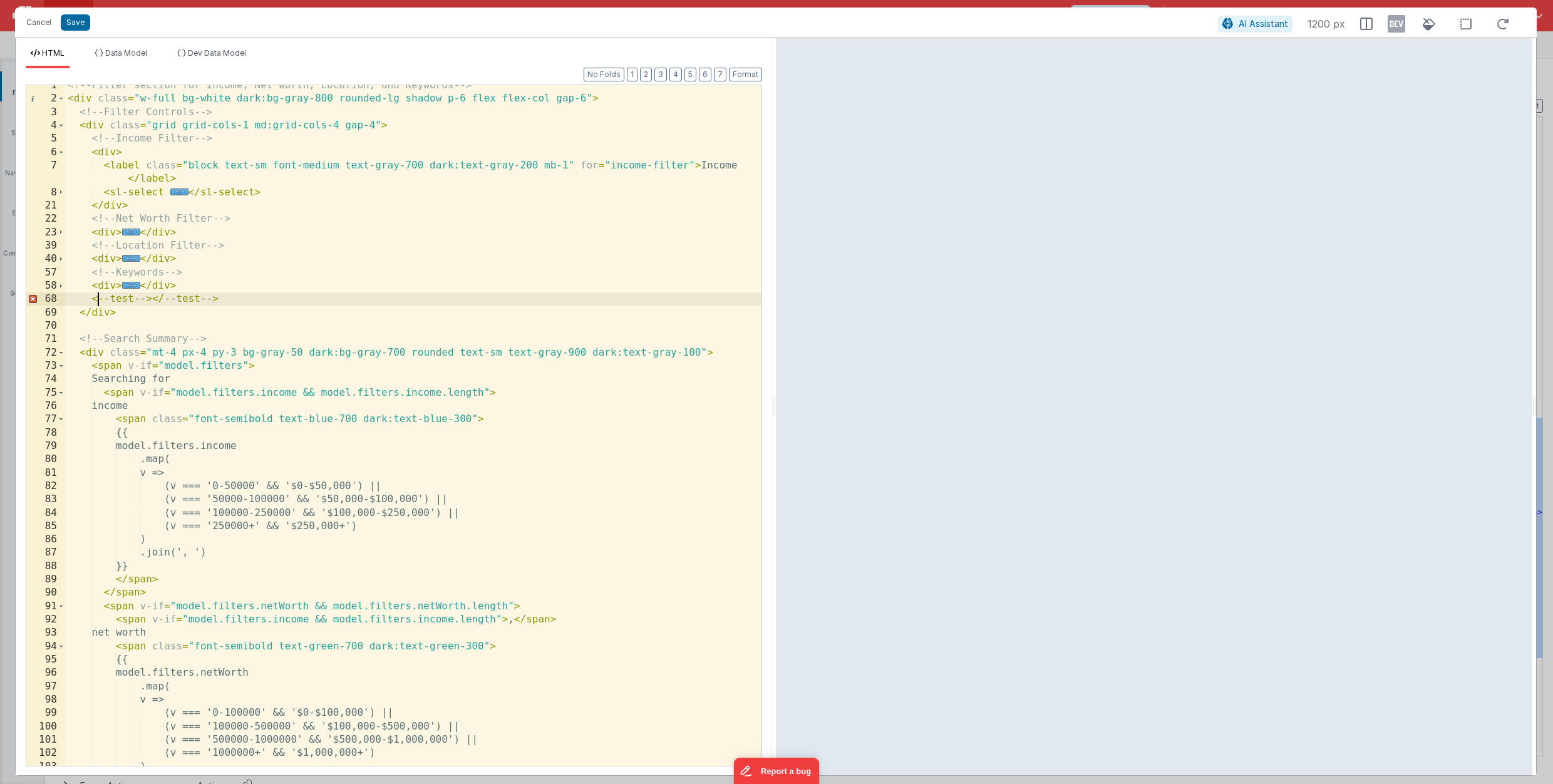
click at [99, 298] on div "<!-- Filter section for Income, Net Worth, Location, and Keywords --> < div cla…" at bounding box center [413, 432] width 697 height 707
drag, startPoint x: 158, startPoint y: 300, endPoint x: 225, endPoint y: 300, distance: 67.0
click at [225, 300] on div "<!-- Filter section for Income, Net Worth, Location, and Keywords --> < div cla…" at bounding box center [413, 432] width 697 height 707
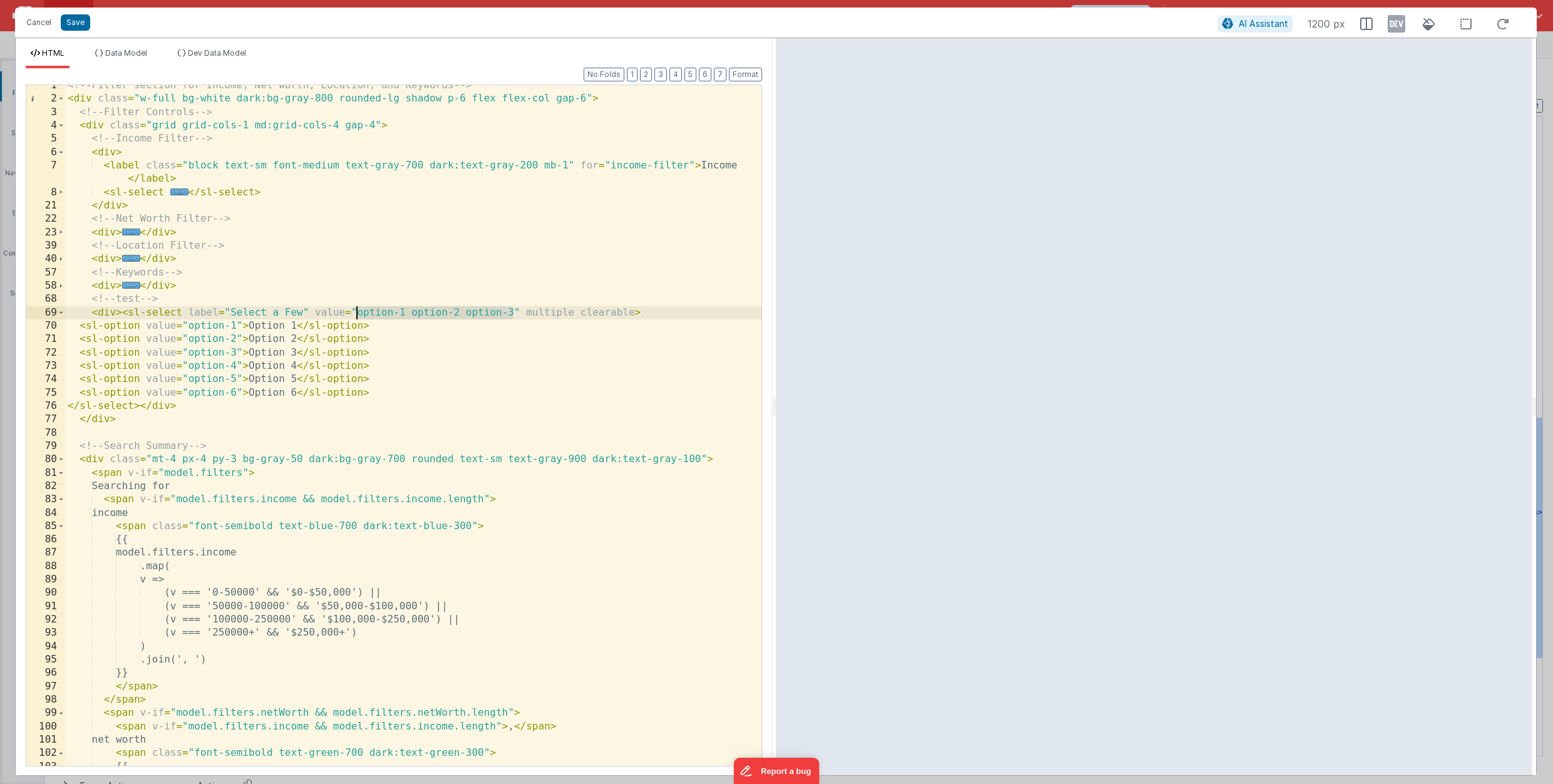
drag, startPoint x: 514, startPoint y: 311, endPoint x: 358, endPoint y: 312, distance: 156.0
click at [358, 312] on div "<!-- Filter section for Income, Net Worth, Location, and Keywords --> < div cla…" at bounding box center [413, 432] width 697 height 707
click at [63, 287] on span at bounding box center [61, 285] width 7 height 13
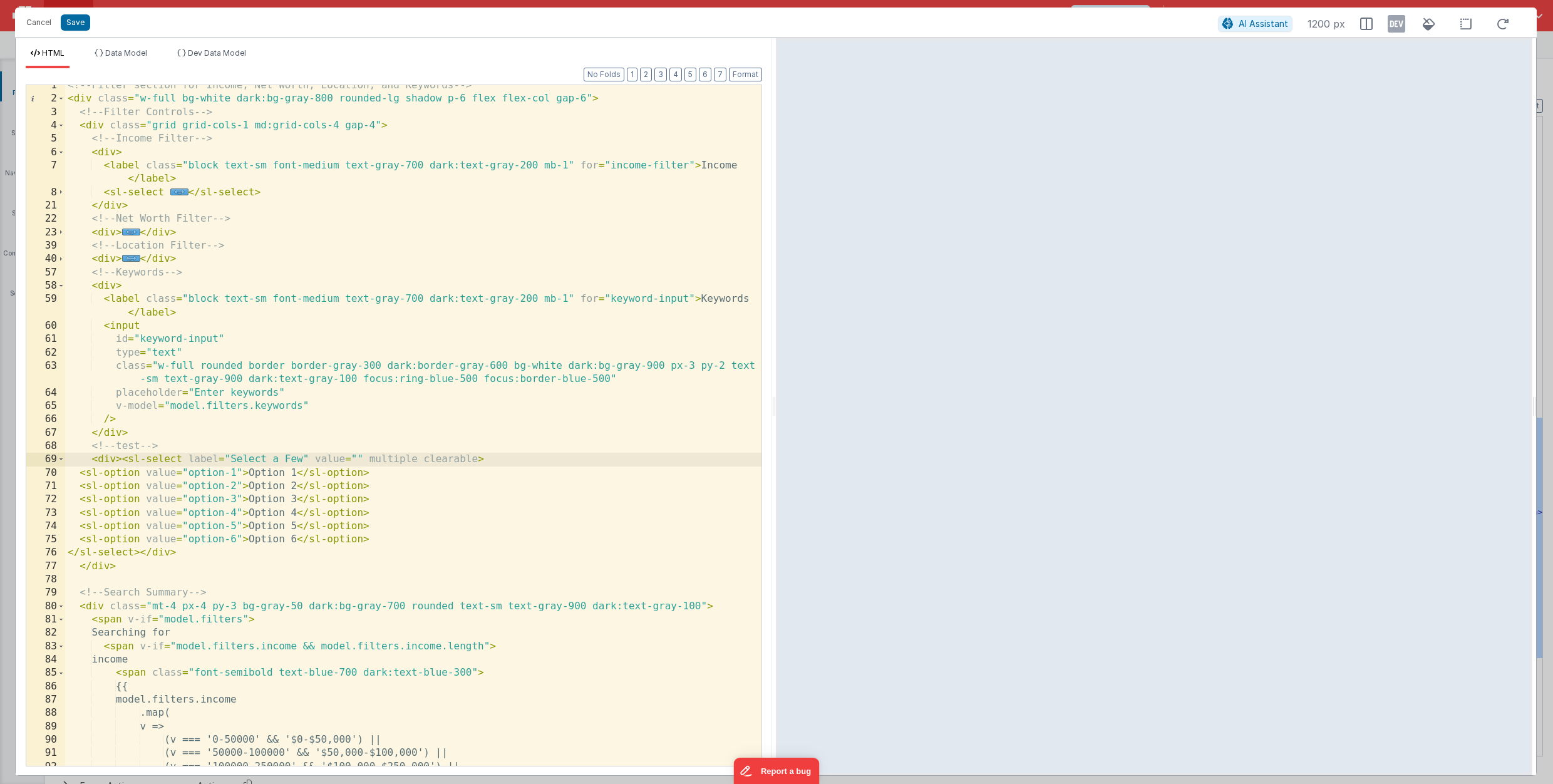
scroll to position [50, 0]
click at [63, 287] on span at bounding box center [61, 285] width 7 height 13
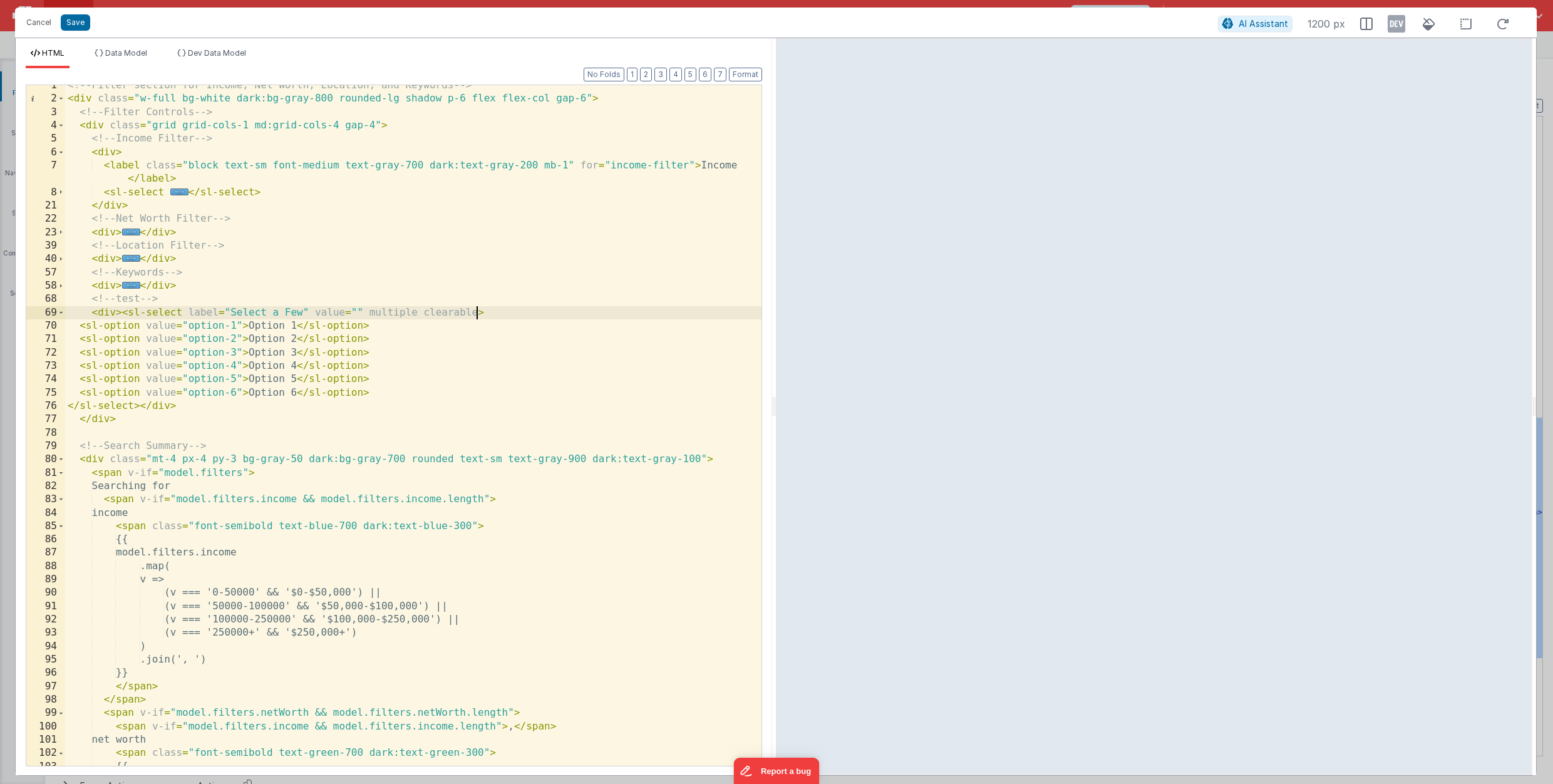
click at [478, 314] on div "<!-- Filter section for Income, Net Worth, Location, and Keywords --> < div cla…" at bounding box center [413, 432] width 697 height 707
click at [63, 507] on span at bounding box center [61, 505] width 7 height 13
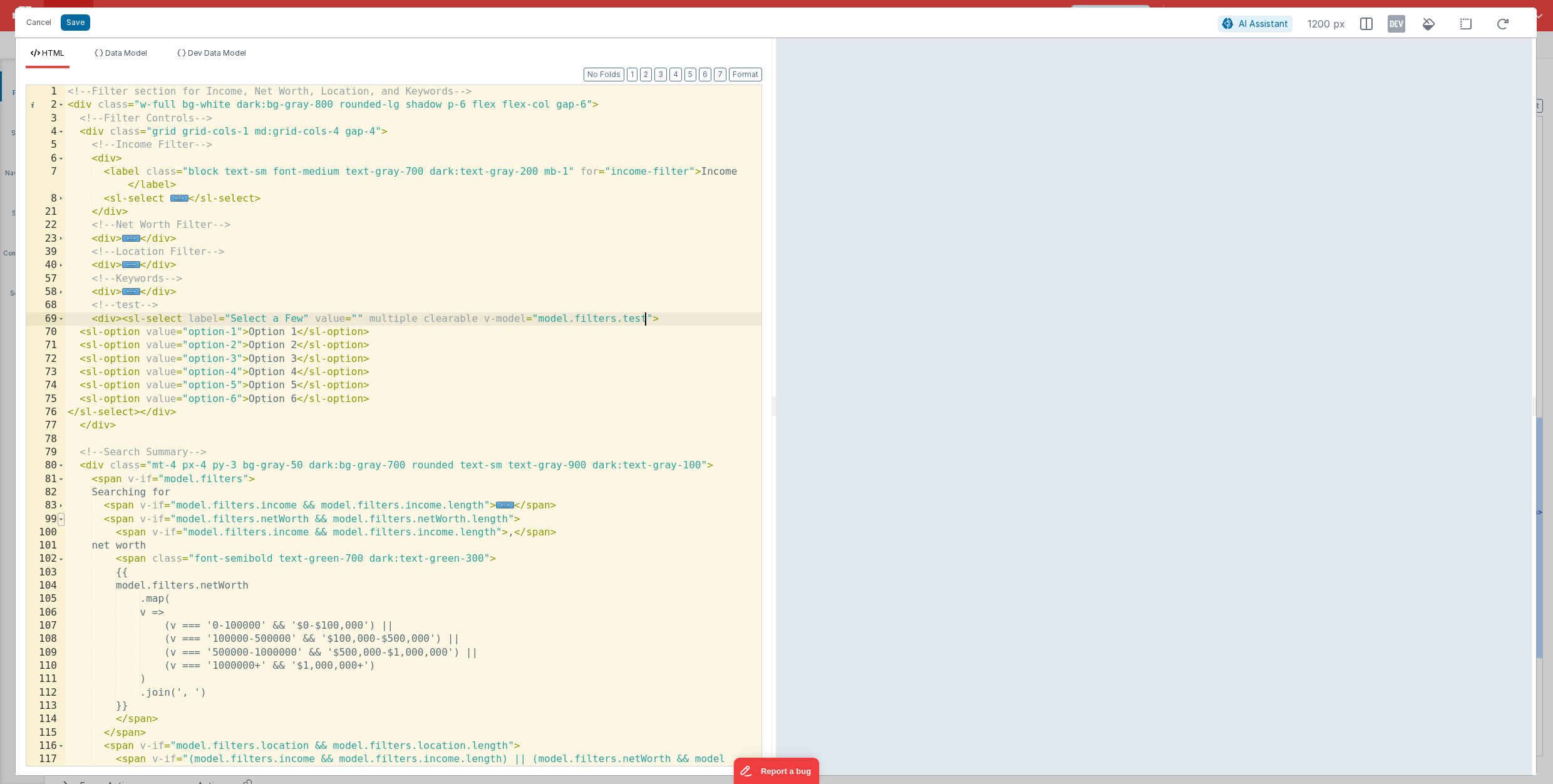
click at [64, 521] on span at bounding box center [61, 519] width 7 height 13
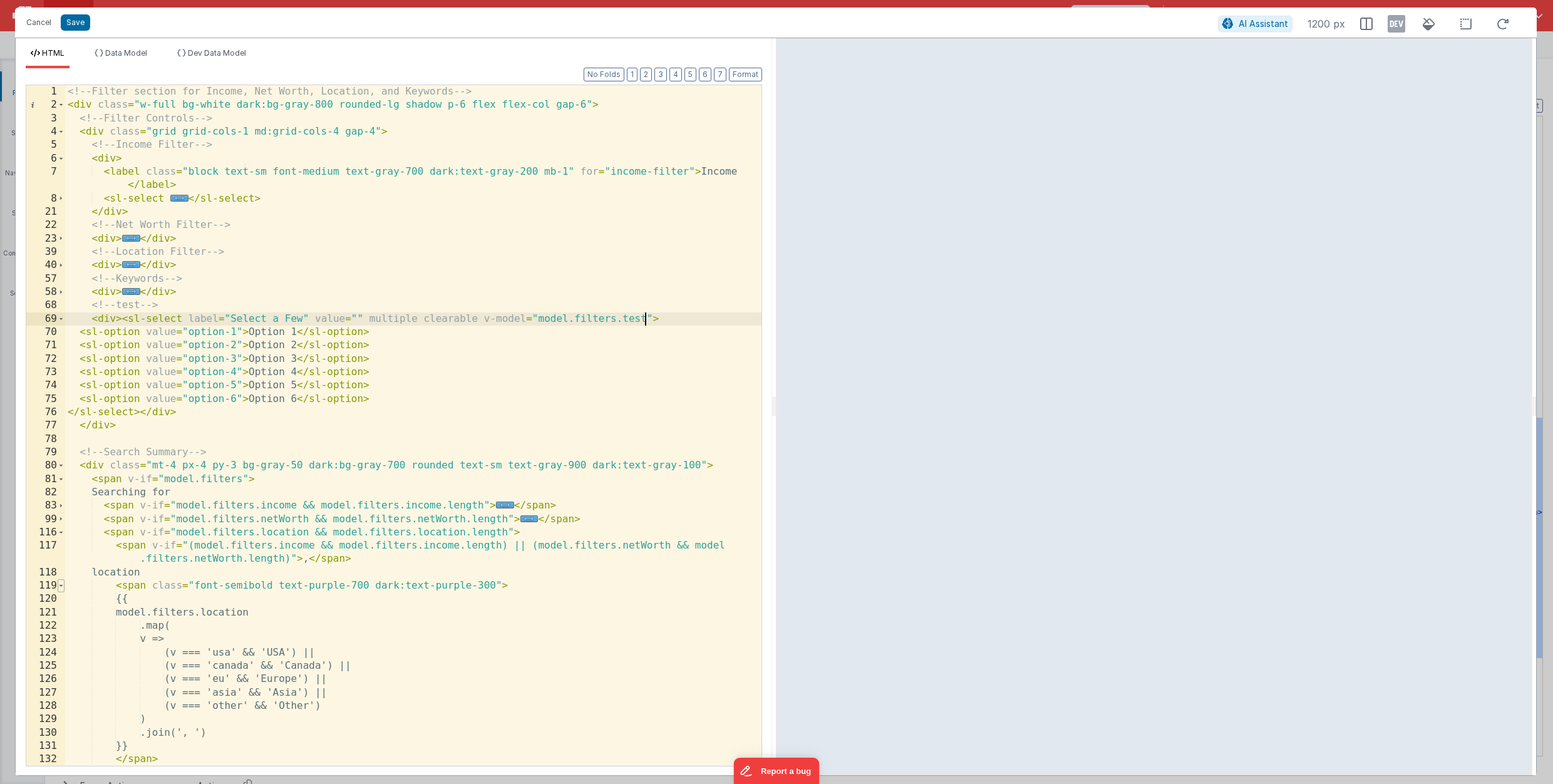
click at [63, 584] on span at bounding box center [61, 585] width 7 height 13
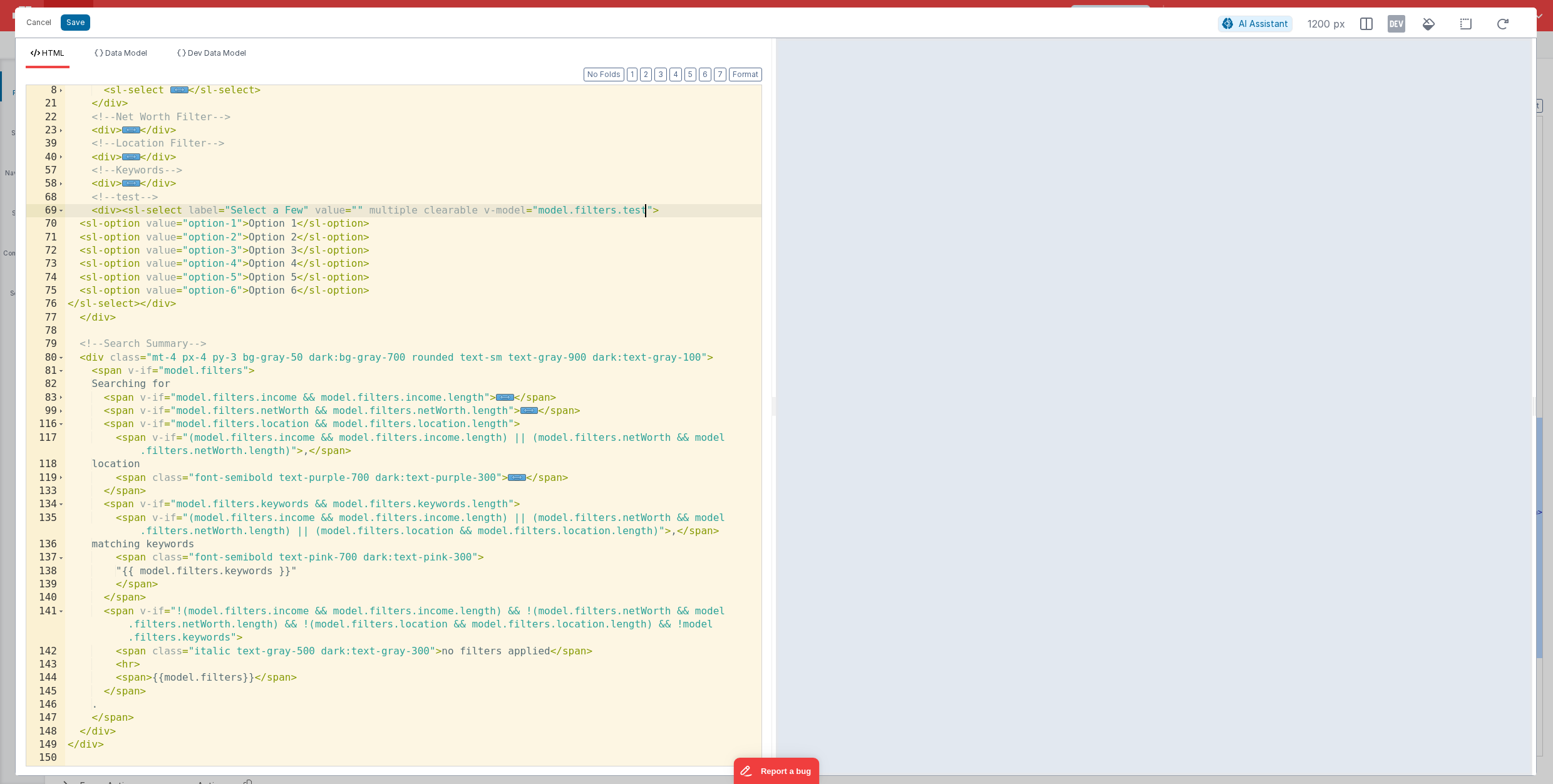
scroll to position [108, 0]
click at [131, 59] on li "Data Model" at bounding box center [121, 58] width 63 height 20
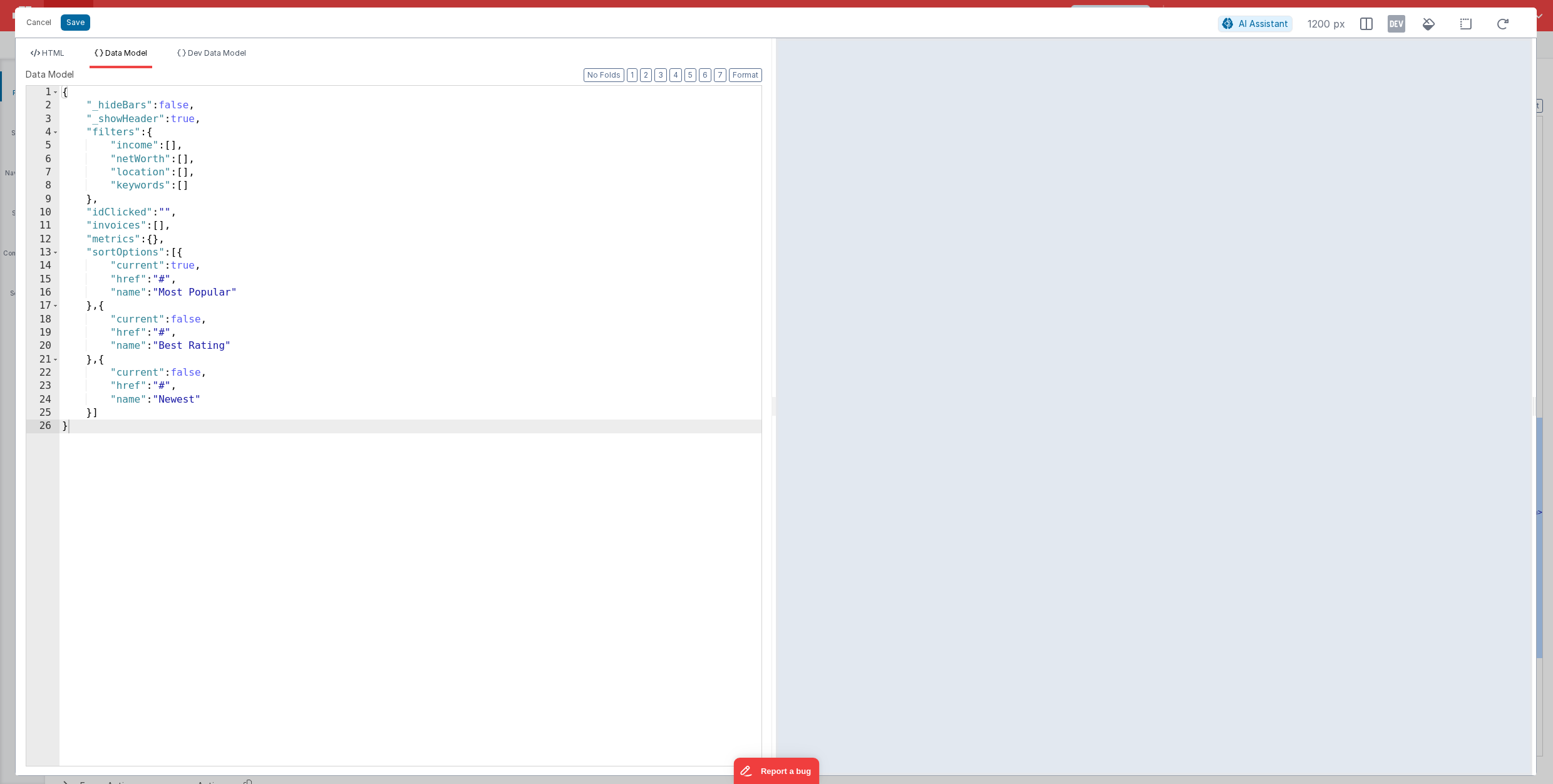
click at [196, 186] on div "{ "_hideBars" : false , "_showHeader" : true , "filters" : { "income" : [ ] , "…" at bounding box center [410, 439] width 702 height 706
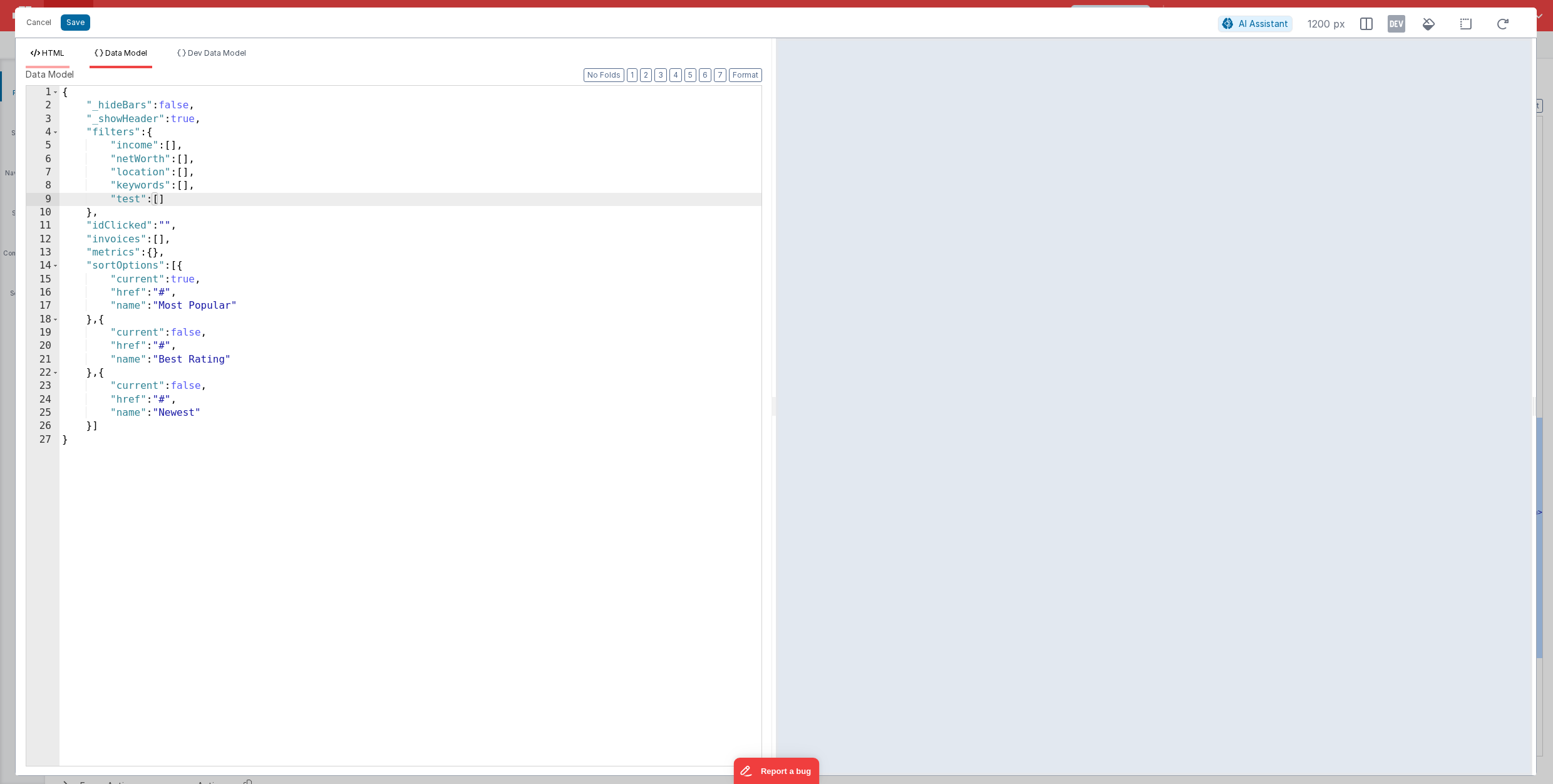
click at [59, 51] on span "HTML" at bounding box center [52, 52] width 22 height 10
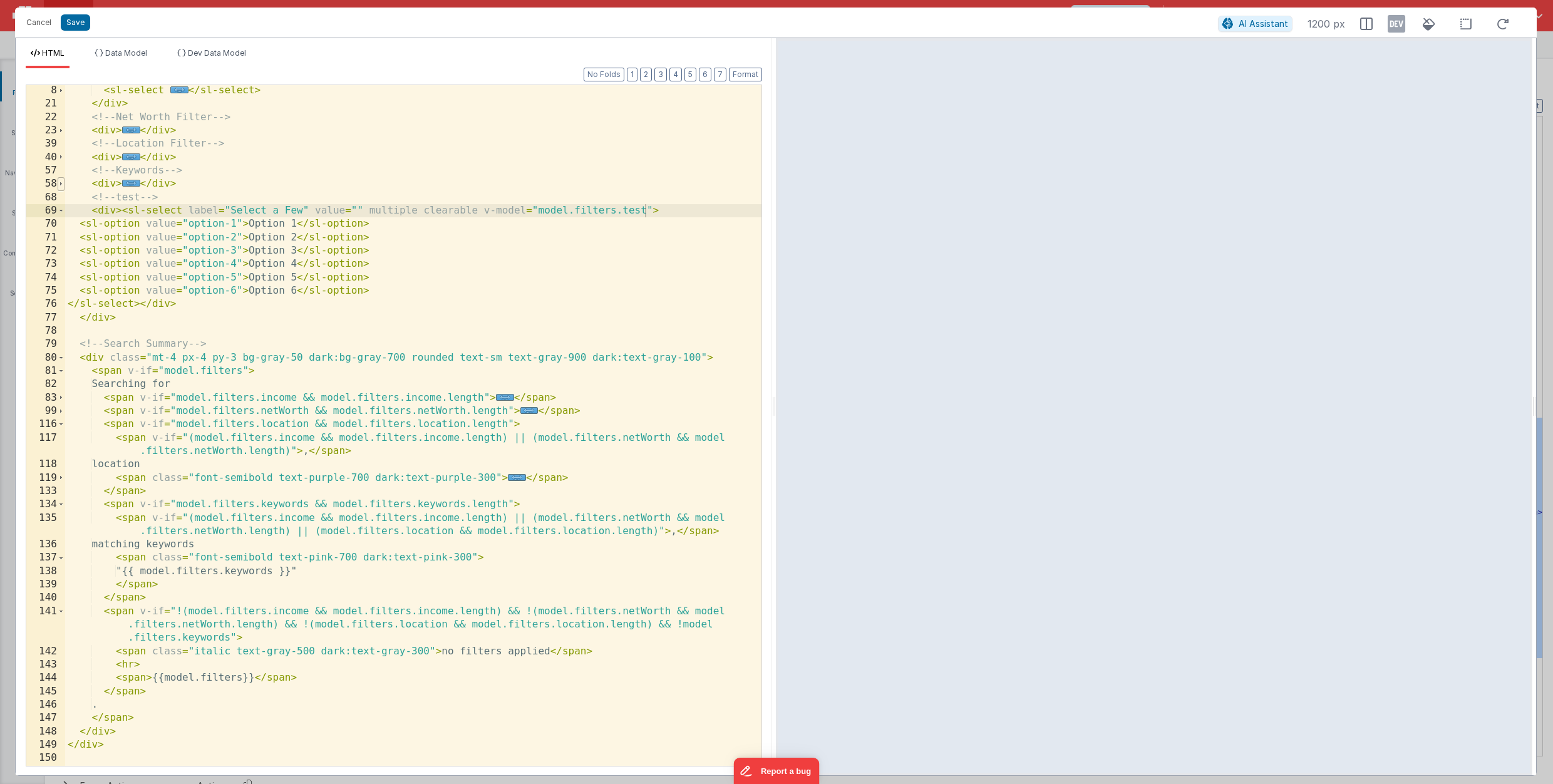
click at [60, 184] on span at bounding box center [61, 184] width 7 height 13
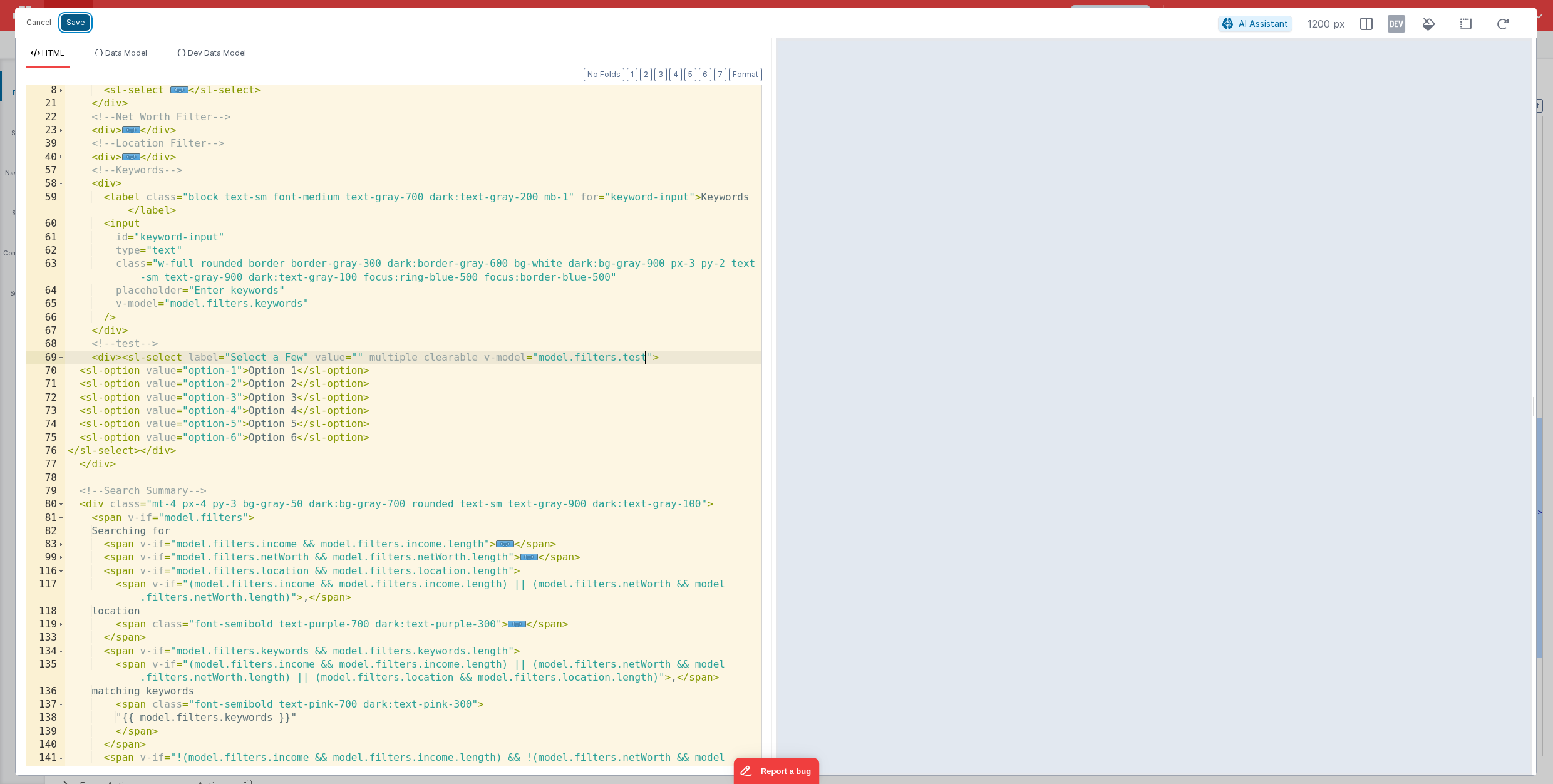
click at [77, 23] on button "Save" at bounding box center [75, 22] width 29 height 16
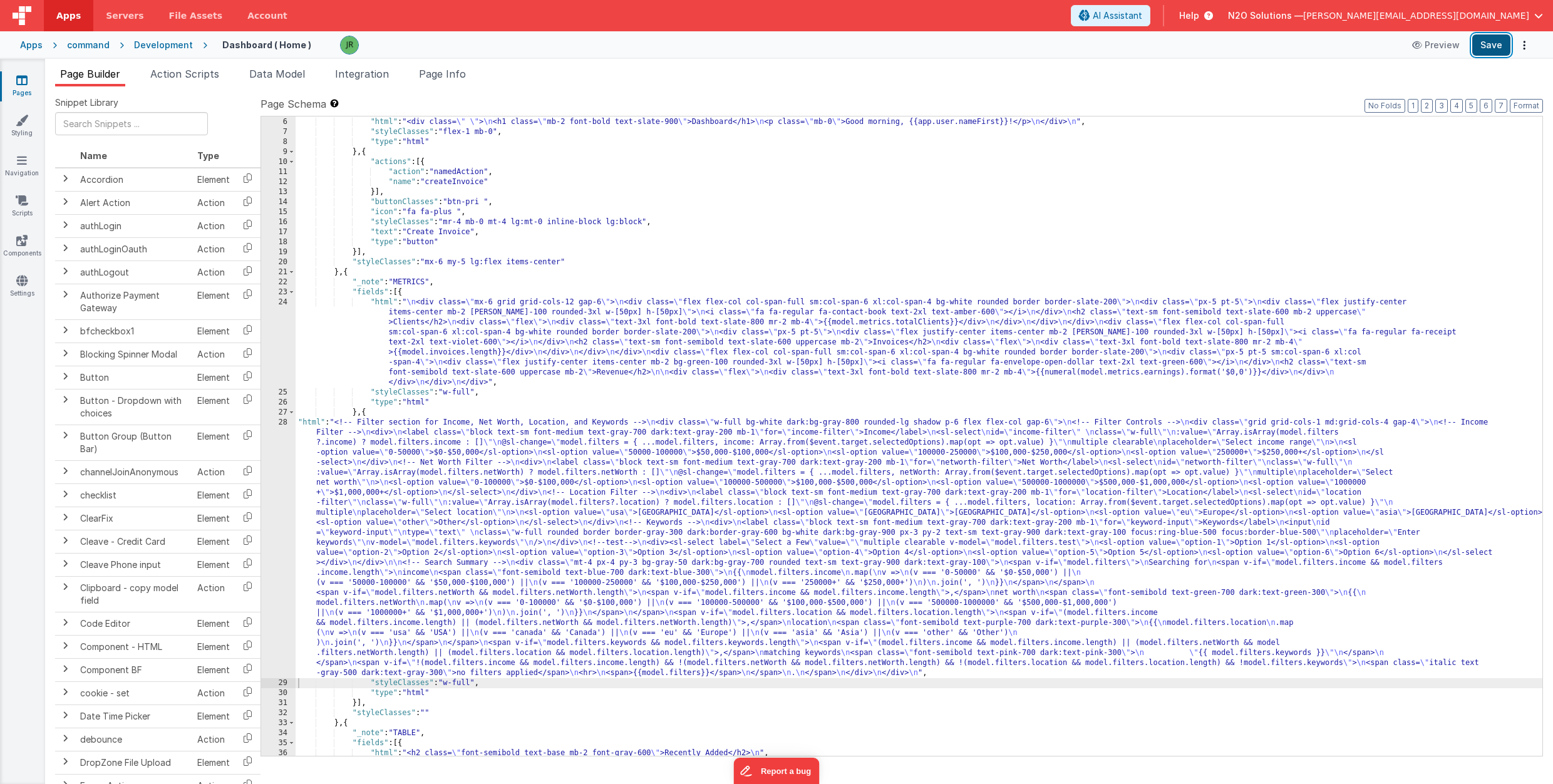
click at [1489, 44] on button "Save" at bounding box center [1491, 45] width 38 height 21
click at [105, 120] on input "text" at bounding box center [131, 123] width 153 height 23
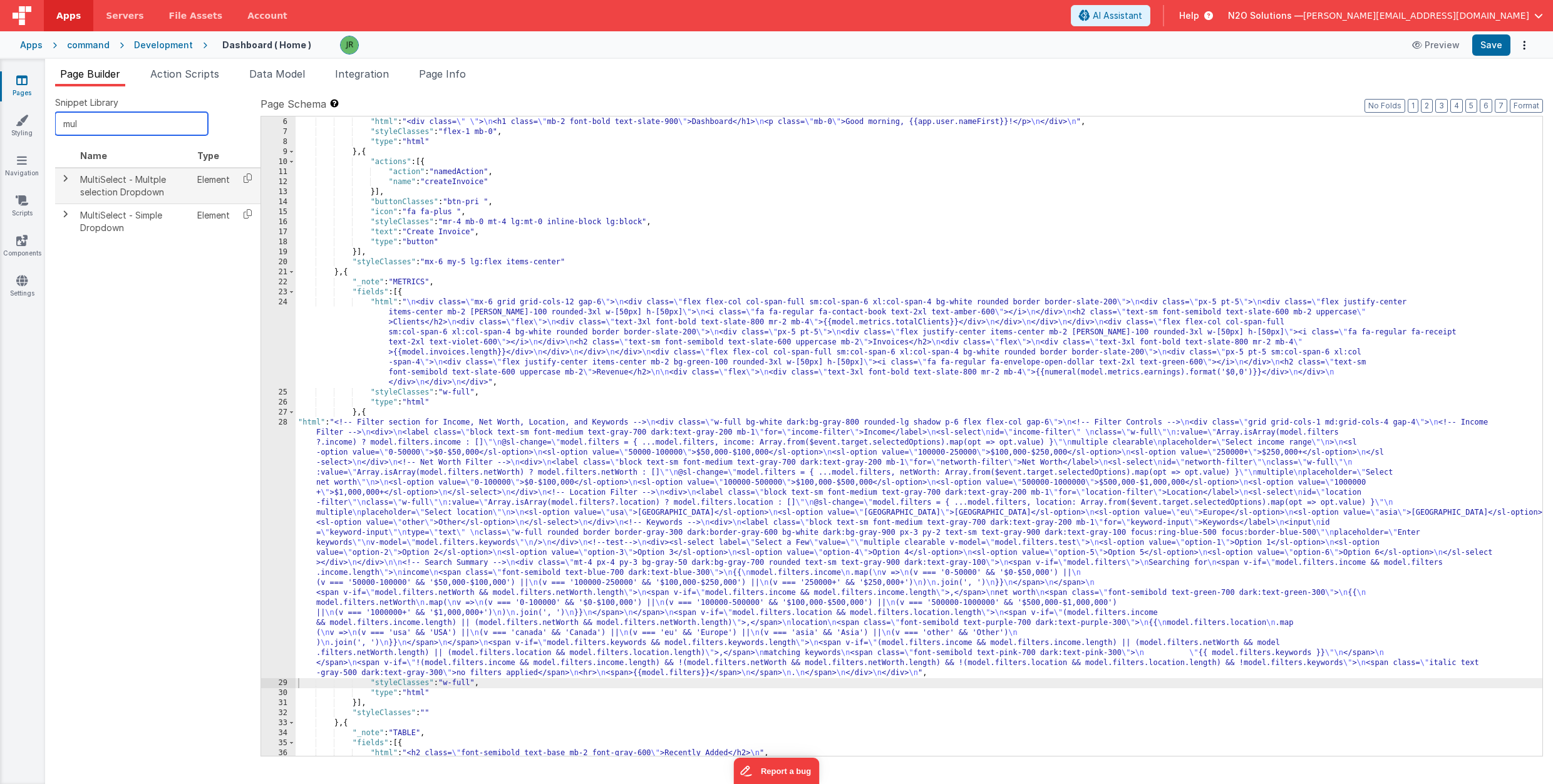
type input "mul"
click at [66, 175] on span at bounding box center [65, 178] width 10 height 10
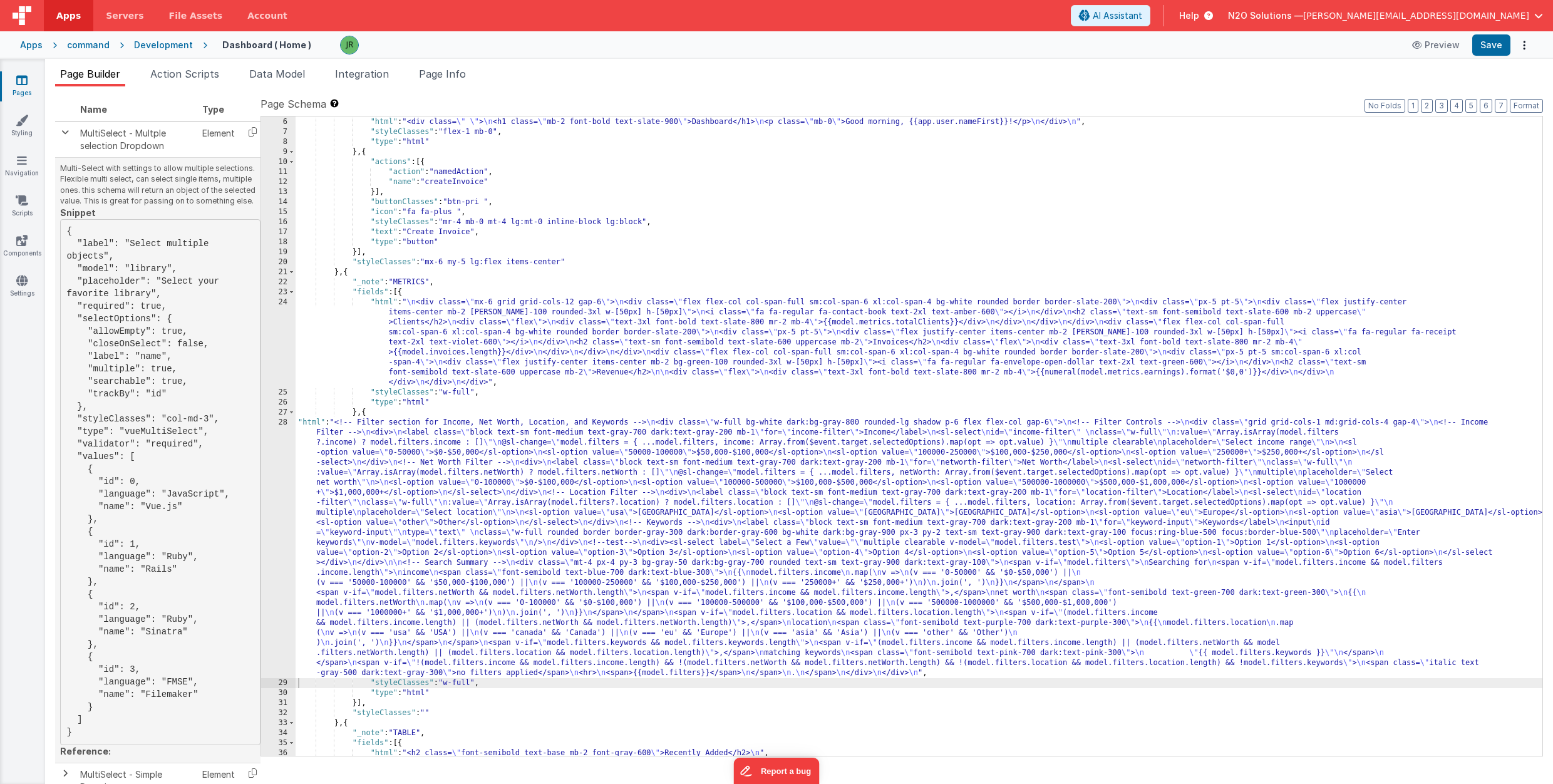
scroll to position [34, 0]
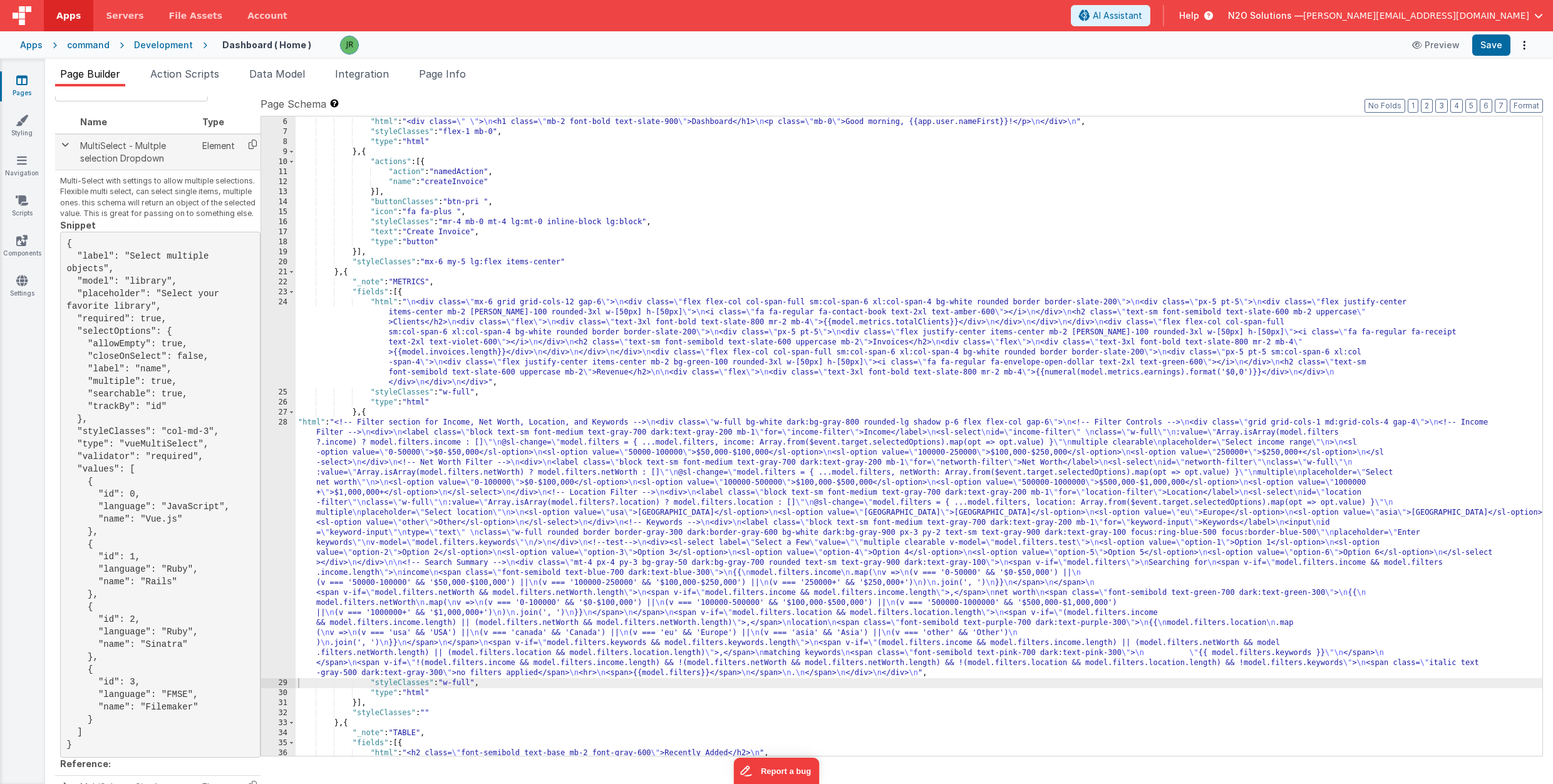
click at [251, 140] on icon at bounding box center [252, 145] width 26 height 20
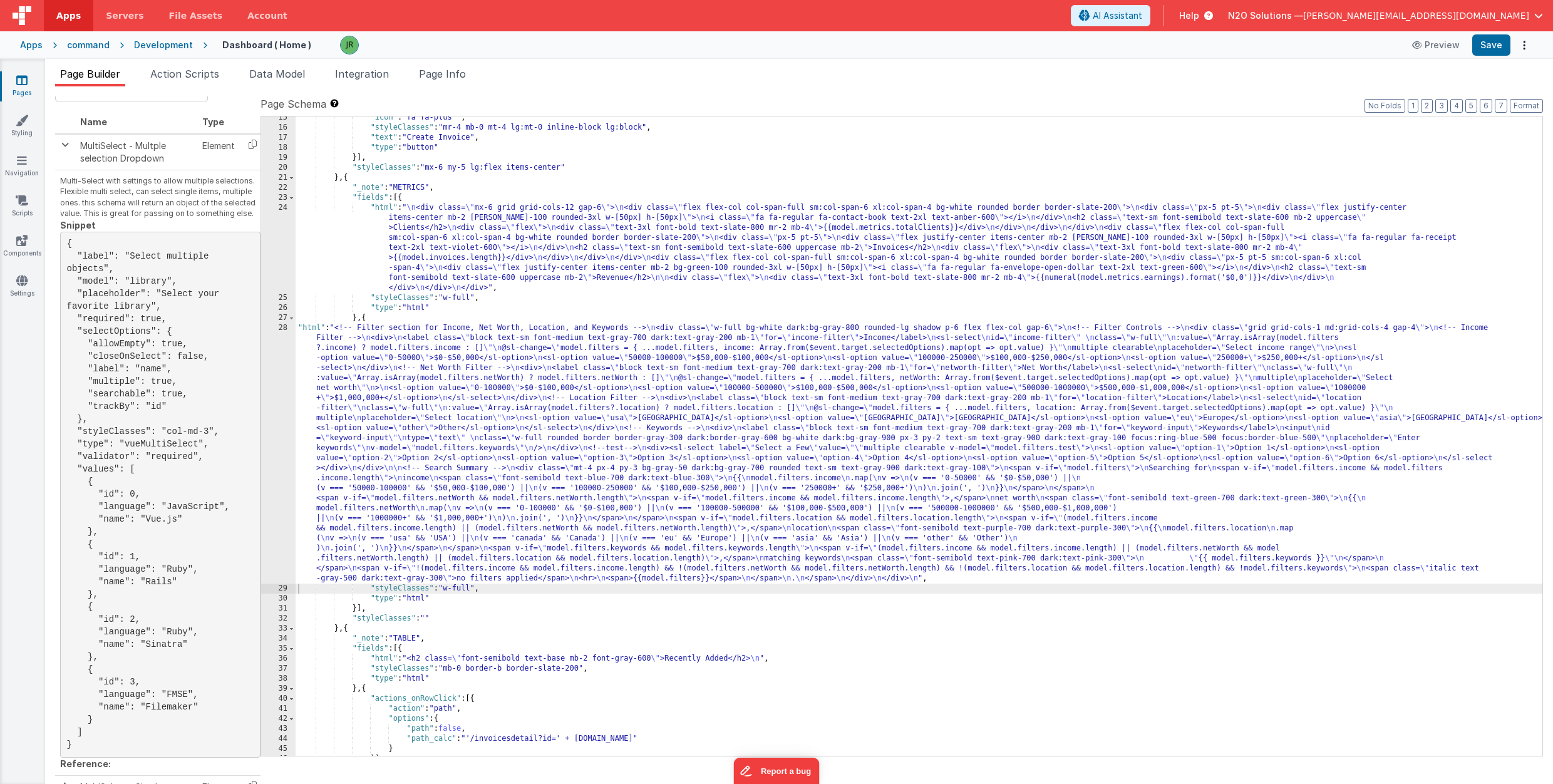
scroll to position [0, 0]
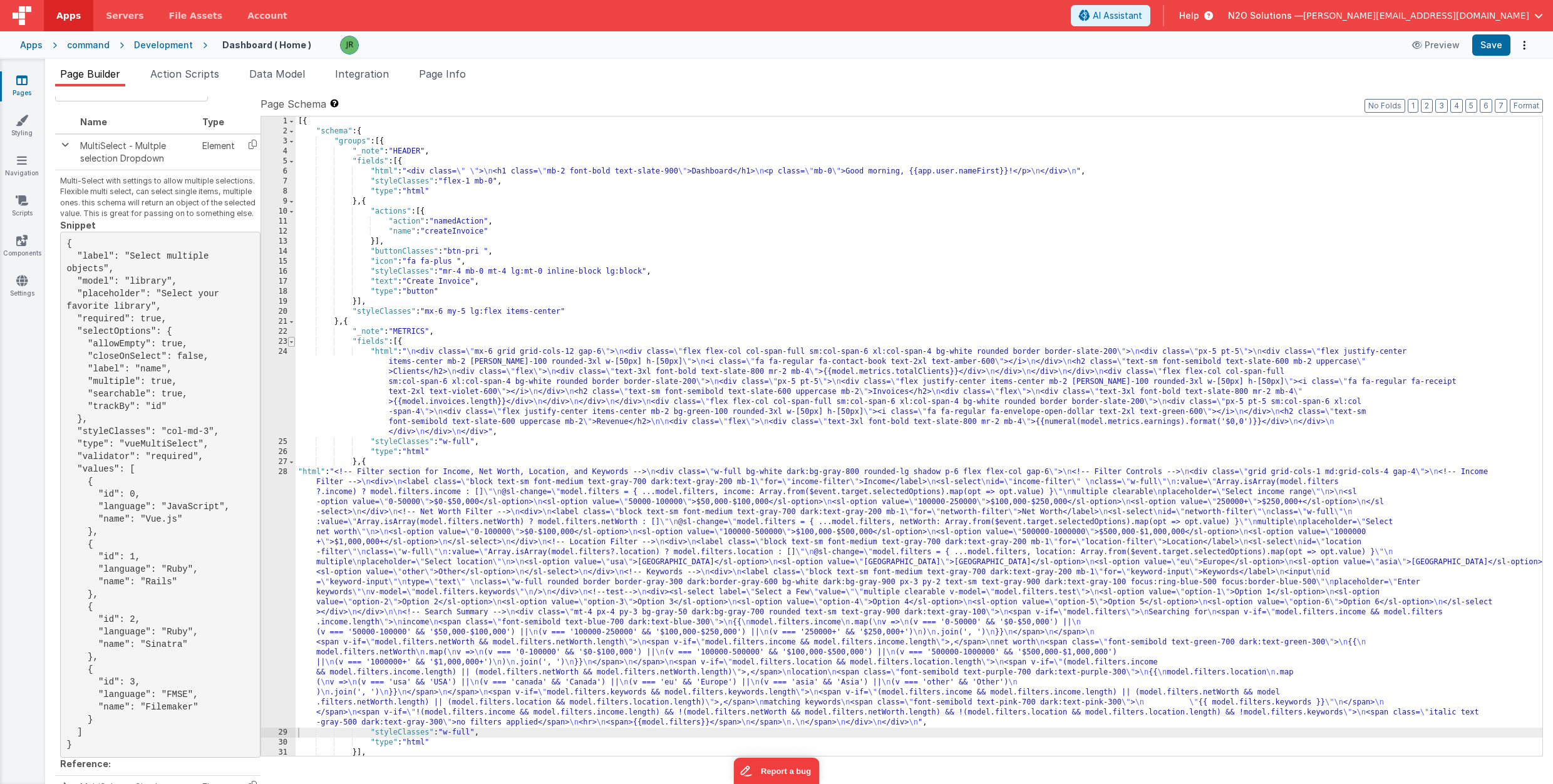
click at [291, 343] on span at bounding box center [291, 341] width 7 height 10
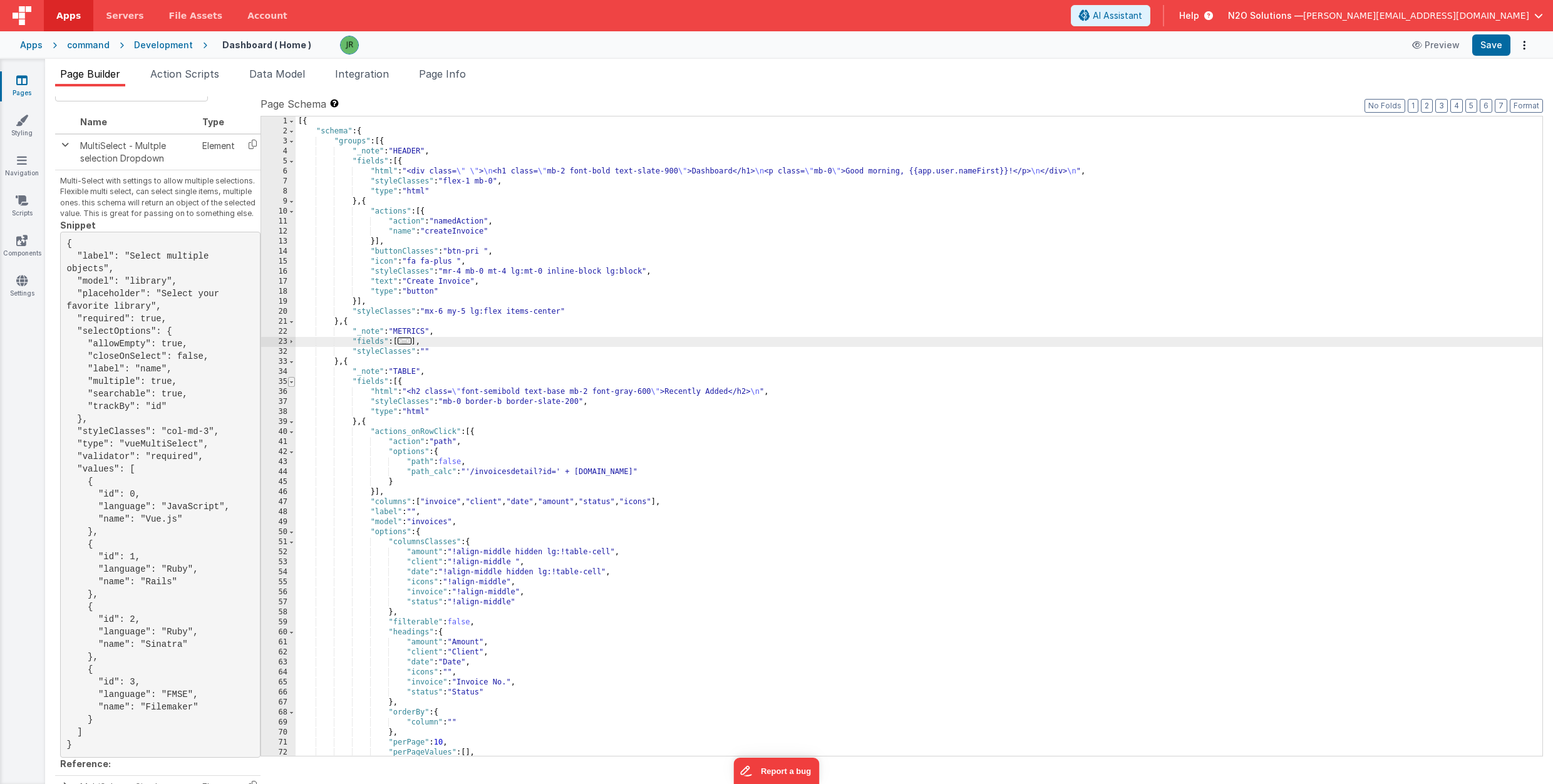
click at [294, 381] on span at bounding box center [291, 381] width 7 height 10
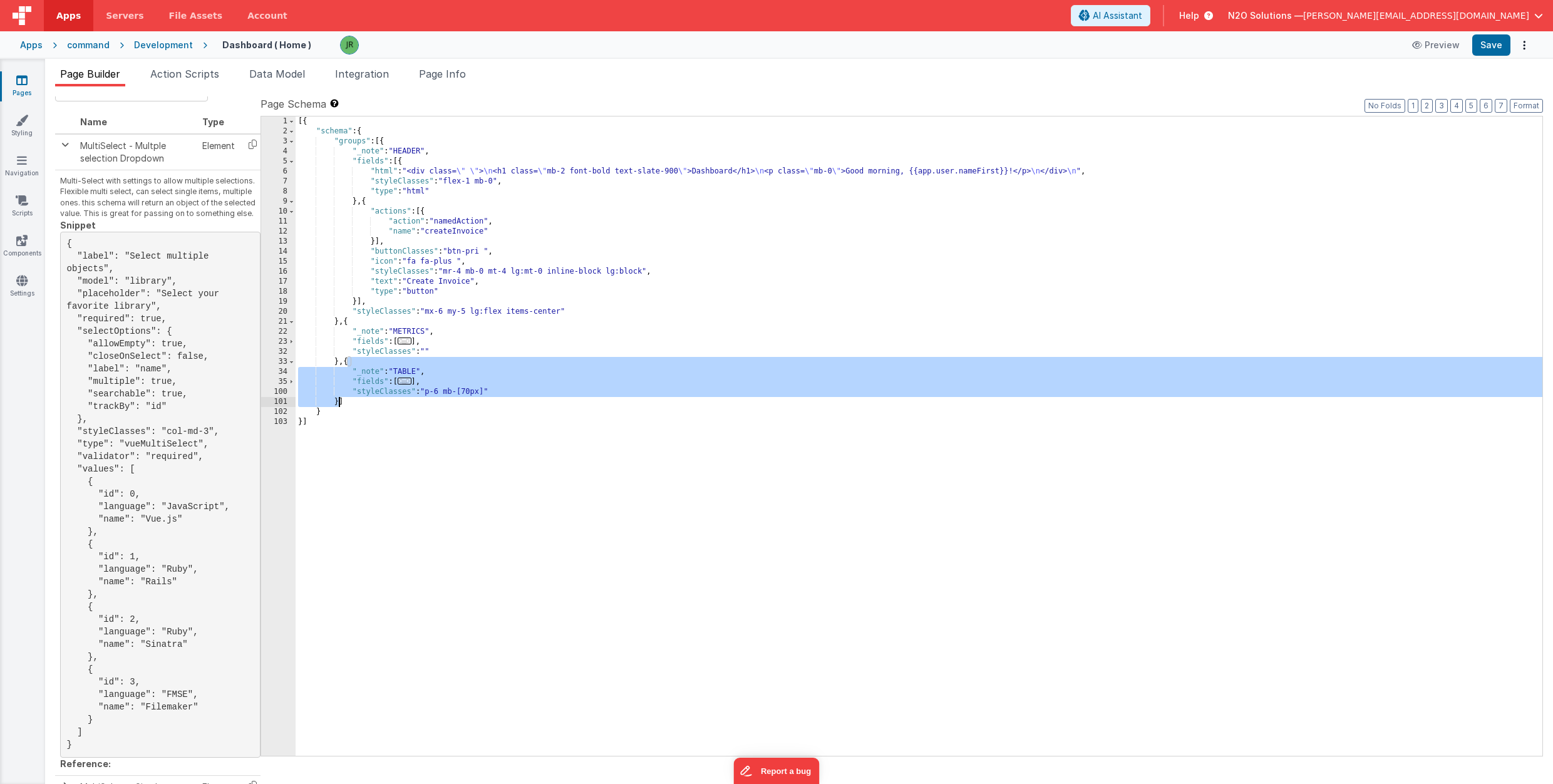
drag, startPoint x: 347, startPoint y: 362, endPoint x: 427, endPoint y: 402, distance: 89.4
click at [338, 403] on div "[{ "schema" : { "groups" : [{ "_note" : "HEADER" , "fields" : [{ "html" : "<div…" at bounding box center [920, 446] width 1247 height 659
click at [294, 162] on span at bounding box center [291, 161] width 7 height 10
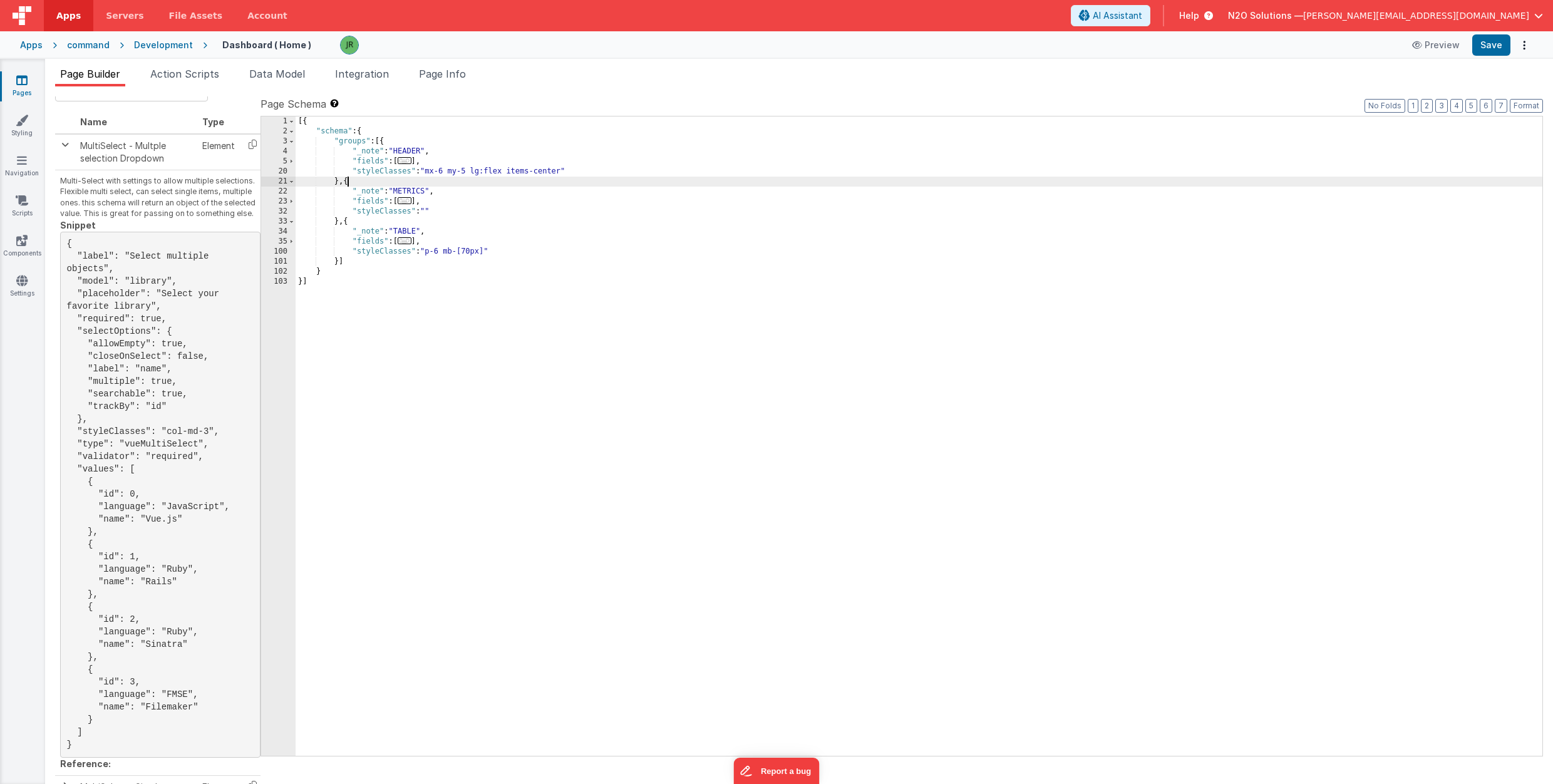
click at [347, 178] on div "[{ "schema" : { "groups" : [{ "_note" : "HEADER" , "fields" : [ ... ] , "styleC…" at bounding box center [920, 446] width 1247 height 659
paste textarea
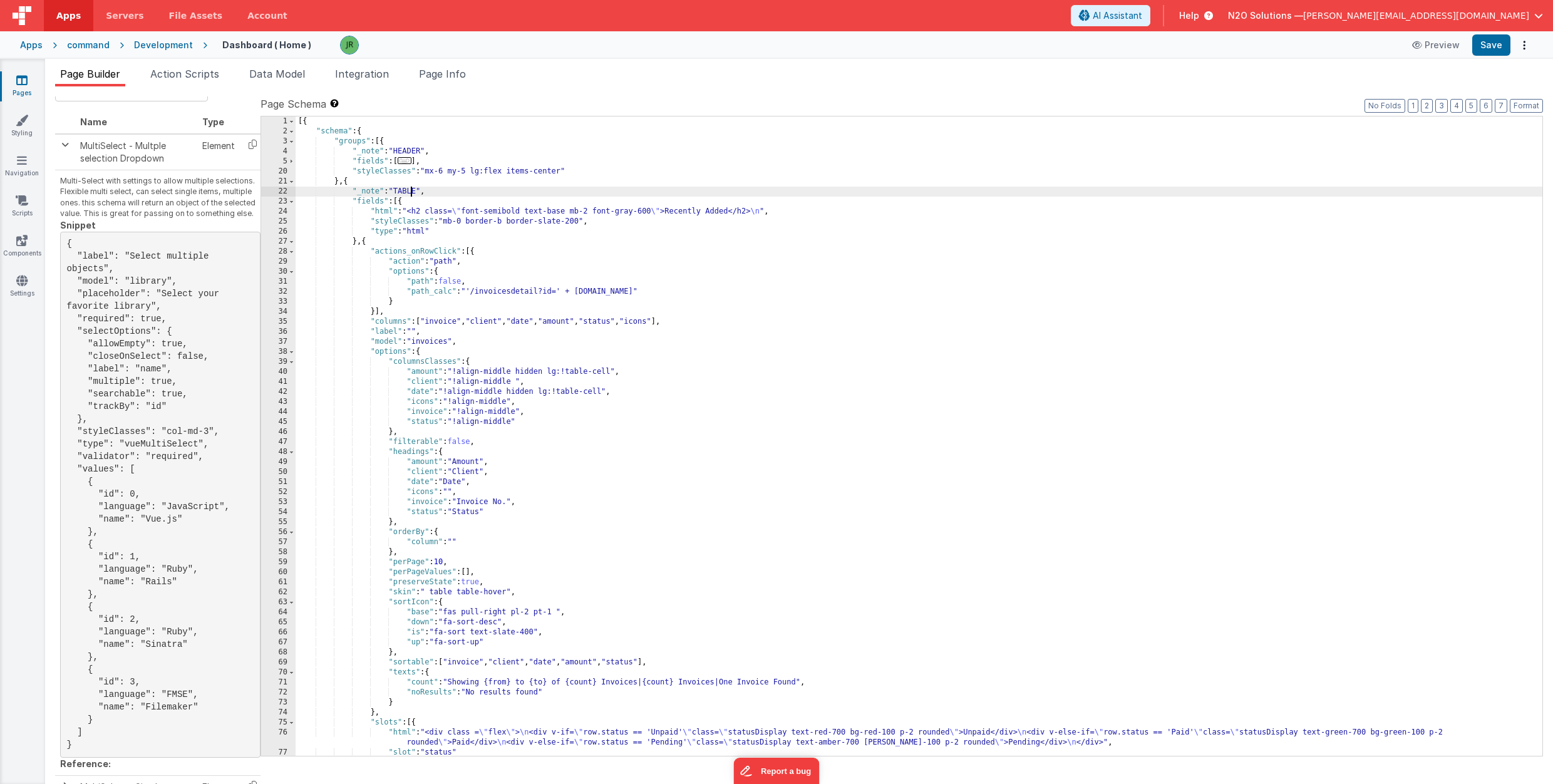
click at [410, 191] on div "[{ "schema" : { "groups" : [{ "_note" : "HEADER" , "fields" : [ ... ] , "styleC…" at bounding box center [920, 446] width 1247 height 659
click at [402, 202] on div "[{ "schema" : { "groups" : [{ "_note" : "HEADER" , "fields" : [ ... ] , "styleC…" at bounding box center [920, 446] width 1247 height 659
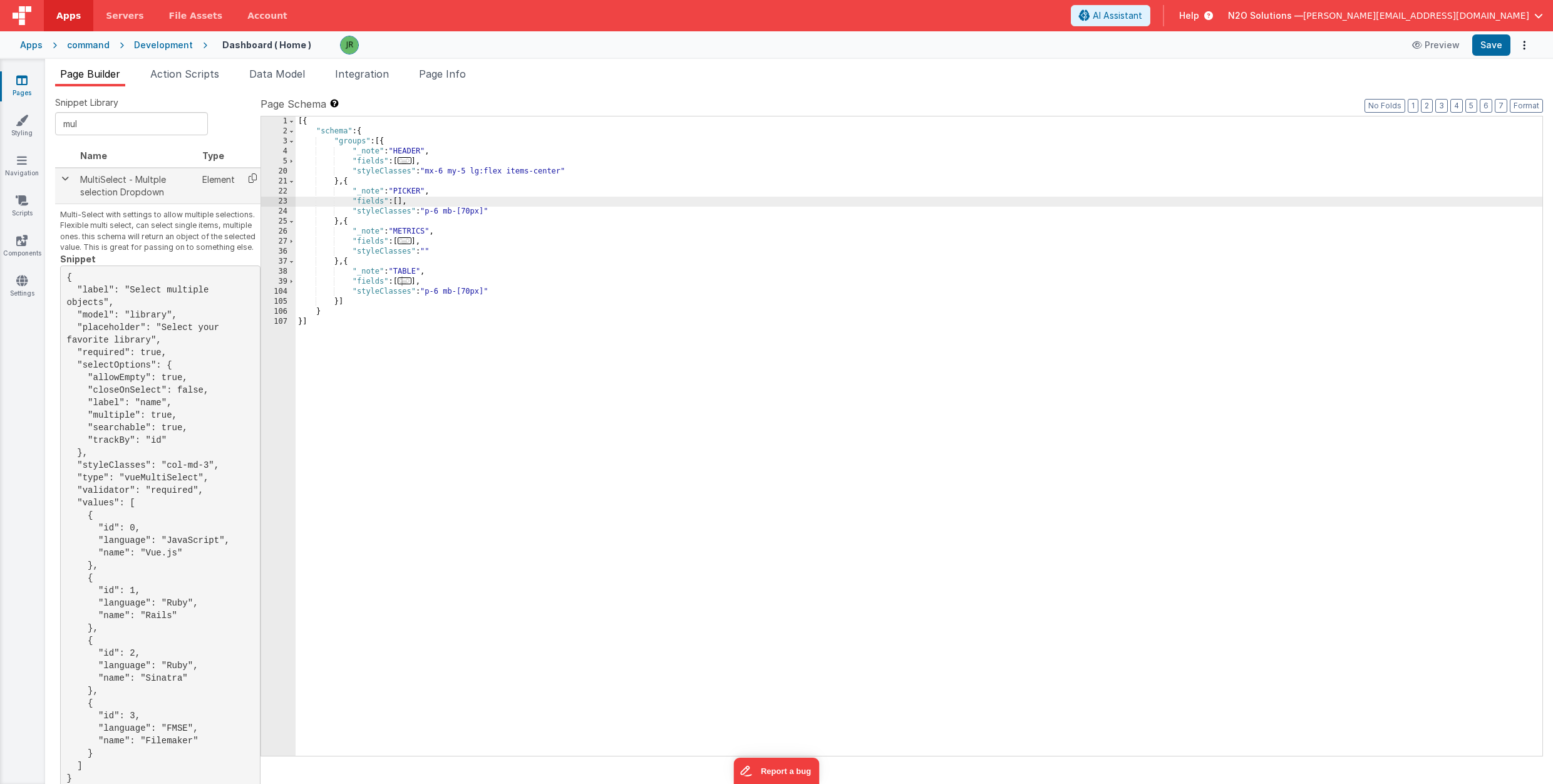
click at [251, 174] on icon at bounding box center [252, 178] width 26 height 20
click at [401, 200] on div "[{ "schema" : { "groups" : [{ "_note" : "HEADER" , "fields" : [ ... ] , "styleC…" at bounding box center [920, 446] width 1247 height 659
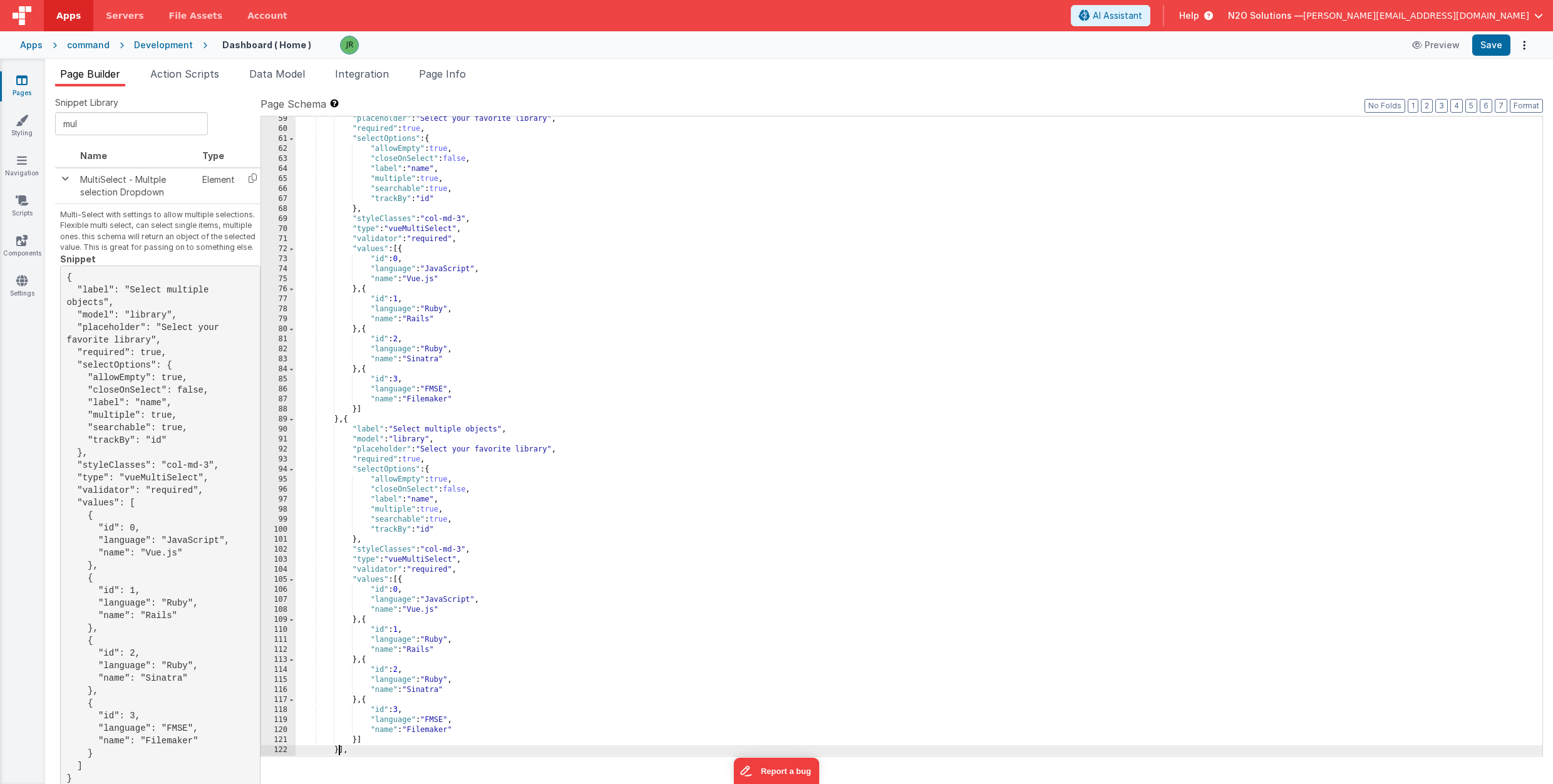
scroll to position [443, 0]
click at [1501, 48] on button "Save" at bounding box center [1491, 45] width 38 height 21
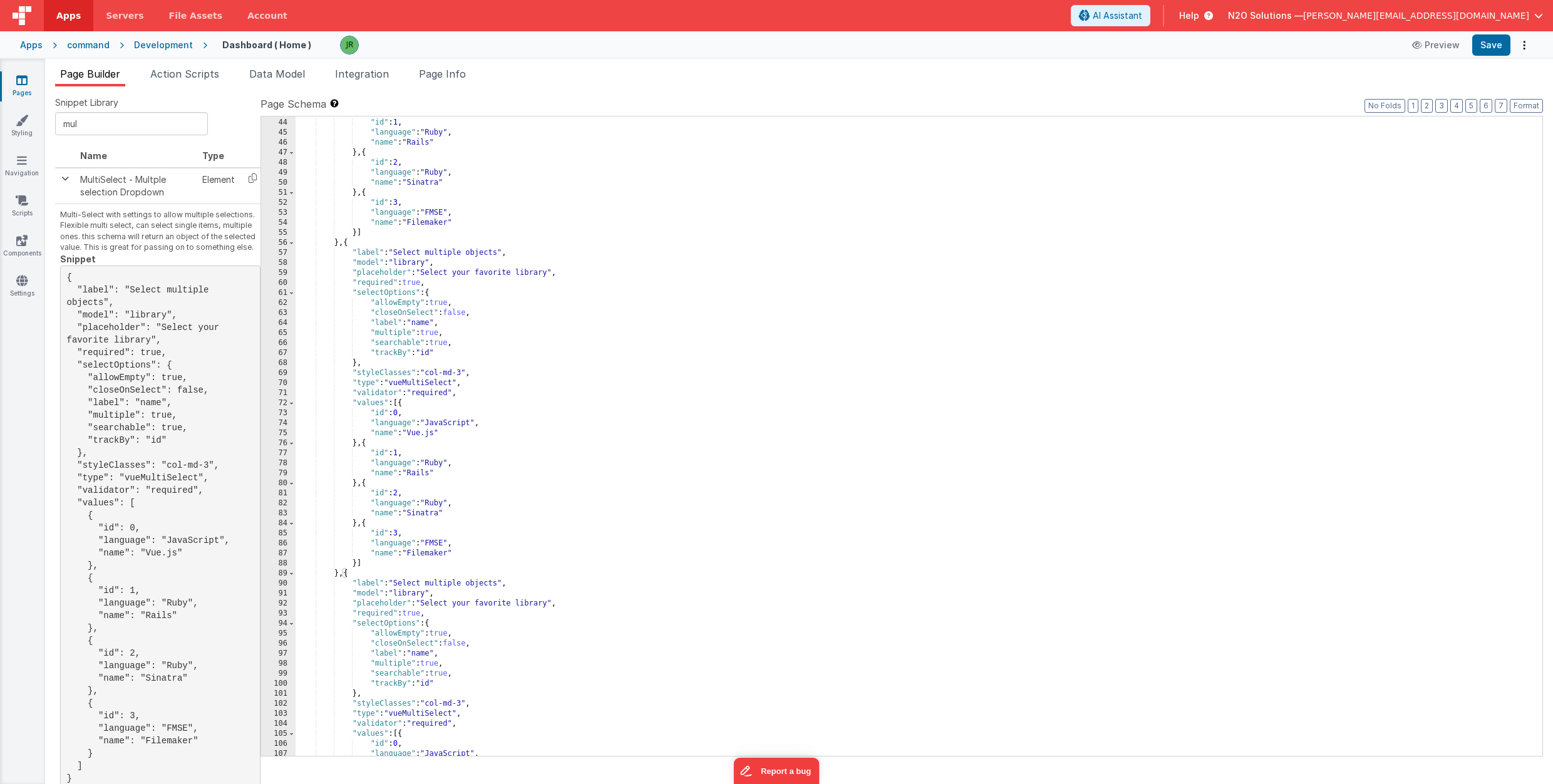
scroll to position [292, 0]
click at [409, 260] on div ""id" : 1 , "language" : "Ruby" , "name" : "Rails" } , { "id" : 2 , "language" :…" at bounding box center [920, 445] width 1247 height 659
click at [410, 591] on div ""id" : 1 , "language" : "Ruby" , "name" : "Rails" } , { "id" : 2 , "language" :…" at bounding box center [920, 445] width 1247 height 659
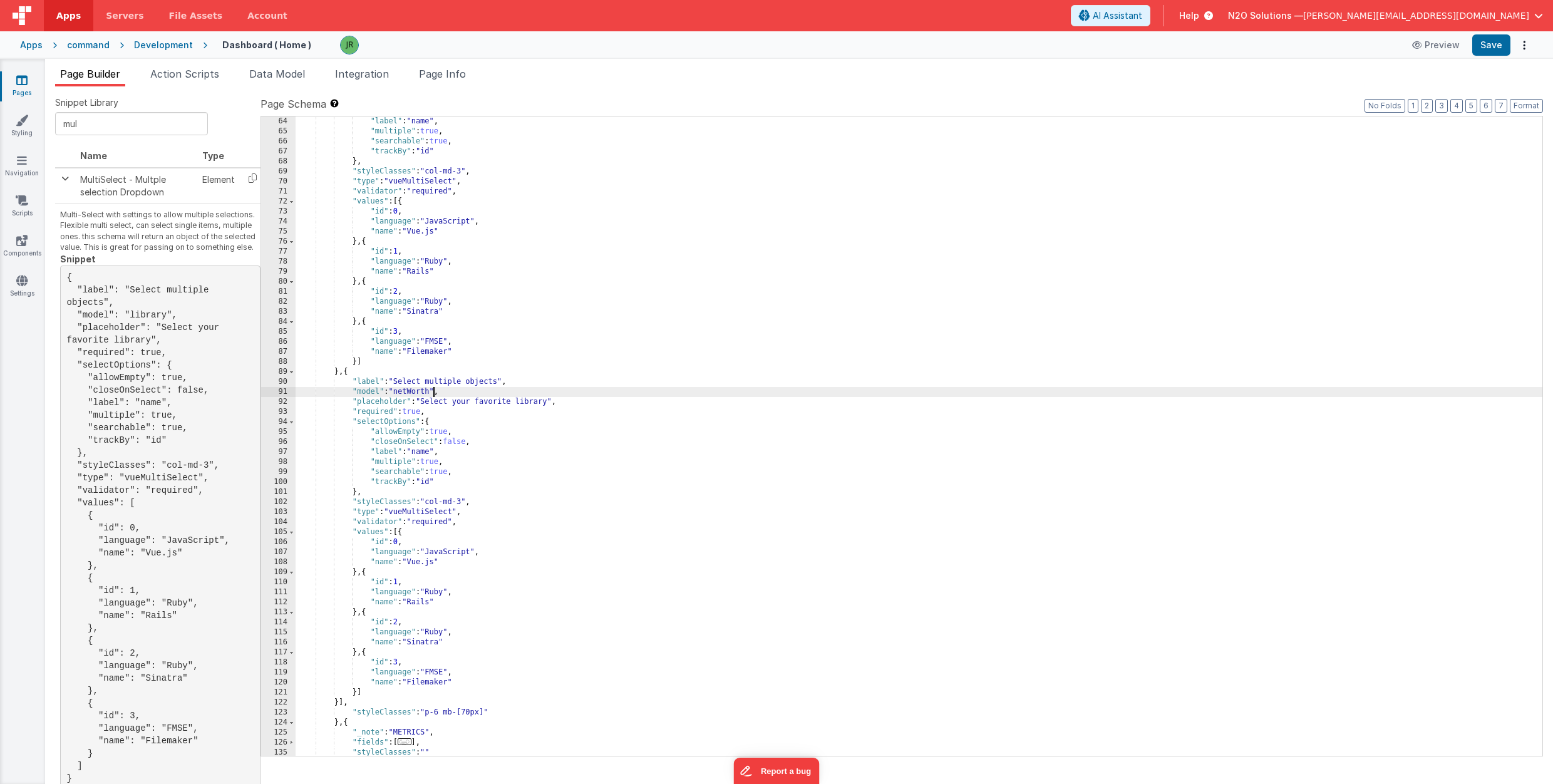
scroll to position [515, 0]
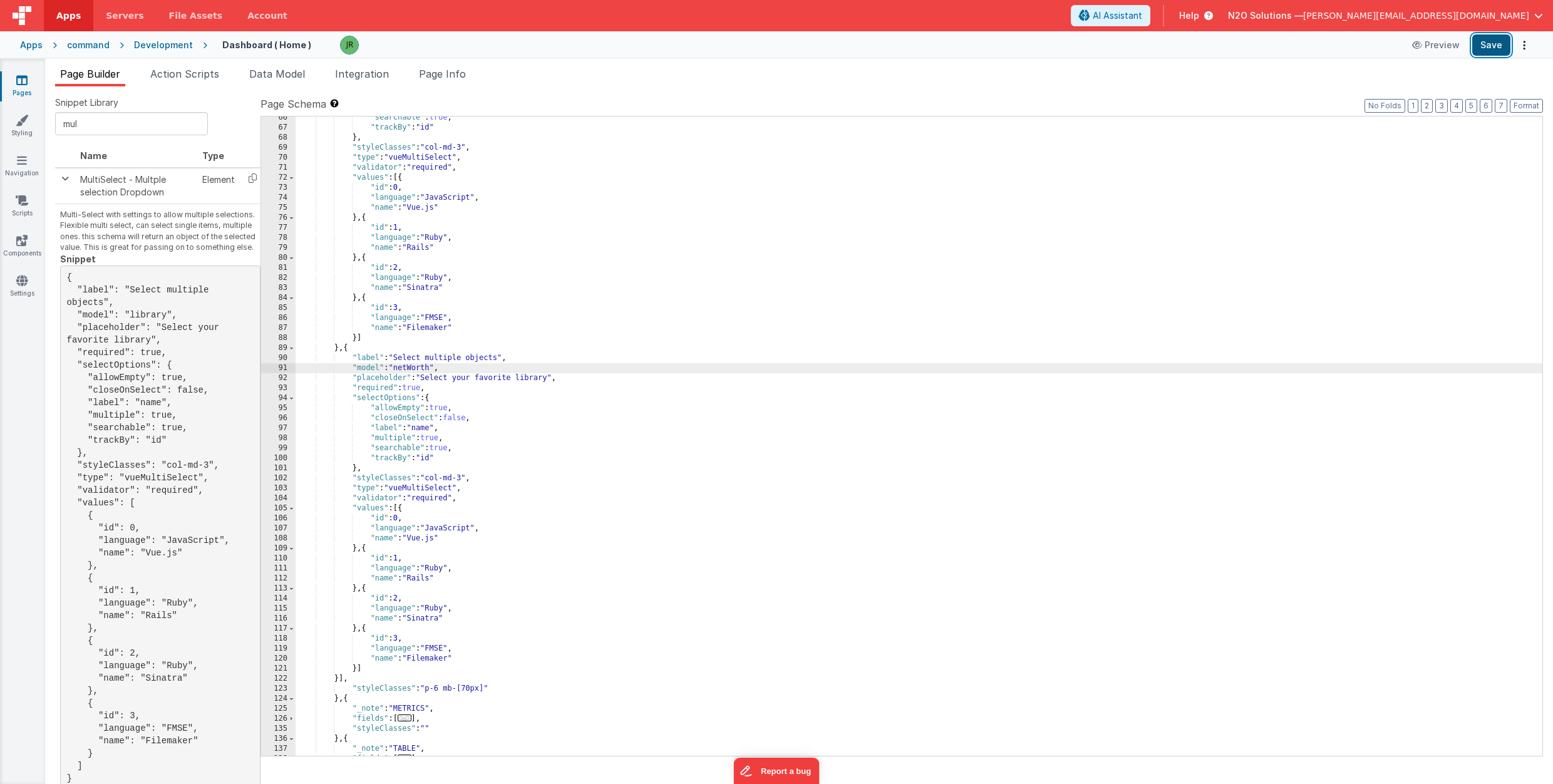
click at [1487, 44] on button "Save" at bounding box center [1491, 45] width 38 height 21
click at [585, 86] on div "Snippet Library mul Name Type MultiSelect - Multple selection Dropdown Element …" at bounding box center [800, 445] width 1509 height 717
click at [73, 71] on span "Page Builder" at bounding box center [91, 74] width 60 height 12
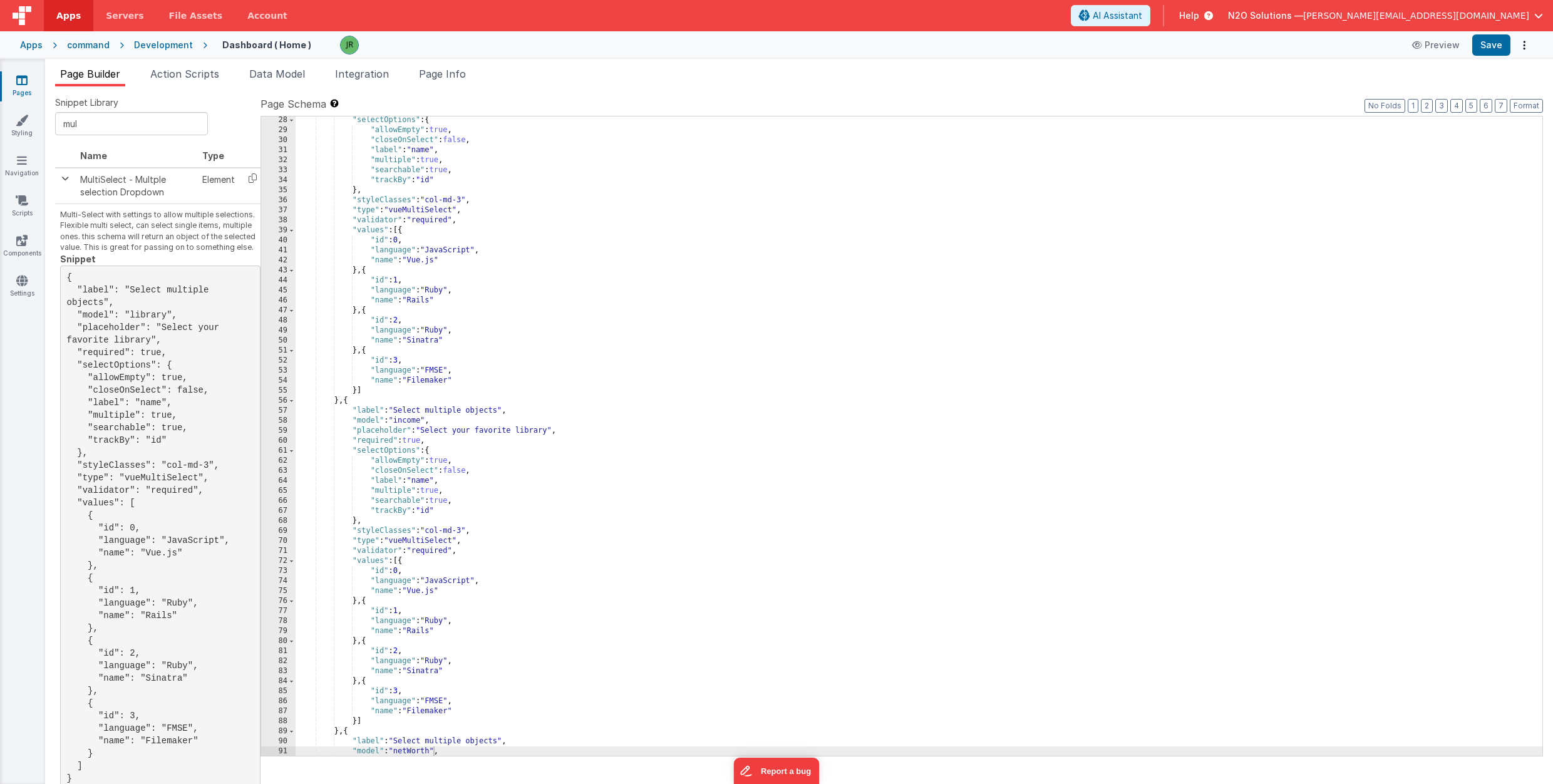
scroll to position [0, 0]
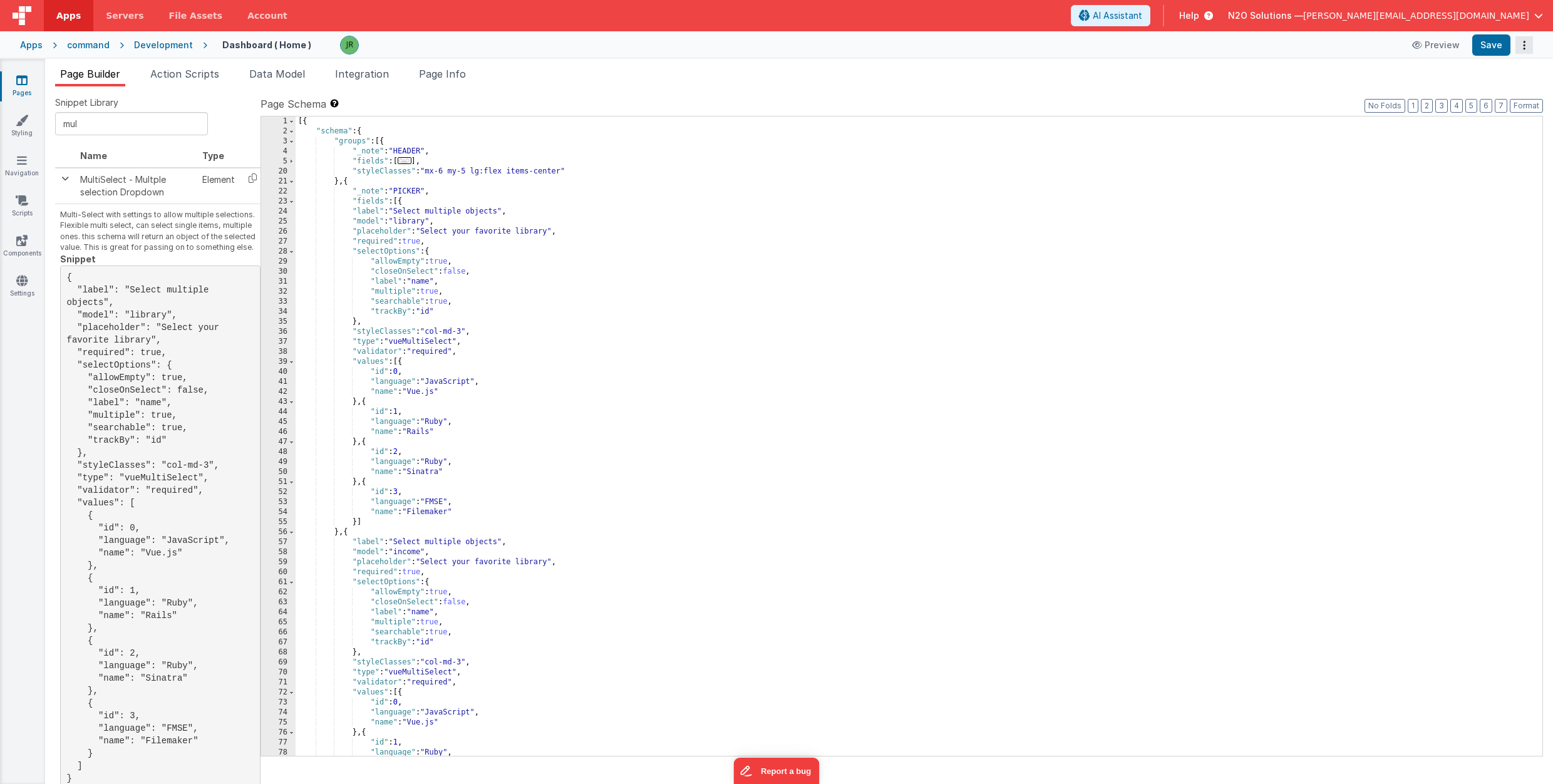
click at [1529, 47] on button "Options" at bounding box center [1525, 45] width 18 height 18
click at [1496, 92] on link "Rollback" at bounding box center [1478, 94] width 110 height 24
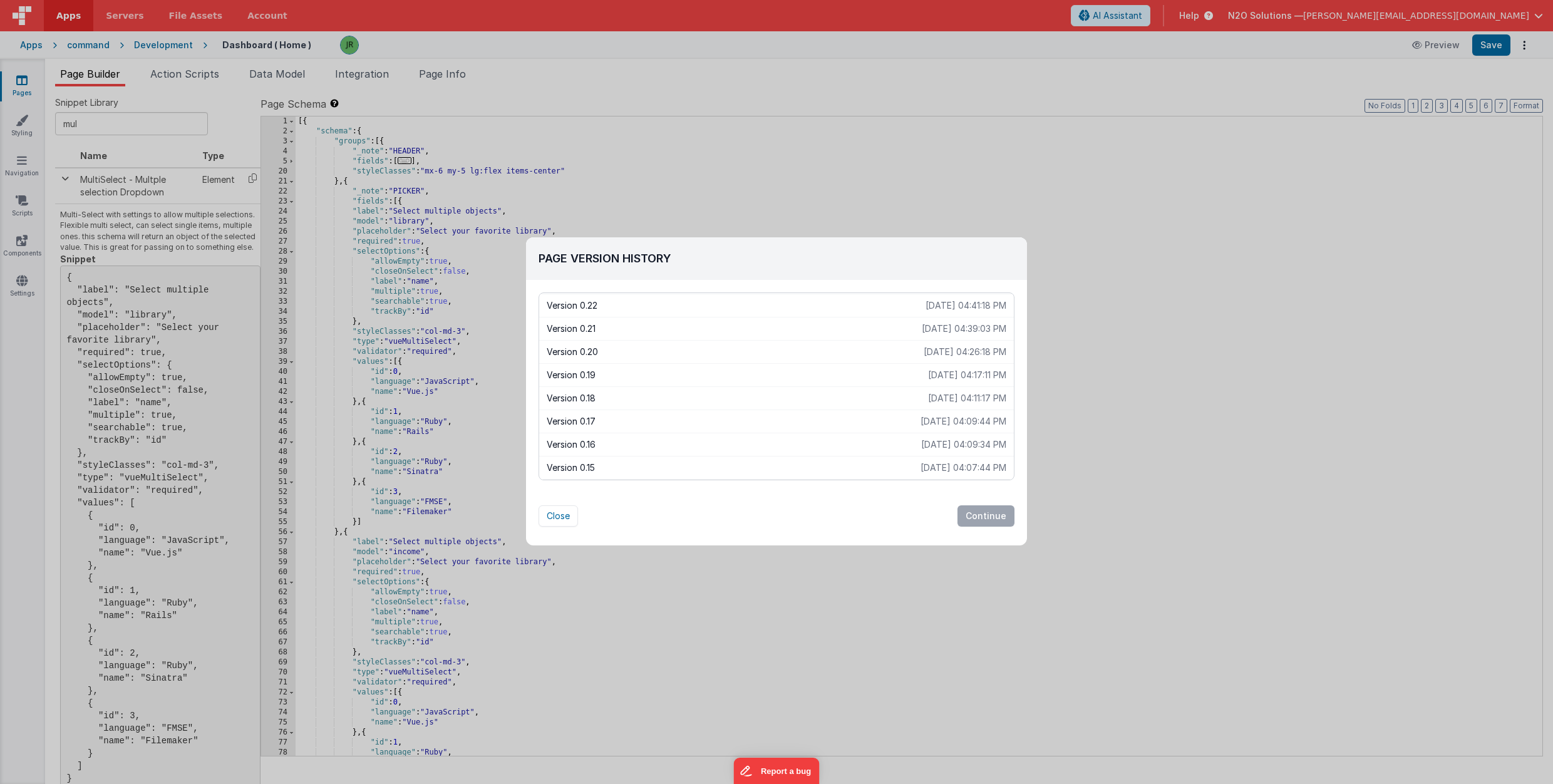
scroll to position [24, 0]
click at [628, 393] on p "Version 0.18" at bounding box center [737, 397] width 381 height 12
click at [991, 522] on button "Continue" at bounding box center [986, 516] width 57 height 21
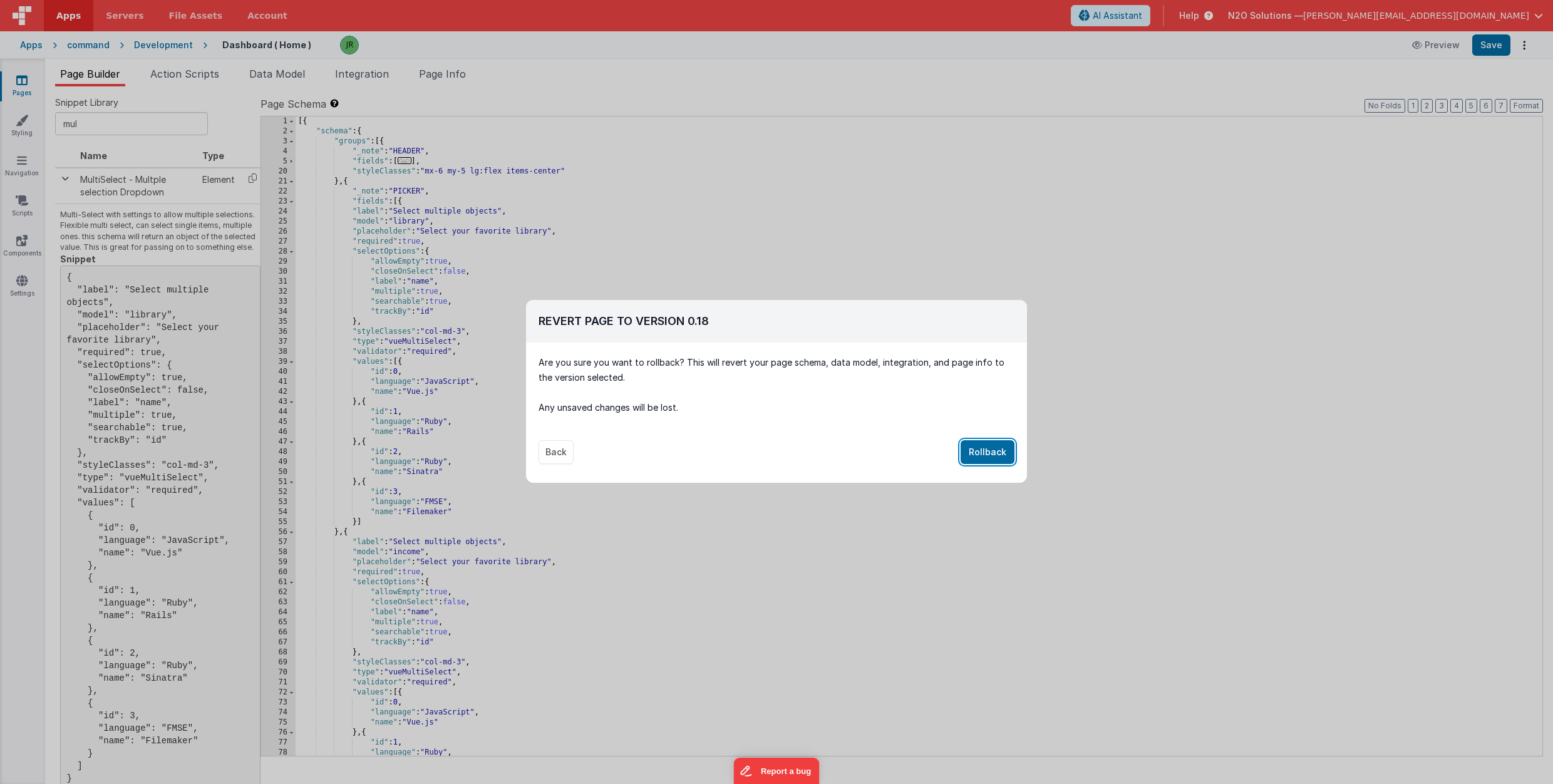
drag, startPoint x: 979, startPoint y: 448, endPoint x: 952, endPoint y: 405, distance: 50.8
click at [979, 447] on button "Rollback" at bounding box center [987, 452] width 54 height 24
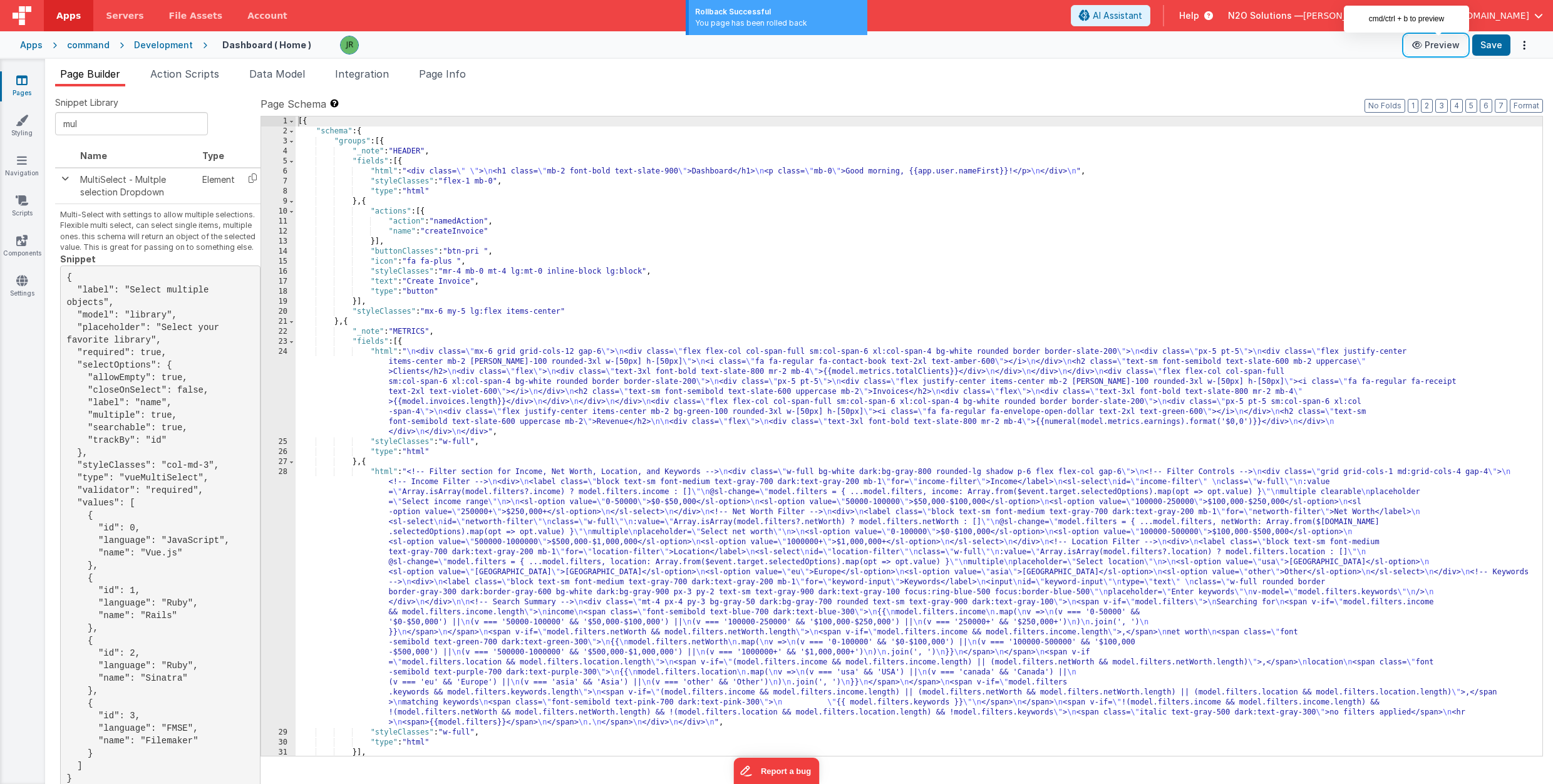
click at [1447, 46] on button "Preview" at bounding box center [1436, 44] width 63 height 20
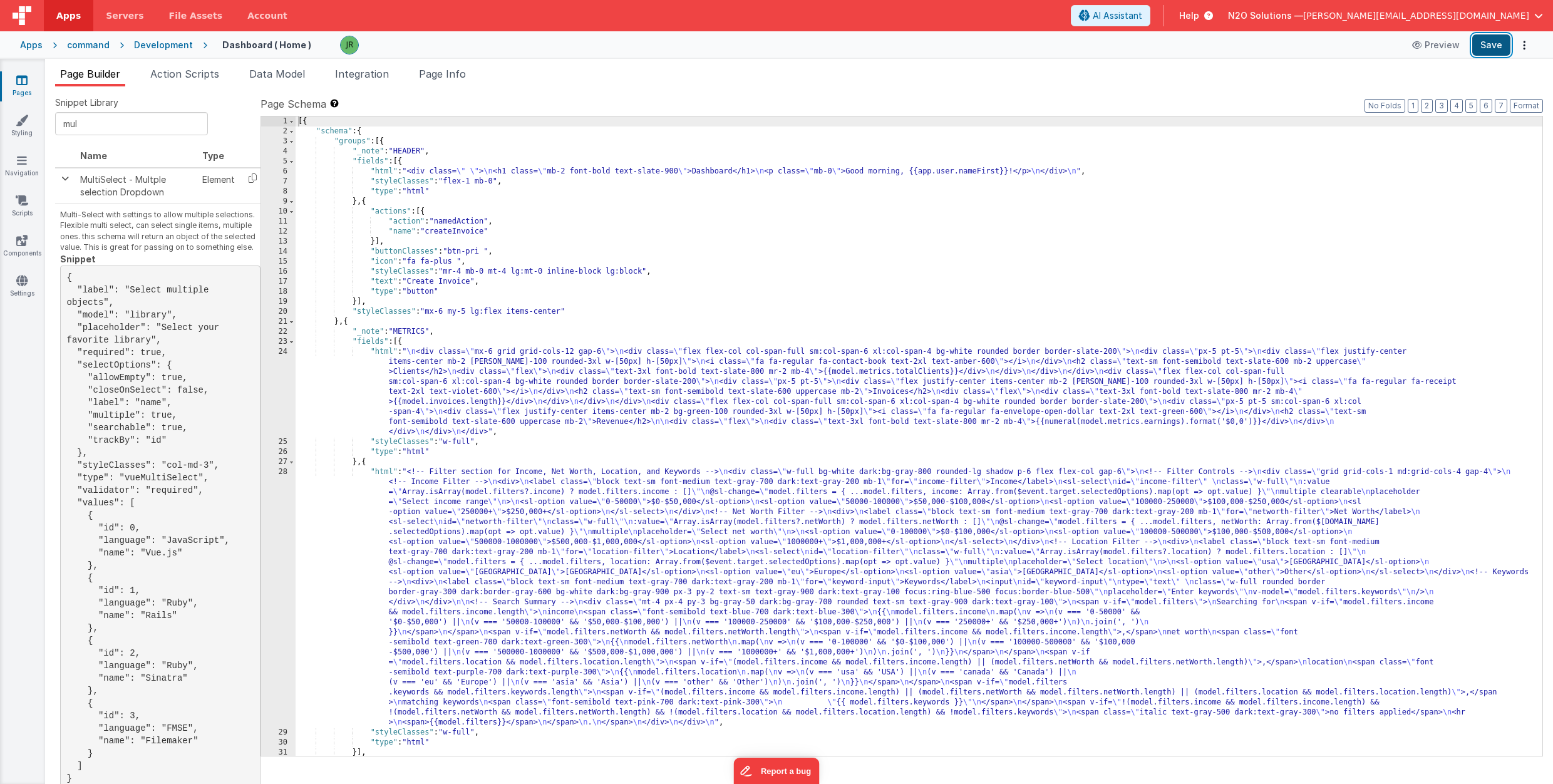
click at [1493, 45] on button "Save" at bounding box center [1491, 45] width 38 height 21
click at [418, 538] on div "[{ "schema" : { "groups" : [{ "_note" : "HEADER" , "fields" : [{ "html" : "<div…" at bounding box center [920, 446] width 1247 height 659
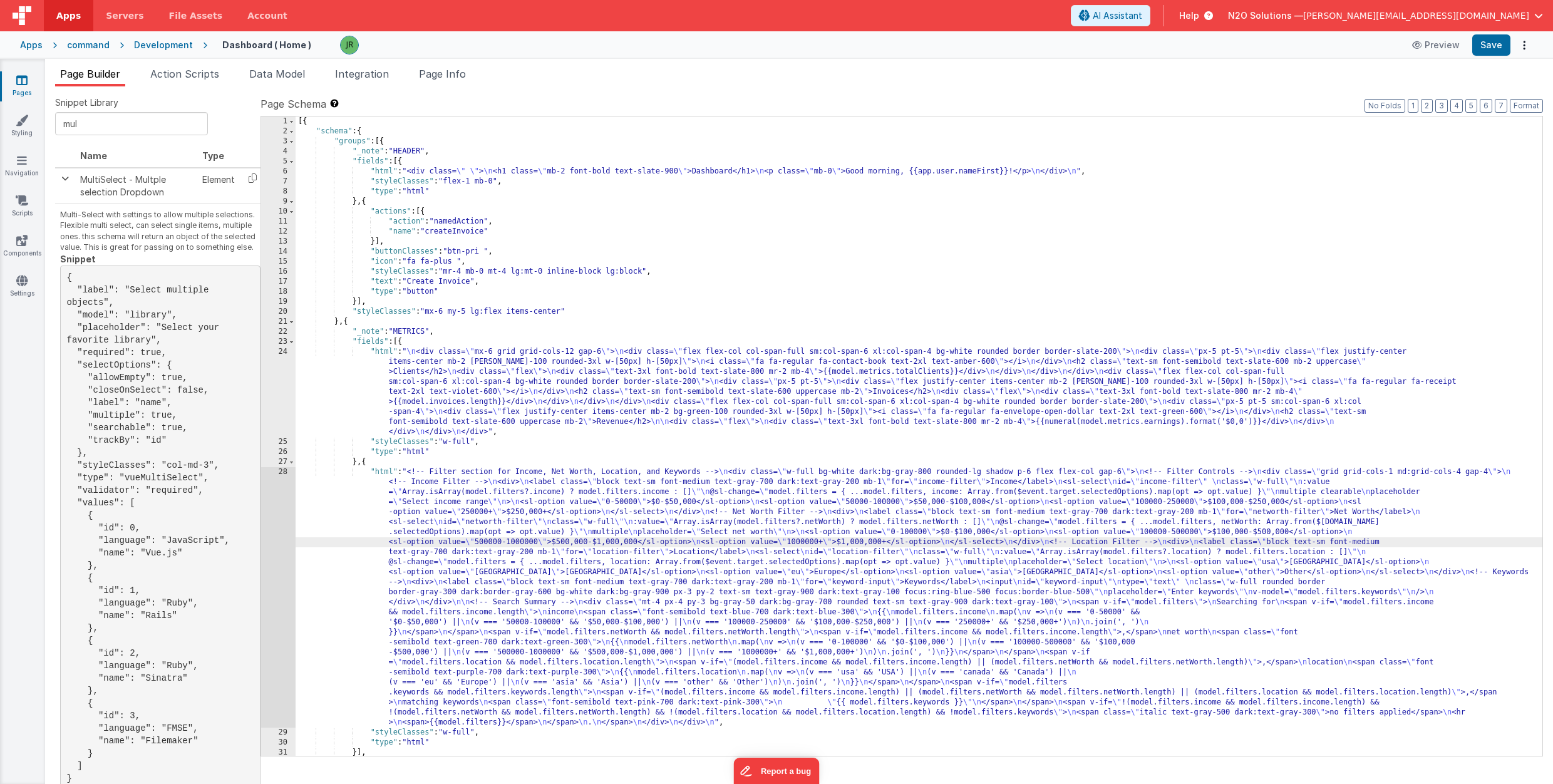
click at [283, 477] on div "28" at bounding box center [278, 597] width 35 height 260
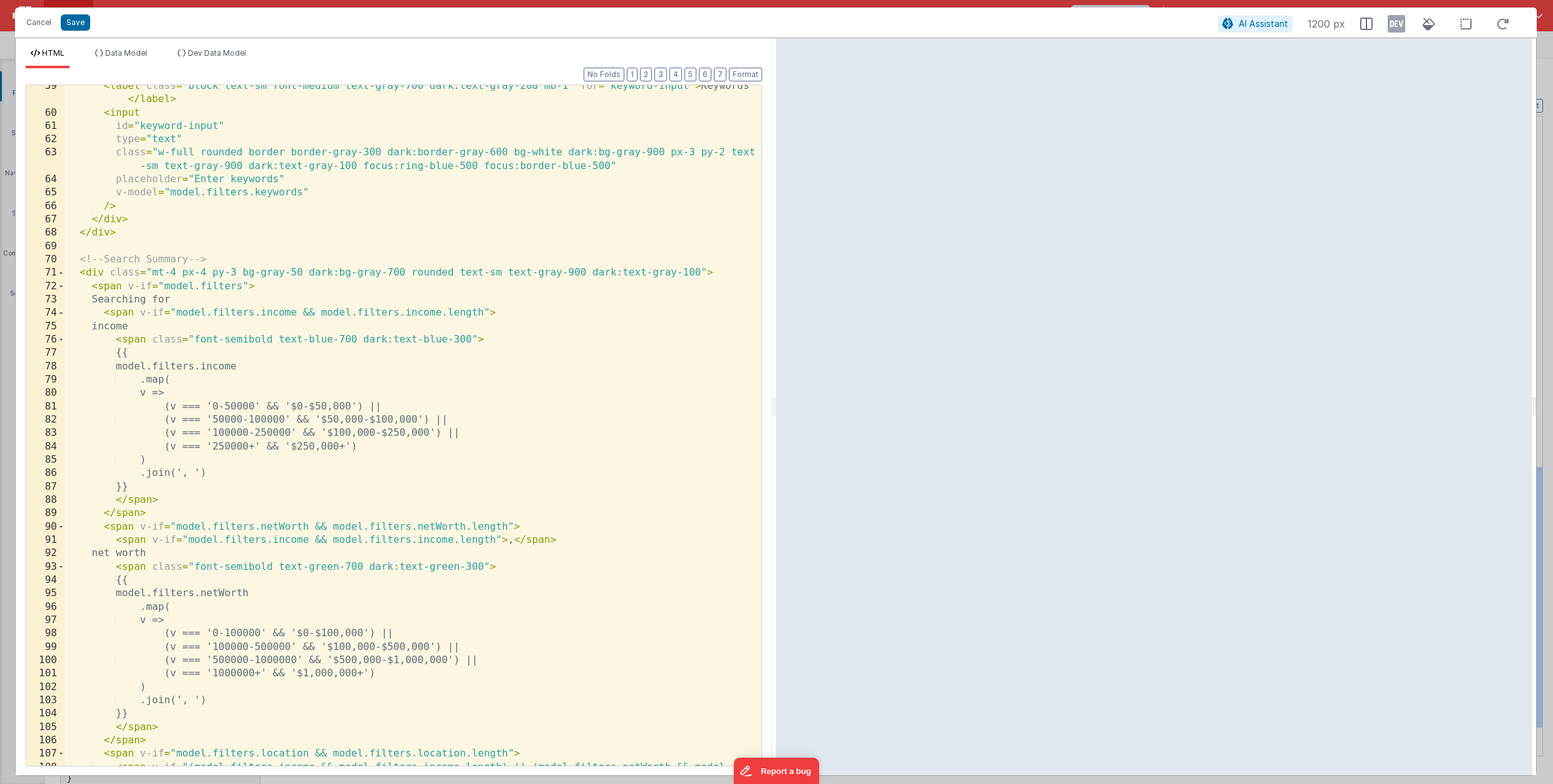
scroll to position [860, 0]
click at [60, 272] on span at bounding box center [61, 273] width 7 height 13
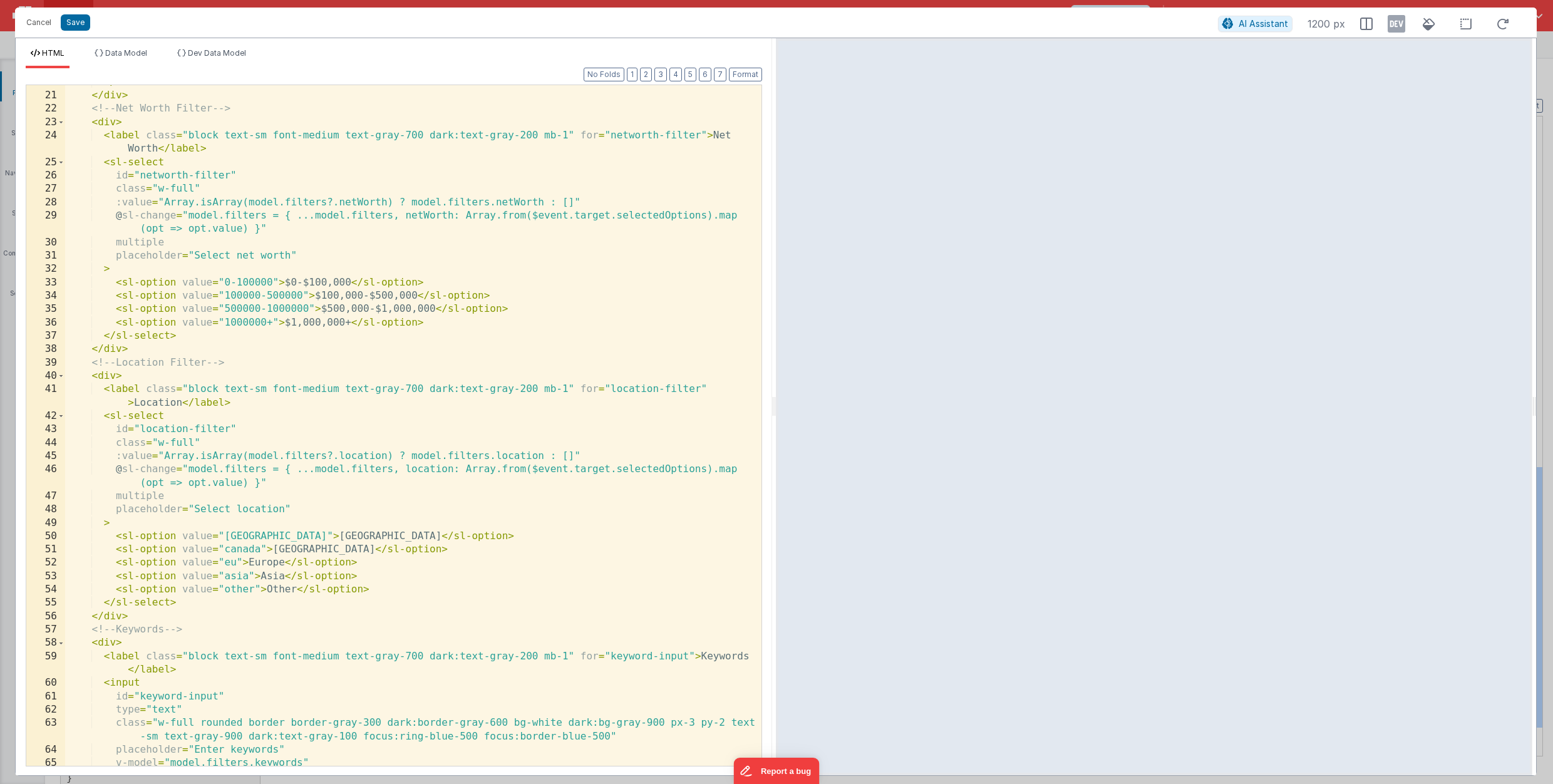
scroll to position [290, 0]
click at [122, 205] on div "</ sl-select > </ div > <!-- Net Worth Filter --> < div > < label class = "bloc…" at bounding box center [413, 429] width 697 height 707
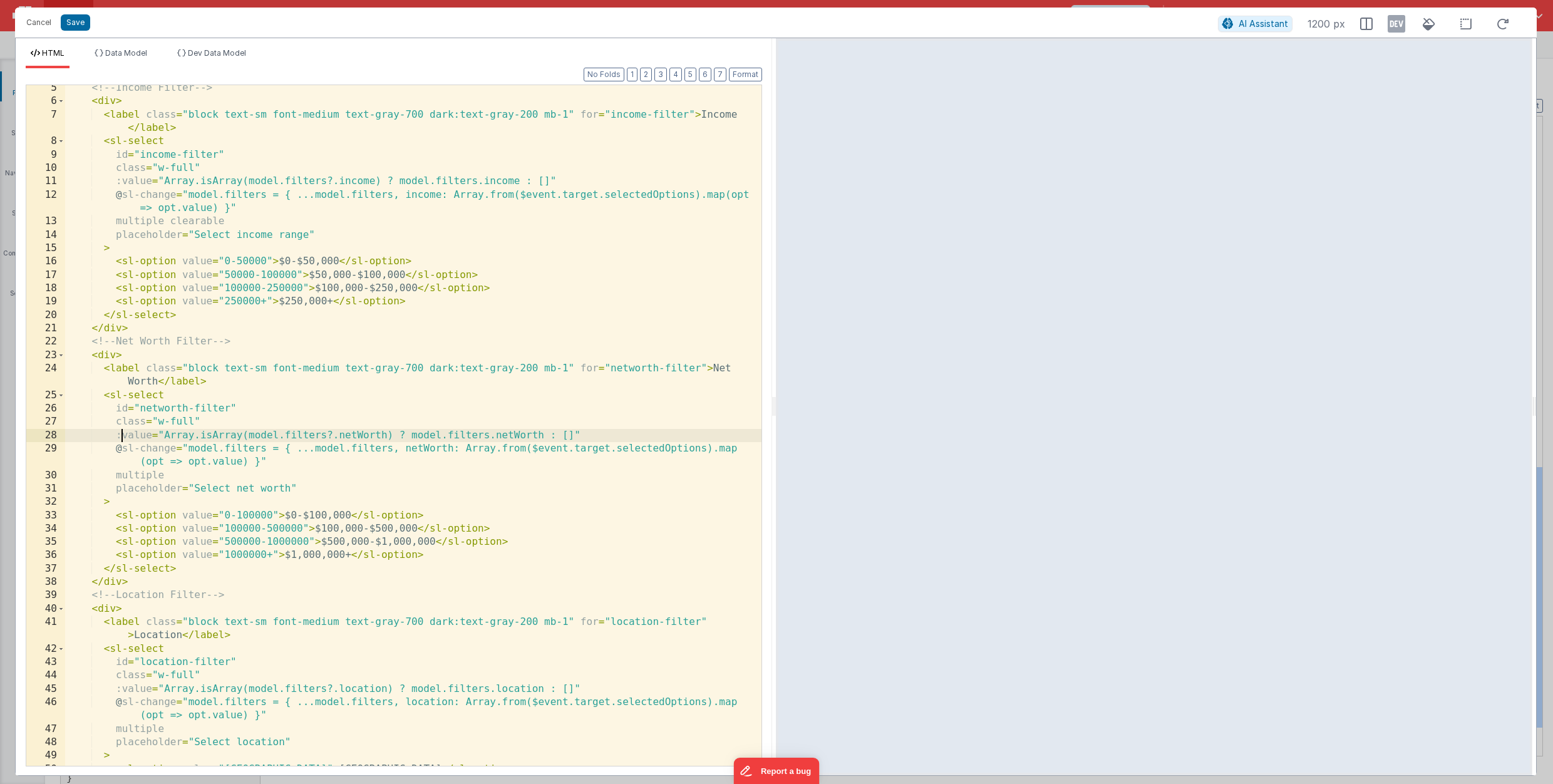
scroll to position [0, 0]
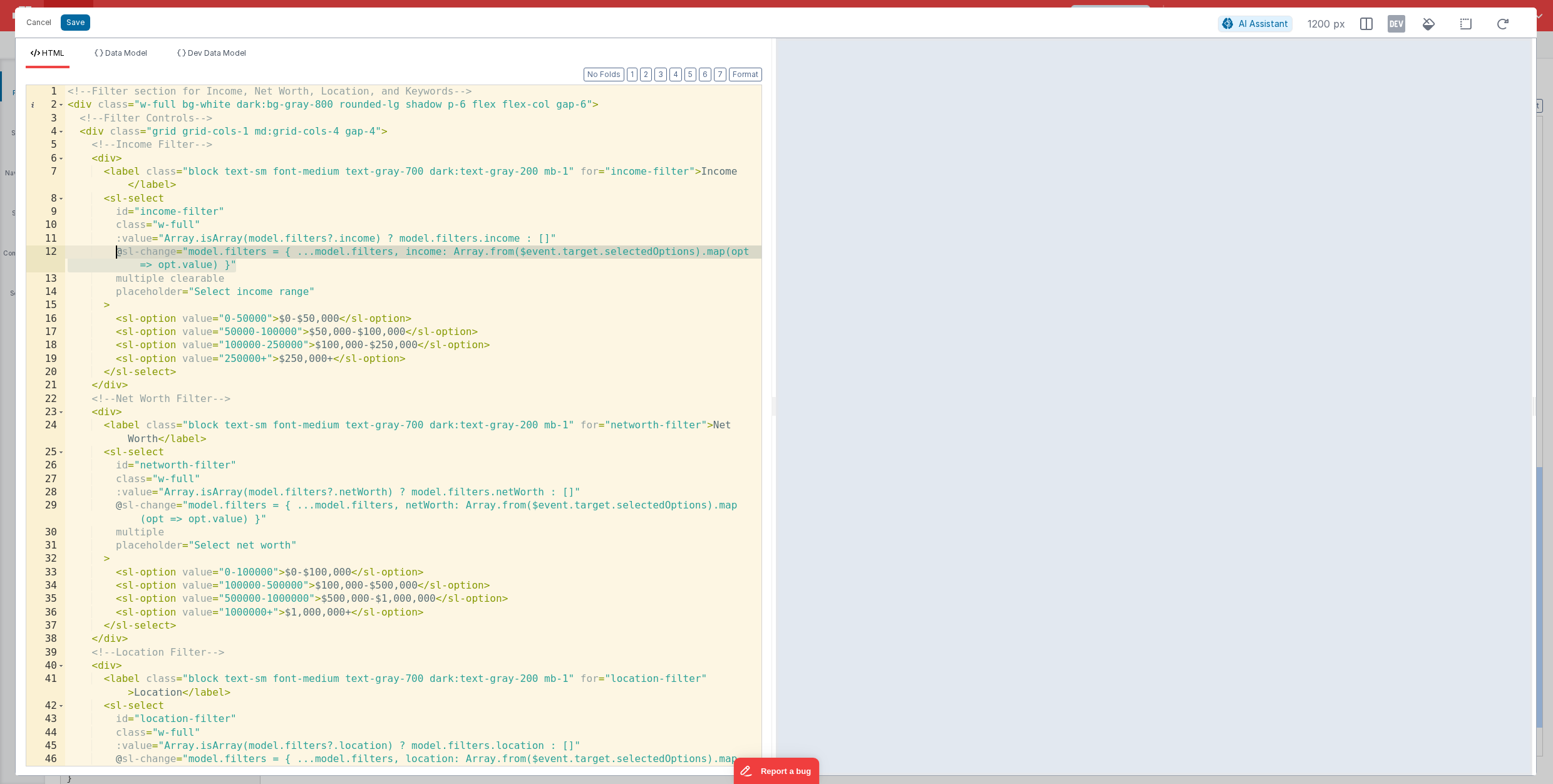
drag, startPoint x: 244, startPoint y: 265, endPoint x: 119, endPoint y: 255, distance: 125.4
click at [119, 255] on div "<!-- Filter section for Income, Net Worth, Location, and Keywords --> < div cla…" at bounding box center [413, 445] width 697 height 720
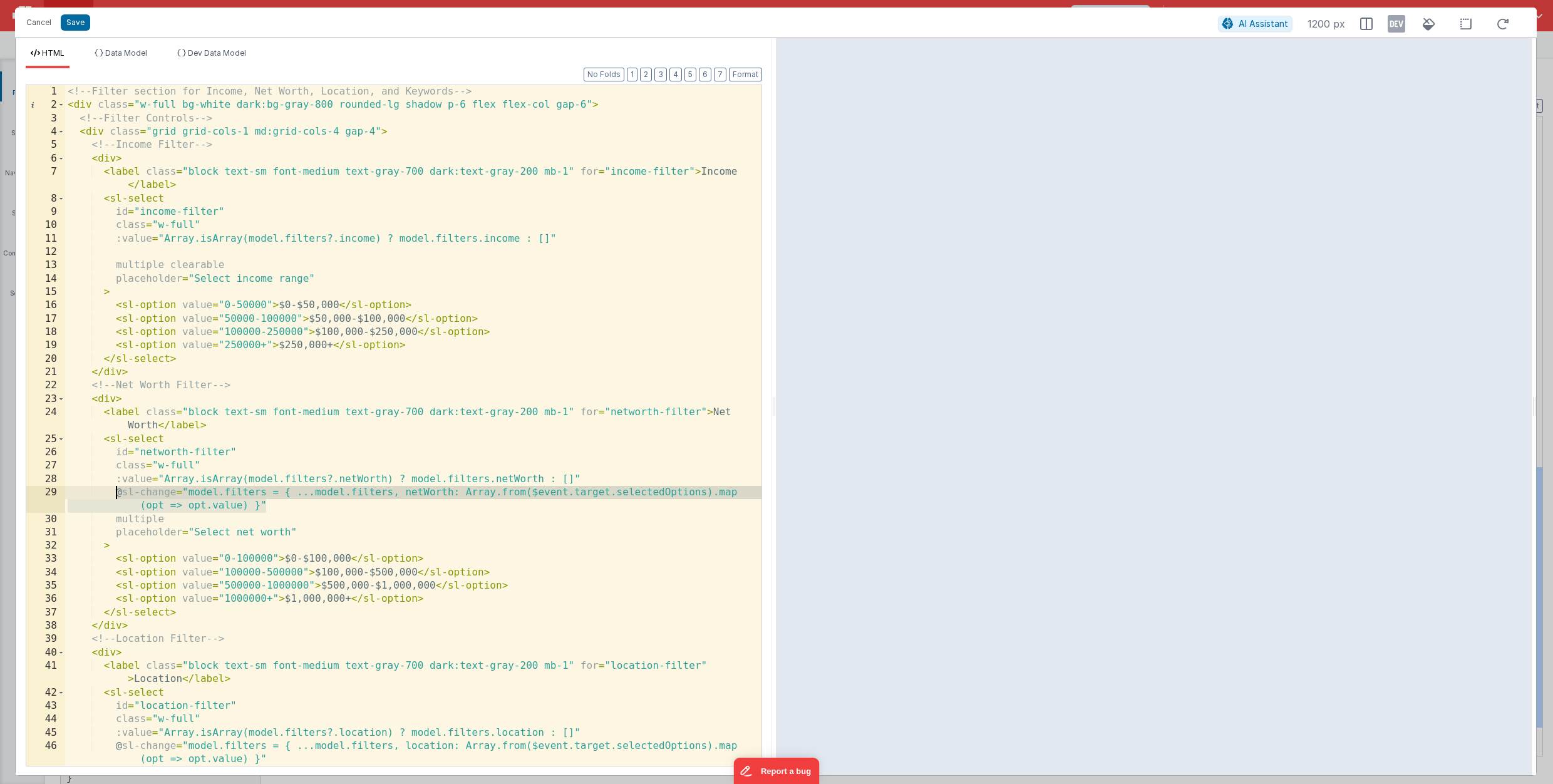
drag, startPoint x: 268, startPoint y: 504, endPoint x: 117, endPoint y: 495, distance: 151.3
click at [117, 495] on div "<!-- Filter section for Income, Net Worth, Location, and Keywords --> < div cla…" at bounding box center [413, 439] width 697 height 707
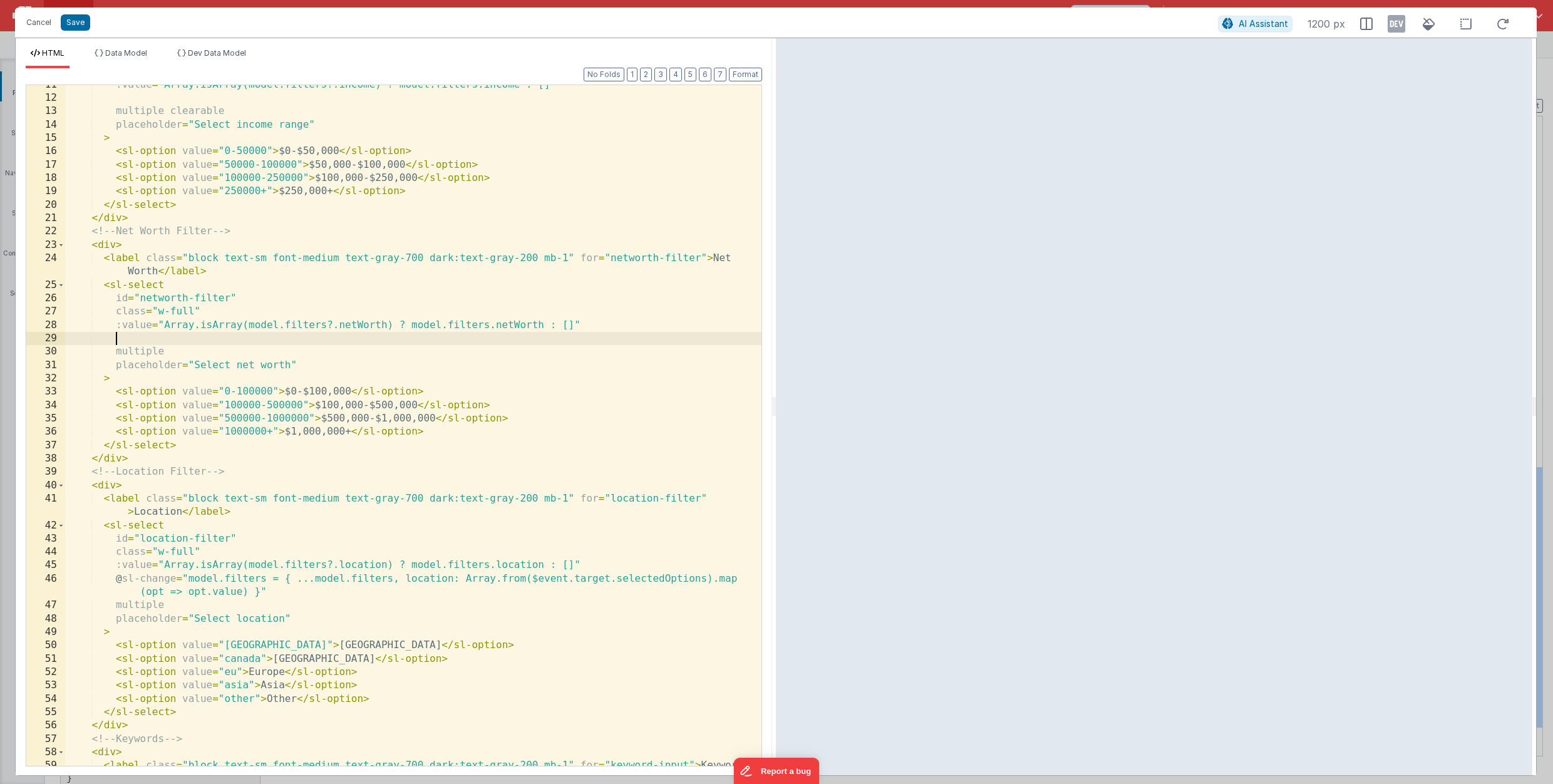
scroll to position [162, 0]
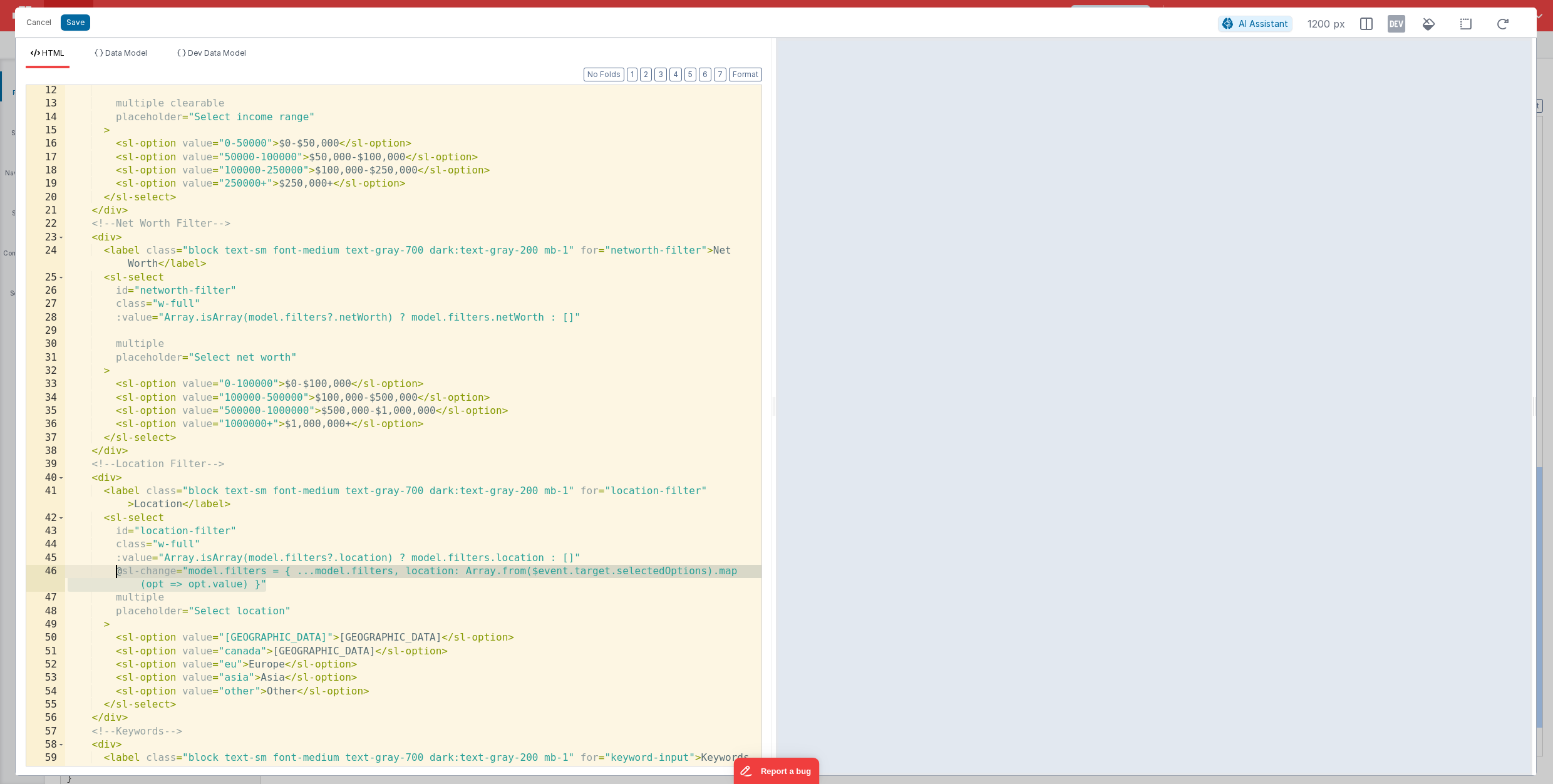
drag, startPoint x: 276, startPoint y: 587, endPoint x: 116, endPoint y: 574, distance: 160.5
click at [116, 574] on div "multiple clearable placeholder = "Select income range" > < sl-option value = "0…" at bounding box center [413, 443] width 697 height 720
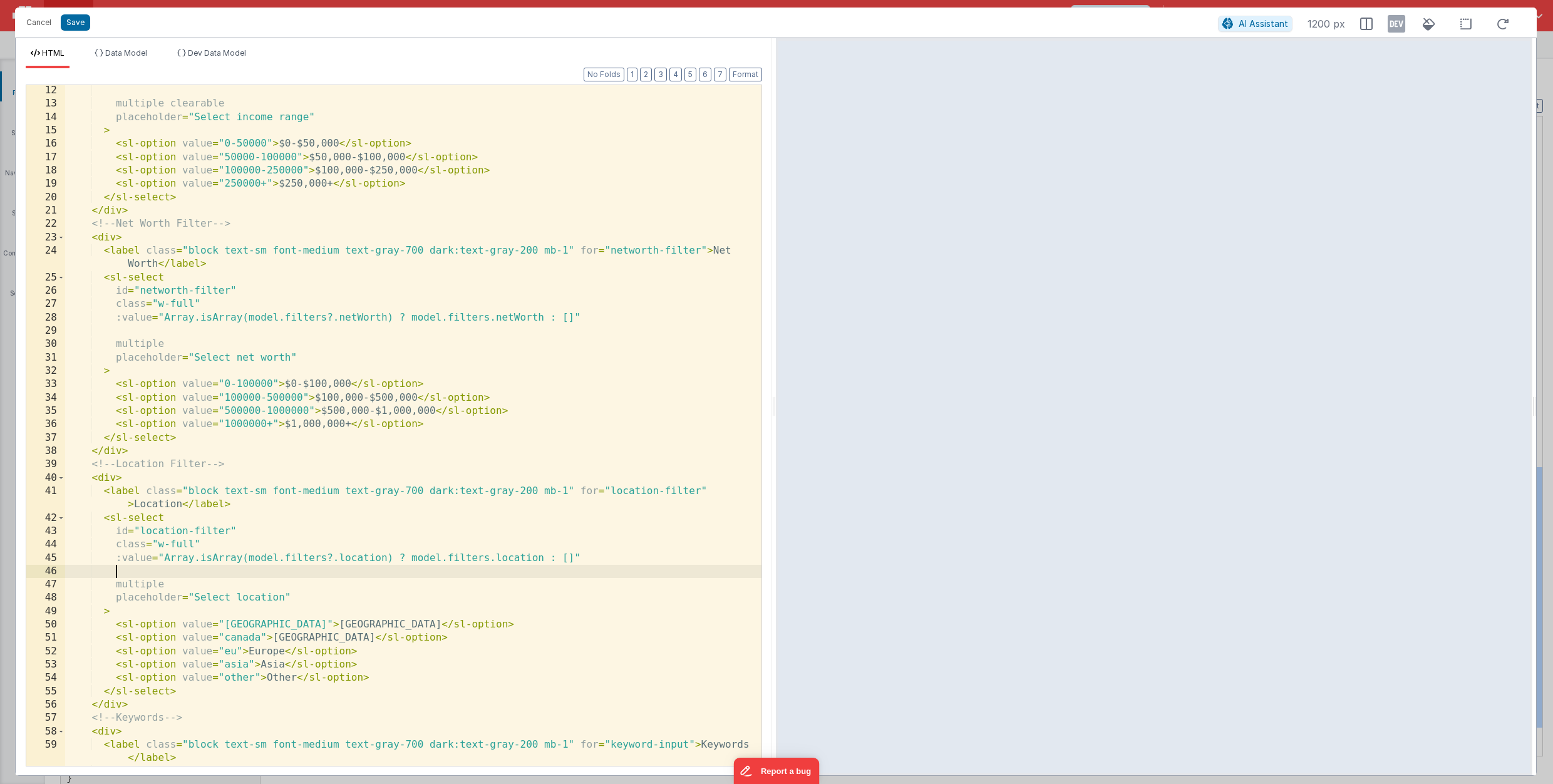
scroll to position [146, 0]
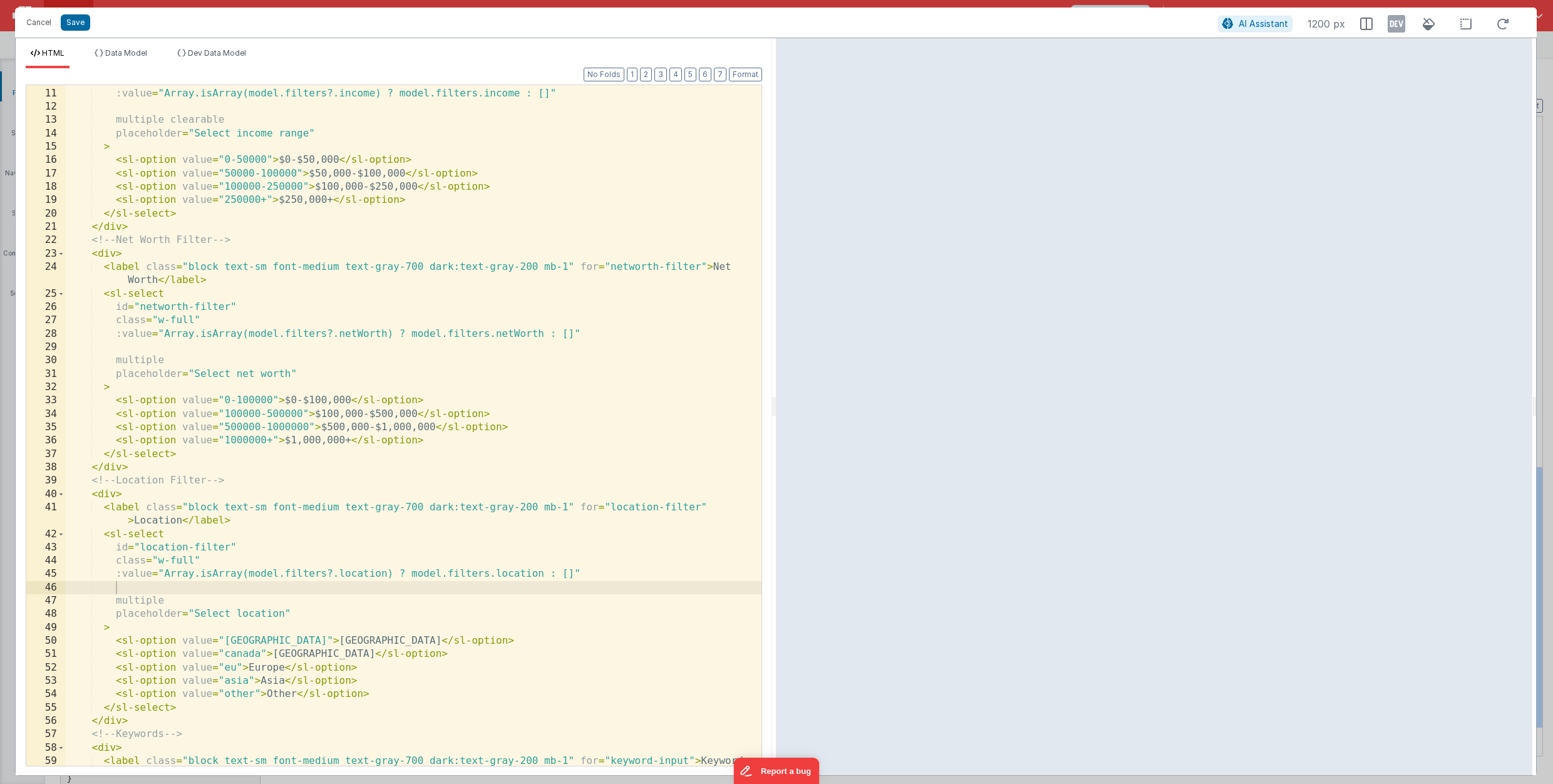
click at [375, 143] on div "class = "w-full" :value = "Array.isArray(model.filters?.income) ? model.filters…" at bounding box center [413, 432] width 697 height 720
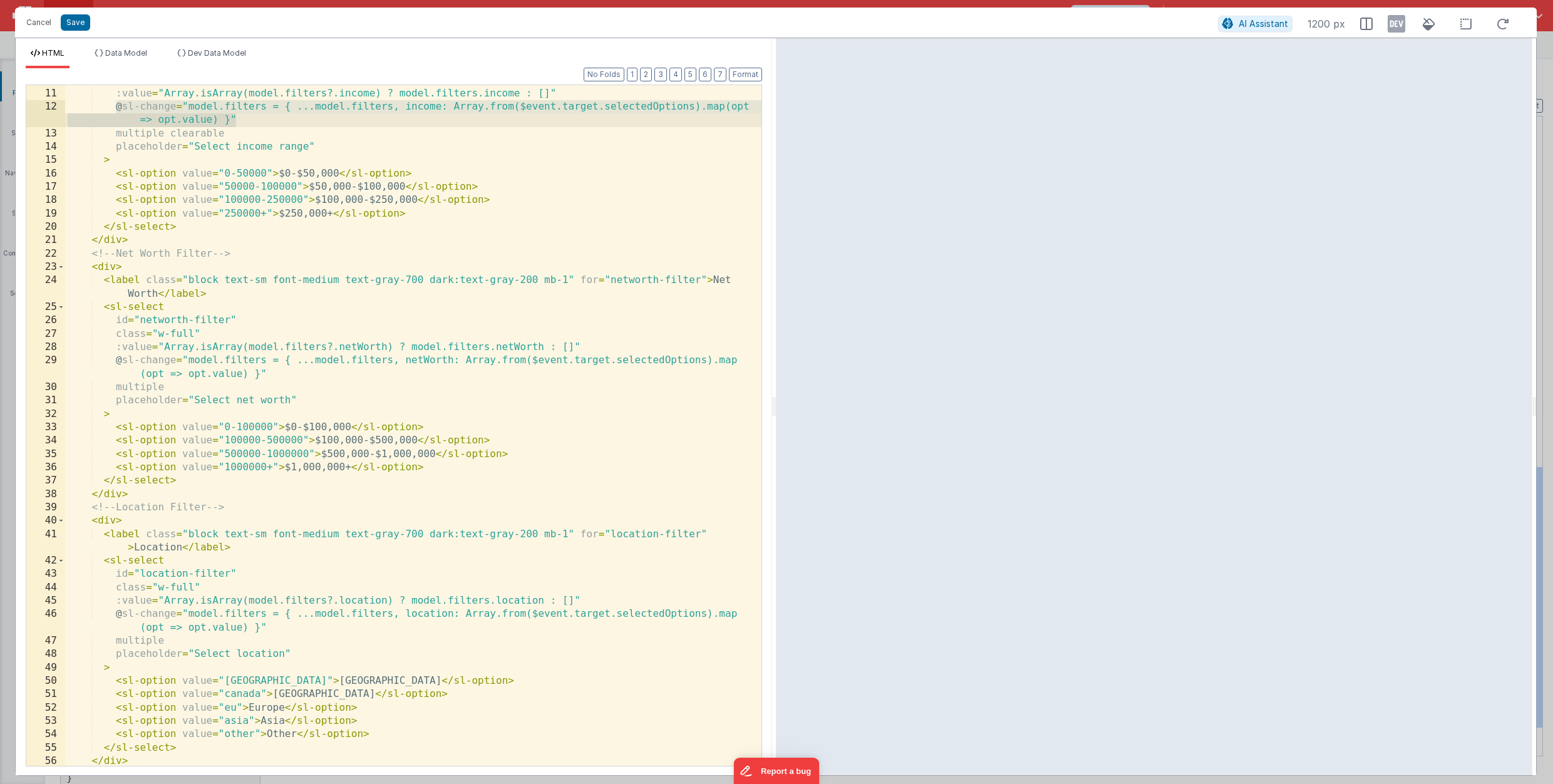
click at [397, 228] on div "class = "w-full" :value = "Array.isArray(model.filters?.income) ? model.filters…" at bounding box center [413, 426] width 697 height 707
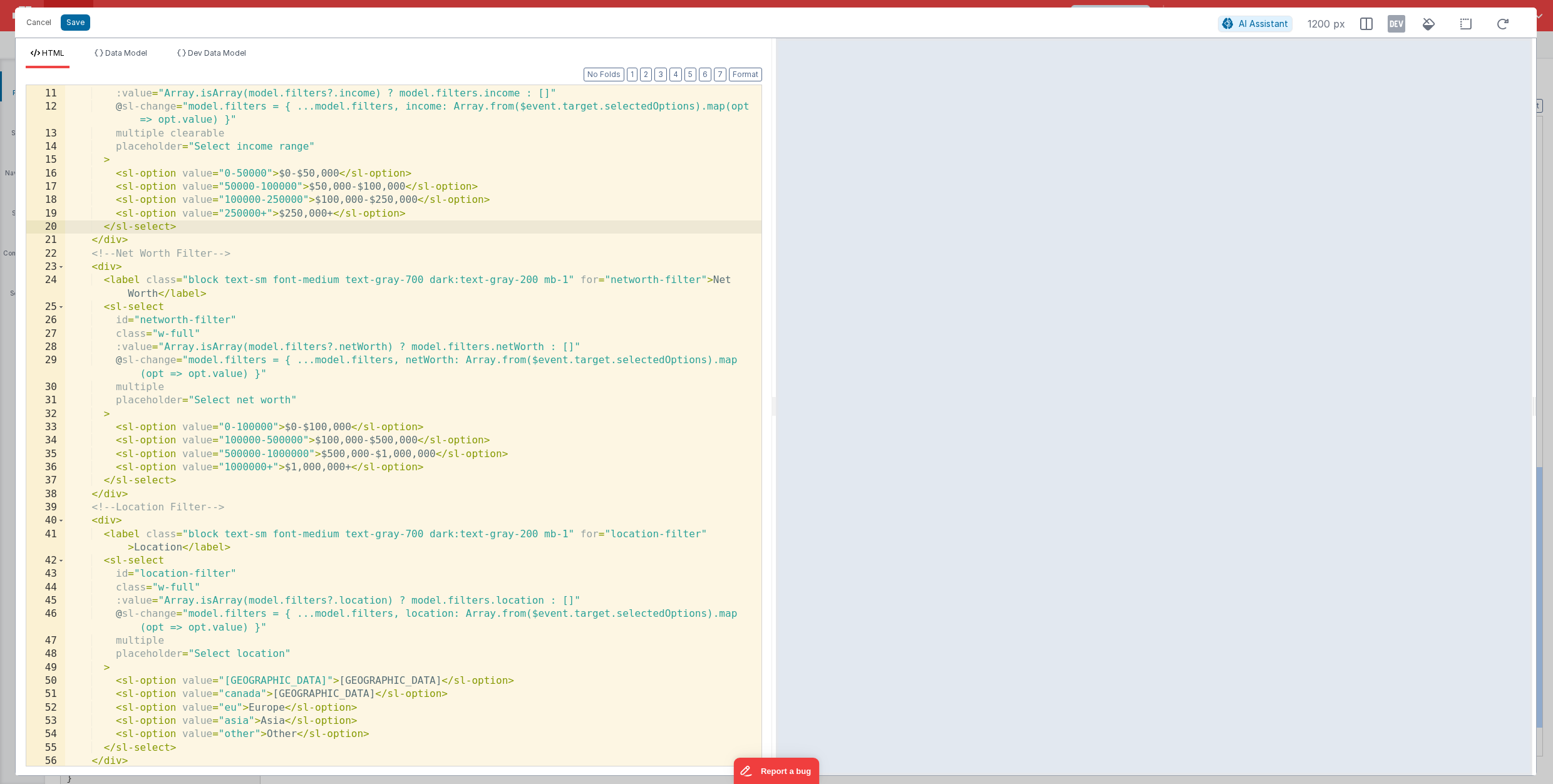
scroll to position [416, 0]
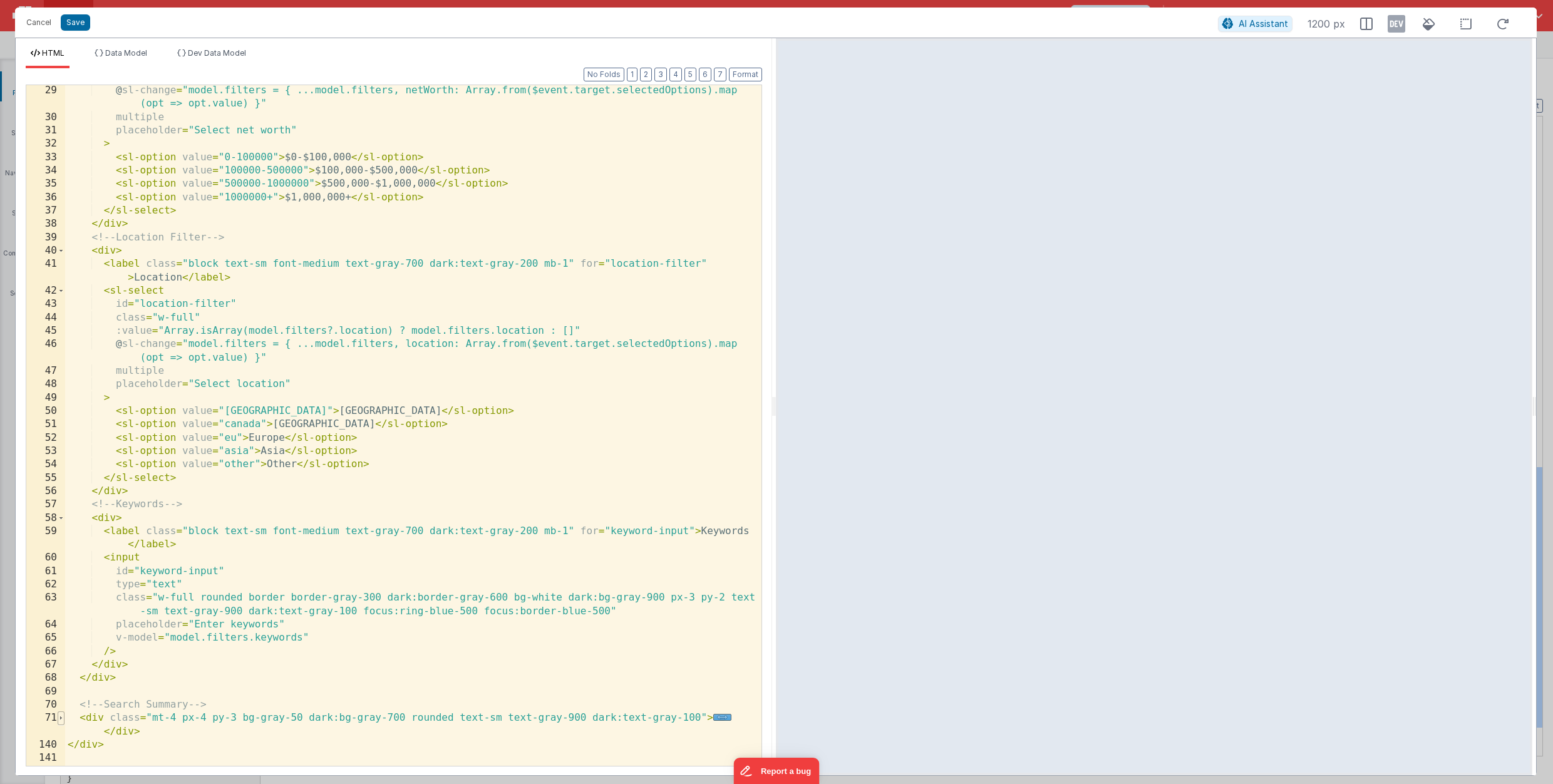
click at [62, 717] on span at bounding box center [61, 717] width 7 height 13
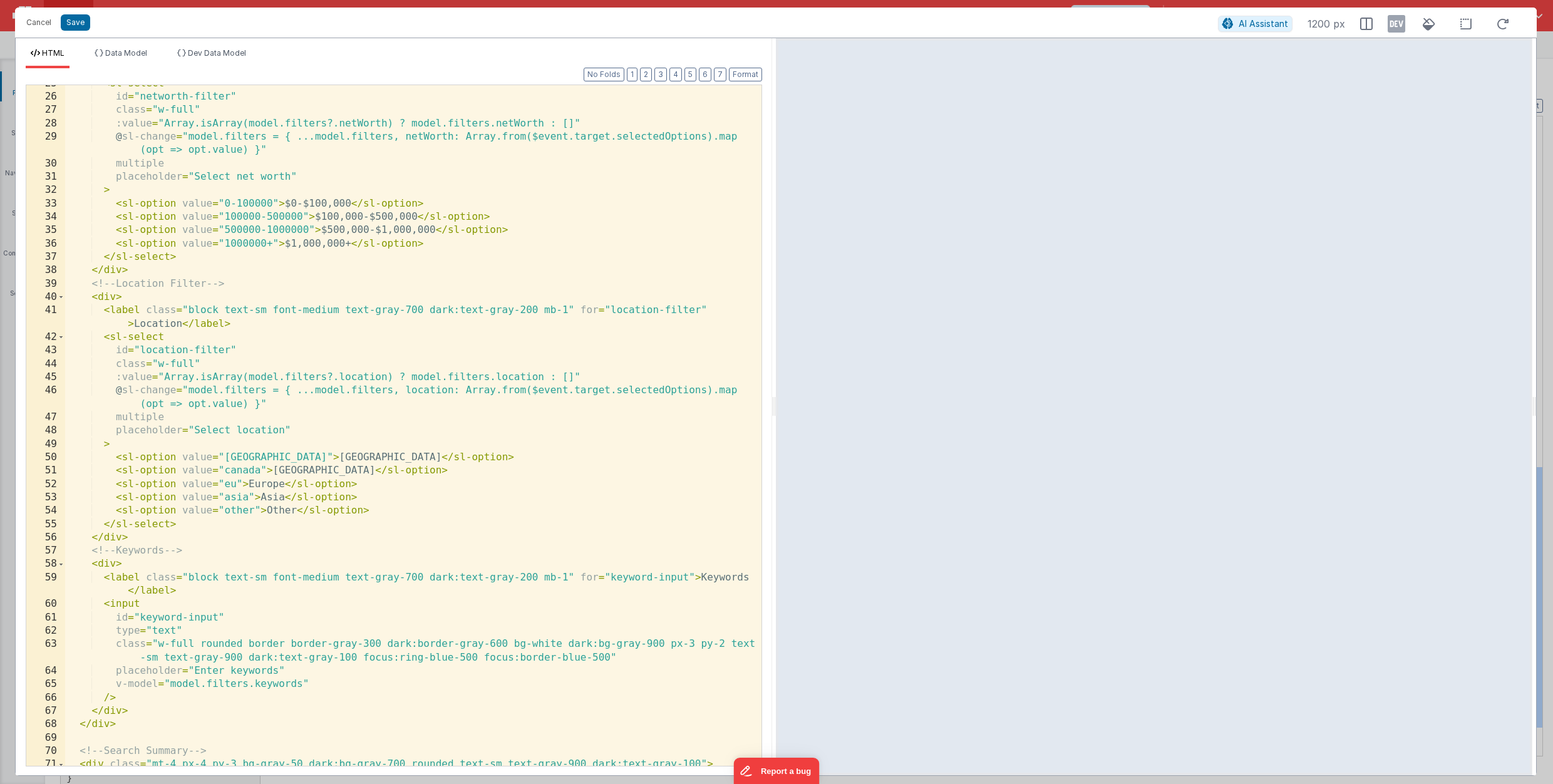
scroll to position [0, 0]
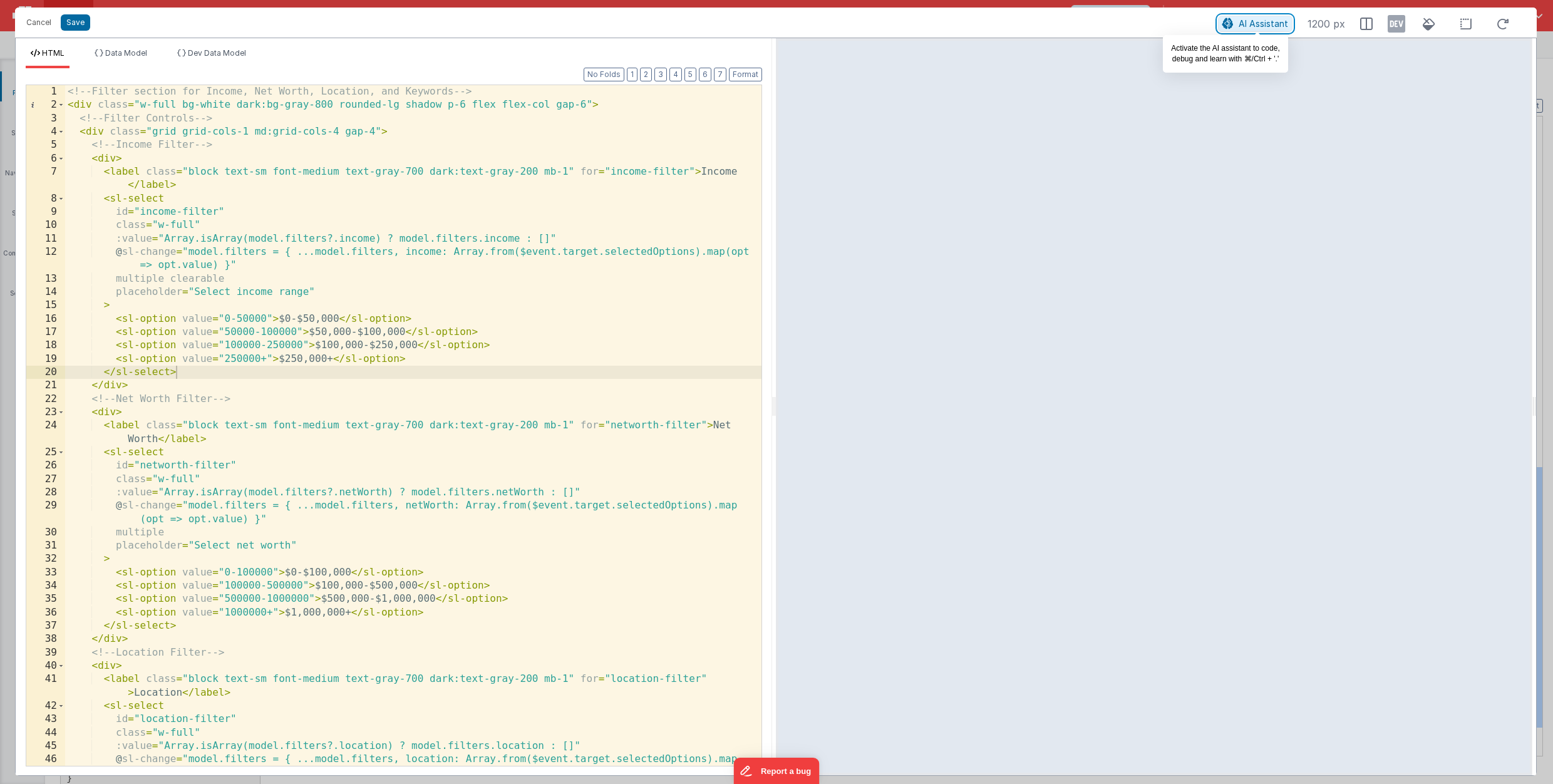
click at [1271, 22] on span "AI Assistant" at bounding box center [1264, 23] width 50 height 11
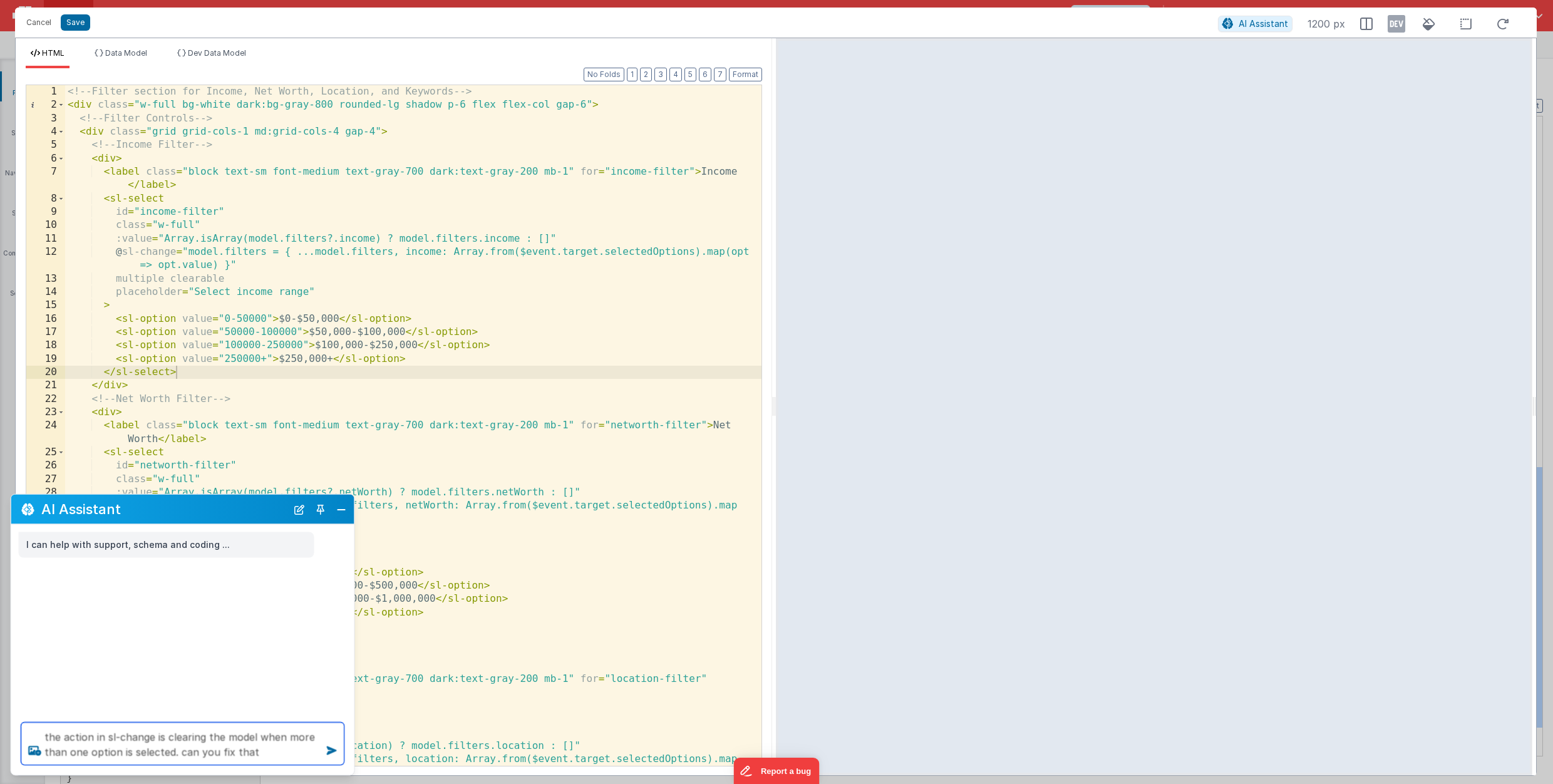
type textarea "the action in sl-change is clearing the model when more than one option is sele…"
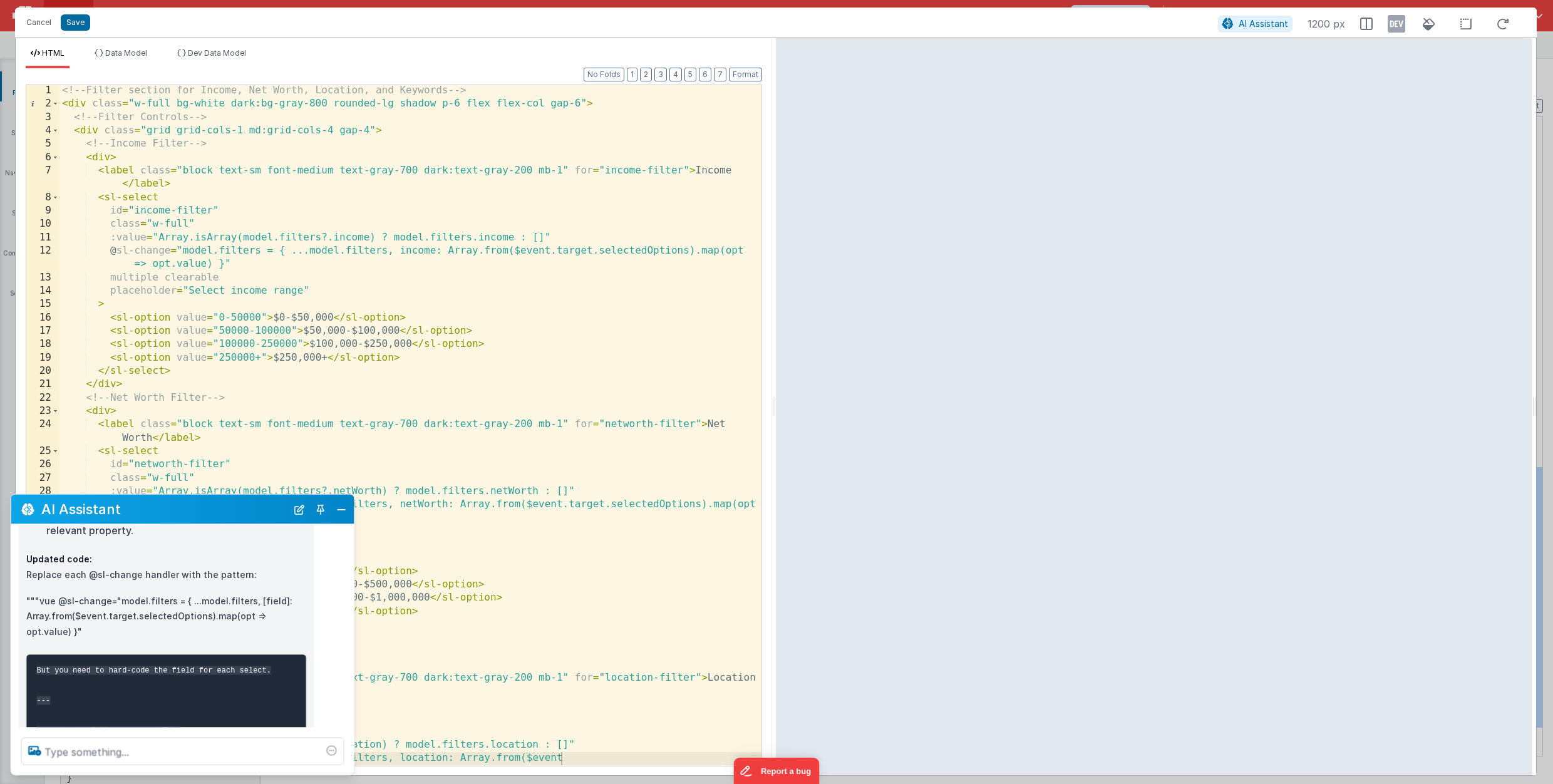
scroll to position [349, 0]
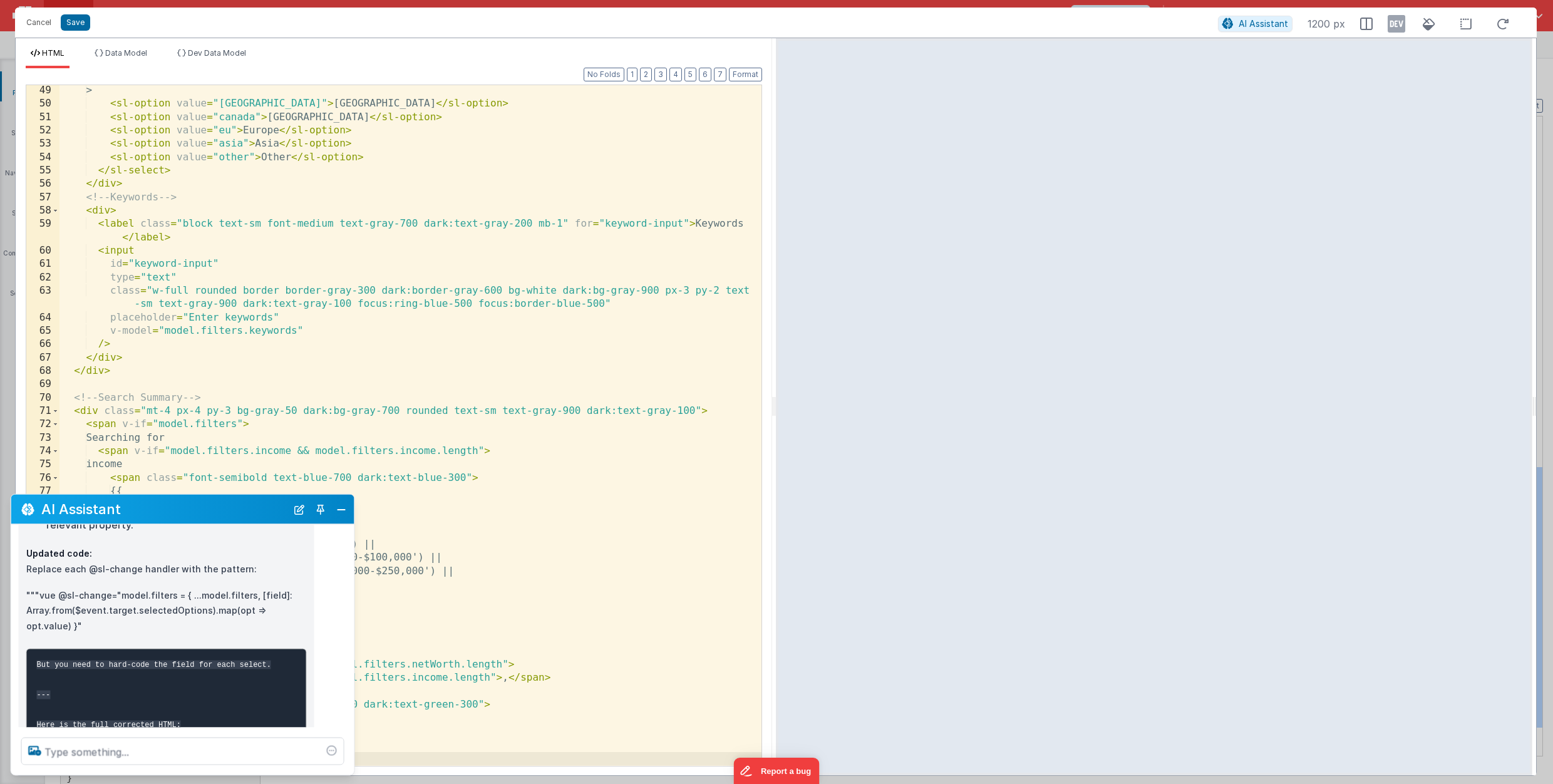
click at [949, 83] on iframe at bounding box center [1154, 407] width 752 height 732
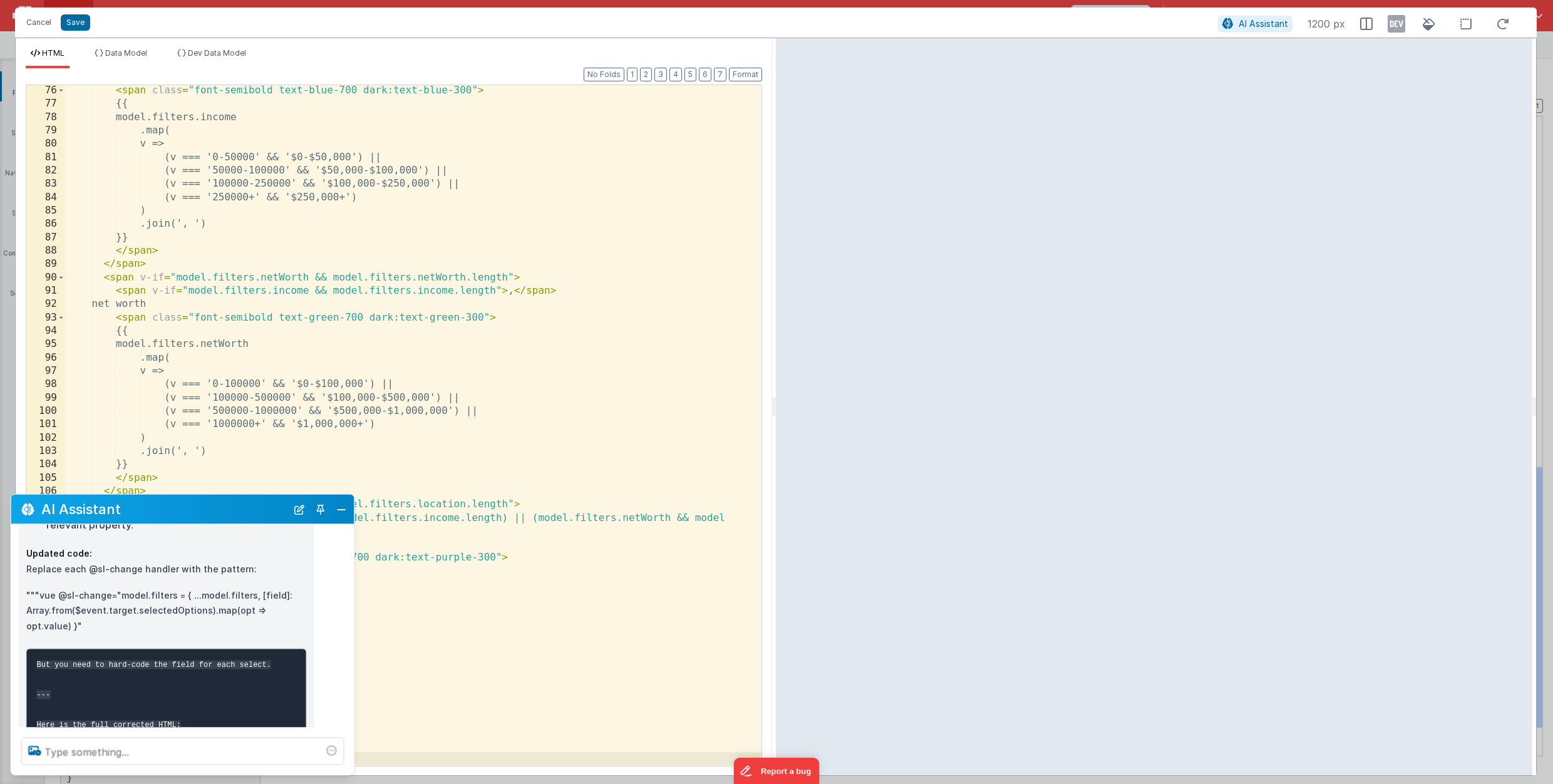
click at [949, 83] on iframe at bounding box center [1154, 407] width 752 height 732
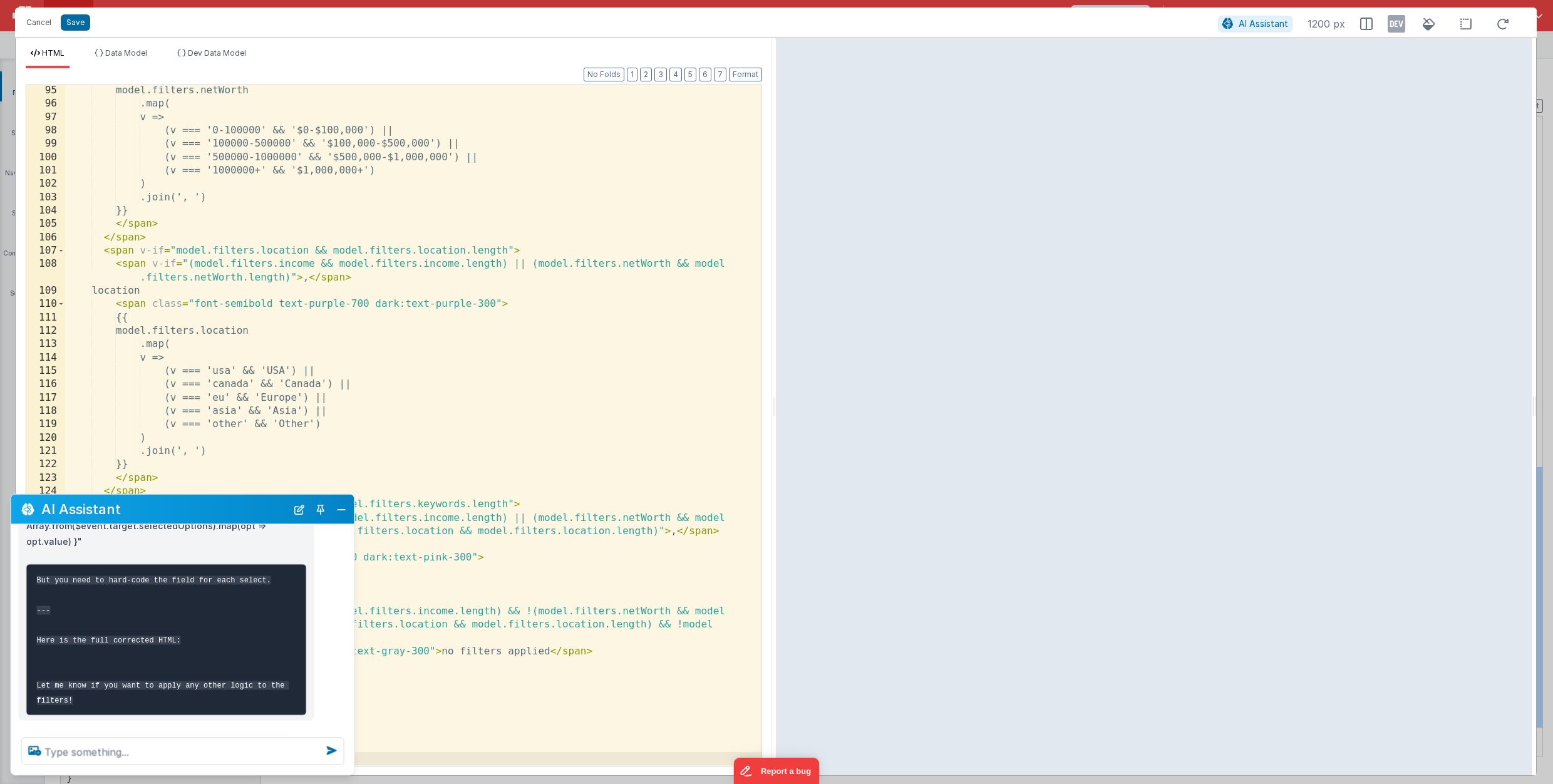
scroll to position [466, 0]
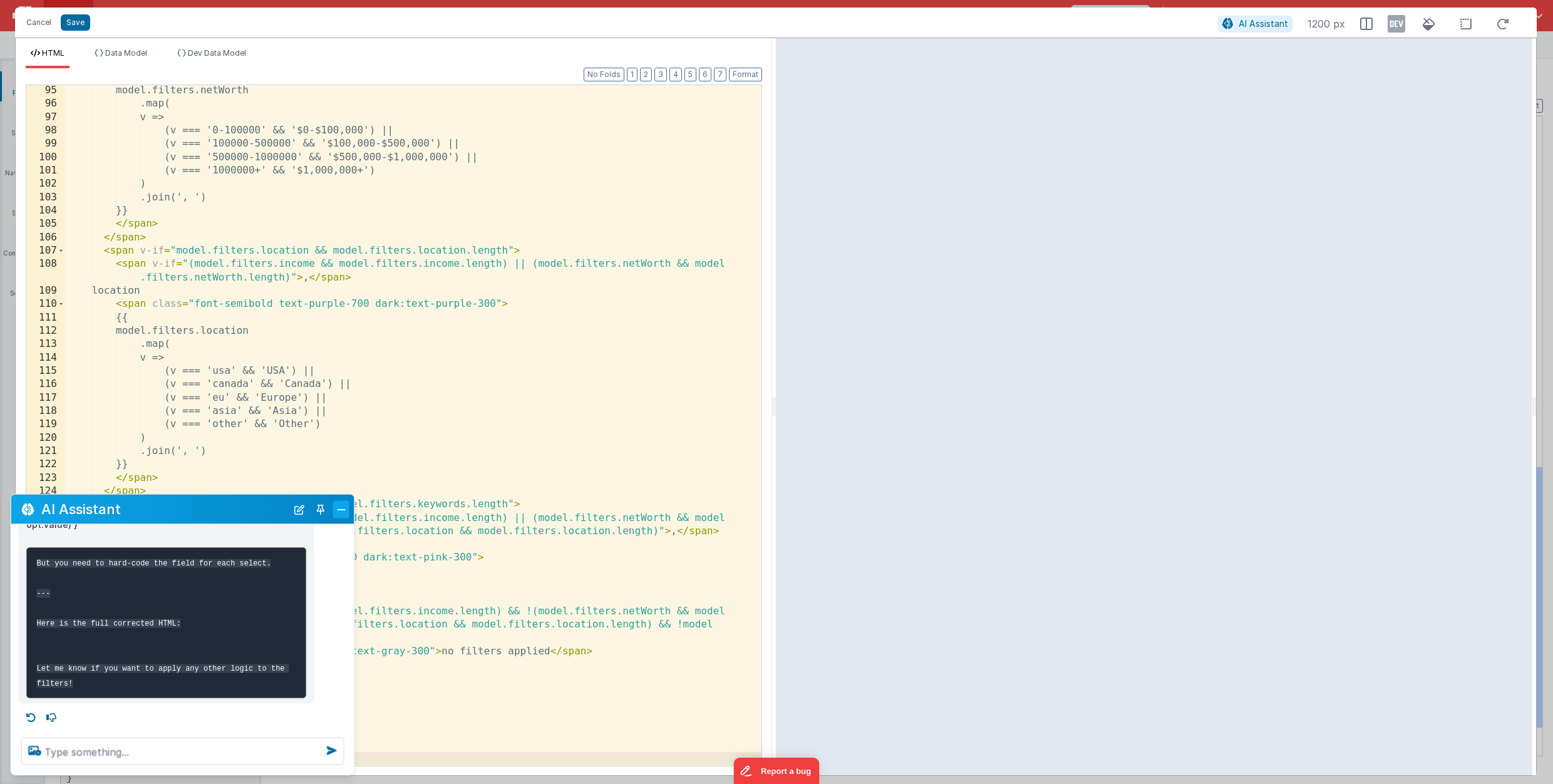
click at [339, 511] on button "Close" at bounding box center [341, 509] width 16 height 18
